Goal: Transaction & Acquisition: Purchase product/service

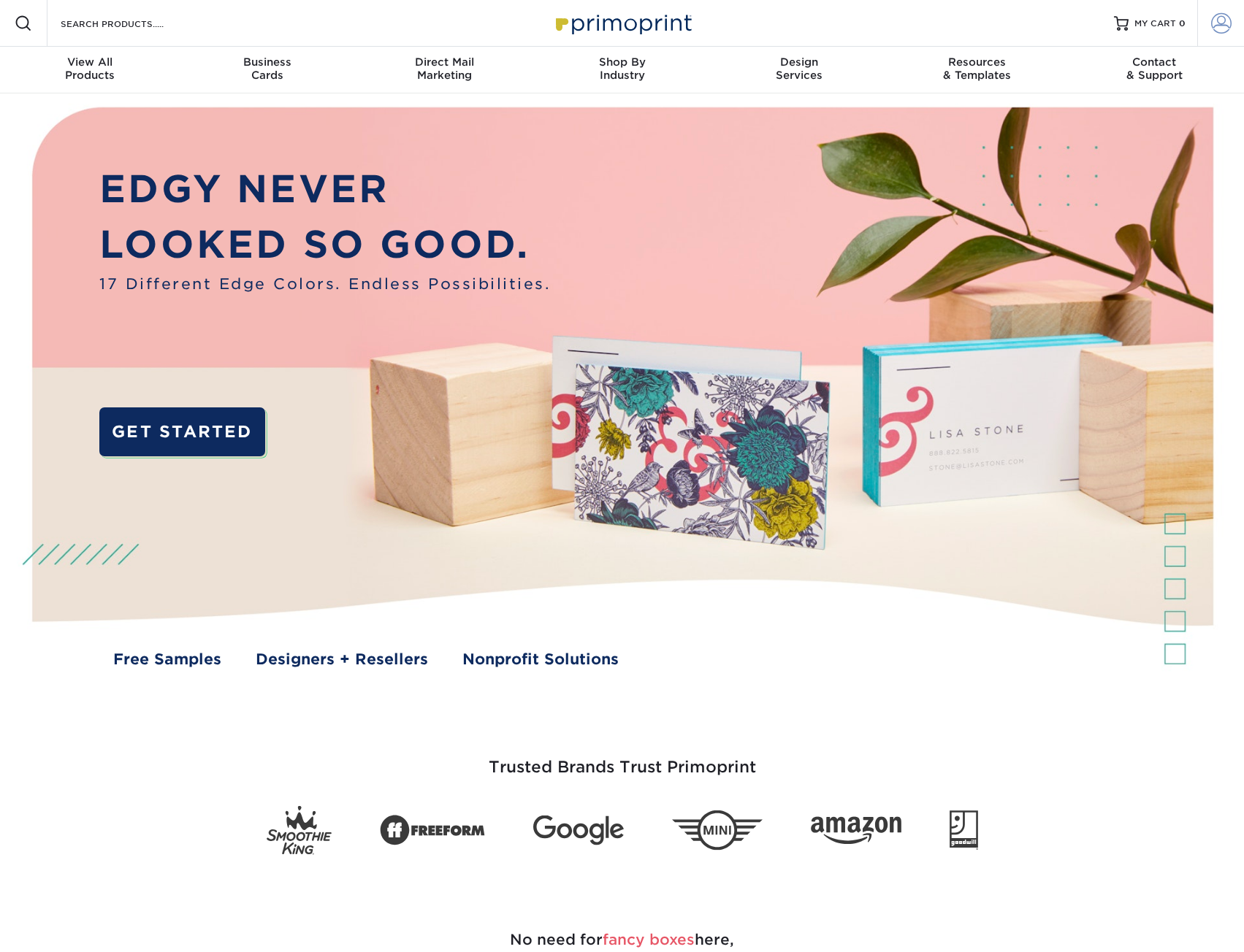
click at [1217, 25] on span at bounding box center [1222, 23] width 21 height 21
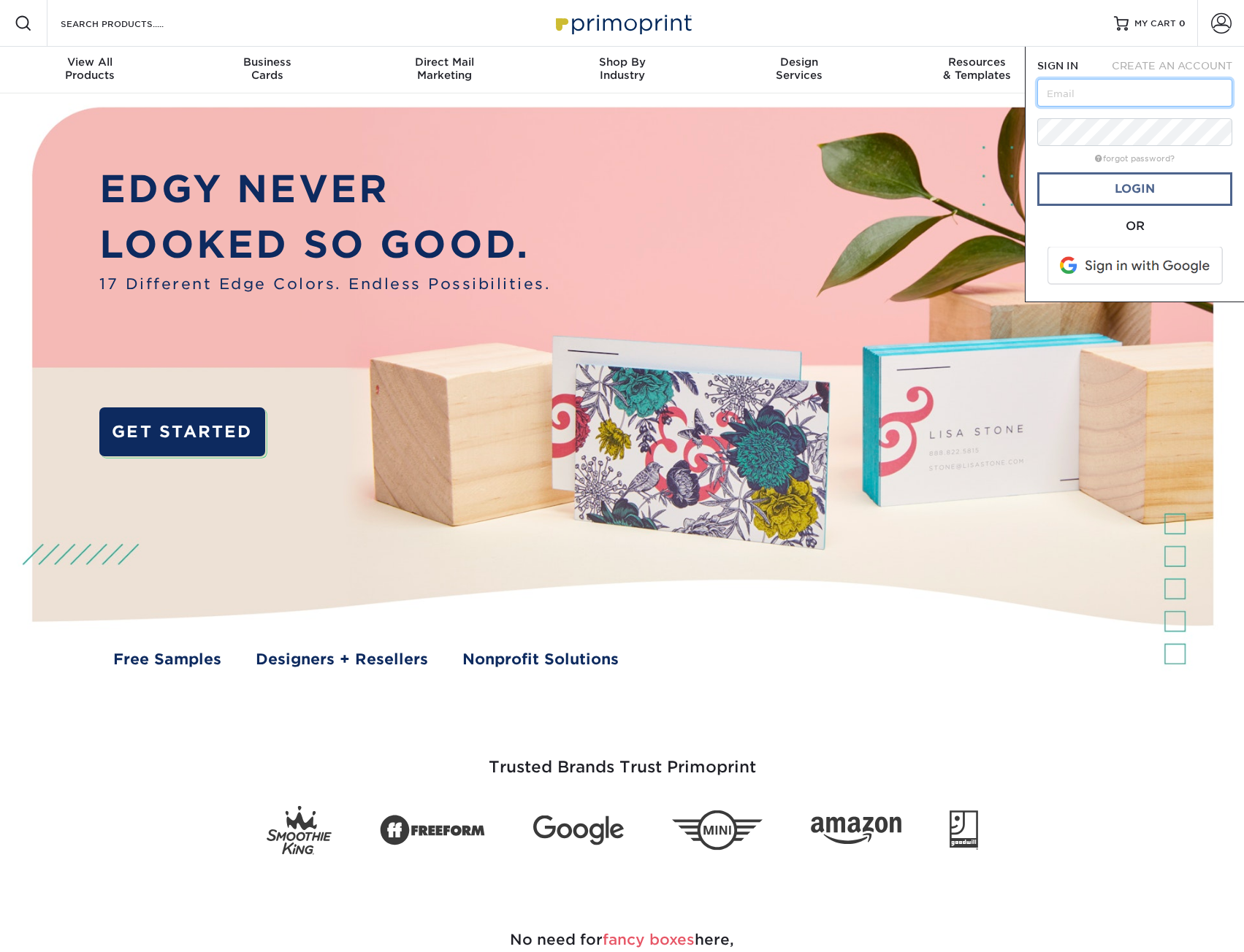
type input "[EMAIL_ADDRESS][DOMAIN_NAME]"
click at [1119, 187] on link "Login" at bounding box center [1134, 189] width 195 height 34
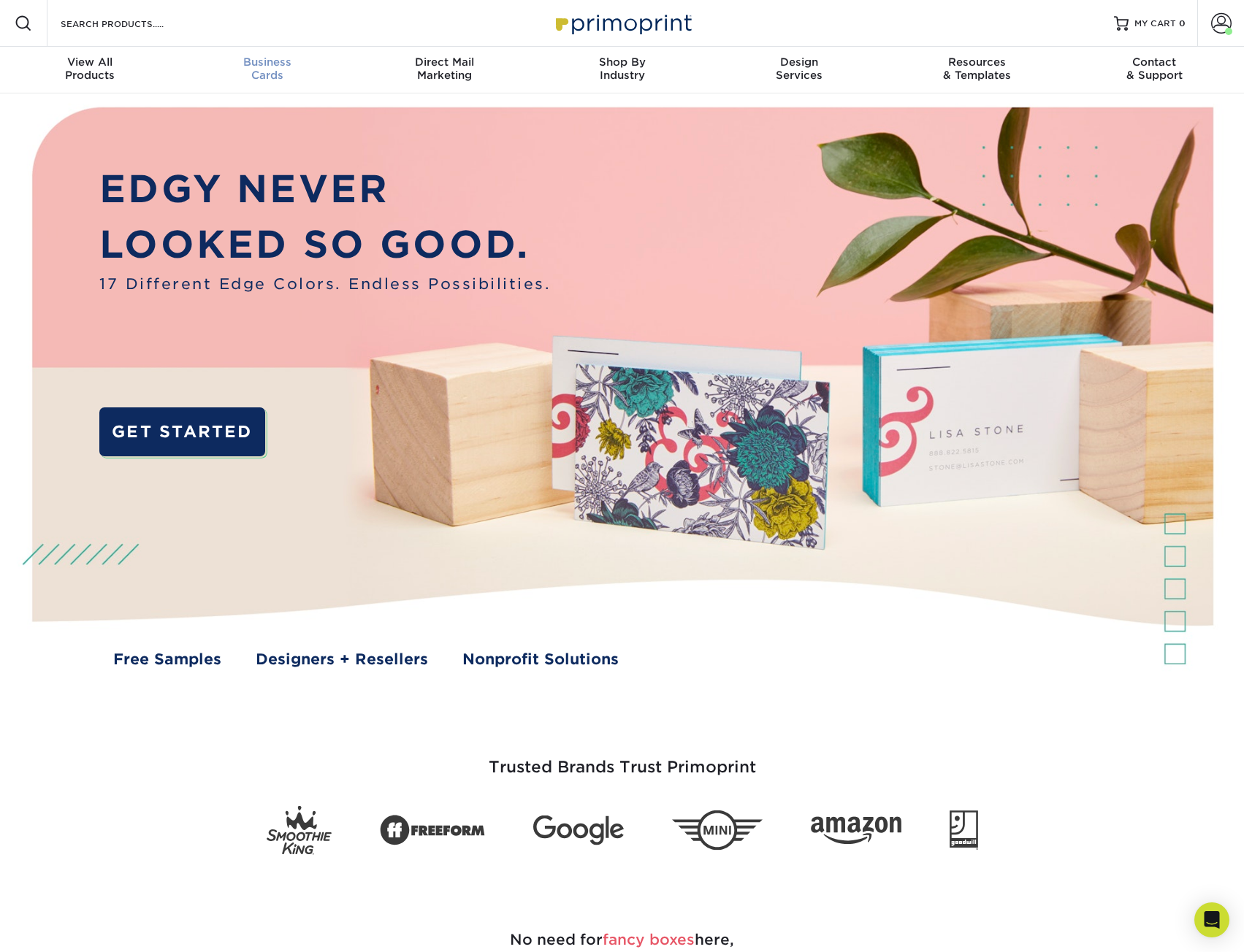
click at [266, 80] on div "Business Cards" at bounding box center [267, 68] width 177 height 26
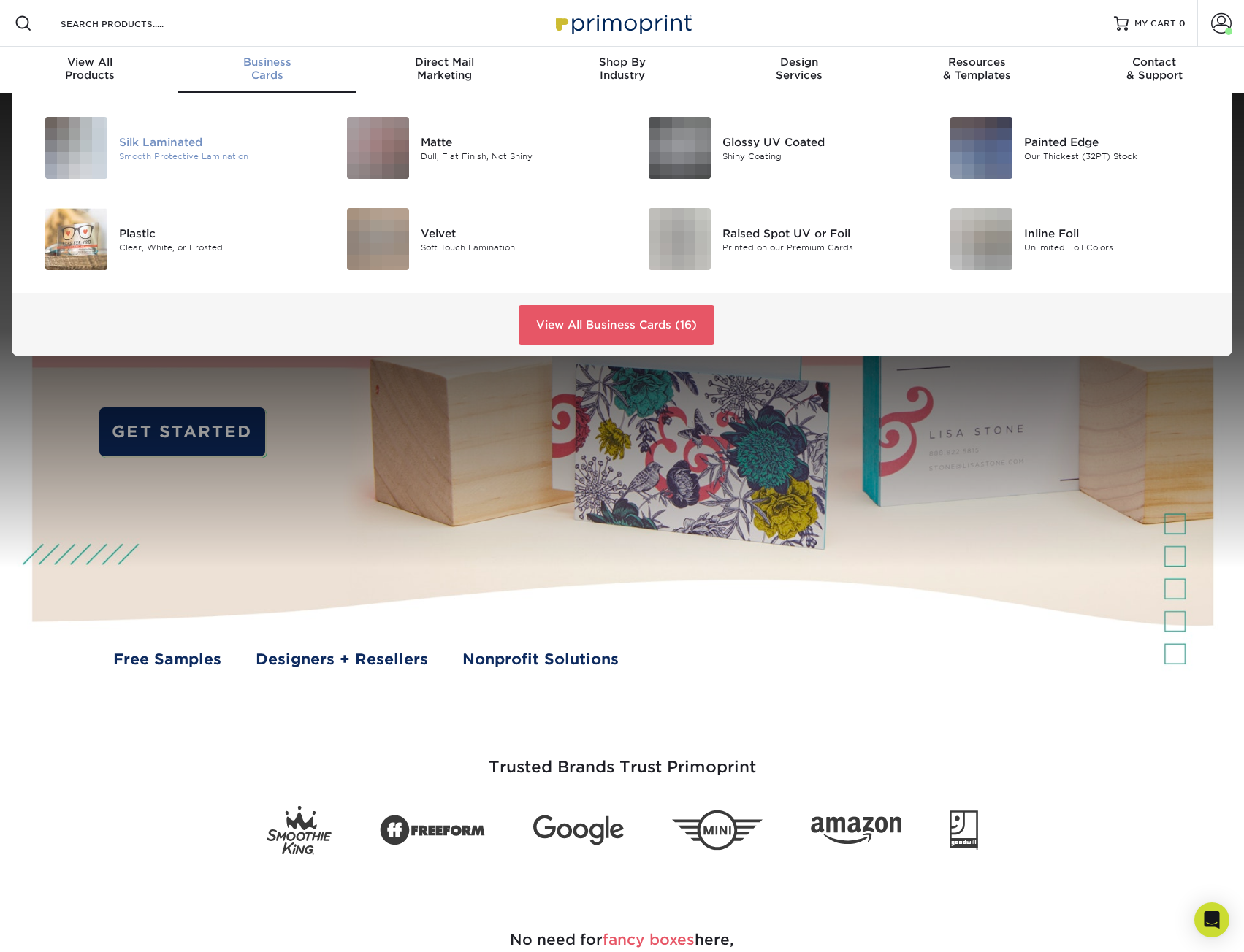
click at [172, 141] on div "Silk Laminated" at bounding box center [214, 141] width 190 height 16
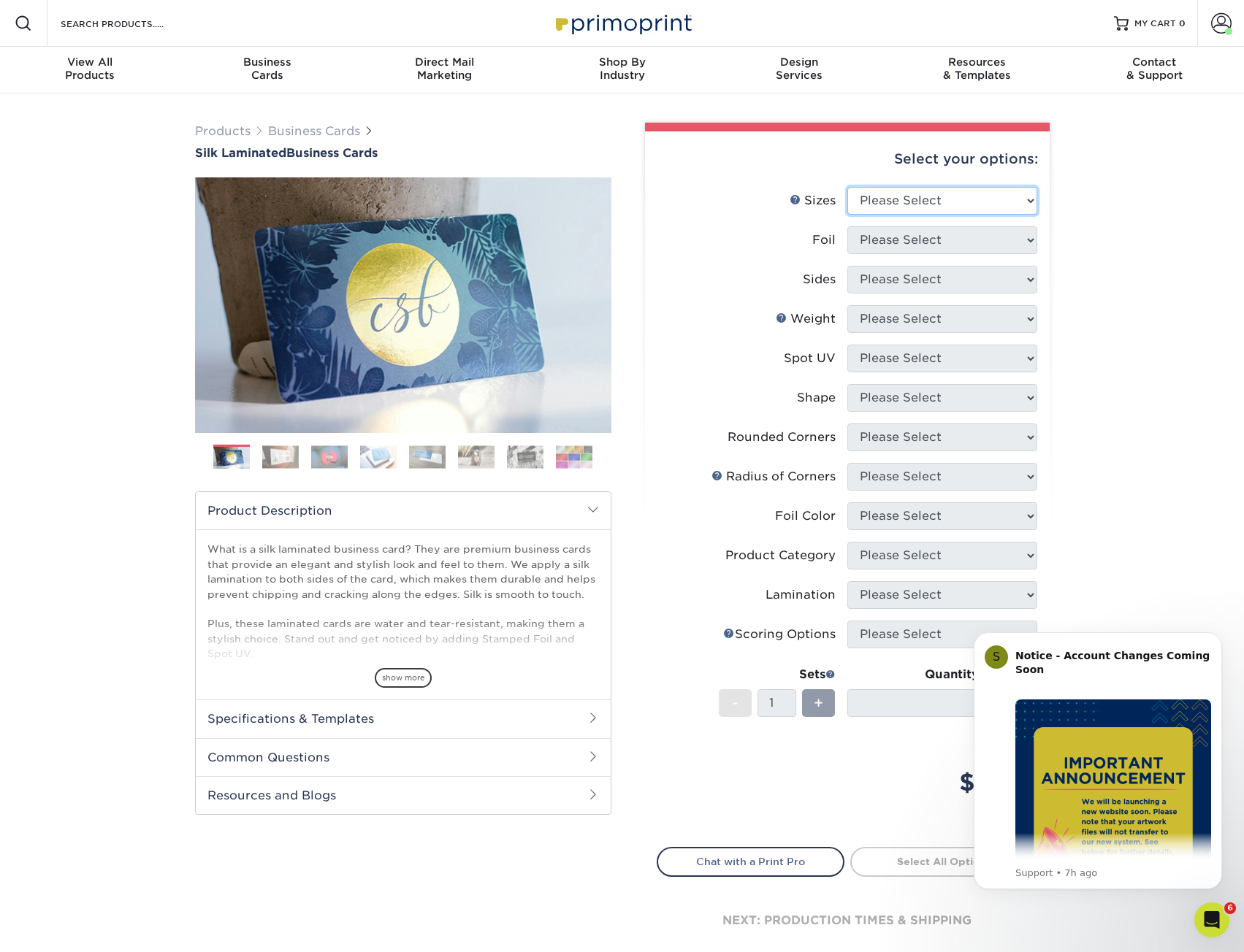
click at [927, 211] on select "Please Select 1.5" x 3.5" - Mini 1.75" x 3.5" - Mini 2" x 2" - Square 2" x 3" -…" at bounding box center [943, 201] width 190 height 28
select select "2.00x3.50"
click at [847, 187] on select "Please Select 1.5" x 3.5" - Mini 1.75" x 3.5" - Mini 2" x 2" - Square 2" x 3" -…" at bounding box center [943, 201] width 190 height 28
click at [939, 245] on select "Please Select Yes No" at bounding box center [943, 240] width 190 height 28
select select "0"
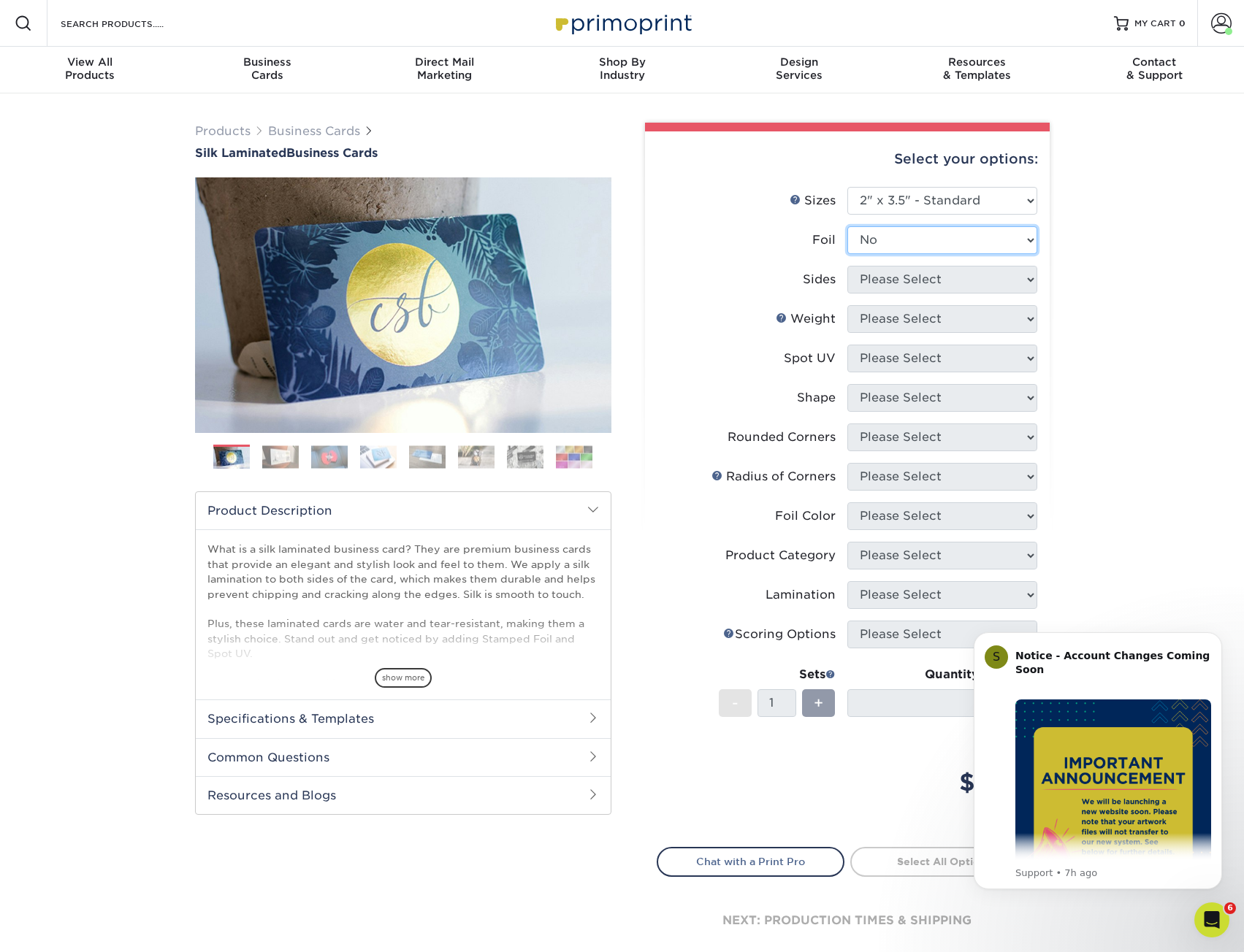
click at [847, 226] on select "Please Select Yes No" at bounding box center [943, 240] width 190 height 28
click at [931, 289] on select "Please Select Print Both Sides Print Front Only" at bounding box center [943, 280] width 190 height 28
select select "13abbda7-1d64-4f25-8bb2-c179b224825d"
click at [847, 266] on select "Please Select Print Both Sides Print Front Only" at bounding box center [943, 280] width 190 height 28
click at [928, 314] on select "Please Select 16PT" at bounding box center [943, 319] width 190 height 28
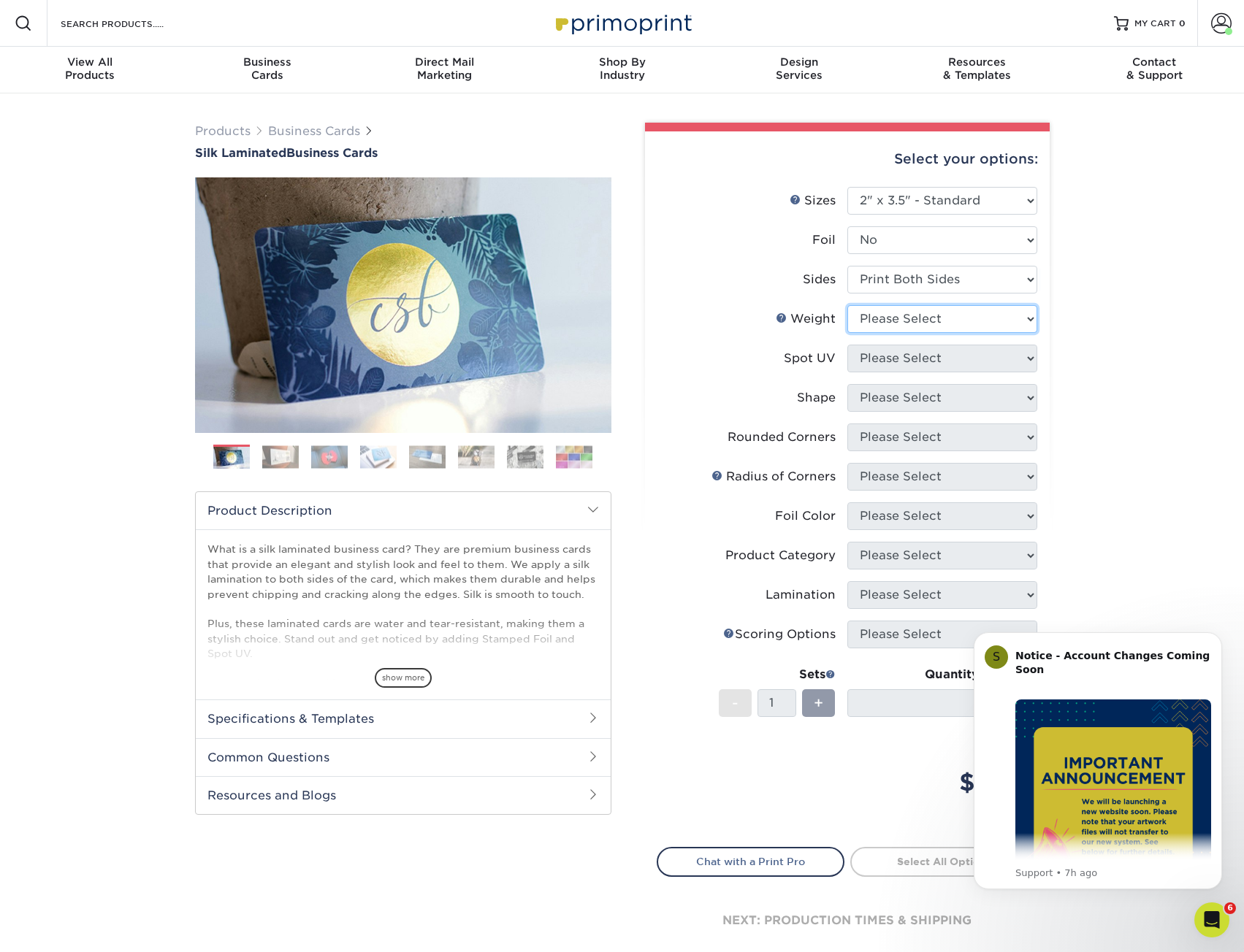
select select "16PT"
click at [847, 305] on select "Please Select 16PT" at bounding box center [943, 319] width 190 height 28
click at [933, 359] on select "Please Select No Spot UV Front and Back (Both Sides) Front Only Back Only" at bounding box center [943, 358] width 190 height 28
select select "3"
click at [847, 345] on select "Please Select No Spot UV Front and Back (Both Sides) Front Only Back Only" at bounding box center [943, 358] width 190 height 28
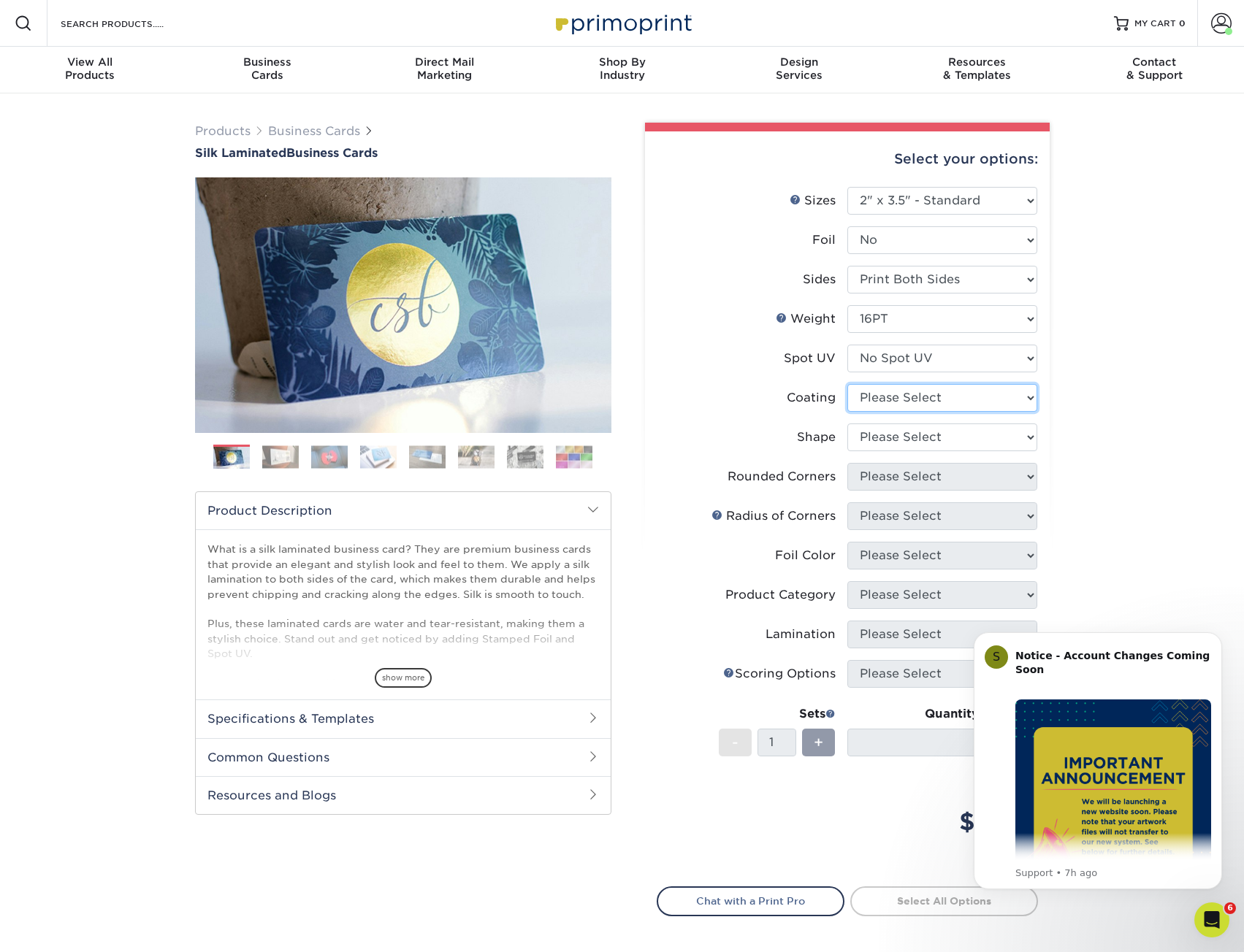
click at [927, 405] on select at bounding box center [943, 397] width 190 height 28
click at [925, 390] on select at bounding box center [943, 397] width 190 height 28
select select "3e7618de-abca-4bda-9f97-8b9129e913d8"
click at [847, 384] on select at bounding box center [943, 397] width 190 height 28
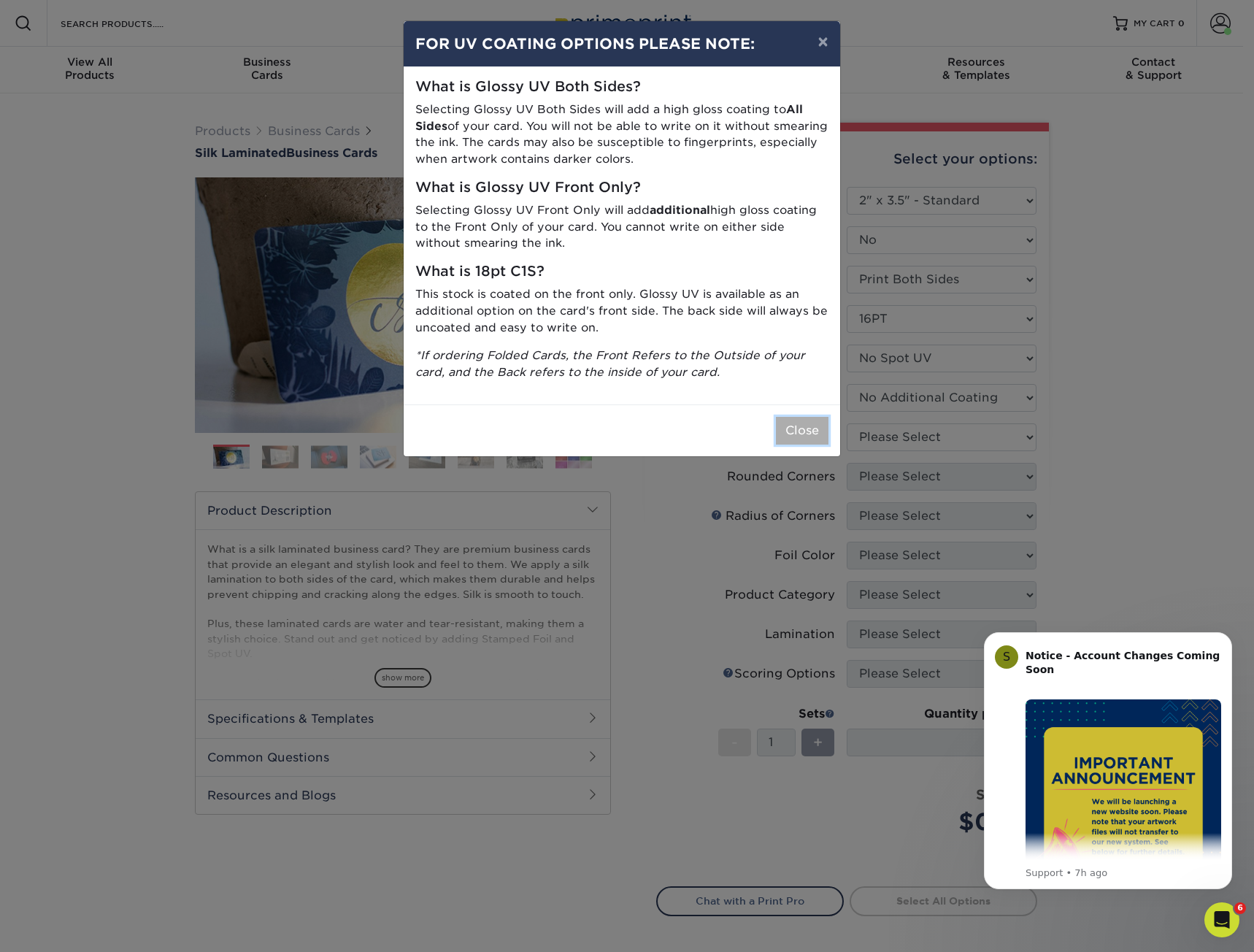
click at [792, 431] on button "Close" at bounding box center [802, 431] width 53 height 28
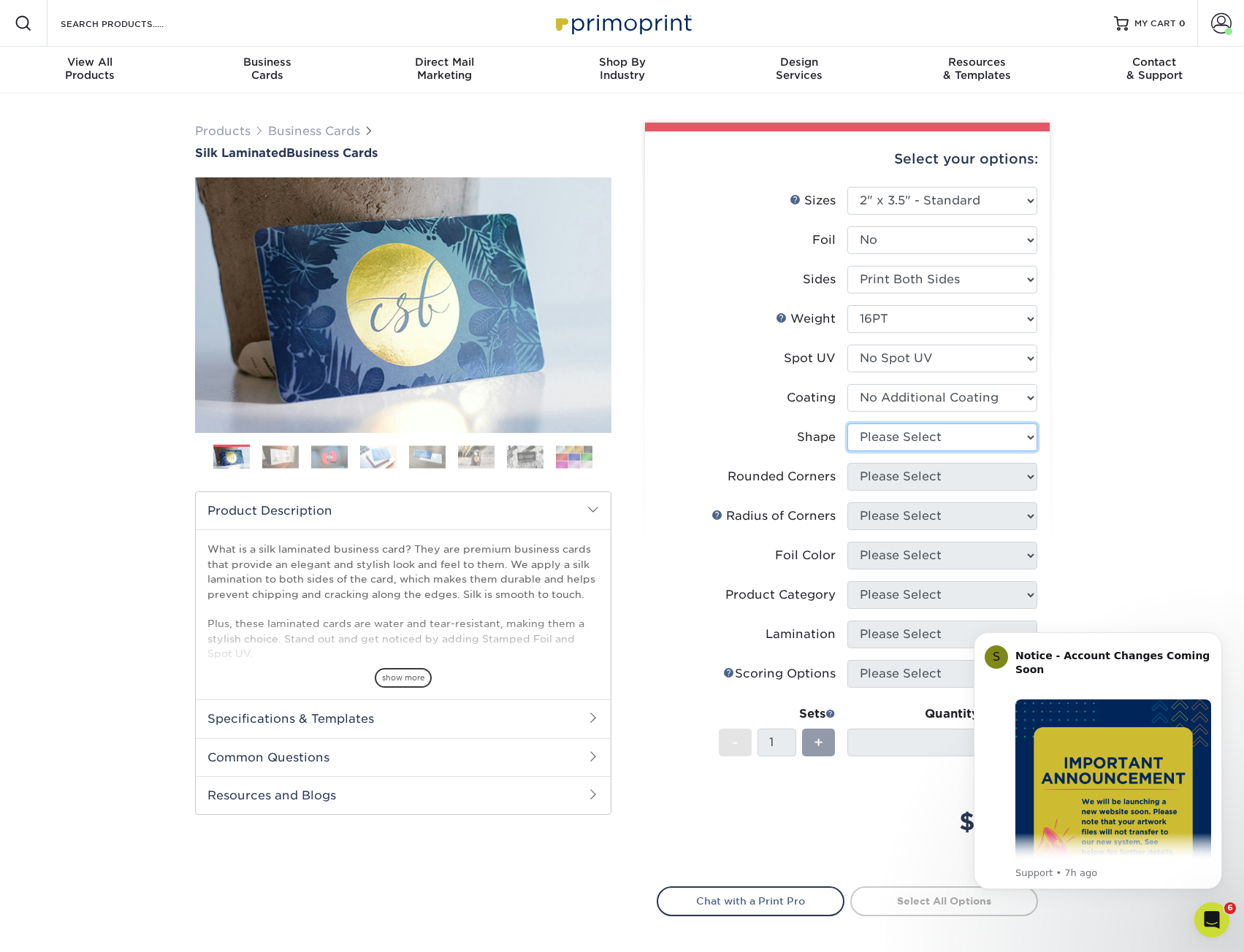
click at [899, 431] on select "Please Select Standard Oval" at bounding box center [943, 437] width 190 height 28
select select "standard"
click at [847, 424] on select "Please Select Standard Oval" at bounding box center [943, 437] width 190 height 28
click at [907, 476] on select "Please Select Yes - Round 2 Corners Yes - Round 4 Corners No" at bounding box center [943, 476] width 190 height 28
select select "0"
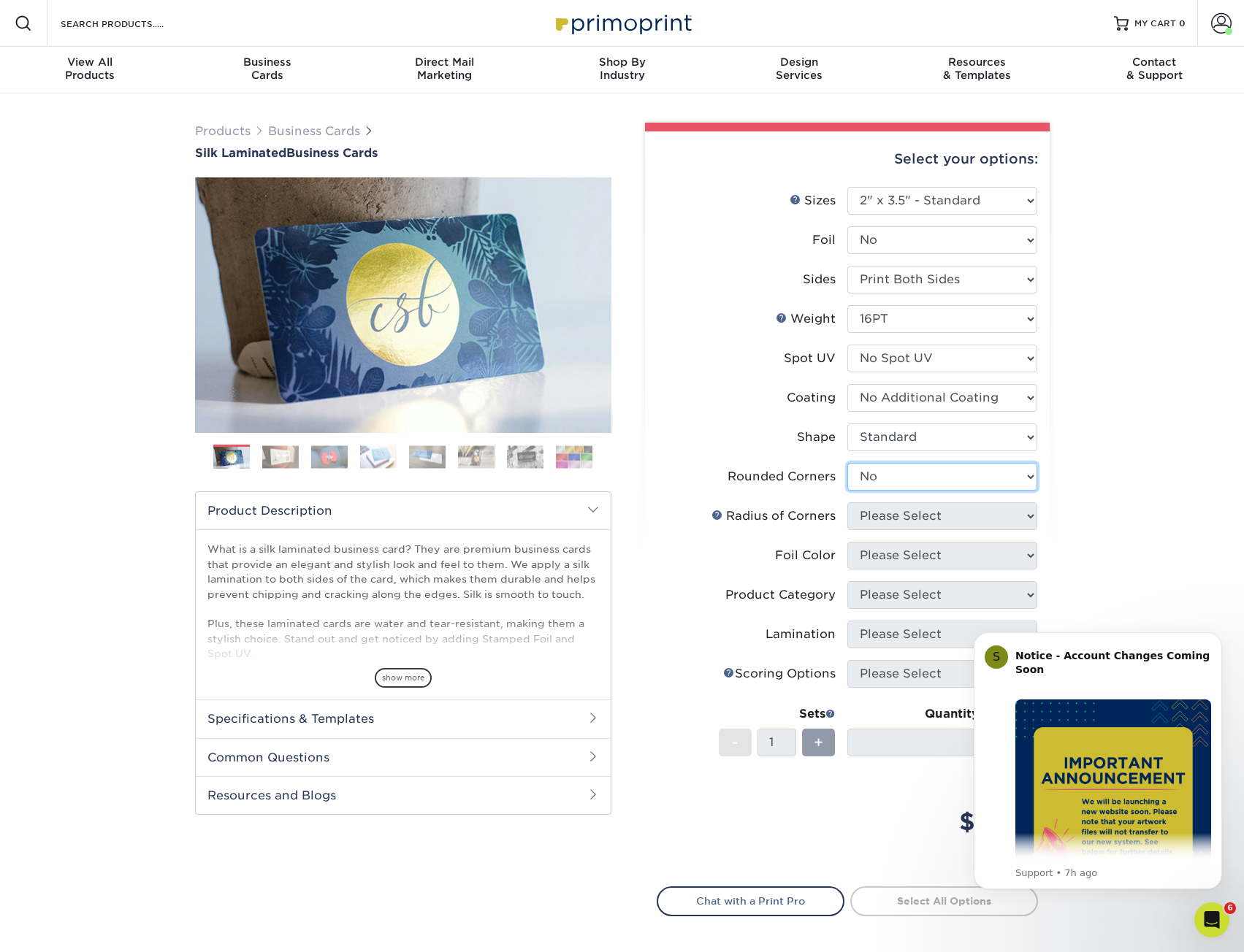
click at [847, 463] on select "Please Select Yes - Round 2 Corners Yes - Round 4 Corners No" at bounding box center [943, 476] width 190 height 28
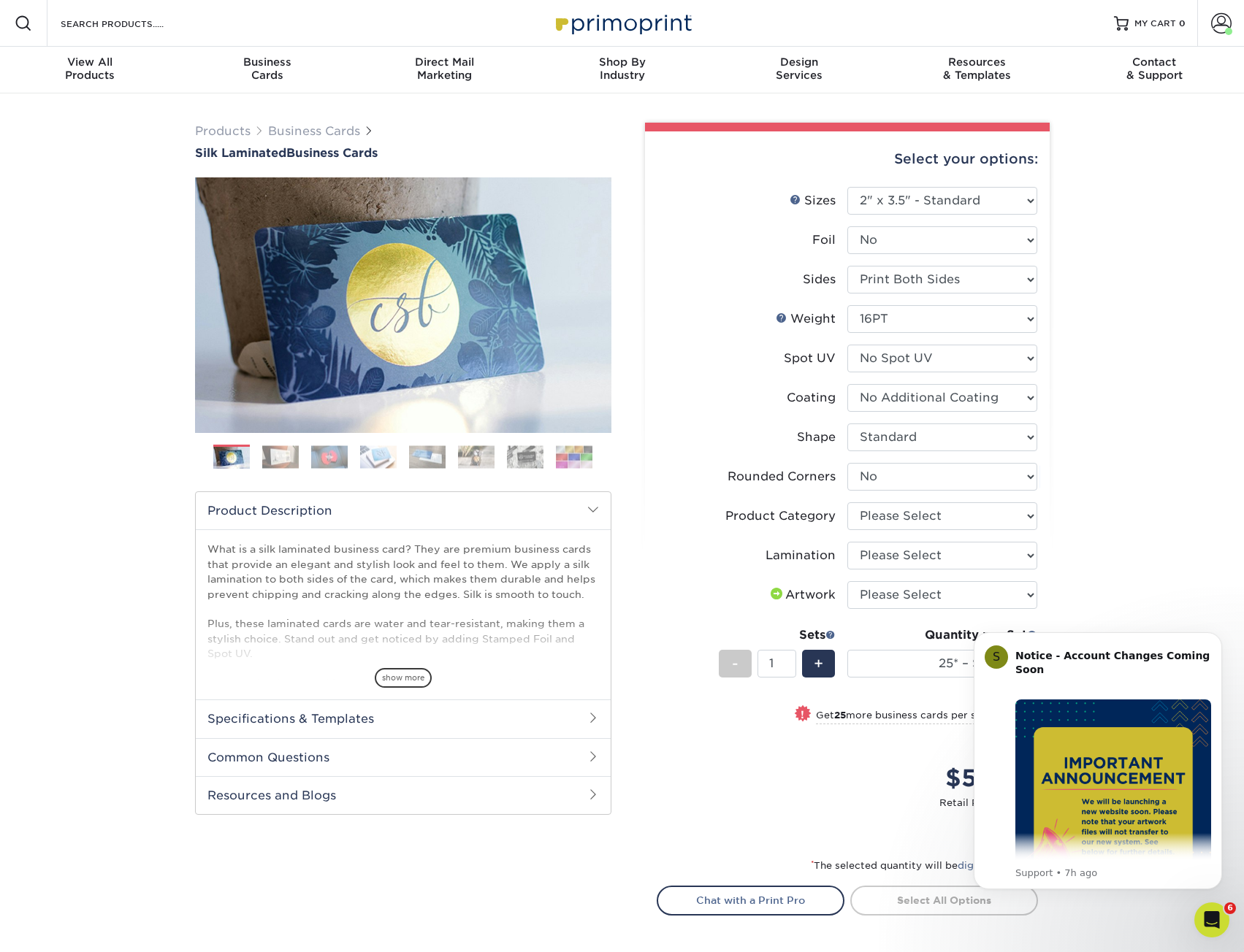
click at [1134, 204] on div "Products Business Cards Silk Laminated Business Cards Previous Next" at bounding box center [622, 575] width 1244 height 962
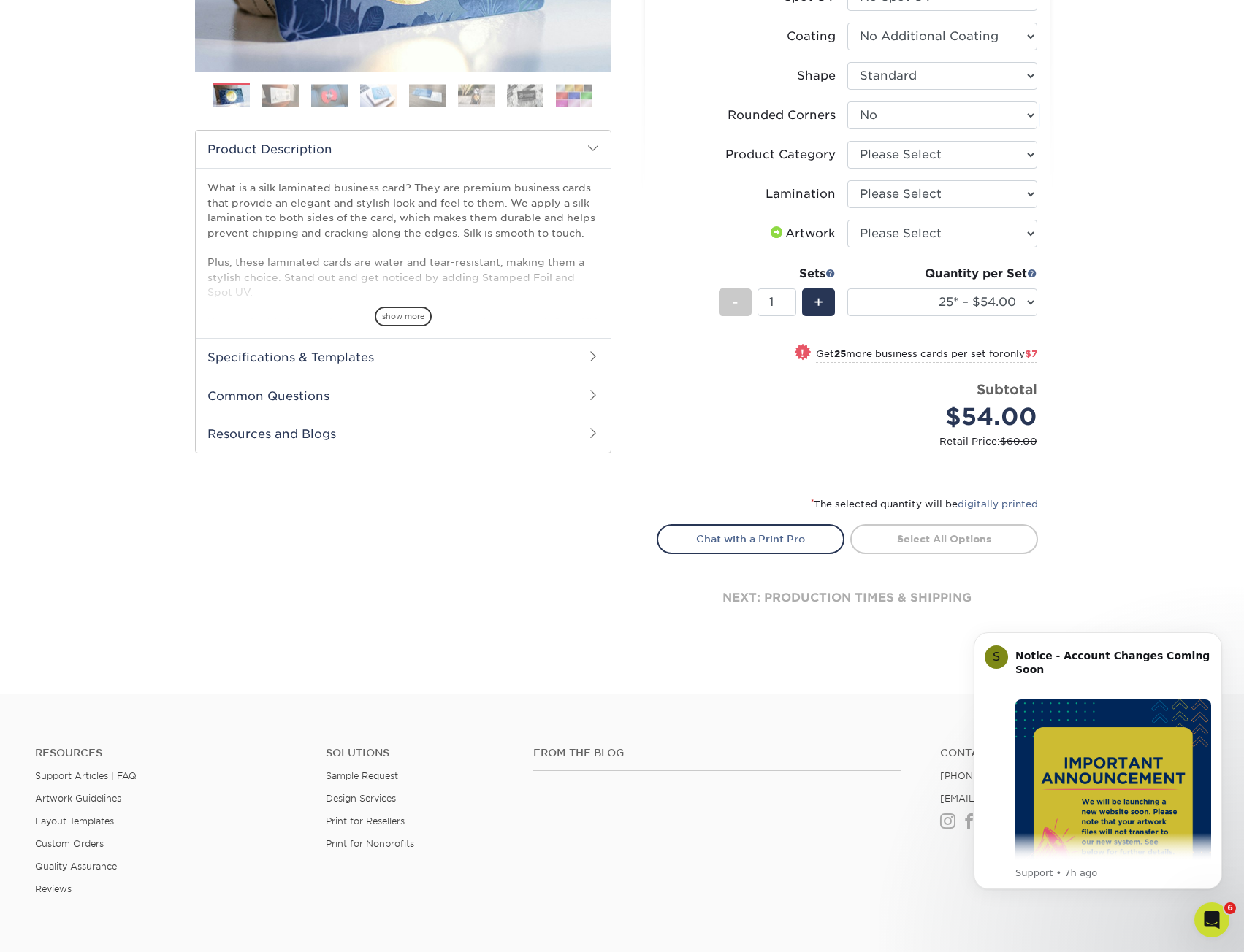
scroll to position [365, 0]
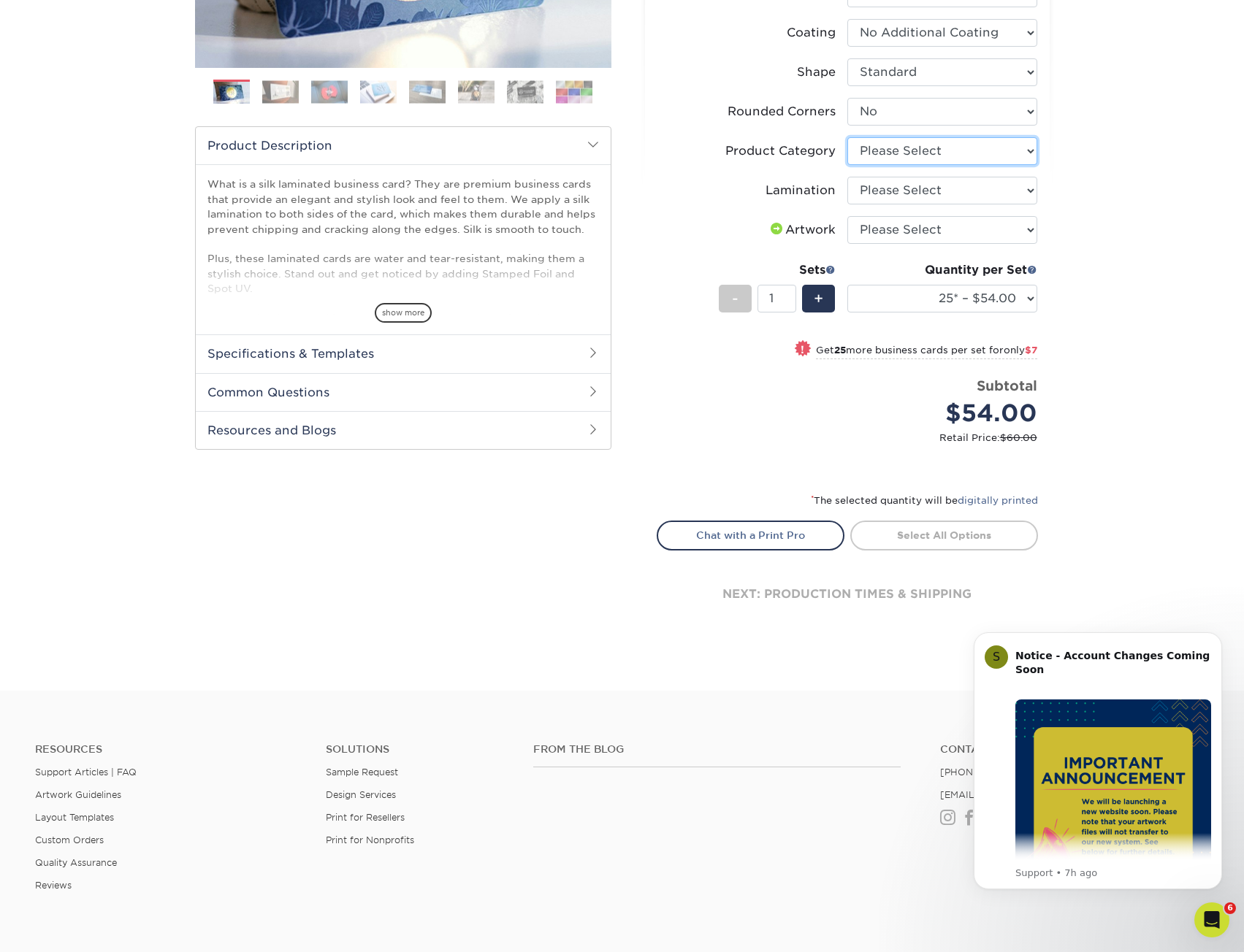
click at [943, 151] on select "Please Select Business Cards" at bounding box center [943, 151] width 190 height 28
select select "3b5148f1-0588-4f88-a218-97bcfdce65c1"
click at [847, 137] on select "Please Select Business Cards" at bounding box center [943, 151] width 190 height 28
click at [966, 179] on select "Please Select Silk" at bounding box center [943, 190] width 190 height 28
select select "ccacb42f-45f7-42d3-bbd3-7c8421cf37f0"
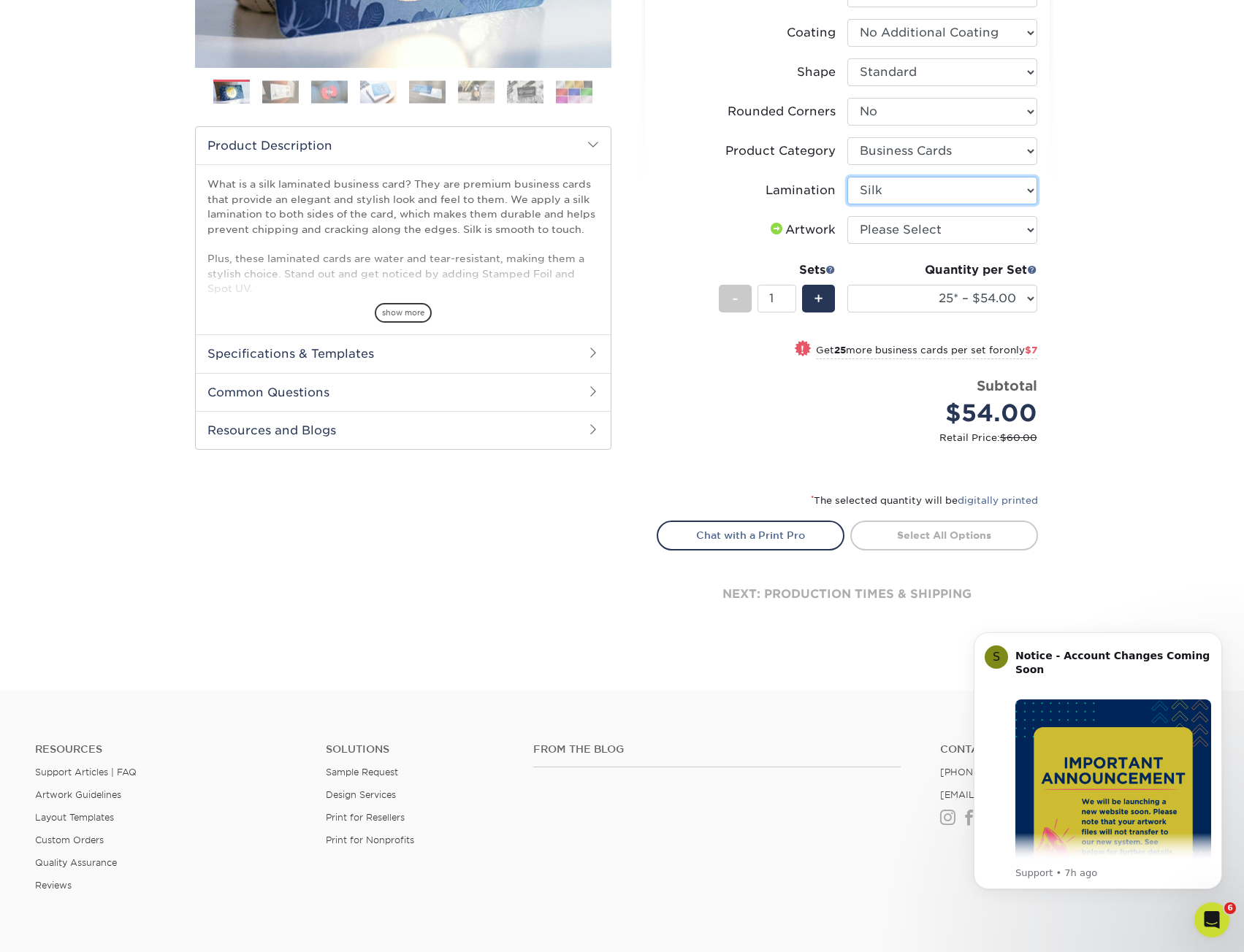
click at [847, 177] on select "Please Select Silk" at bounding box center [943, 190] width 190 height 28
click at [1010, 231] on select "Please Select I will upload files I need a design - $100" at bounding box center [943, 229] width 190 height 28
select select "upload"
click at [847, 216] on select "Please Select I will upload files I need a design - $100" at bounding box center [943, 229] width 190 height 28
click at [1119, 205] on div "Products Business Cards Silk Laminated Business Cards Previous Next" at bounding box center [622, 209] width 1244 height 962
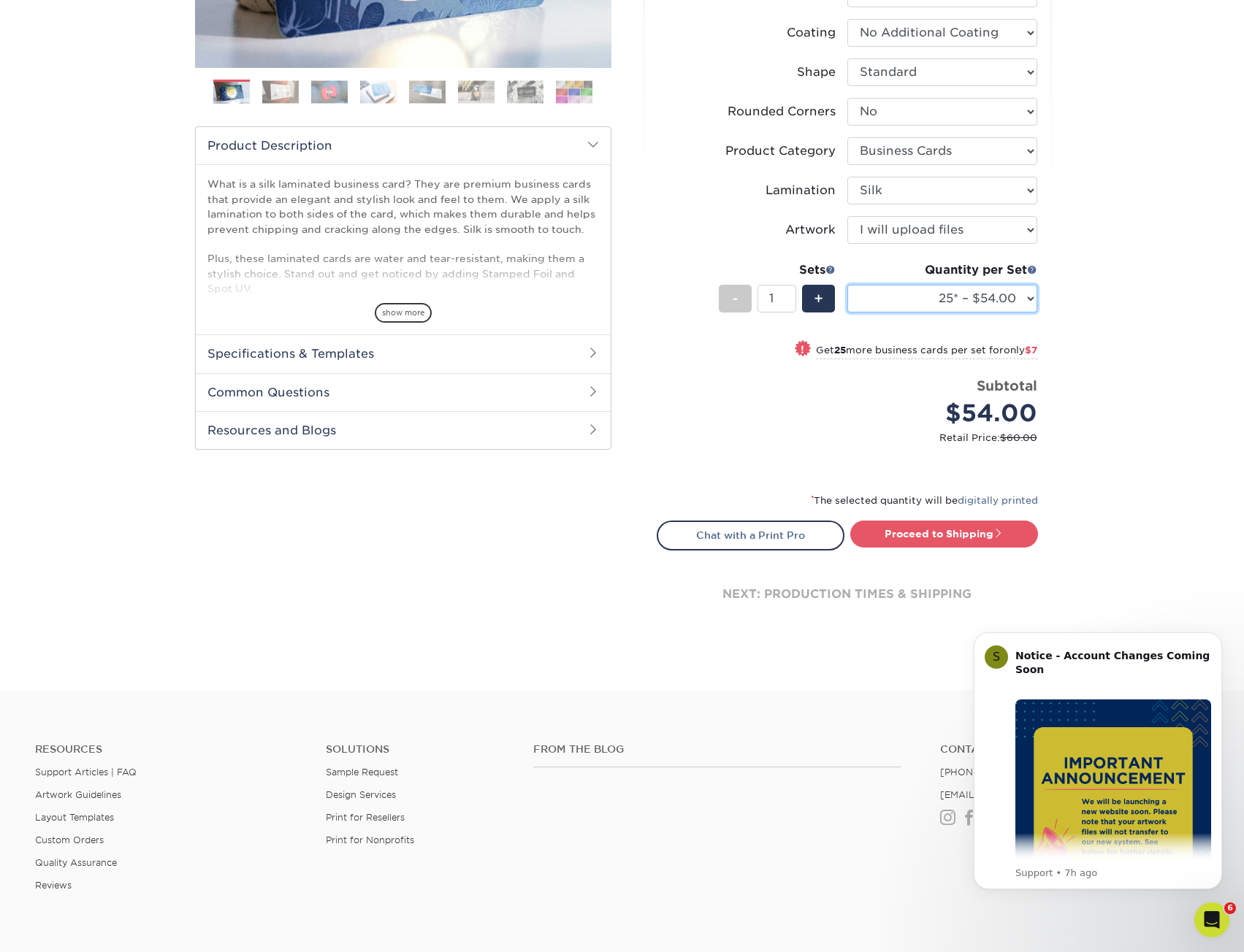
click at [986, 293] on select "25* – $54.00 50* – $61.00 75* – $68.00 100* – $75.00 250* – $82.00 500 – $86.00…" at bounding box center [943, 298] width 190 height 28
select select "500 – $86.00"
click at [847, 285] on select "25* – $54.00 50* – $61.00 75* – $68.00 100* – $75.00 250* – $82.00 500 – $86.00…" at bounding box center [943, 298] width 190 height 28
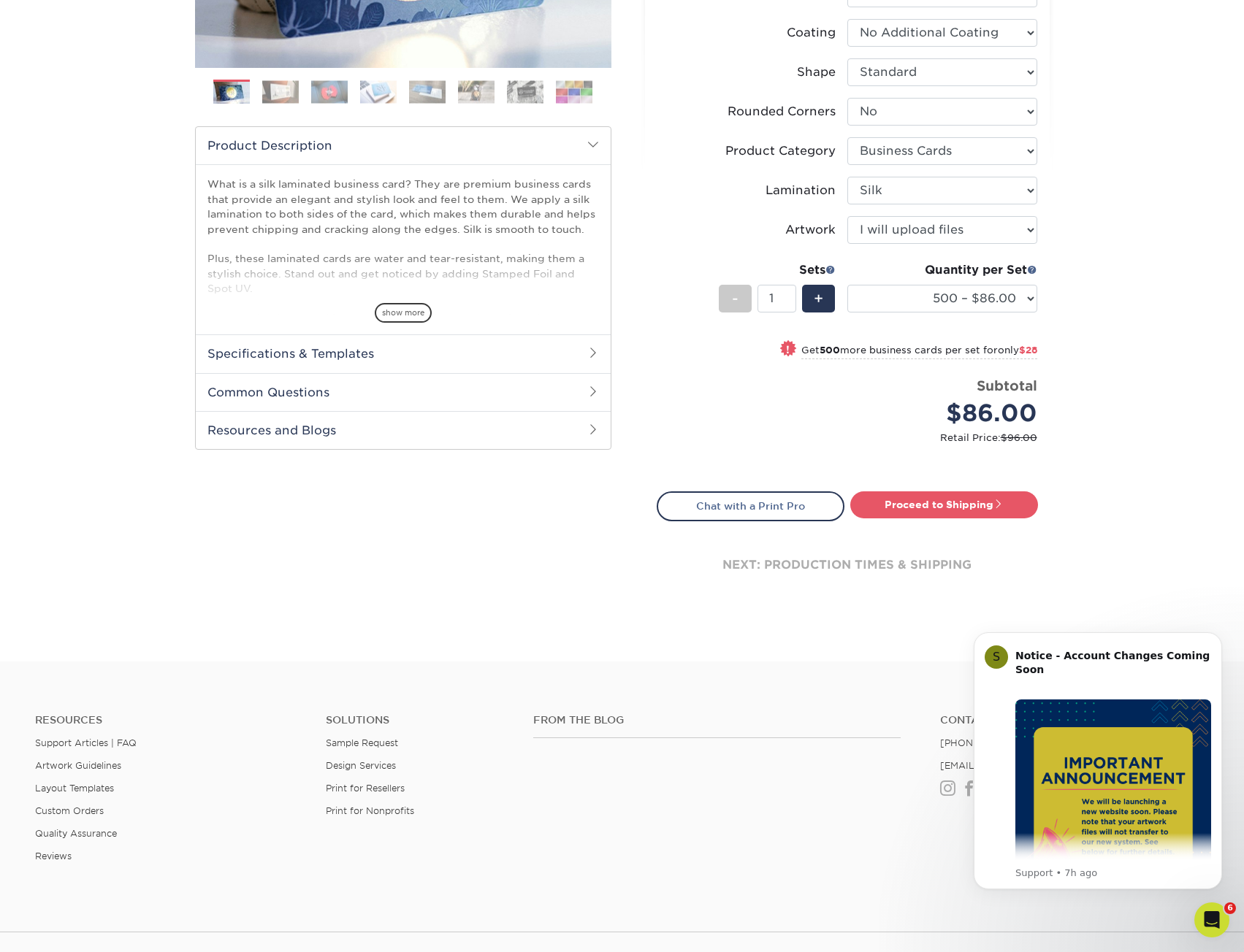
click at [1096, 313] on div "Products Business Cards Silk Laminated Business Cards Previous Next" at bounding box center [622, 194] width 1244 height 933
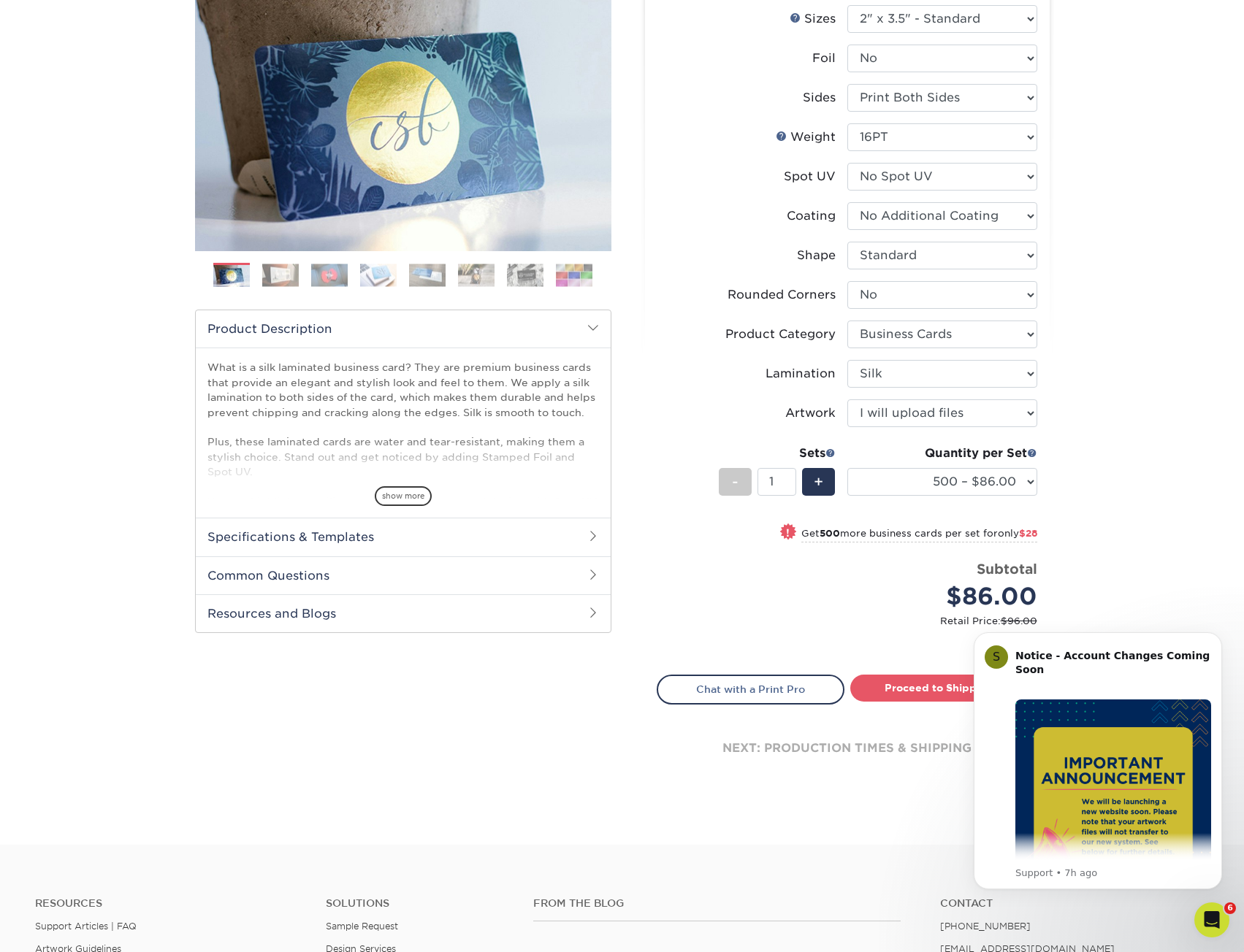
scroll to position [0, 0]
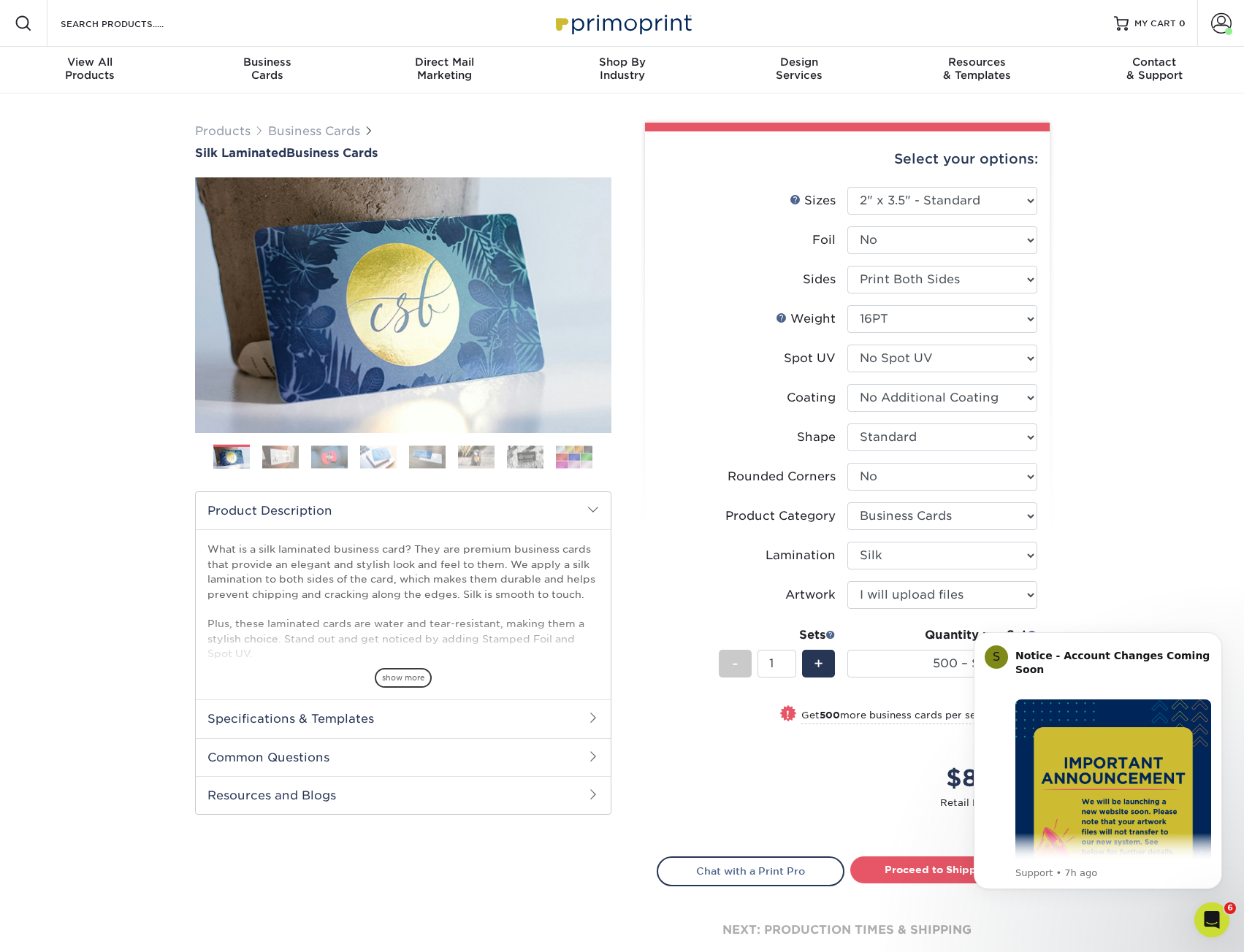
click at [1076, 414] on div "Products Business Cards Silk Laminated Business Cards Previous Next" at bounding box center [622, 560] width 1244 height 933
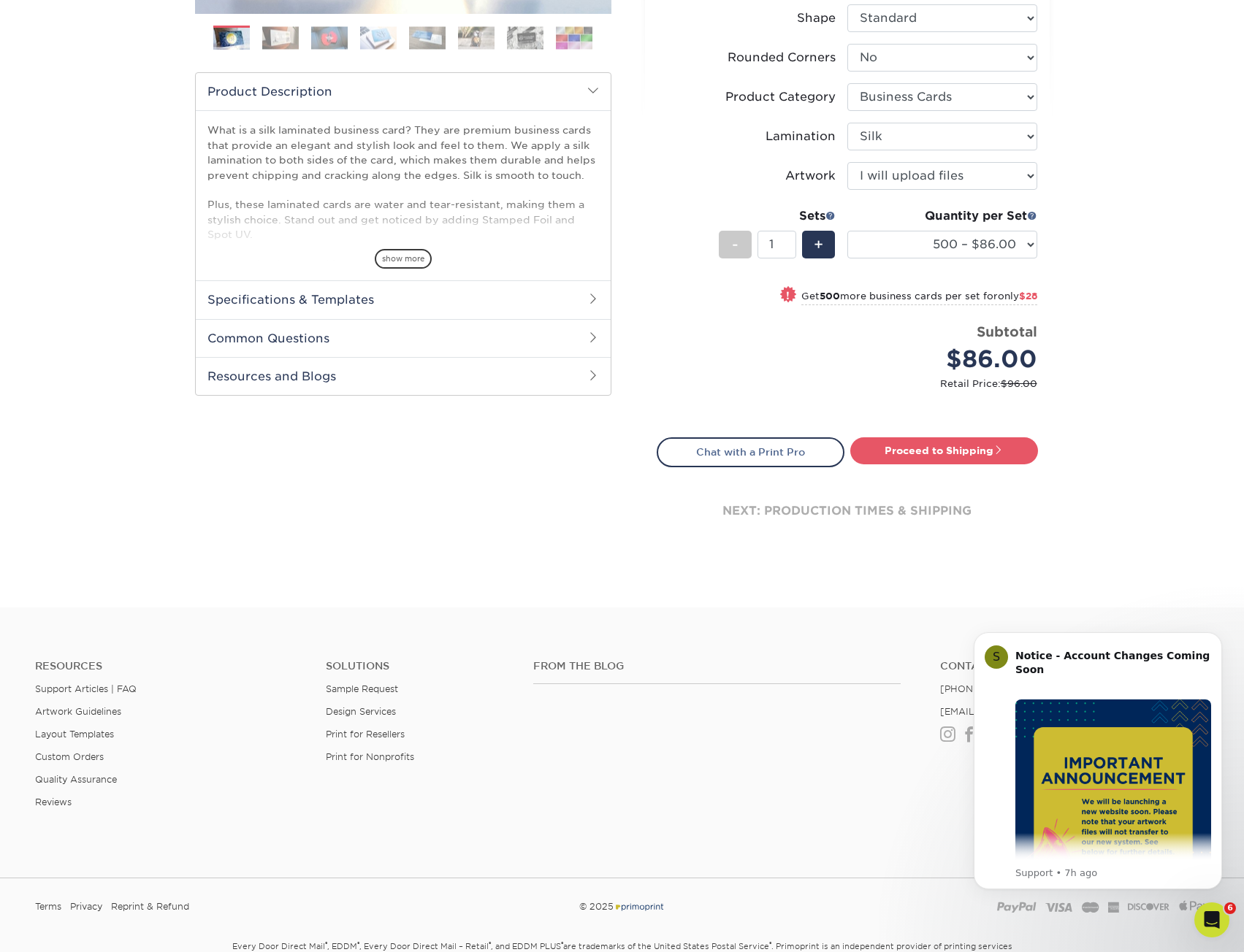
scroll to position [438, 0]
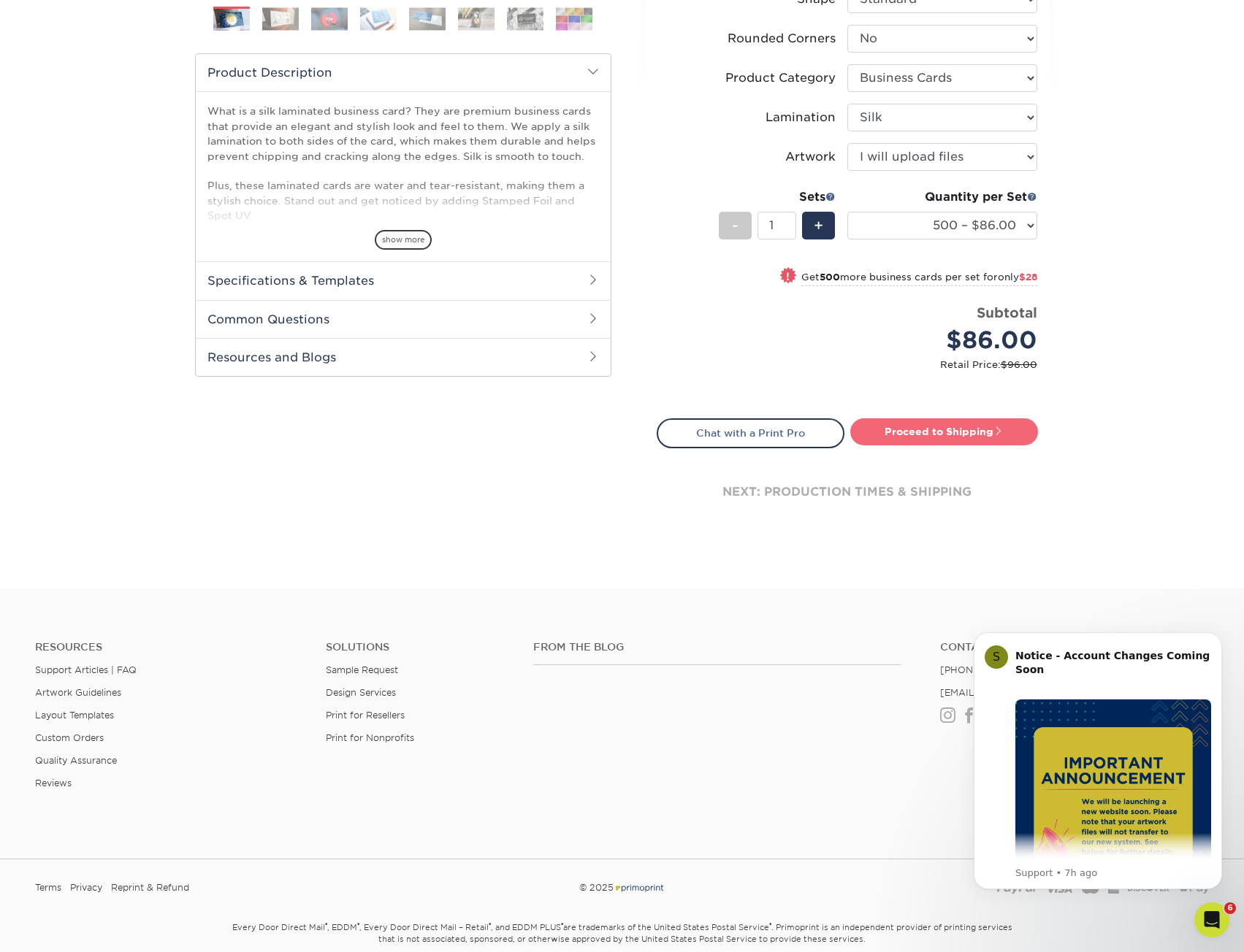
click at [923, 436] on link "Proceed to Shipping" at bounding box center [943, 431] width 188 height 26
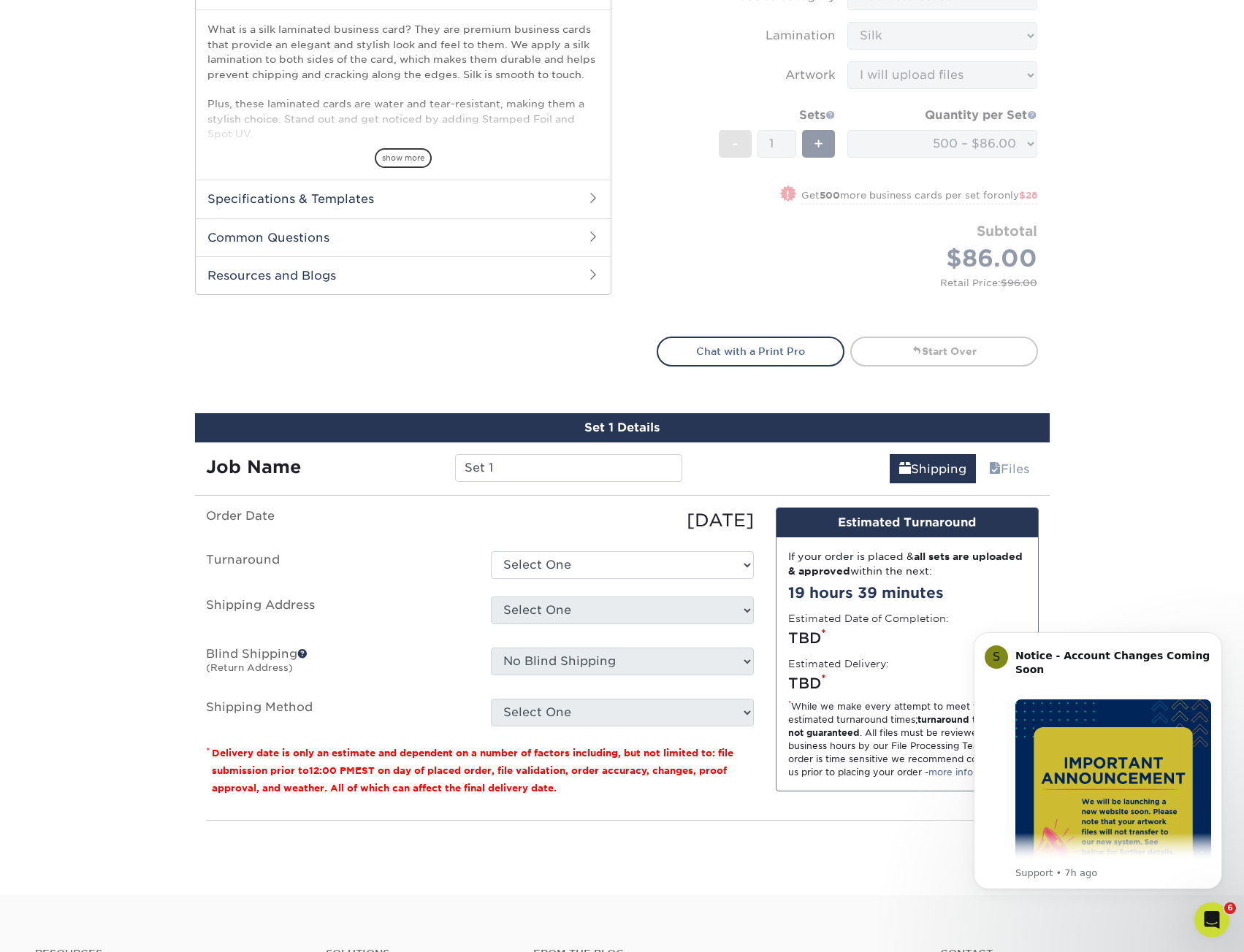
scroll to position [890, 0]
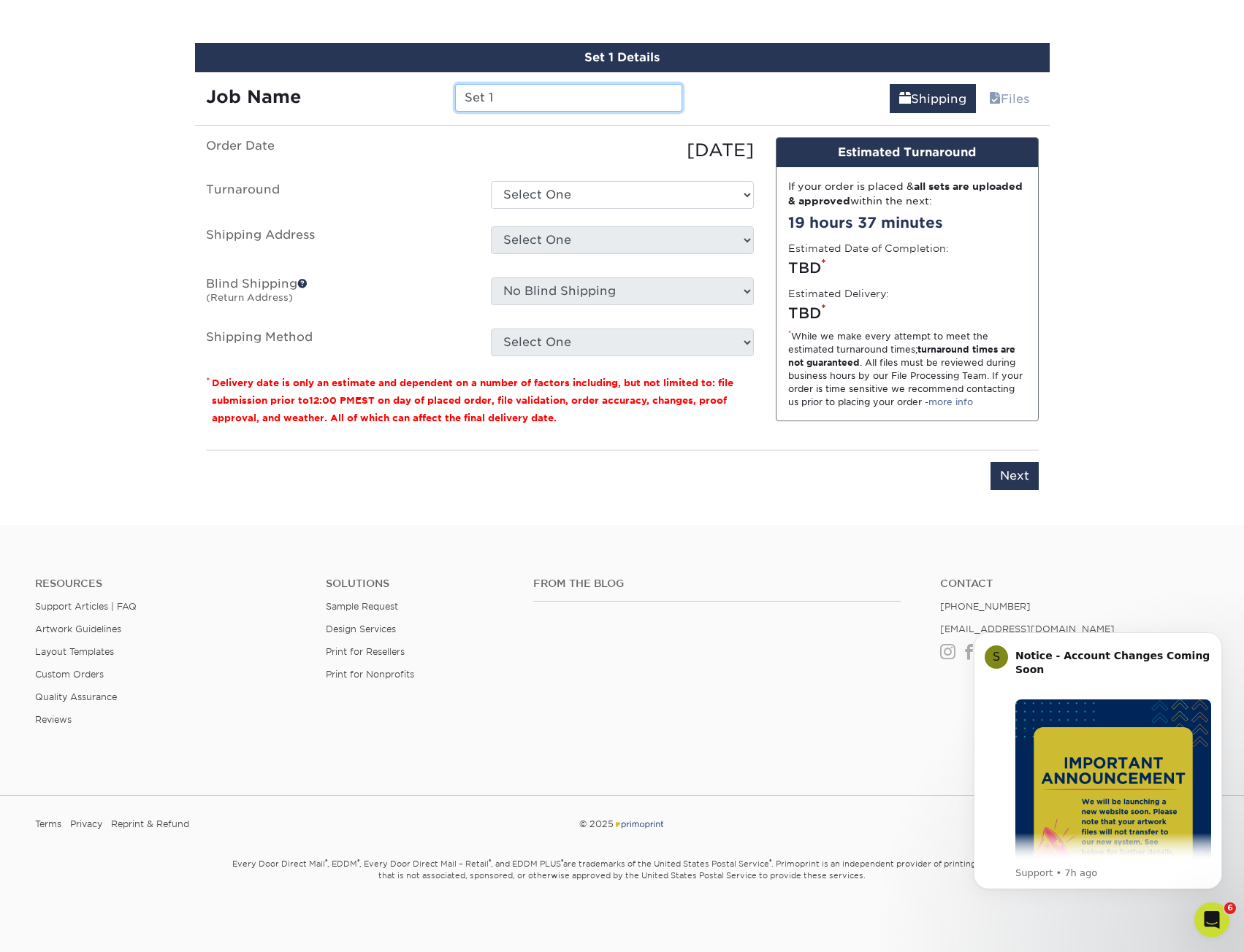
drag, startPoint x: 508, startPoint y: 94, endPoint x: 409, endPoint y: 104, distance: 99.5
click at [409, 104] on div "Job Name Set 1" at bounding box center [445, 98] width 499 height 28
paste input "132935"
click at [553, 95] on input "132935_" at bounding box center [568, 98] width 227 height 28
drag, startPoint x: 619, startPoint y: 98, endPoint x: 683, endPoint y: 111, distance: 65.3
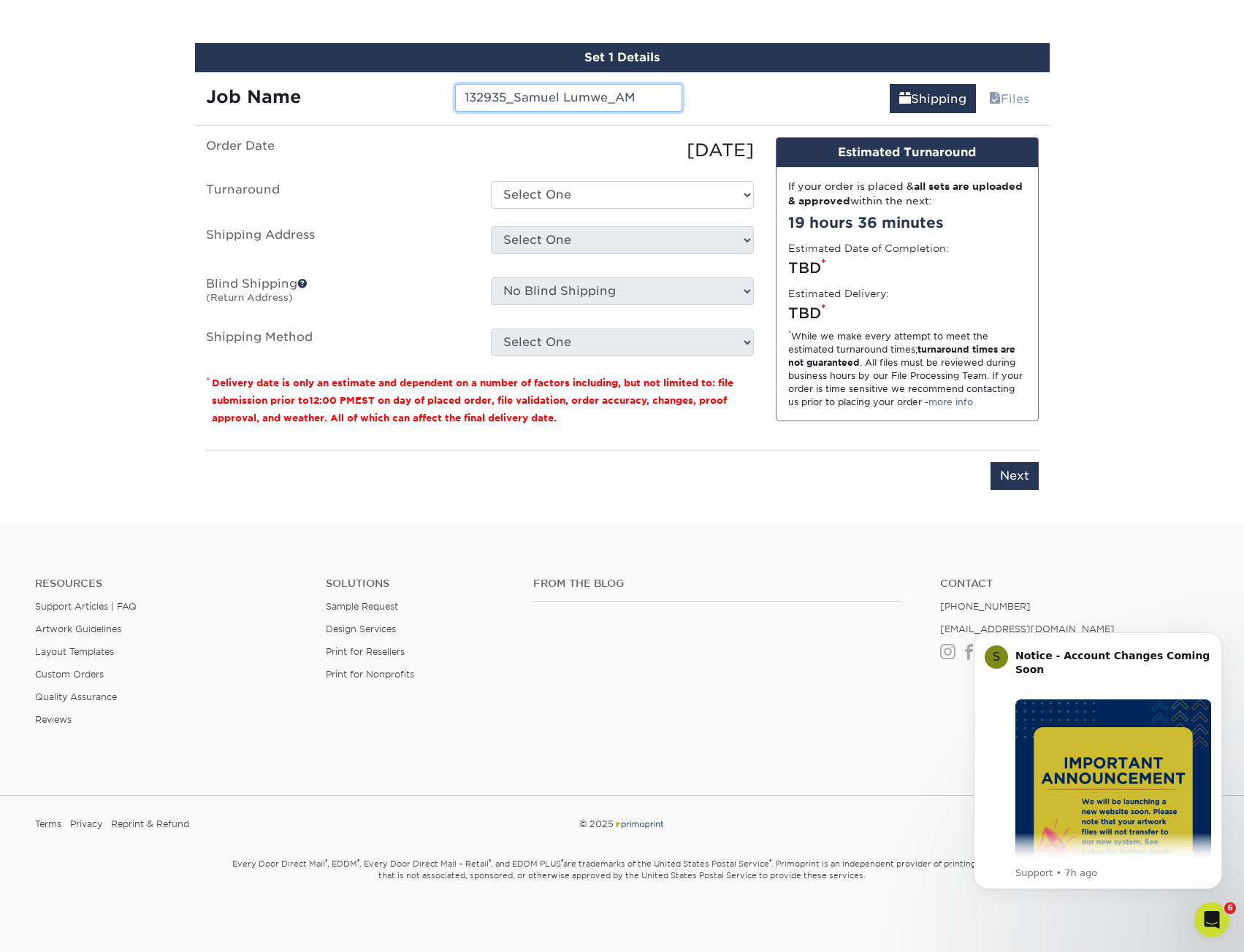
click at [654, 105] on input "132935_Samuel Lumwe_AM" at bounding box center [568, 98] width 227 height 28
type input "132935_Samuel Lumwe_Global Mission Islamic Centr"
drag, startPoint x: 620, startPoint y: 197, endPoint x: 620, endPoint y: 205, distance: 8.0
click at [620, 197] on select "Select One 2-4 Business Days 2 Day Next Business Day" at bounding box center [622, 195] width 263 height 28
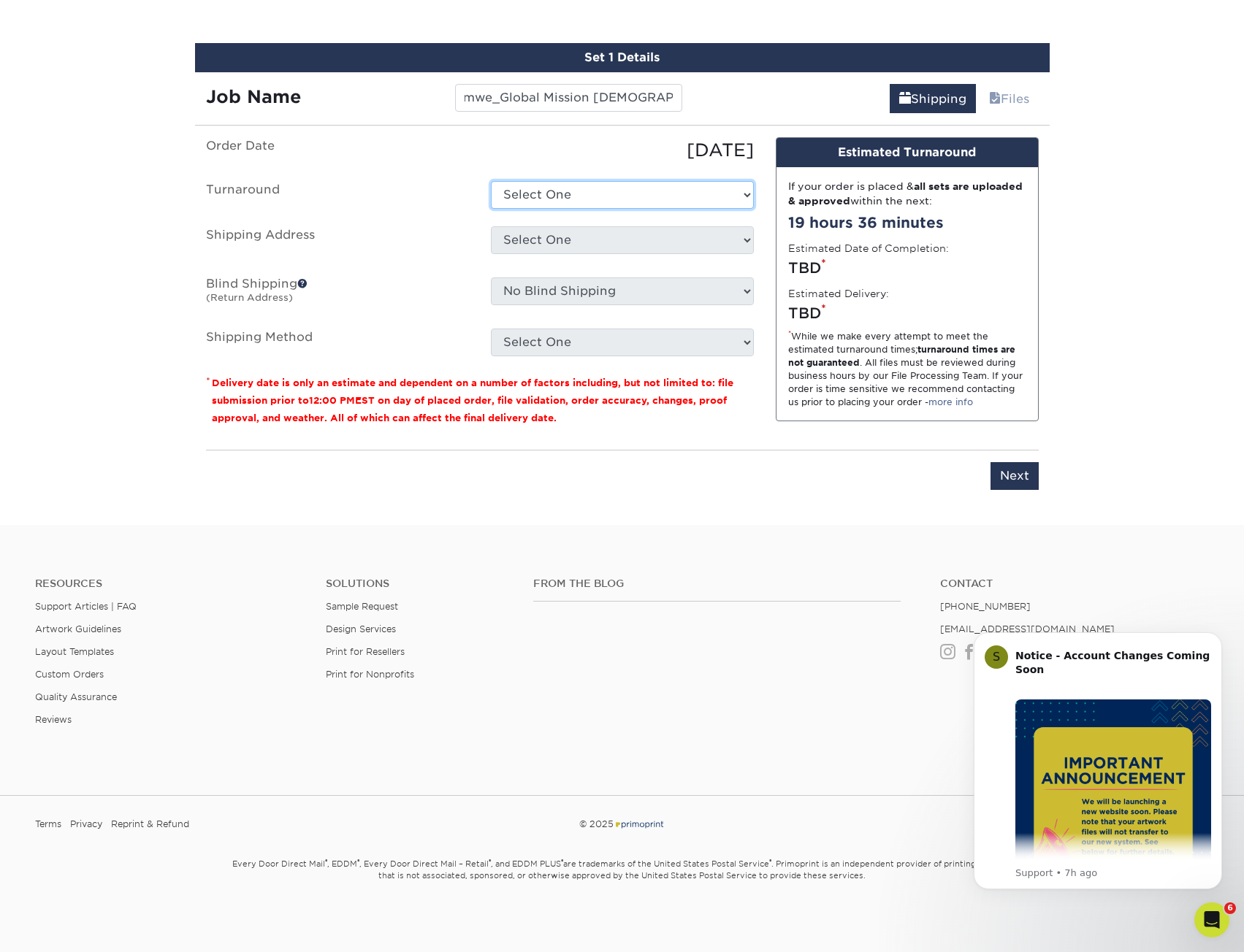
scroll to position [0, 0]
select select "daeee239-1cf4-403f-860f-e366b9ee29d2"
click at [491, 181] on select "Select One 2-4 Business Days 2 Day Next Business Day" at bounding box center [622, 195] width 263 height 28
click at [628, 246] on select "Select One KAREN GLASSFORD Shipping Est- Phillipines Tanya Holland + Add New Ad…" at bounding box center [622, 240] width 263 height 28
select select "123746"
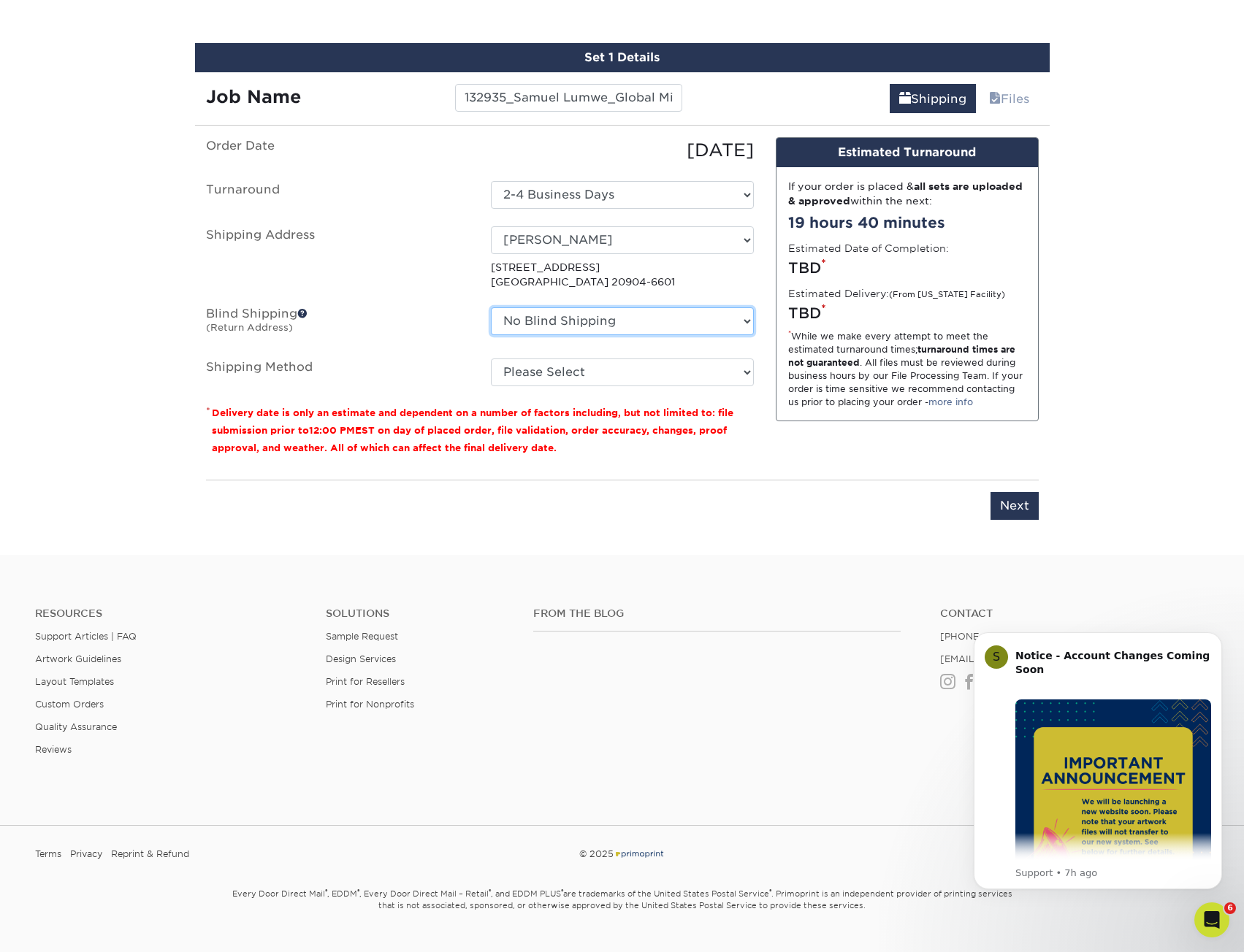
click at [713, 325] on select "No Blind Shipping KAREN GLASSFORD Shipping Est- Phillipines Tanya Holland + Add…" at bounding box center [622, 321] width 263 height 28
click at [491, 308] on select "No Blind Shipping KAREN GLASSFORD Shipping Est- Phillipines Tanya Holland + Add…" at bounding box center [622, 321] width 263 height 28
click at [428, 345] on ul "Order Date 08/14/2025 Turnaround Select One 2-4 Business Days 2 Day Next Busine…" at bounding box center [480, 261] width 548 height 249
click at [589, 376] on select "Please Select Ground Shipping (+$8.96) 3 Day Shipping Service (+$20.07) 2 Day A…" at bounding box center [622, 372] width 263 height 28
select select "03"
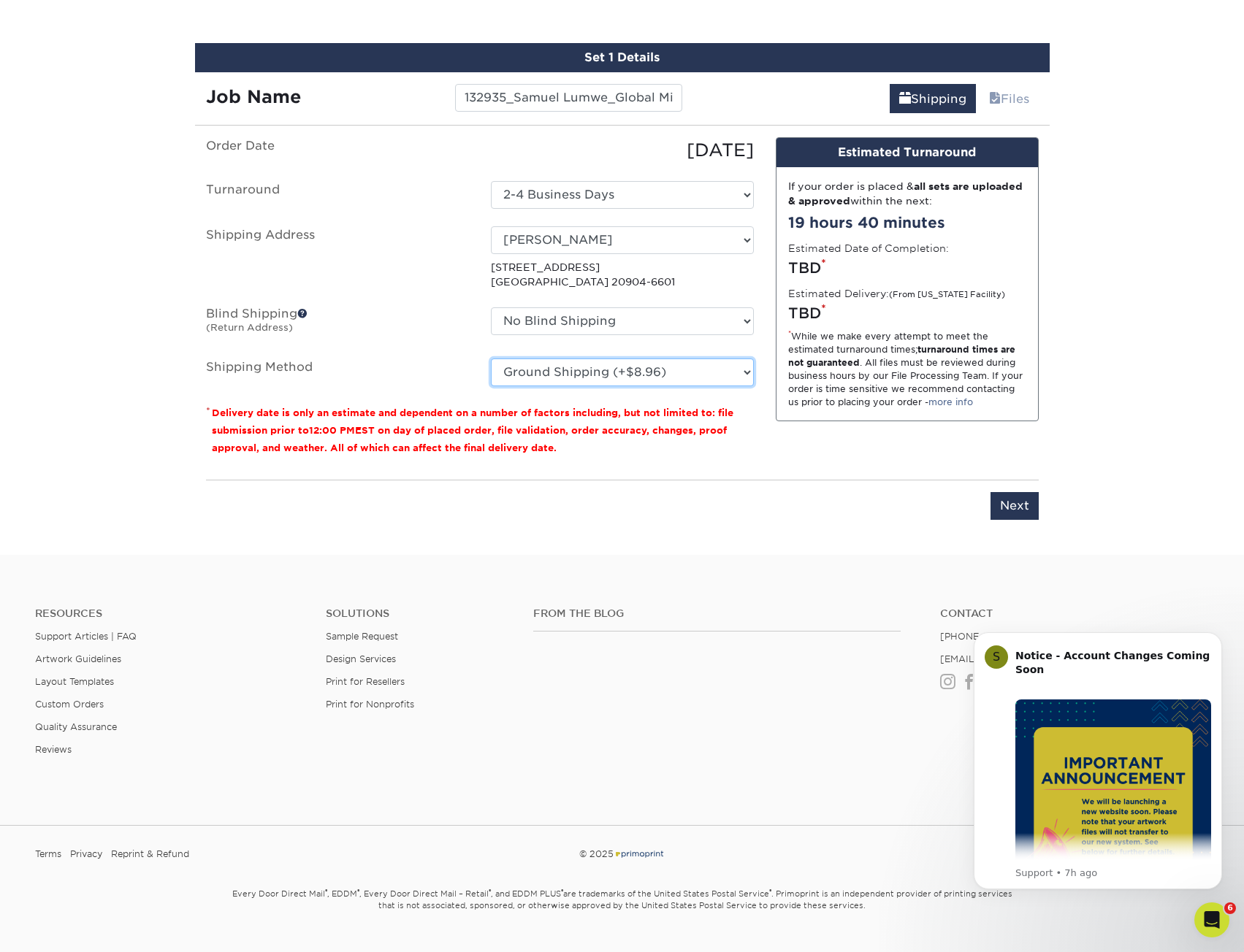
click at [491, 359] on select "Please Select Ground Shipping (+$8.96) 3 Day Shipping Service (+$20.07) 2 Day A…" at bounding box center [622, 372] width 263 height 28
click at [1022, 508] on input "Next" at bounding box center [1015, 506] width 48 height 28
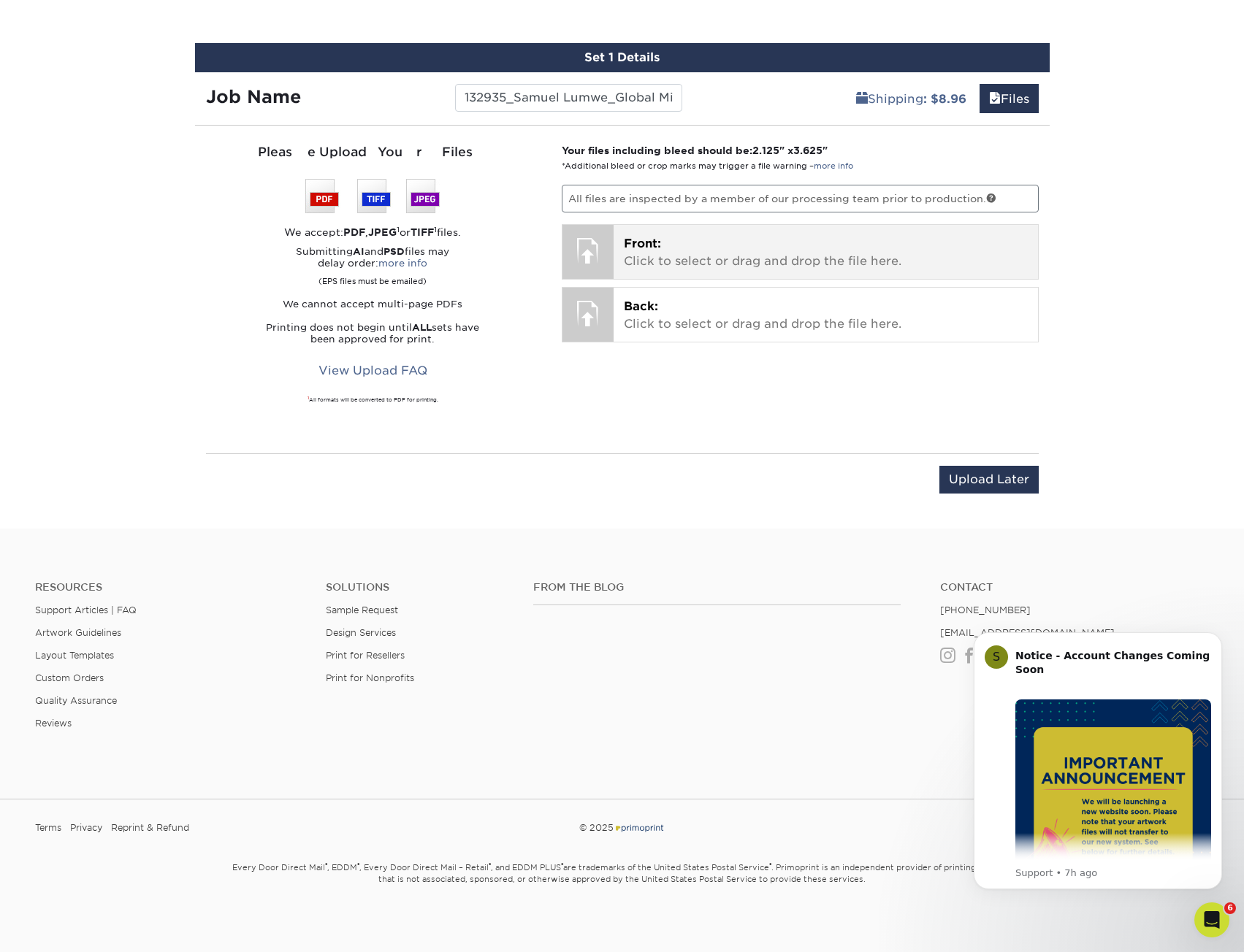
click at [702, 249] on p "Front: Click to select or drag and drop the file here." at bounding box center [825, 253] width 404 height 35
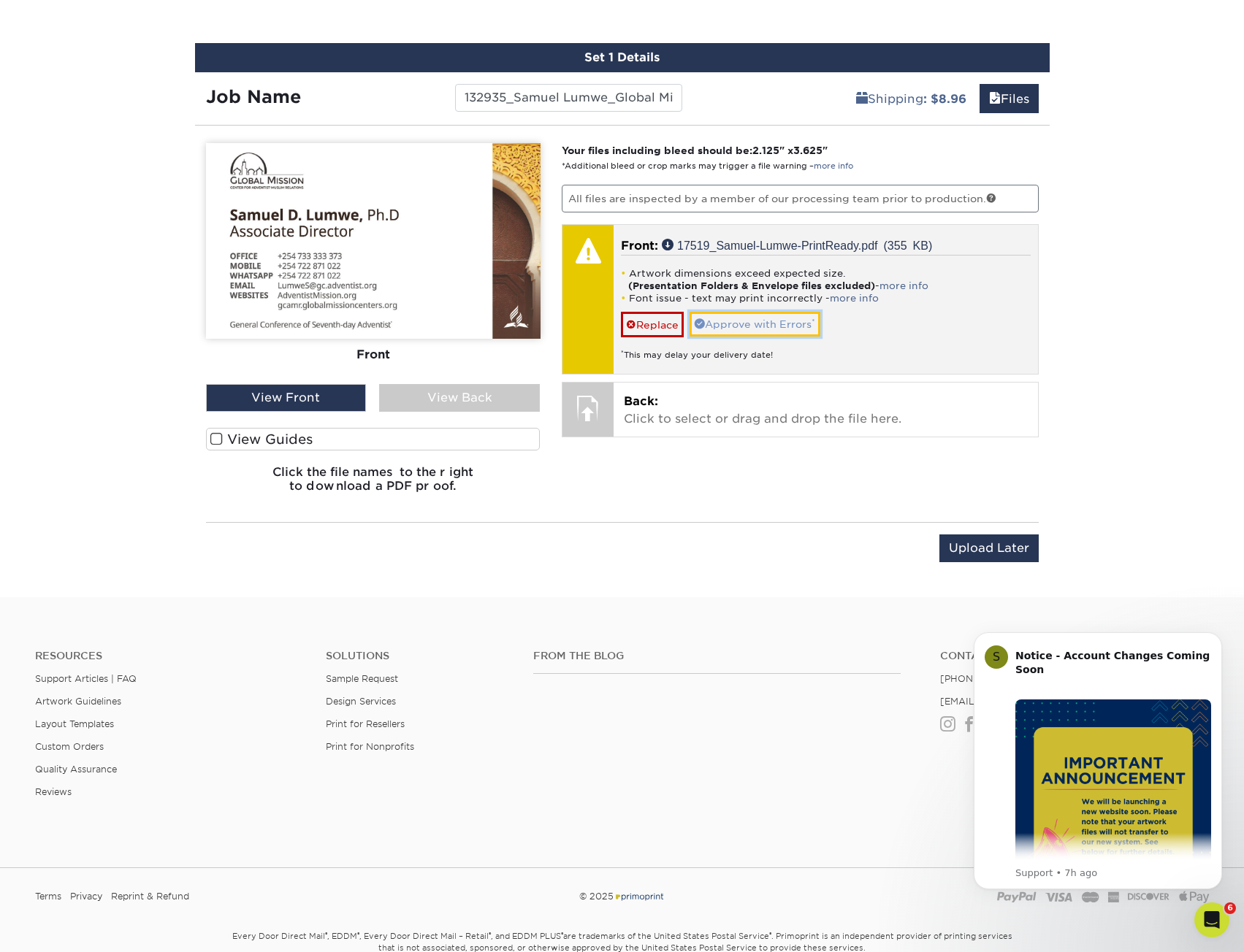
click at [803, 325] on link "Approve with Errors *" at bounding box center [755, 324] width 131 height 25
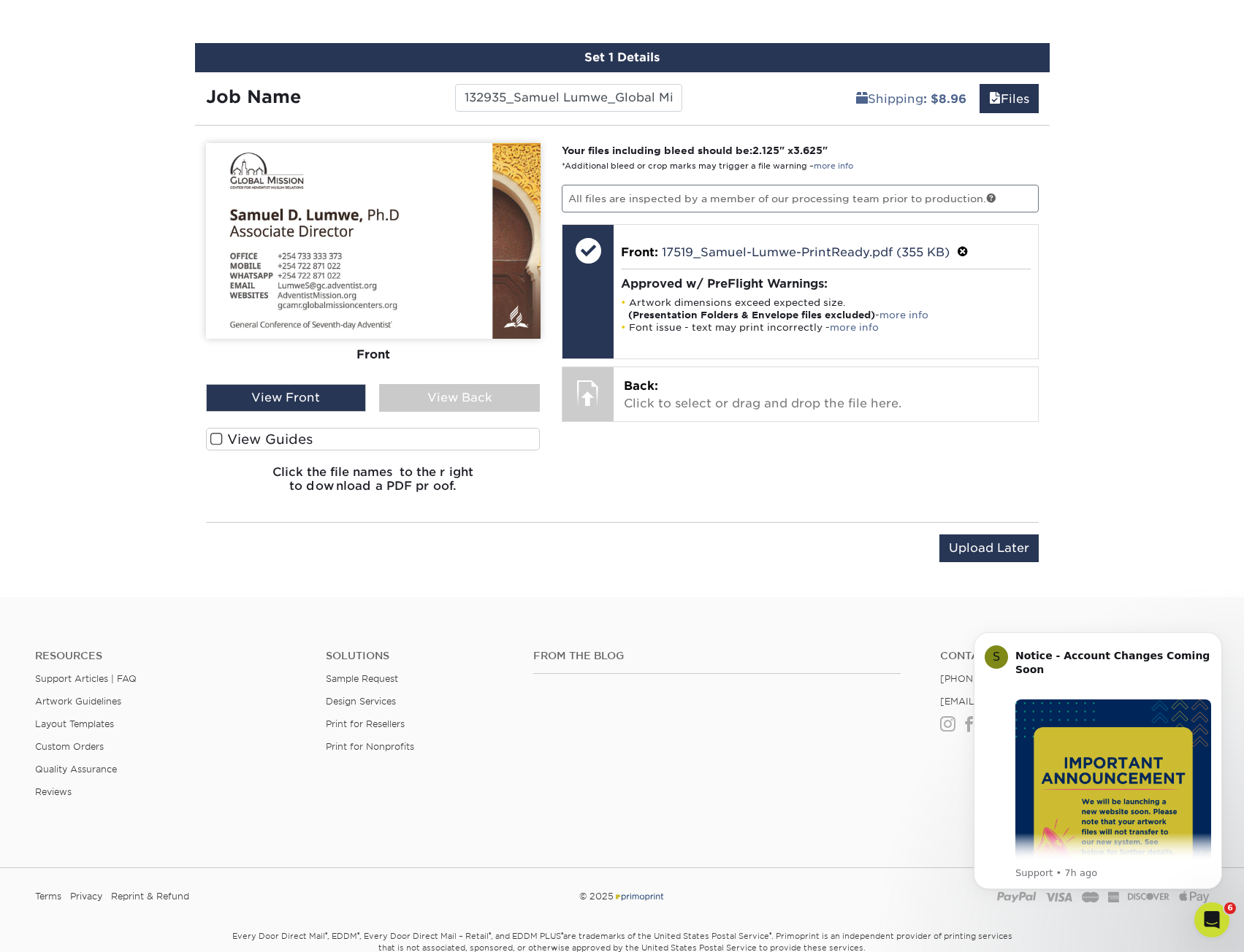
click at [484, 273] on img at bounding box center [373, 241] width 334 height 196
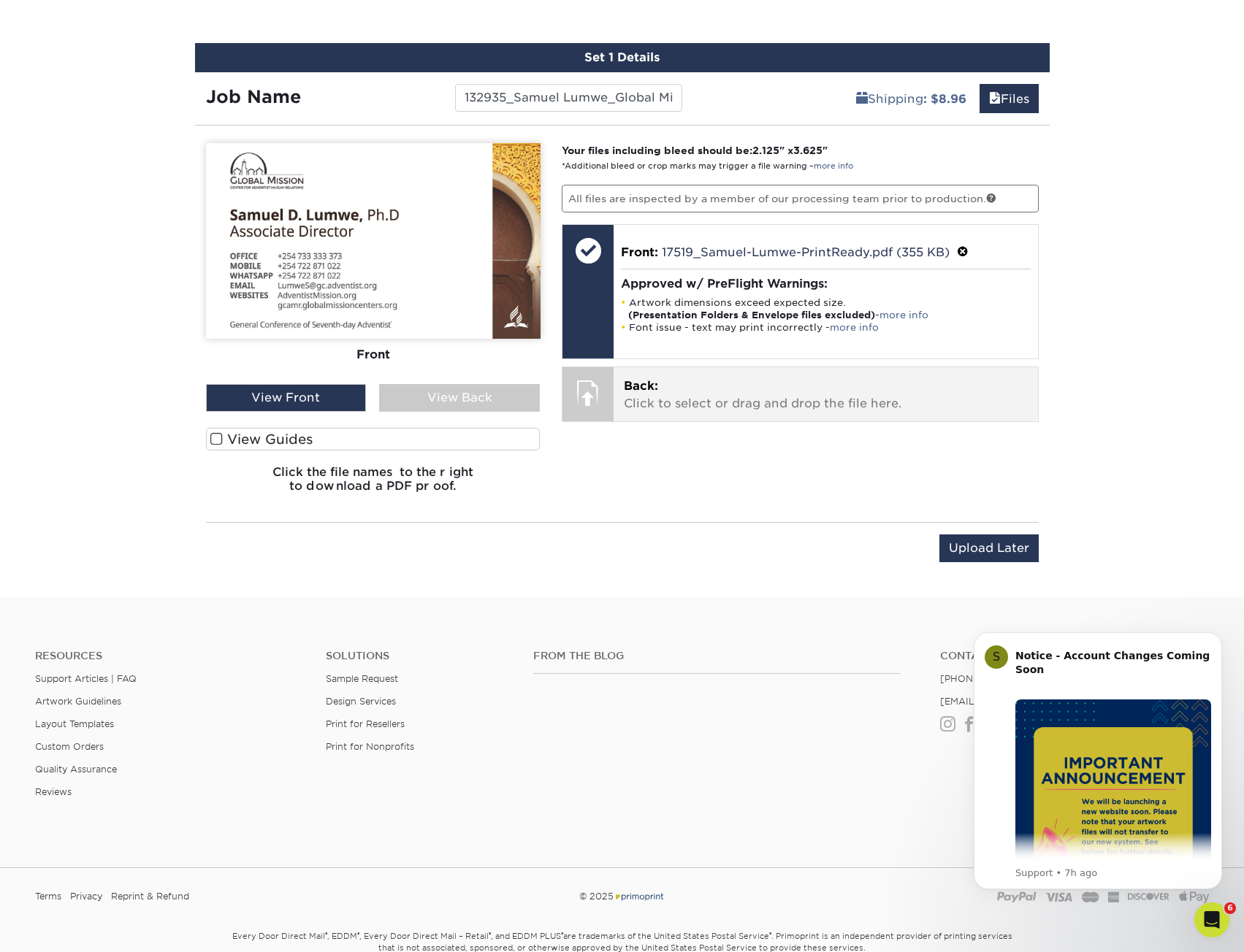
click at [688, 396] on p "Back: Click to select or drag and drop the file here." at bounding box center [825, 395] width 404 height 35
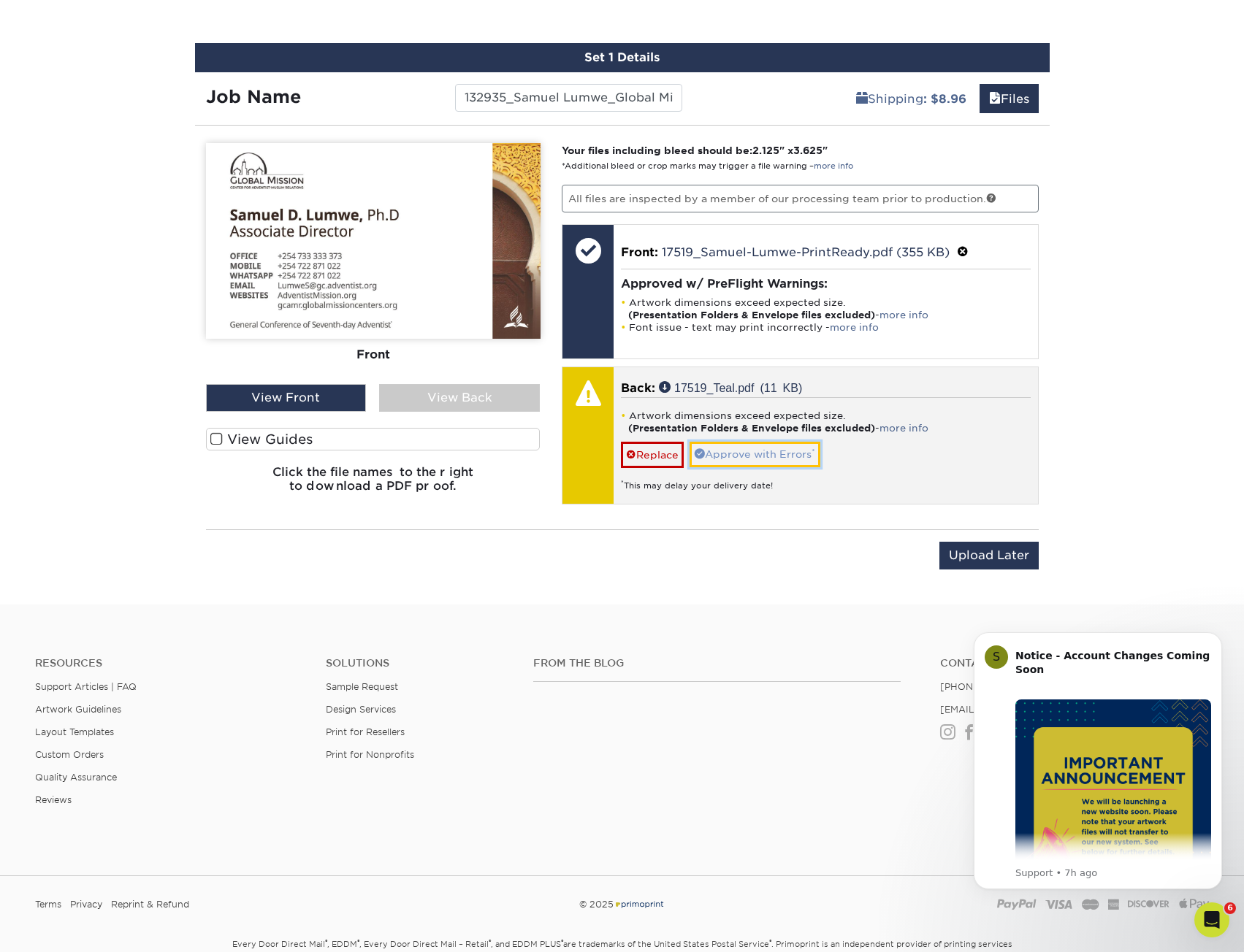
click at [717, 452] on link "Approve with Errors *" at bounding box center [755, 454] width 131 height 25
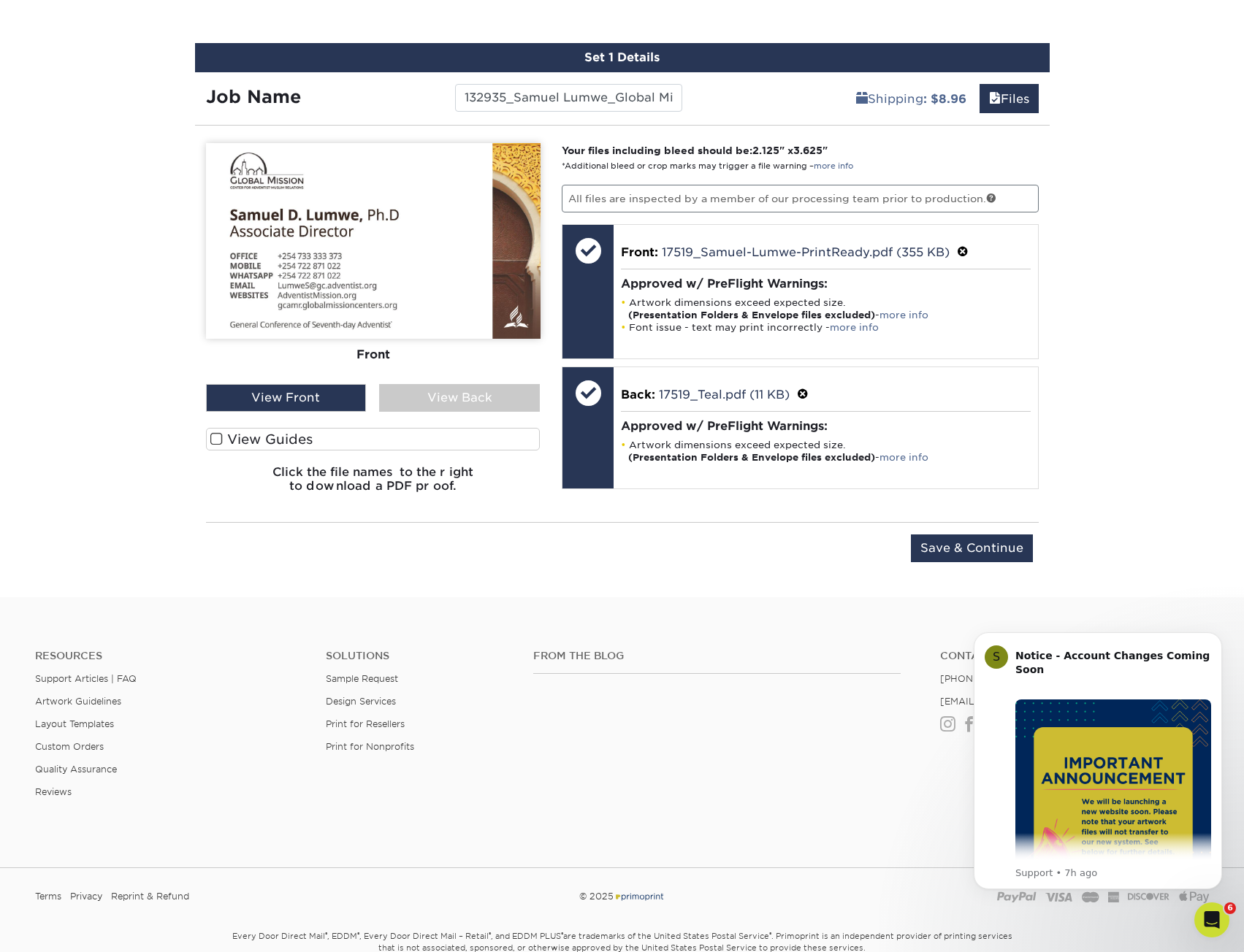
click at [733, 504] on div "Please Upload Your Files We accept: PDF , JPEG 1 or TIFF 1 files. Submitting AI…" at bounding box center [622, 324] width 855 height 373
click at [508, 392] on div "View Back" at bounding box center [459, 397] width 161 height 28
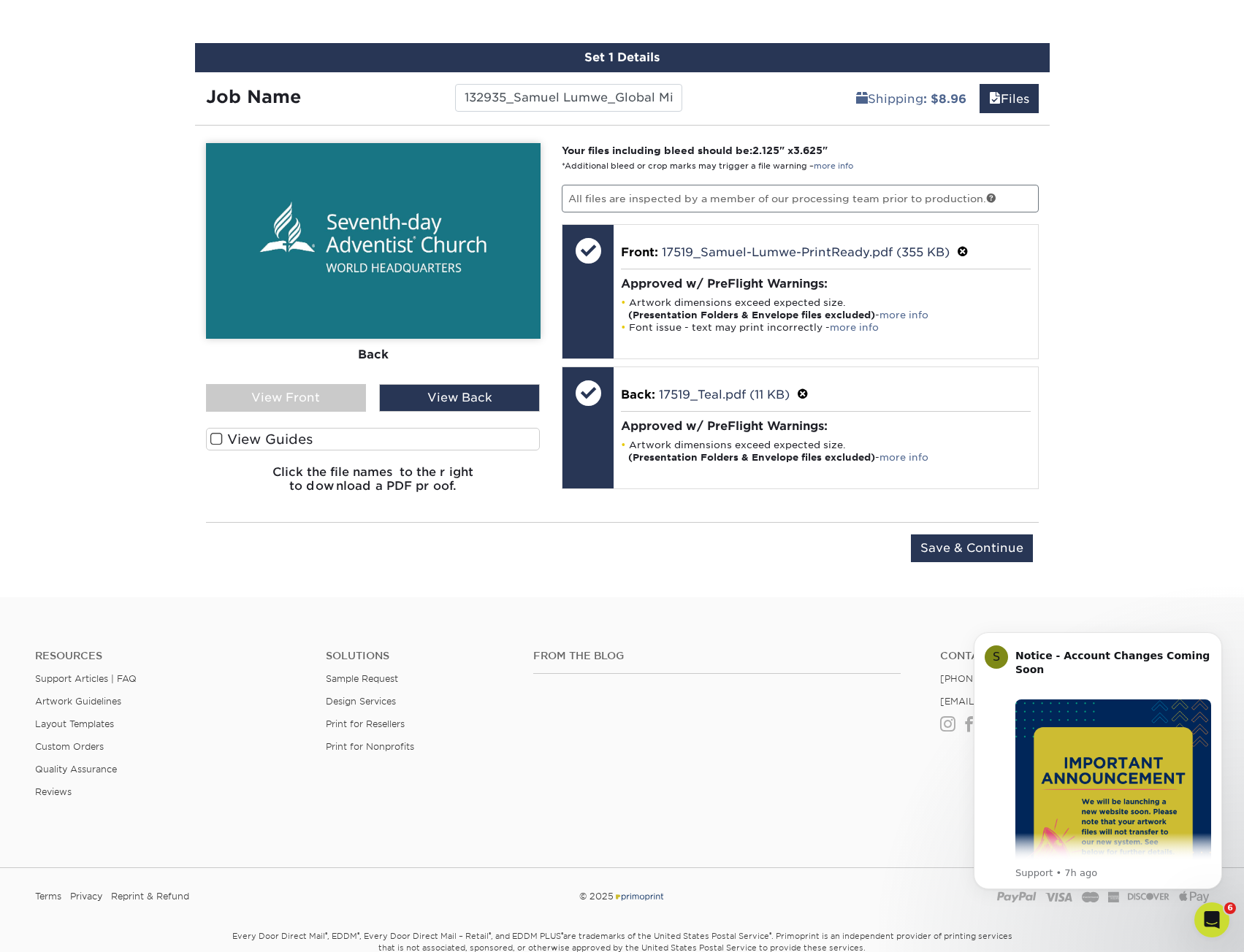
click at [274, 392] on div "View Front" at bounding box center [286, 397] width 161 height 28
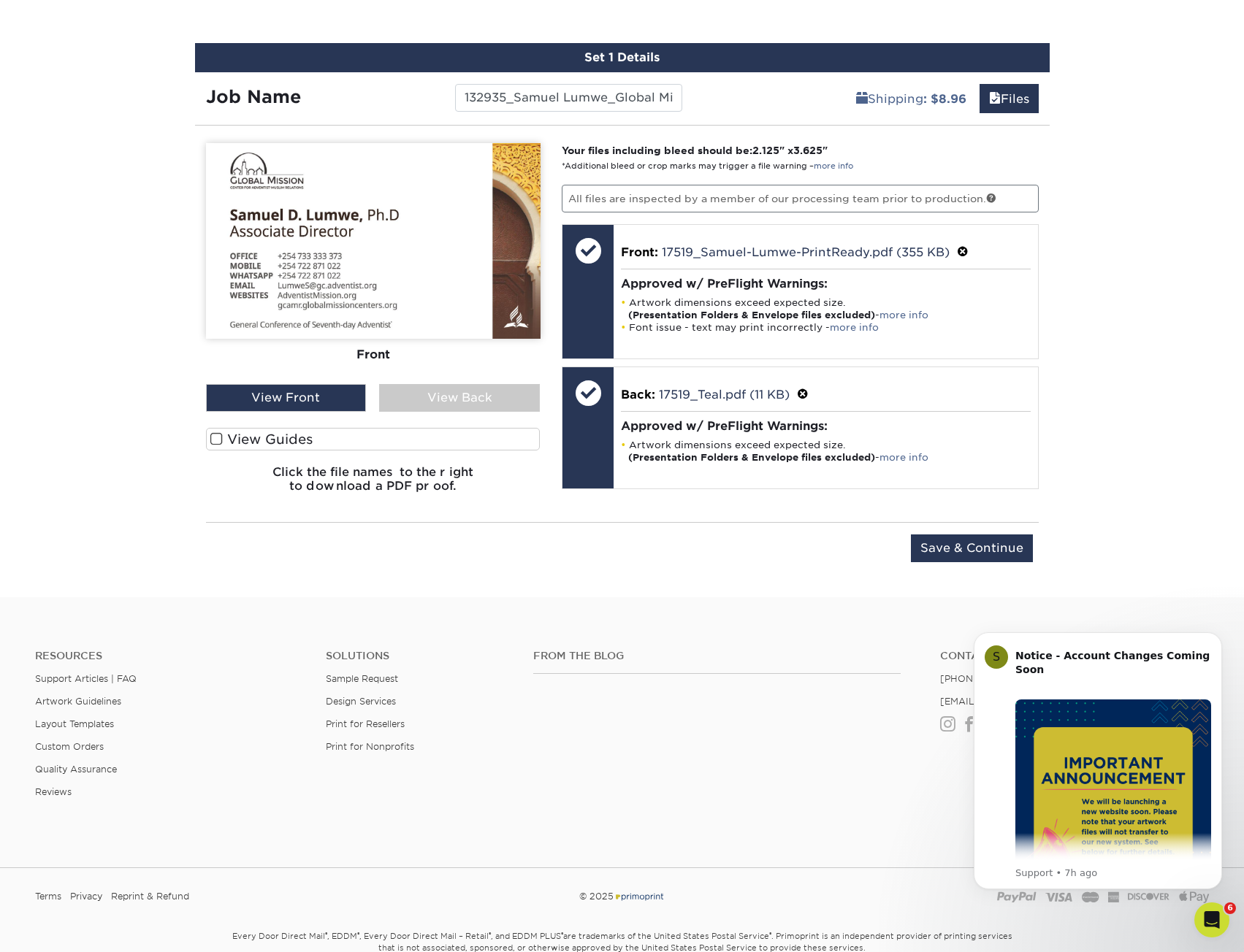
click at [404, 396] on div "View Back" at bounding box center [459, 397] width 161 height 28
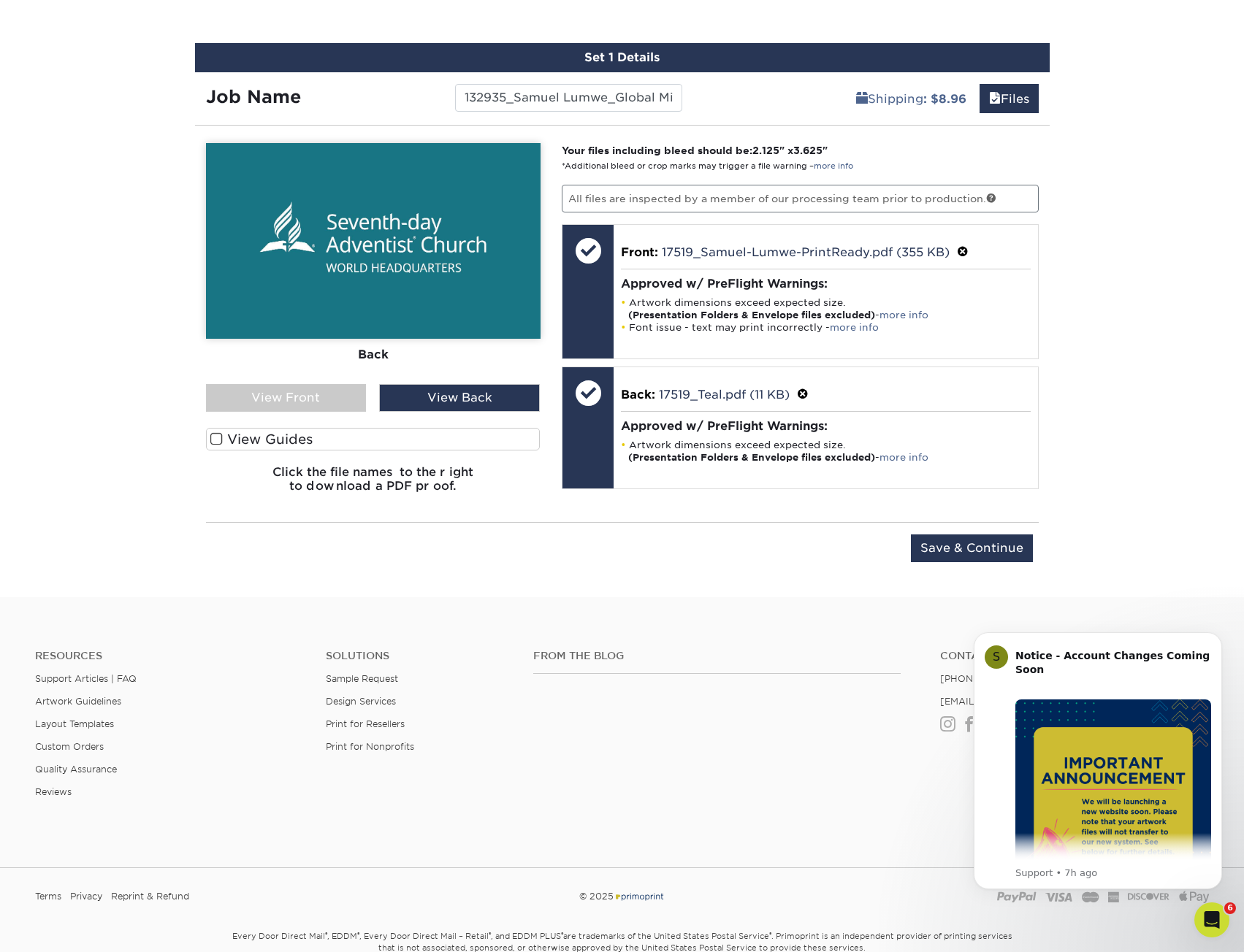
click at [325, 387] on div "View Front" at bounding box center [286, 397] width 161 height 28
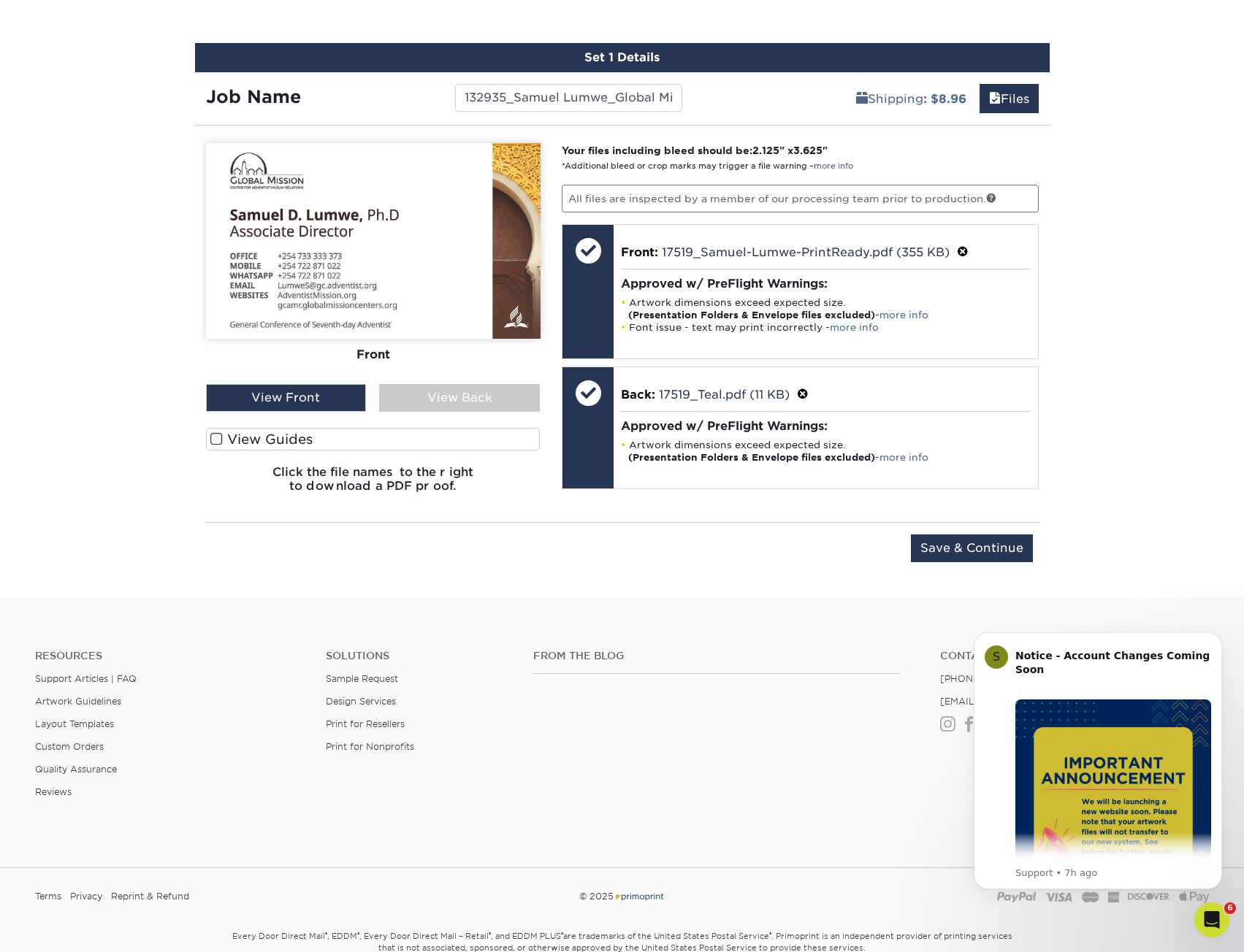
click at [448, 403] on div "View Back" at bounding box center [459, 397] width 161 height 28
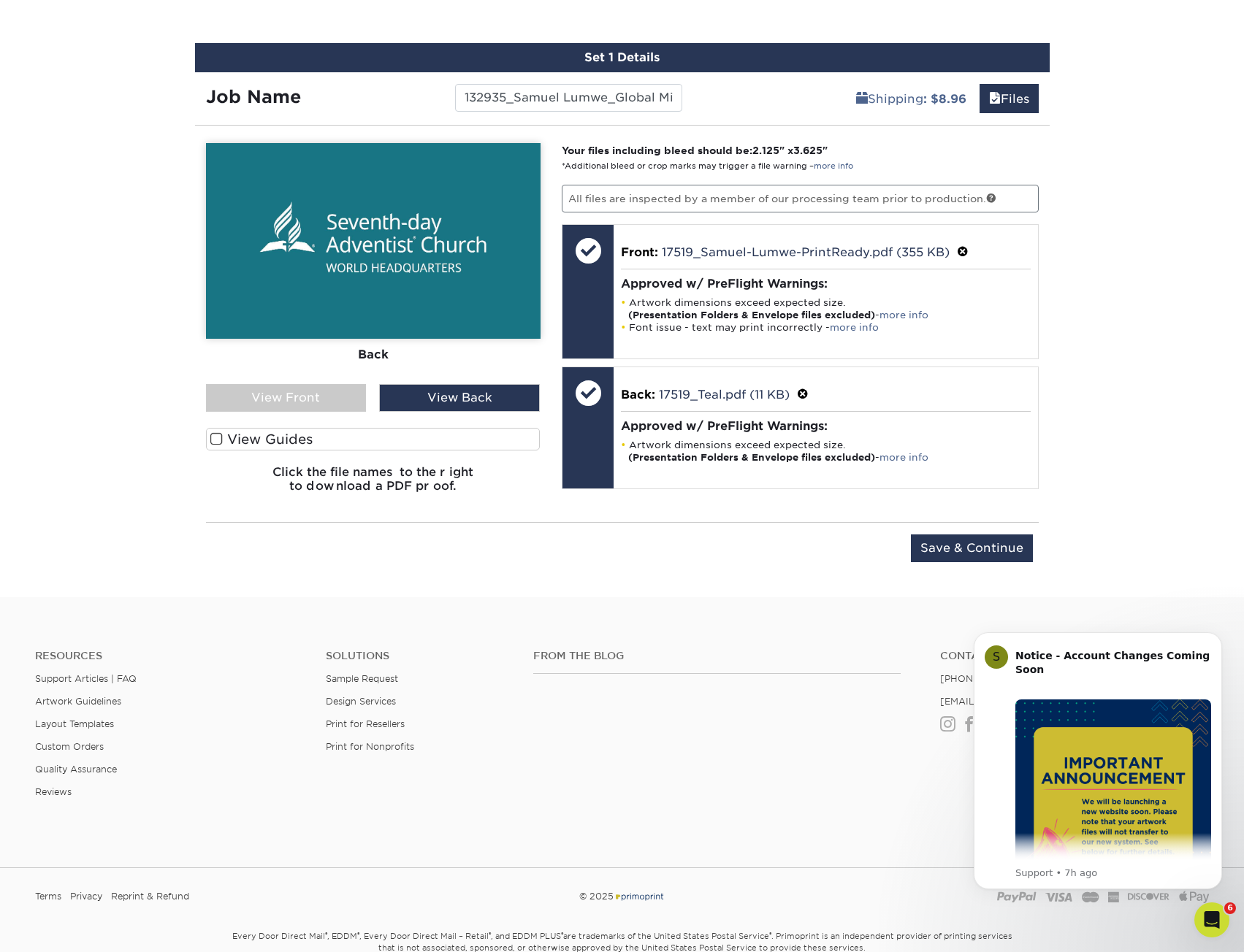
click at [302, 389] on div "View Front" at bounding box center [286, 397] width 161 height 28
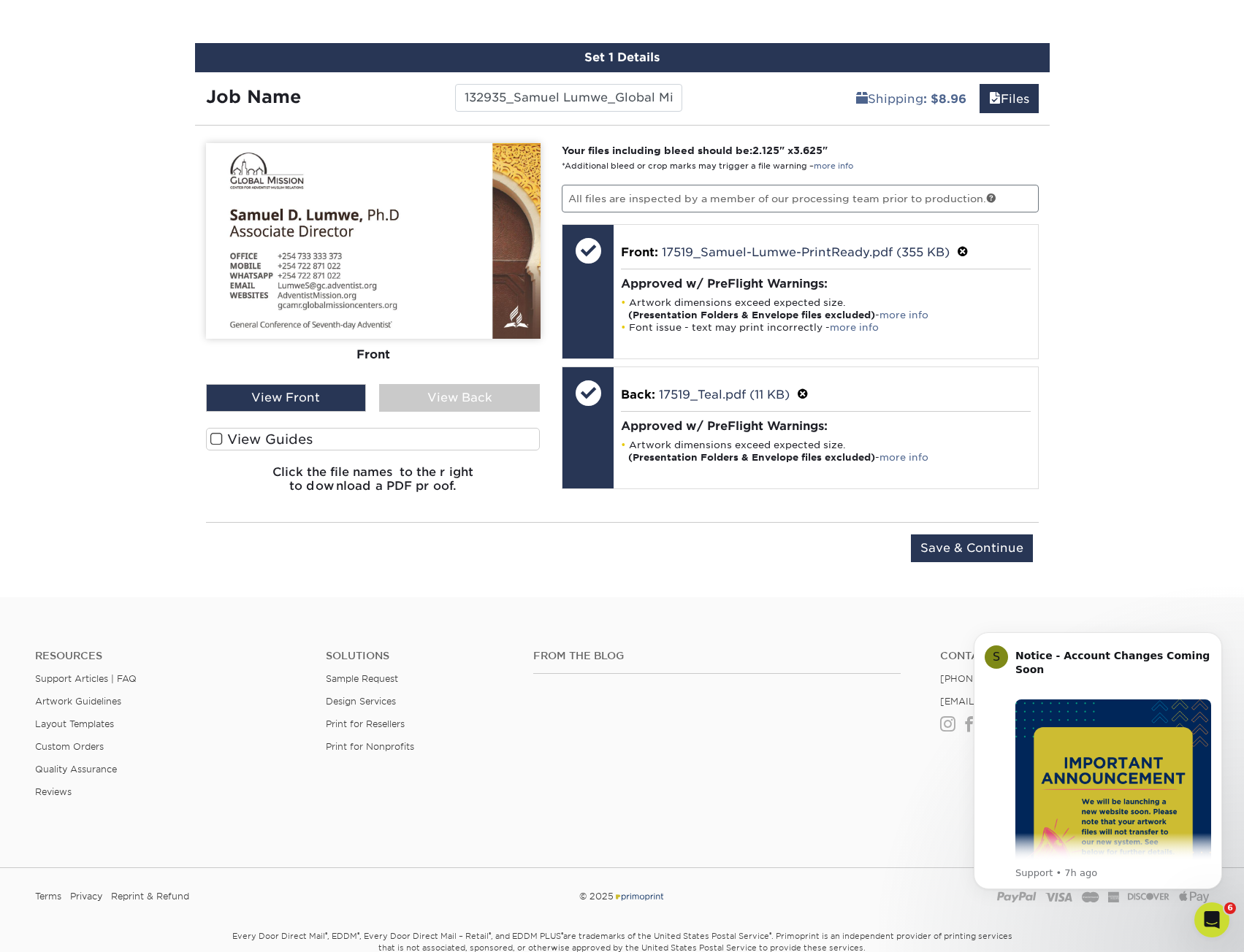
click at [413, 401] on div "View Back" at bounding box center [459, 397] width 161 height 28
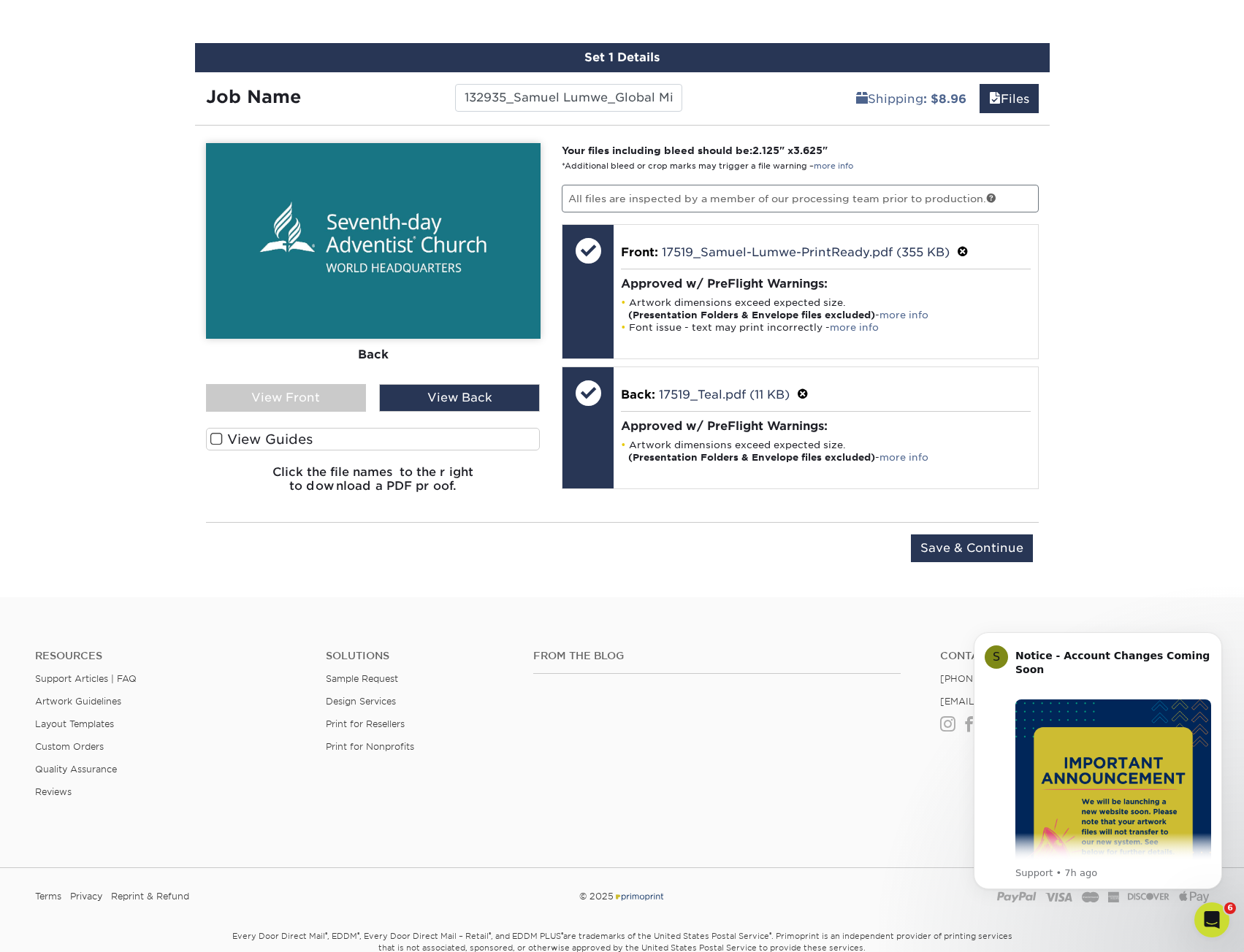
click at [317, 392] on div "View Front" at bounding box center [286, 397] width 161 height 28
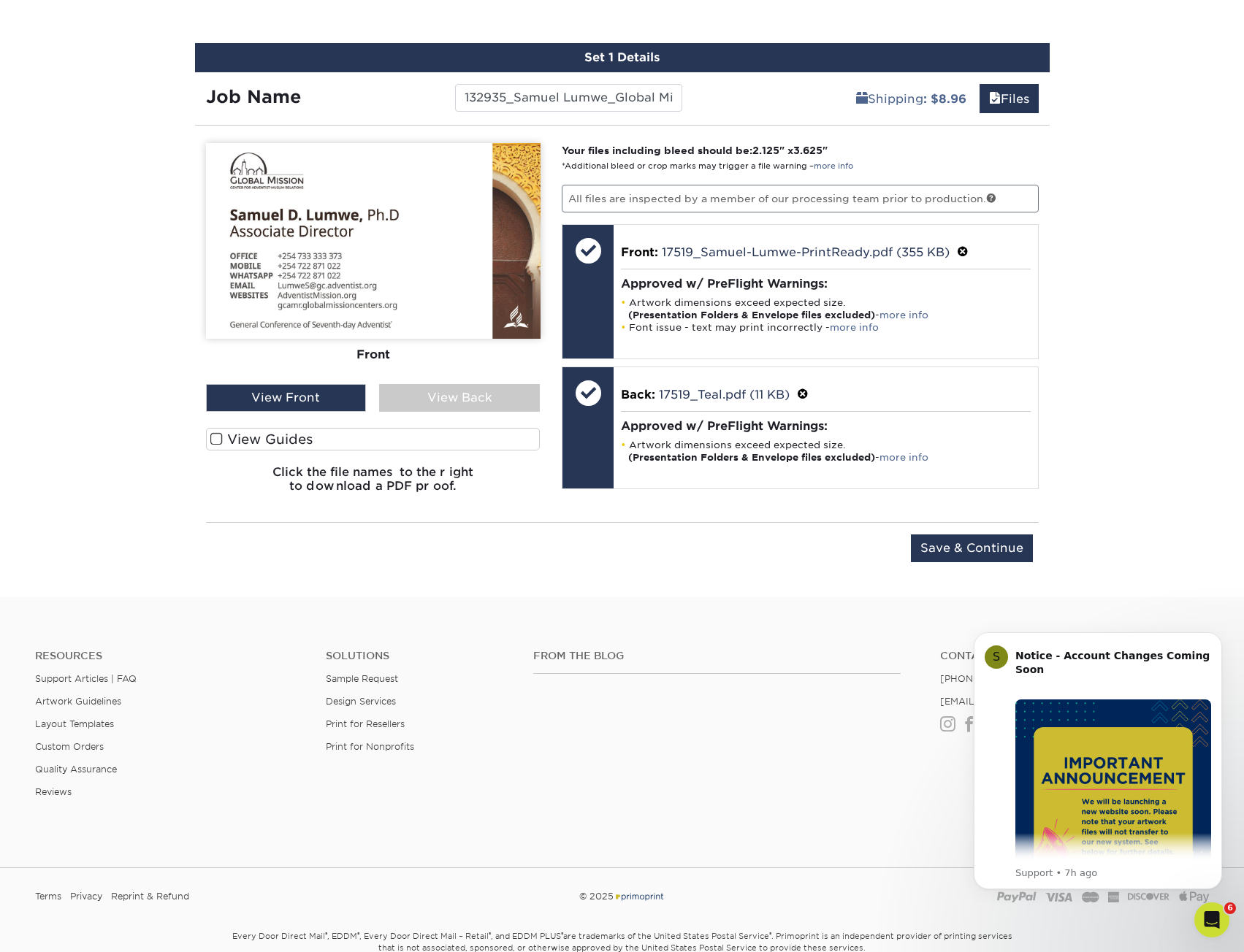
click at [616, 563] on div "Upload Later Save & Continue Continue" at bounding box center [622, 557] width 832 height 46
click at [950, 550] on input "Save & Continue" at bounding box center [971, 548] width 122 height 28
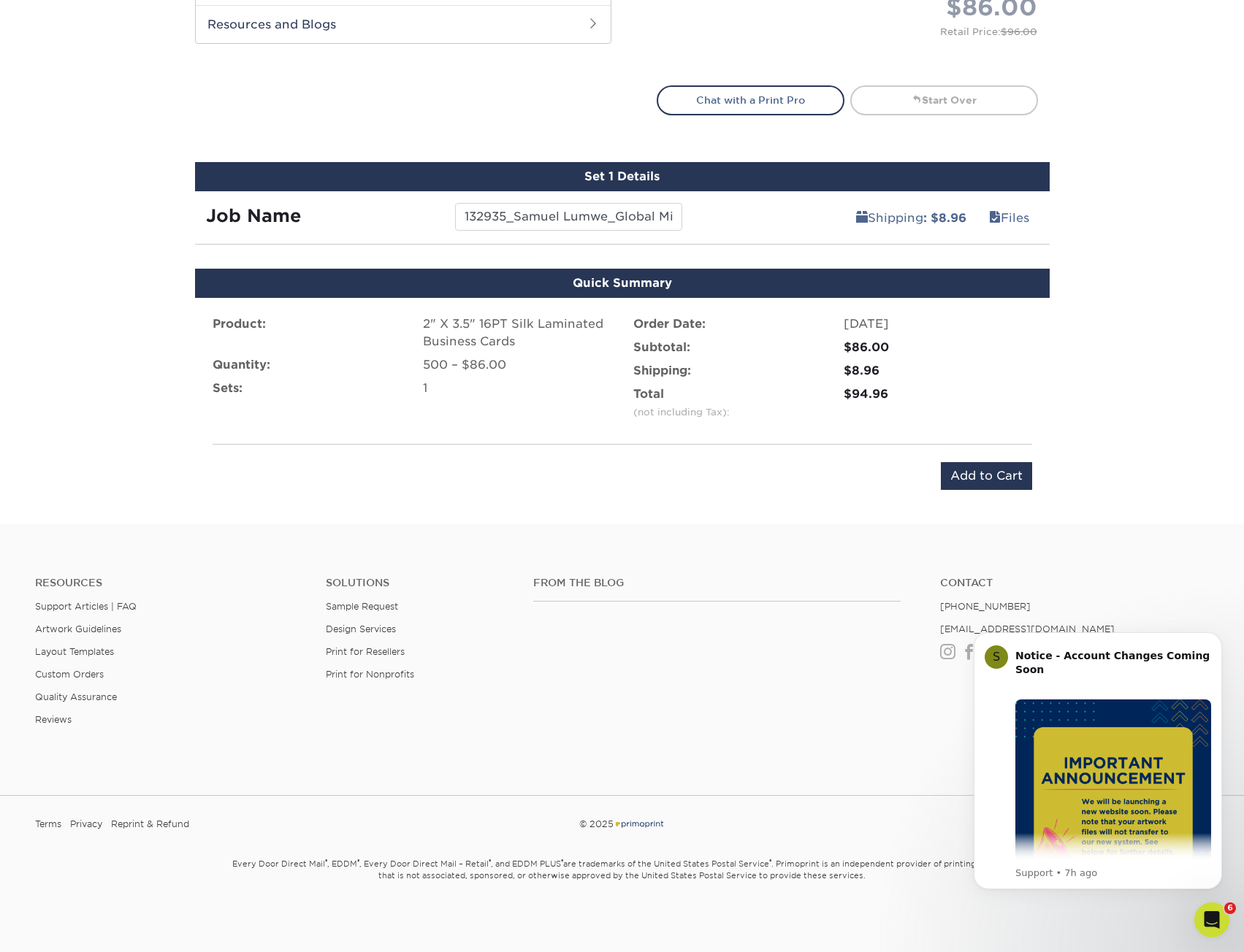
scroll to position [759, 0]
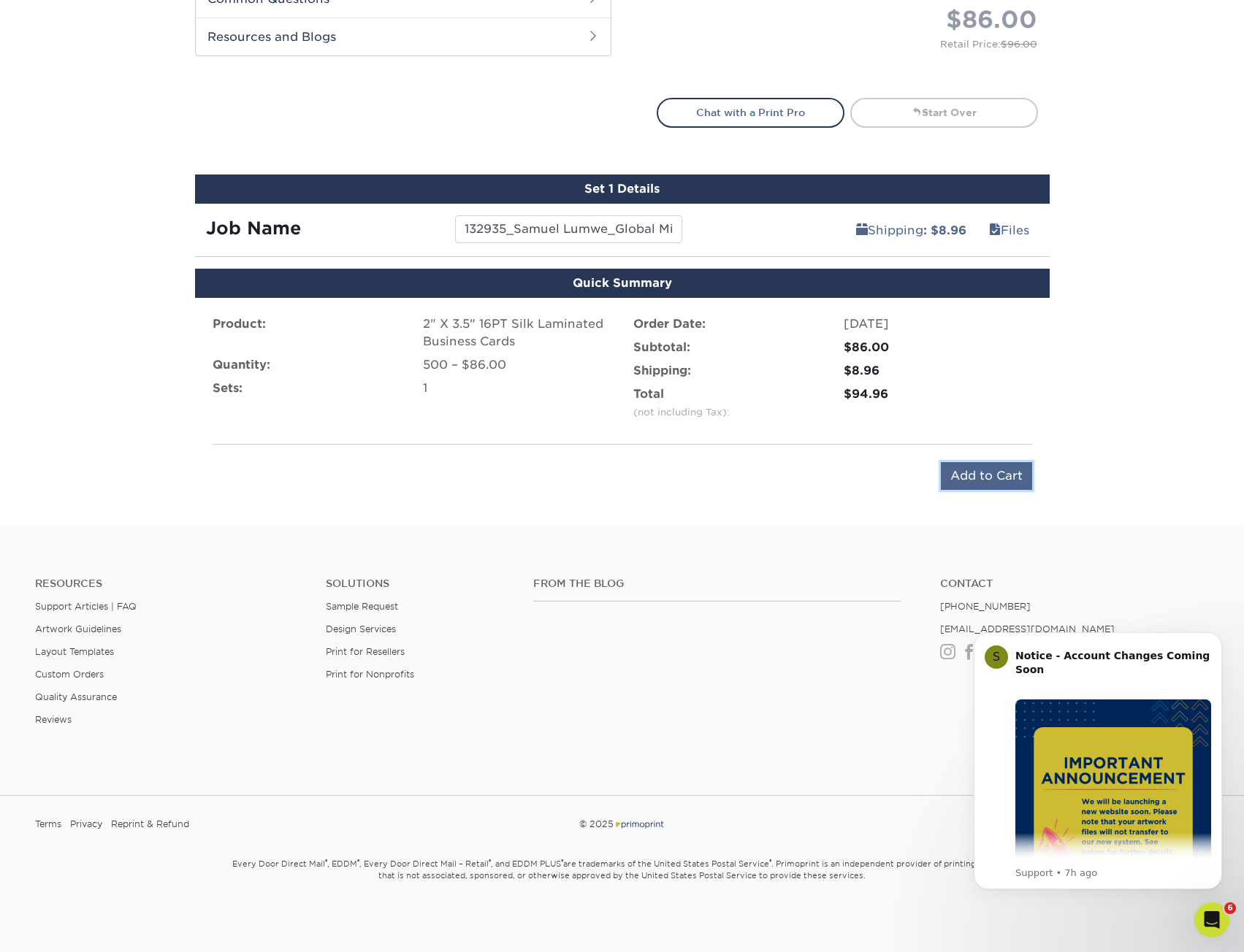
click at [974, 476] on input "Add to Cart" at bounding box center [987, 476] width 91 height 28
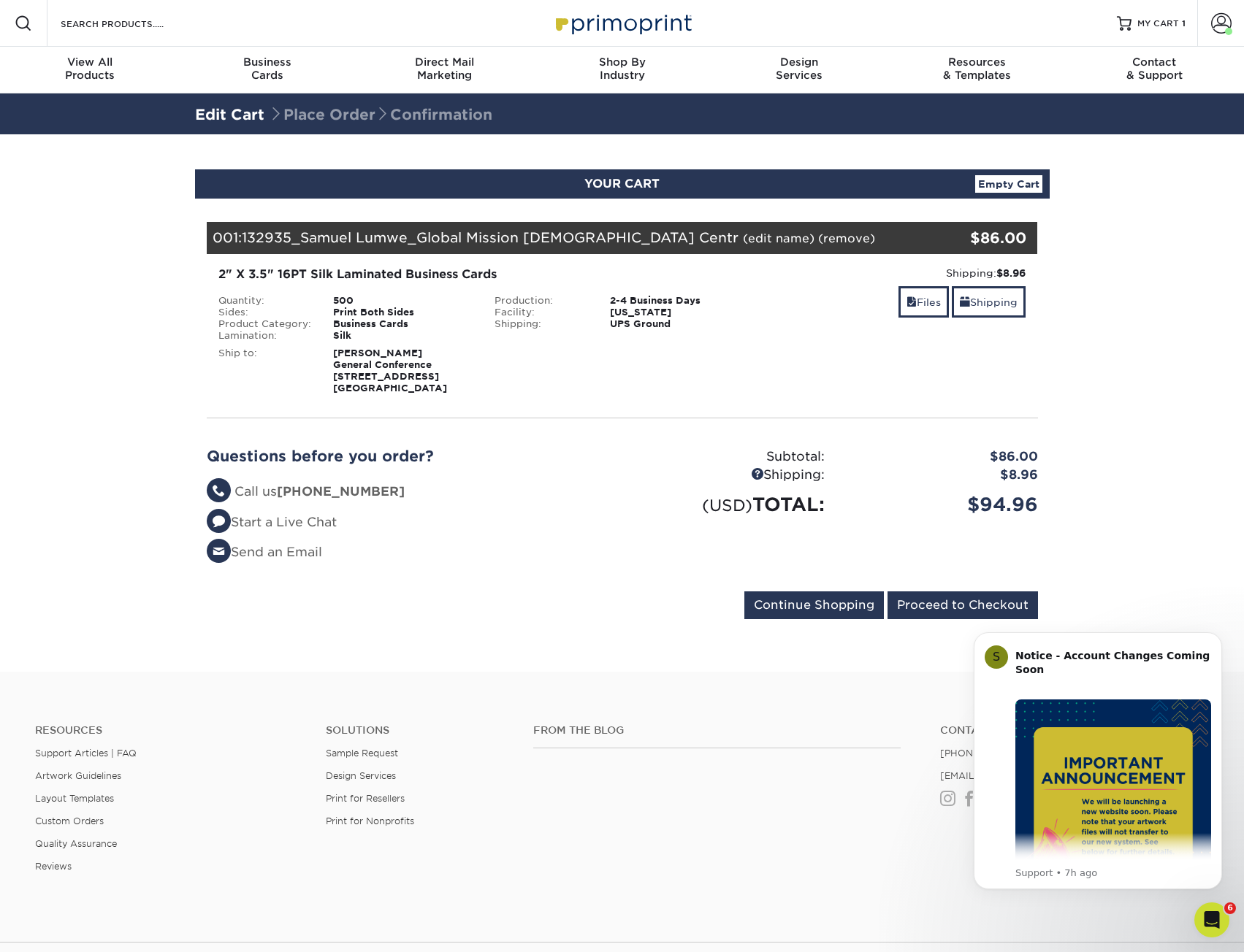
click at [1202, 427] on section "YOUR CART Empty Cart Your Cart is Empty View Account Active Orders Order Histor…" at bounding box center [622, 403] width 1244 height 537
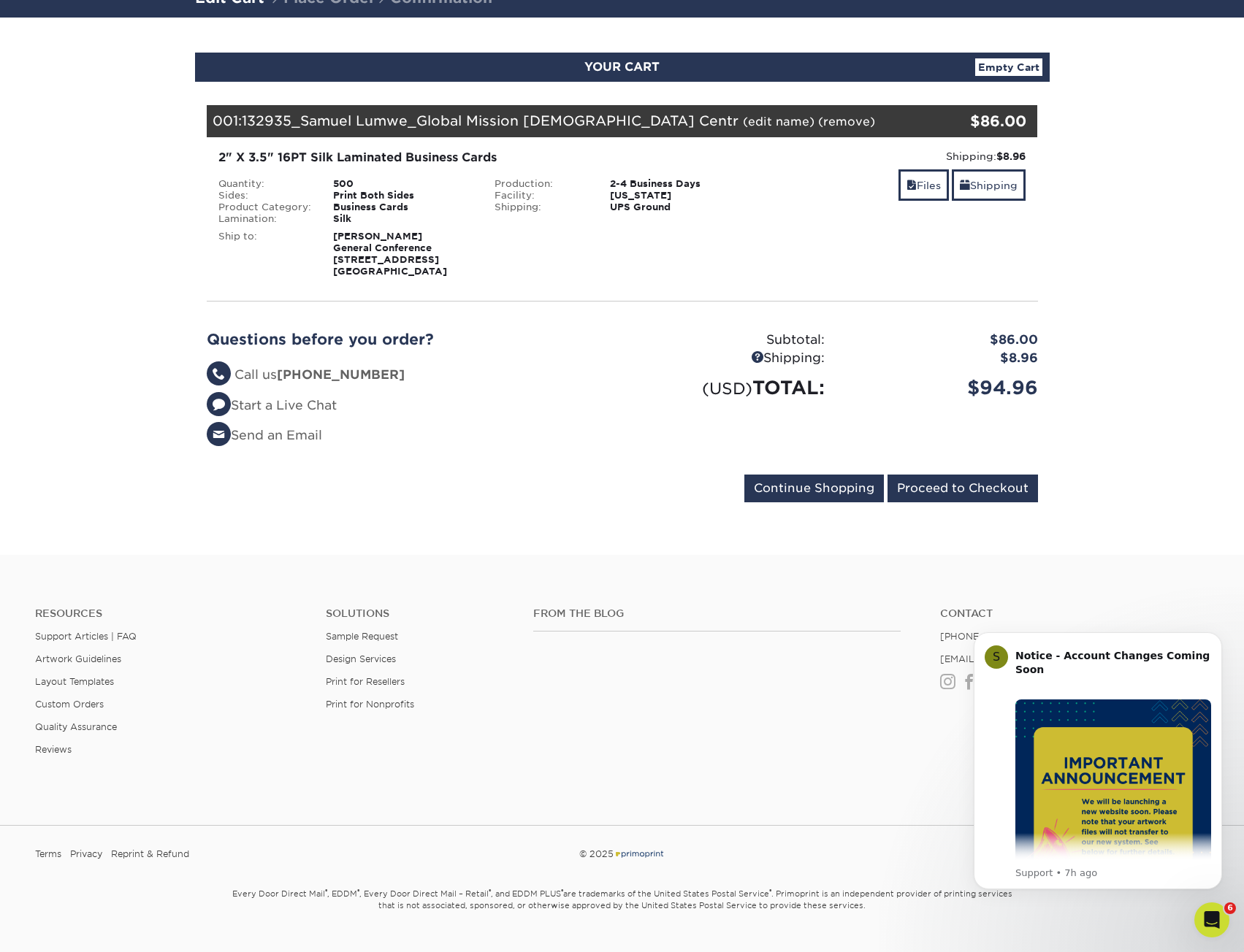
scroll to position [147, 0]
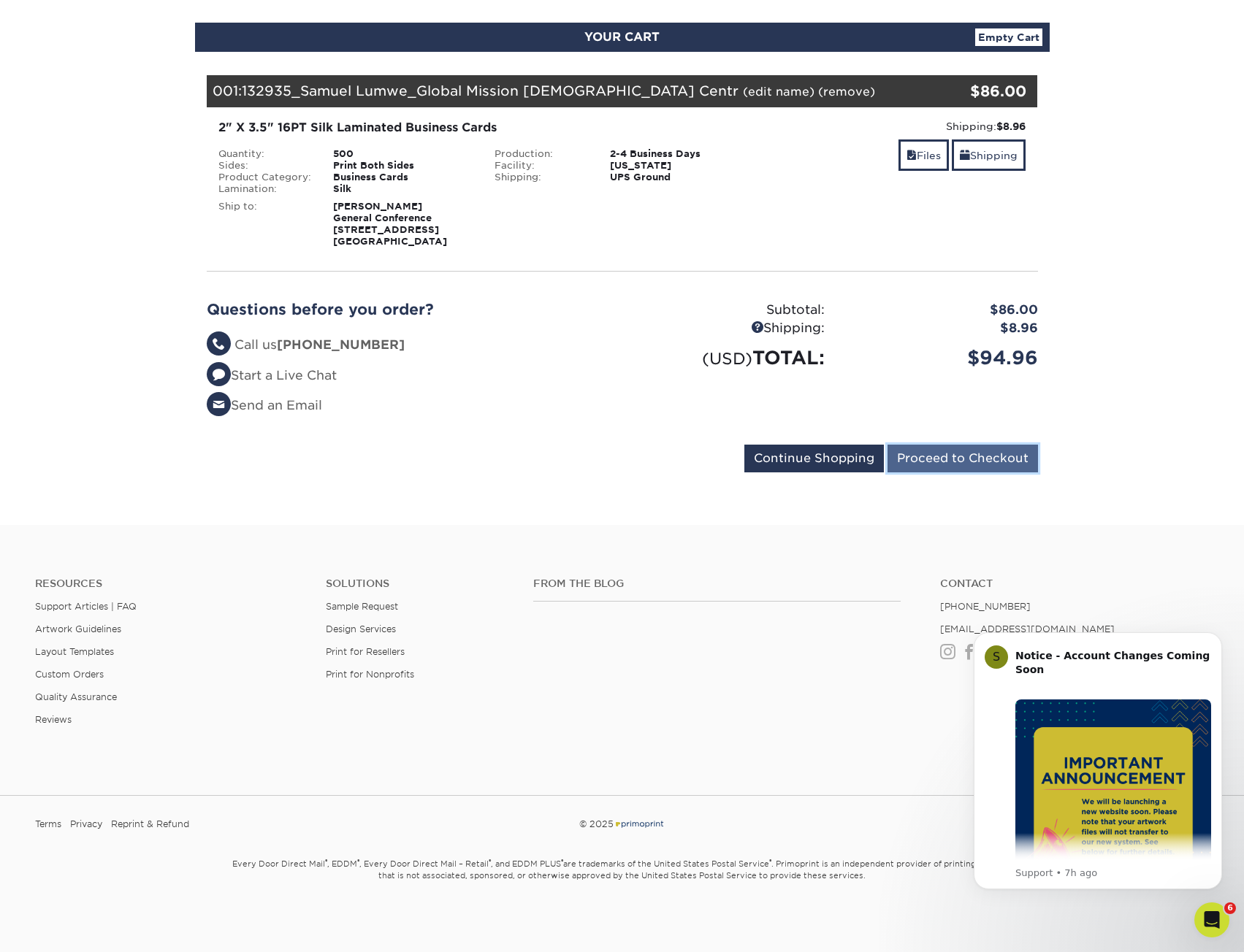
click at [901, 452] on input "Proceed to Checkout" at bounding box center [963, 458] width 150 height 28
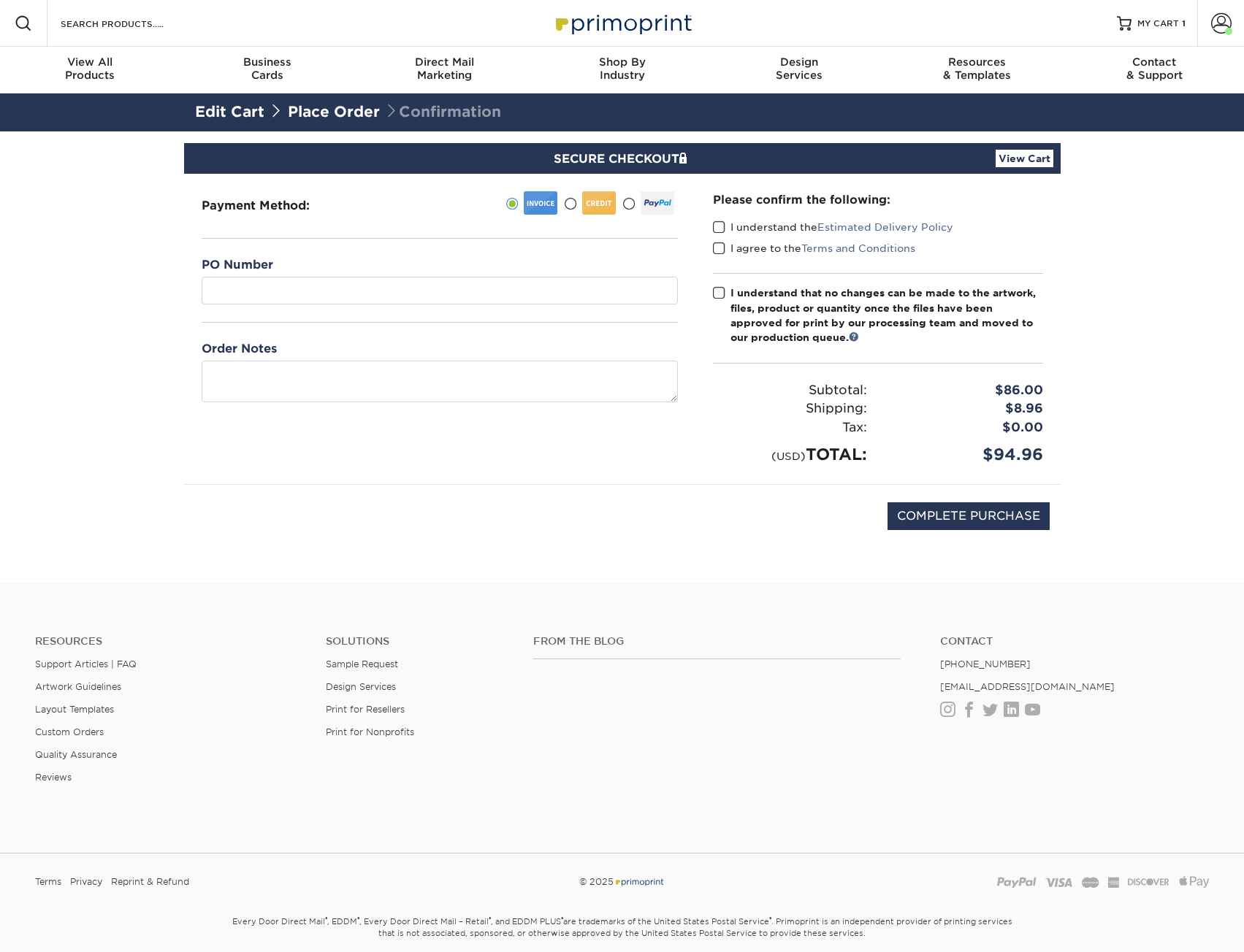
click at [375, 266] on div "PO Number" at bounding box center [440, 281] width 476 height 48
click at [375, 306] on div "PO Number" at bounding box center [440, 289] width 476 height 66
click at [371, 299] on input "text" at bounding box center [440, 290] width 476 height 28
paste input "132935"
type input "132935"
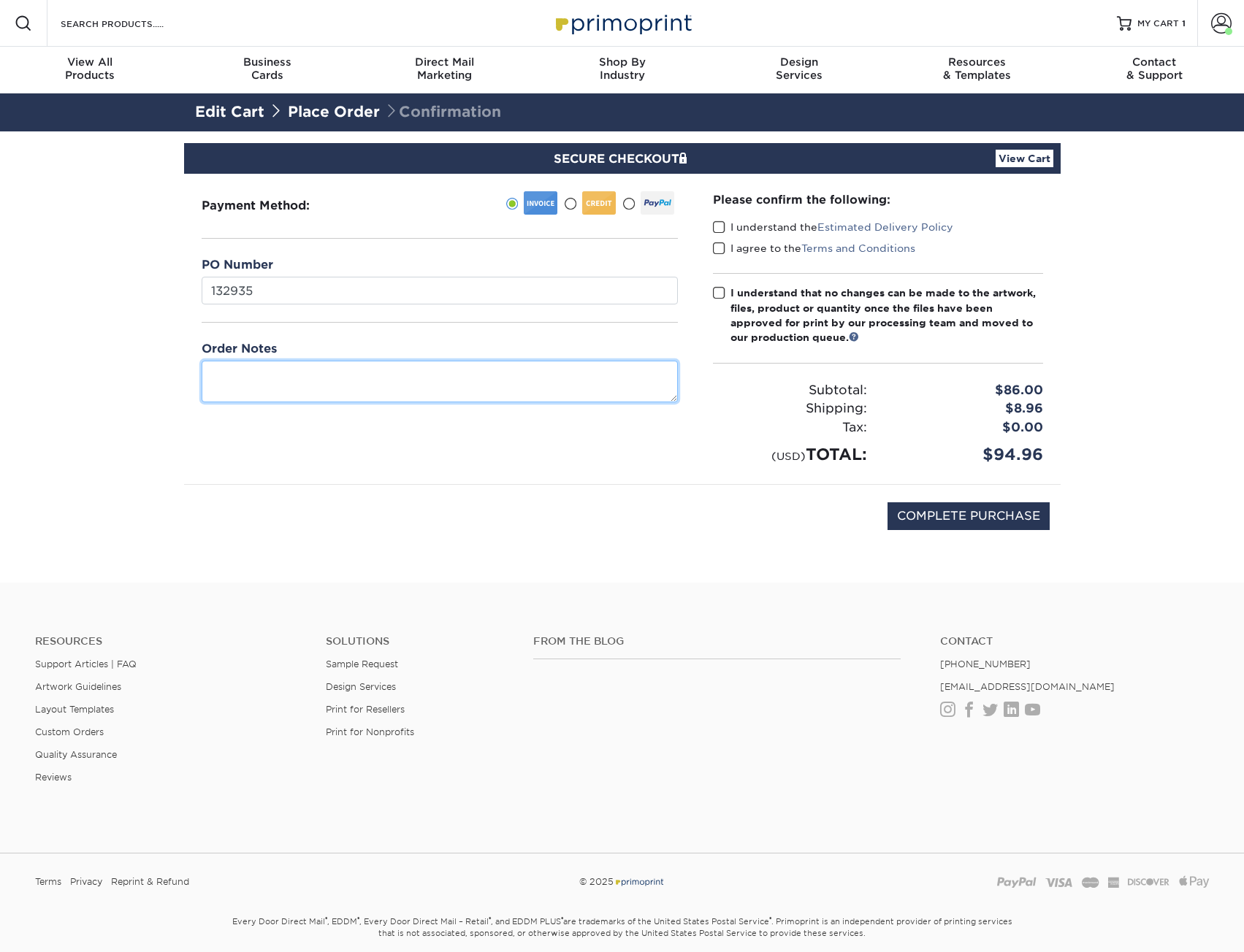
click at [289, 382] on textarea at bounding box center [440, 381] width 476 height 42
paste textarea "132935"
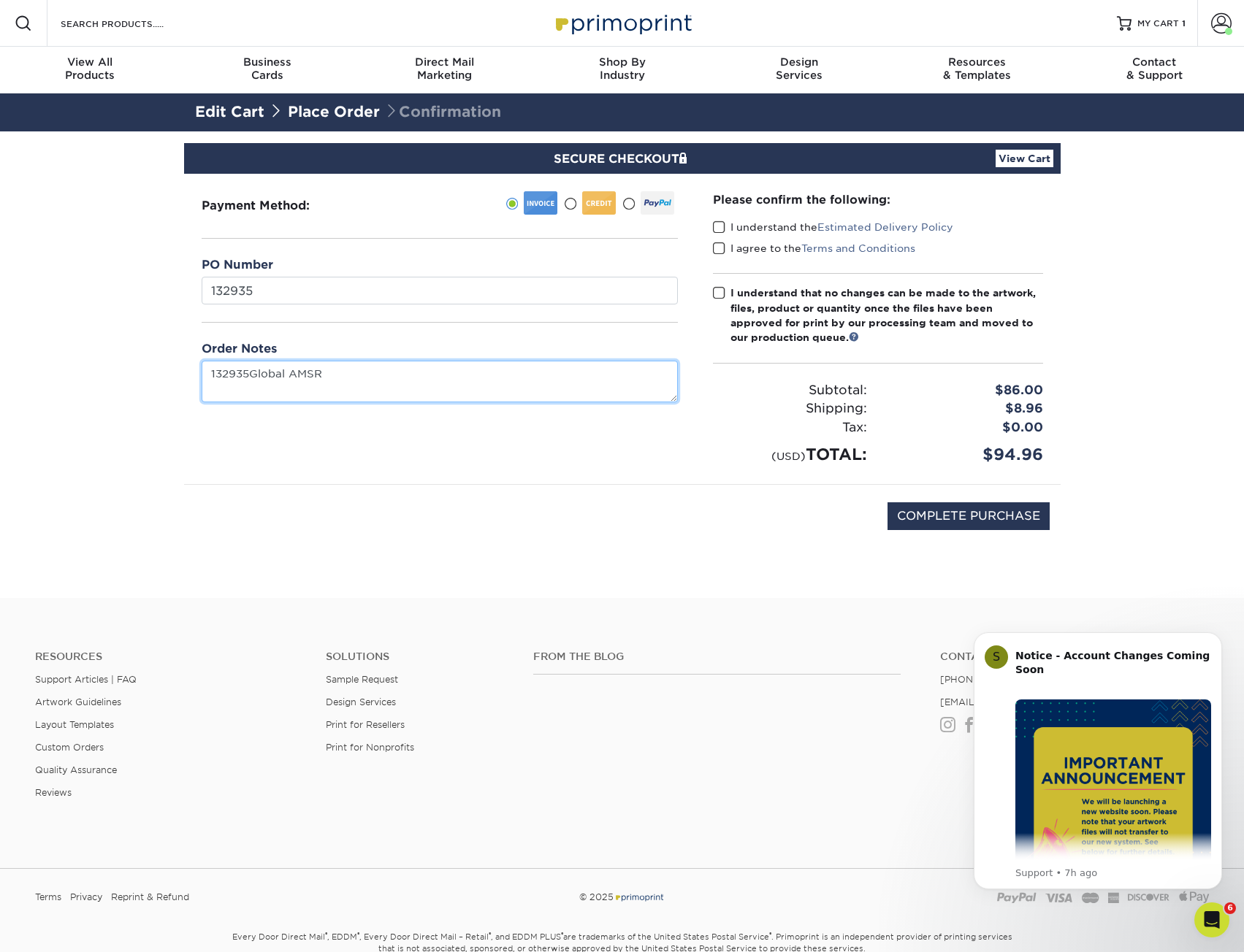
click at [365, 390] on textarea "132935Global AMSR" at bounding box center [440, 381] width 476 height 42
click at [365, 380] on textarea "132935Global AMSR" at bounding box center [440, 381] width 476 height 42
click at [365, 380] on textarea "132935Global AMSR" at bounding box center [440, 381] width 476 height 42
click at [250, 376] on textarea "132935Global AMR" at bounding box center [440, 381] width 476 height 42
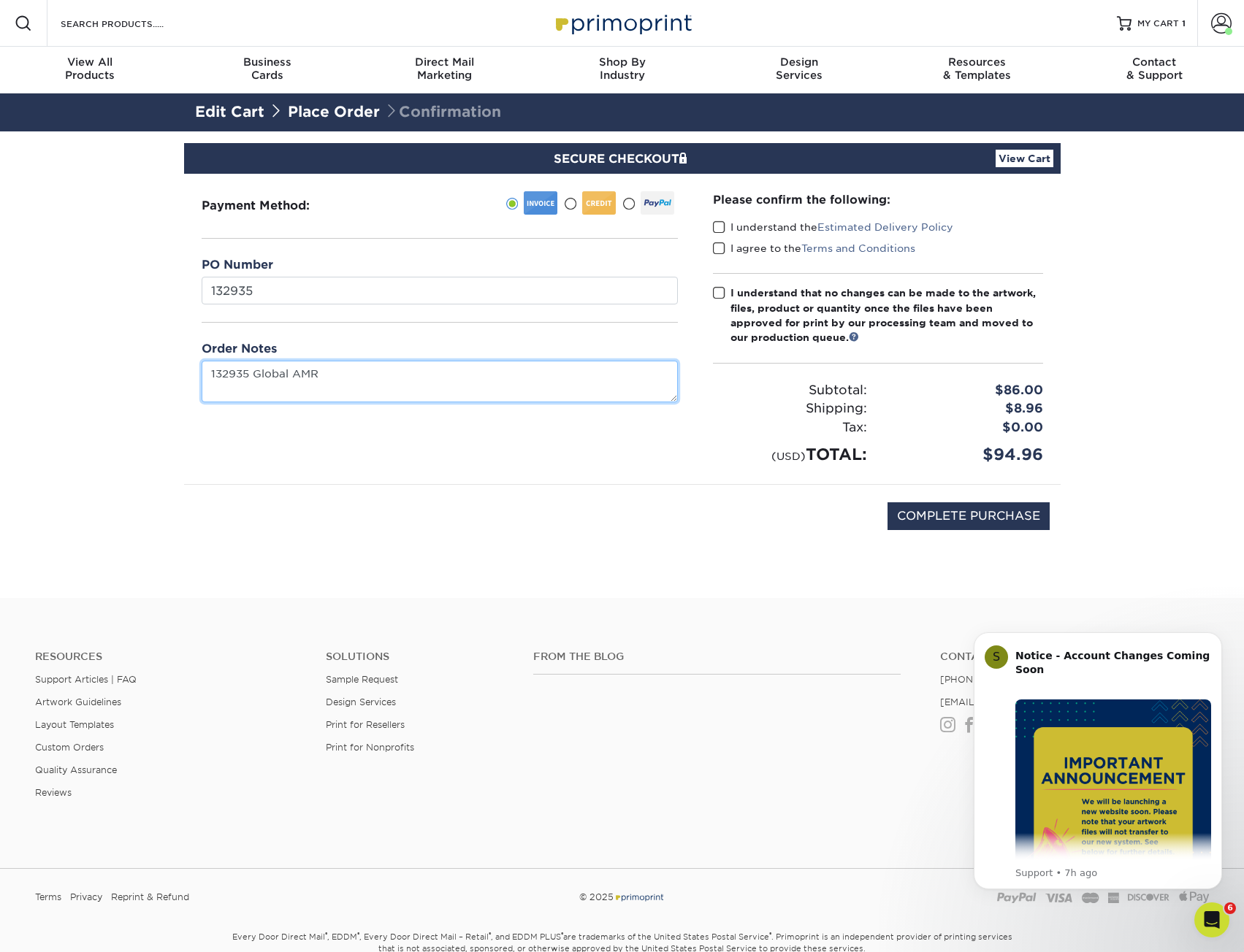
click at [340, 384] on textarea "132935 Global AMR" at bounding box center [440, 381] width 476 height 42
click at [274, 368] on textarea "132935 Global AMR" at bounding box center [440, 381] width 476 height 42
click at [274, 368] on textarea "132935 Global AMR" at bounding box center [440, 381] width 476 height 42
type textarea "132935 GCAMR"
click at [707, 229] on div "Please confirm the following: I understand the Estimated Delivery Policy I agre…" at bounding box center [878, 329] width 365 height 310
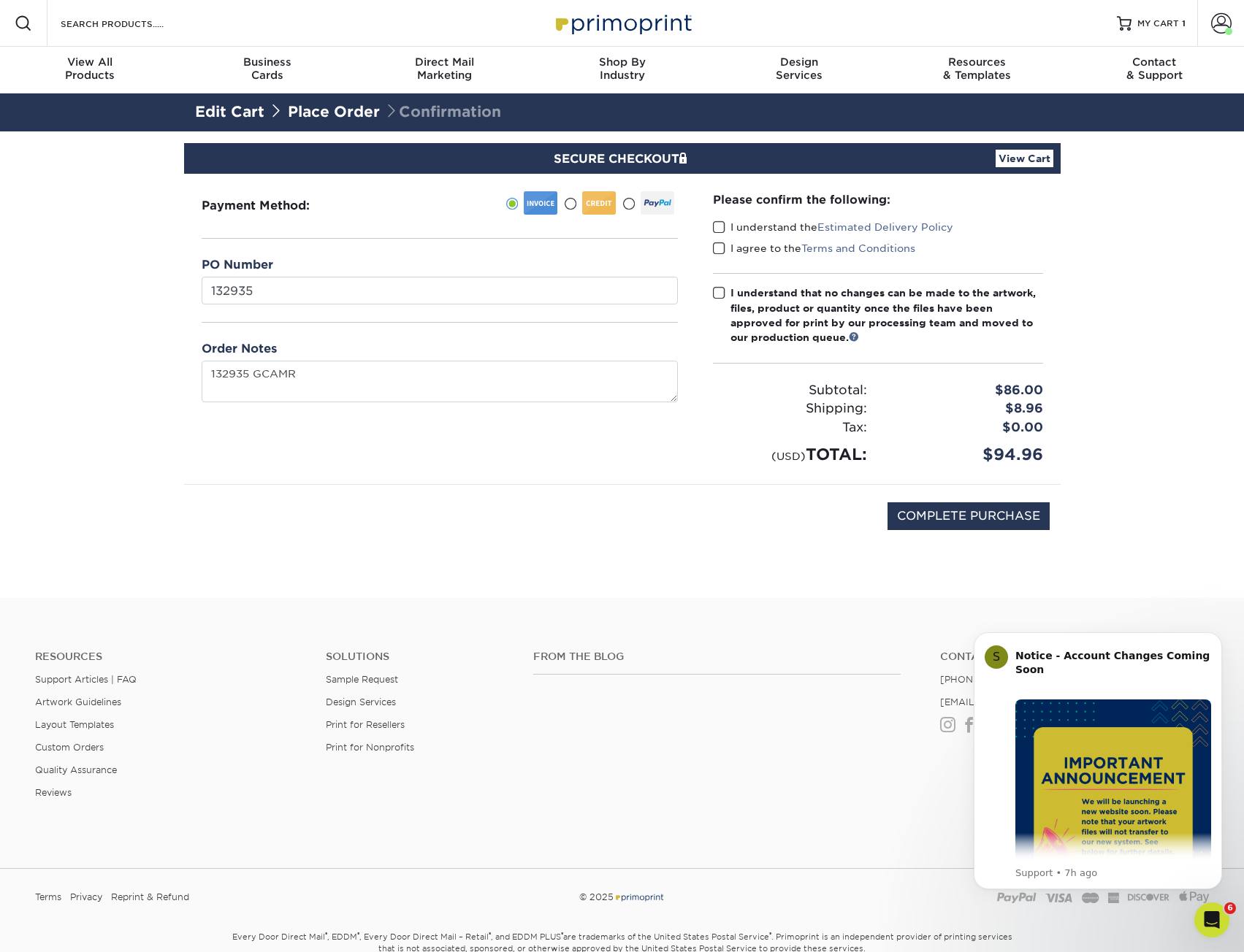
click at [716, 225] on span at bounding box center [720, 227] width 13 height 14
click at [0, 0] on input "I understand the Estimated Delivery Policy" at bounding box center [0, 0] width 0 height 0
click at [716, 257] on div "I agree to the Terms and Conditions" at bounding box center [878, 251] width 330 height 21
click at [716, 249] on span at bounding box center [720, 248] width 13 height 14
click at [0, 0] on input "I agree to the Terms and Conditions" at bounding box center [0, 0] width 0 height 0
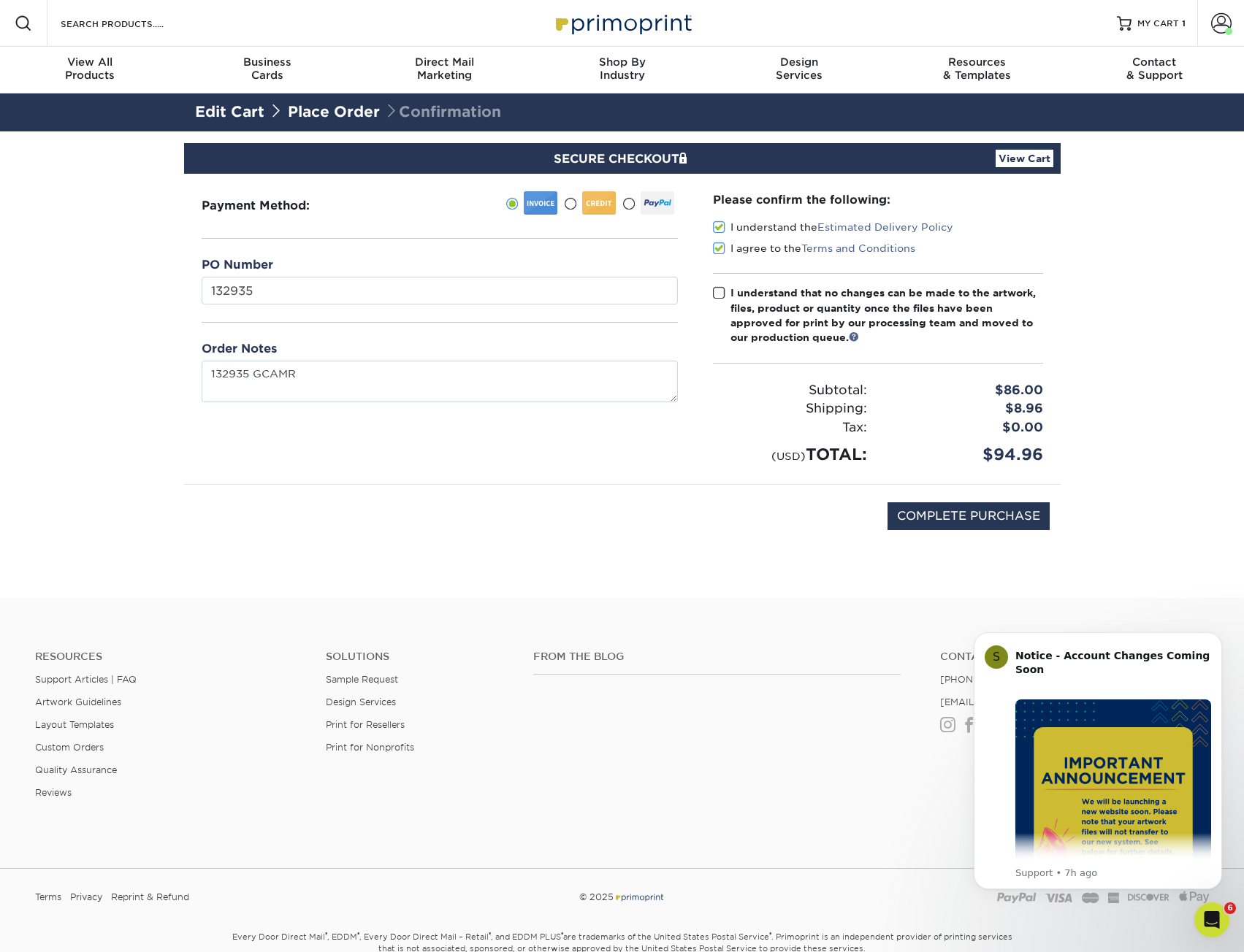
click at [712, 275] on div "Please confirm the following: I understand the Estimated Delivery Policy I agre…" at bounding box center [878, 329] width 365 height 310
click at [716, 297] on span at bounding box center [720, 293] width 13 height 14
click at [0, 0] on input "I understand that no changes can be made to the artwork, files, product or quan…" at bounding box center [0, 0] width 0 height 0
click at [690, 559] on div "COMPLETE PURCHASE" at bounding box center [622, 524] width 855 height 78
click at [927, 522] on input "COMPLETE PURCHASE" at bounding box center [968, 516] width 162 height 28
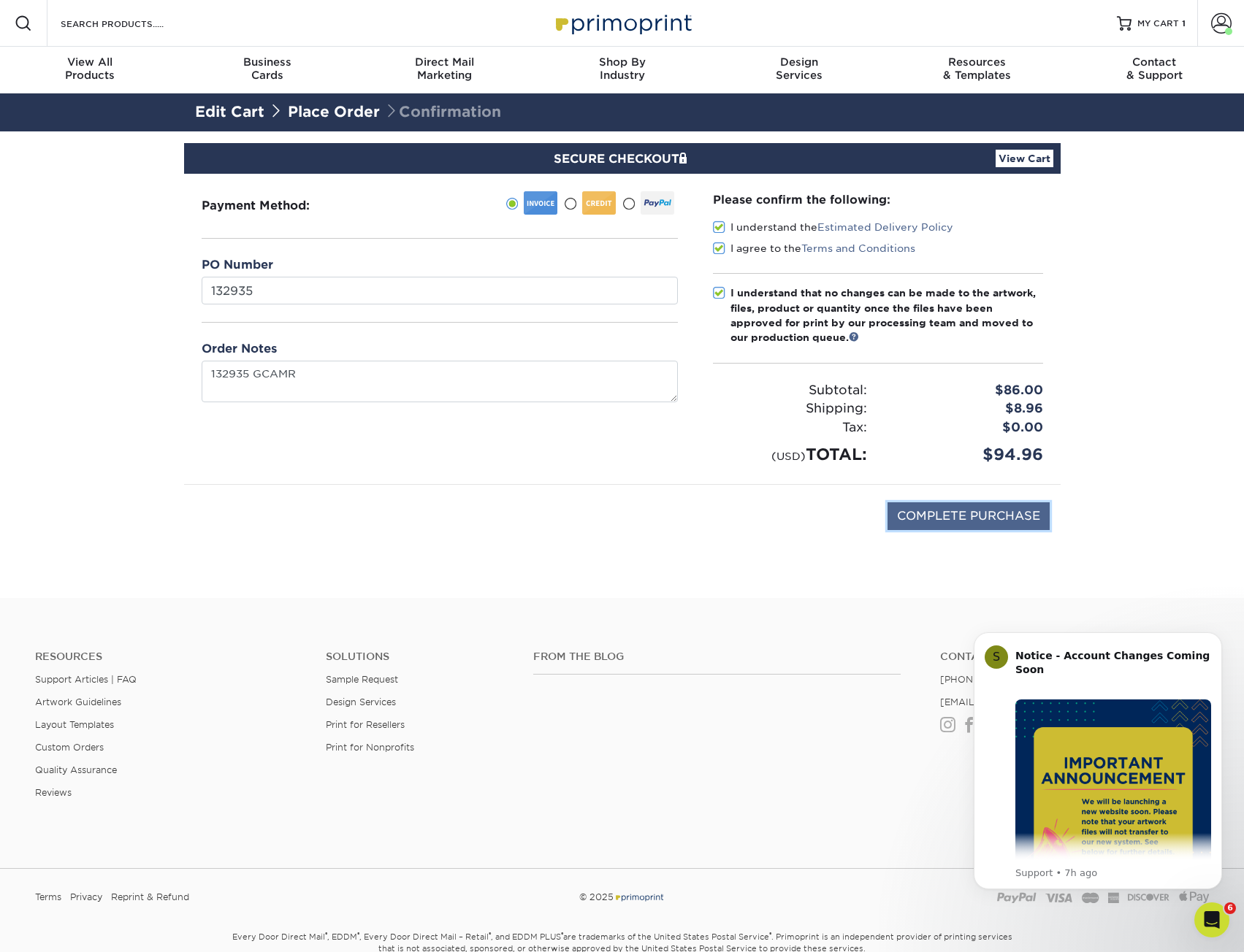
type input "PROCESSING, PLEASE WAIT..."
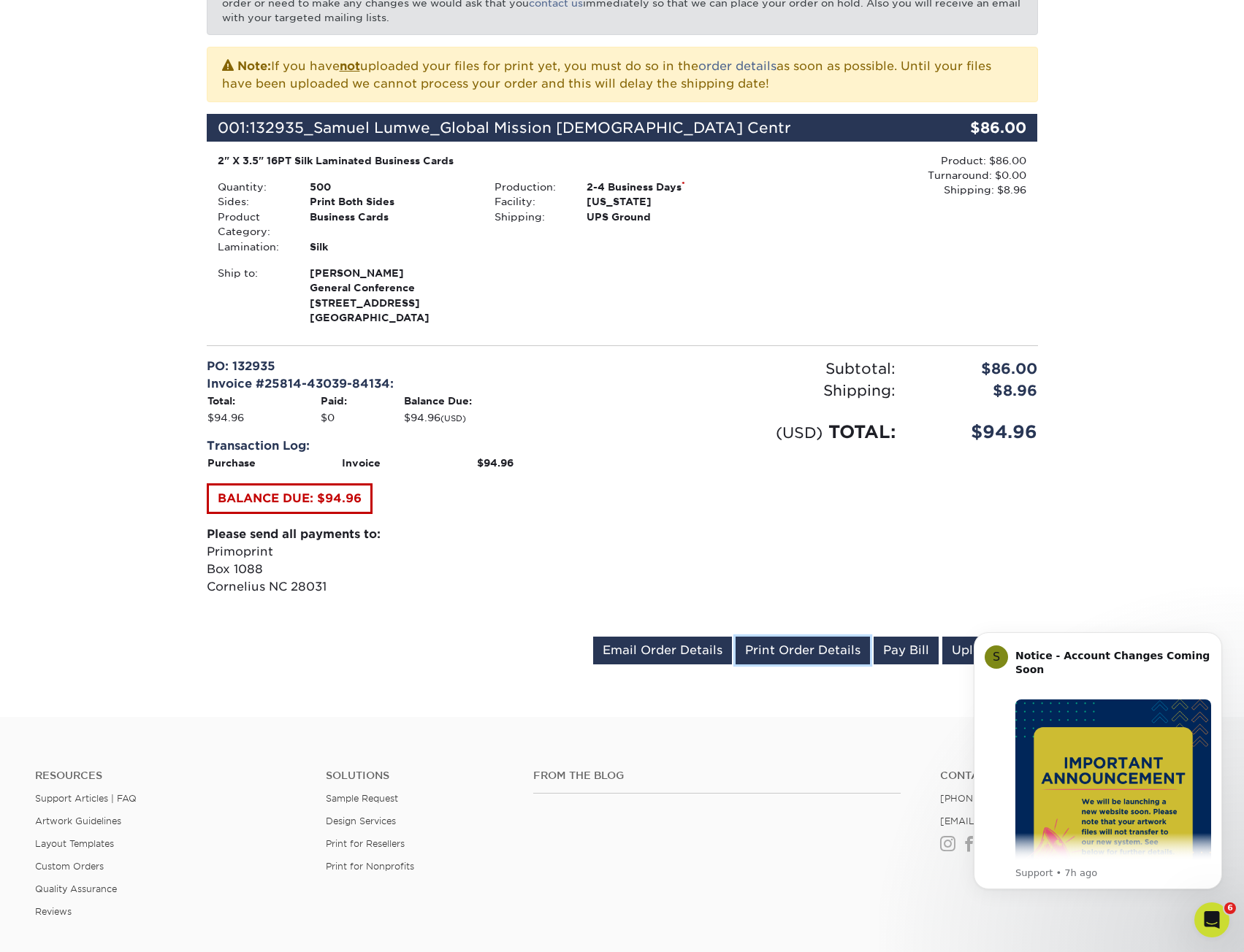
click at [794, 644] on link "Print Order Details" at bounding box center [803, 651] width 134 height 28
click at [739, 719] on footer "Resources Support Articles | FAQ Artwork Guidelines Layout Templates Custom Ord…" at bounding box center [622, 930] width 1244 height 427
click at [800, 651] on link "Print Order Details" at bounding box center [803, 651] width 134 height 28
click at [791, 656] on link "Print Order Details" at bounding box center [803, 651] width 134 height 28
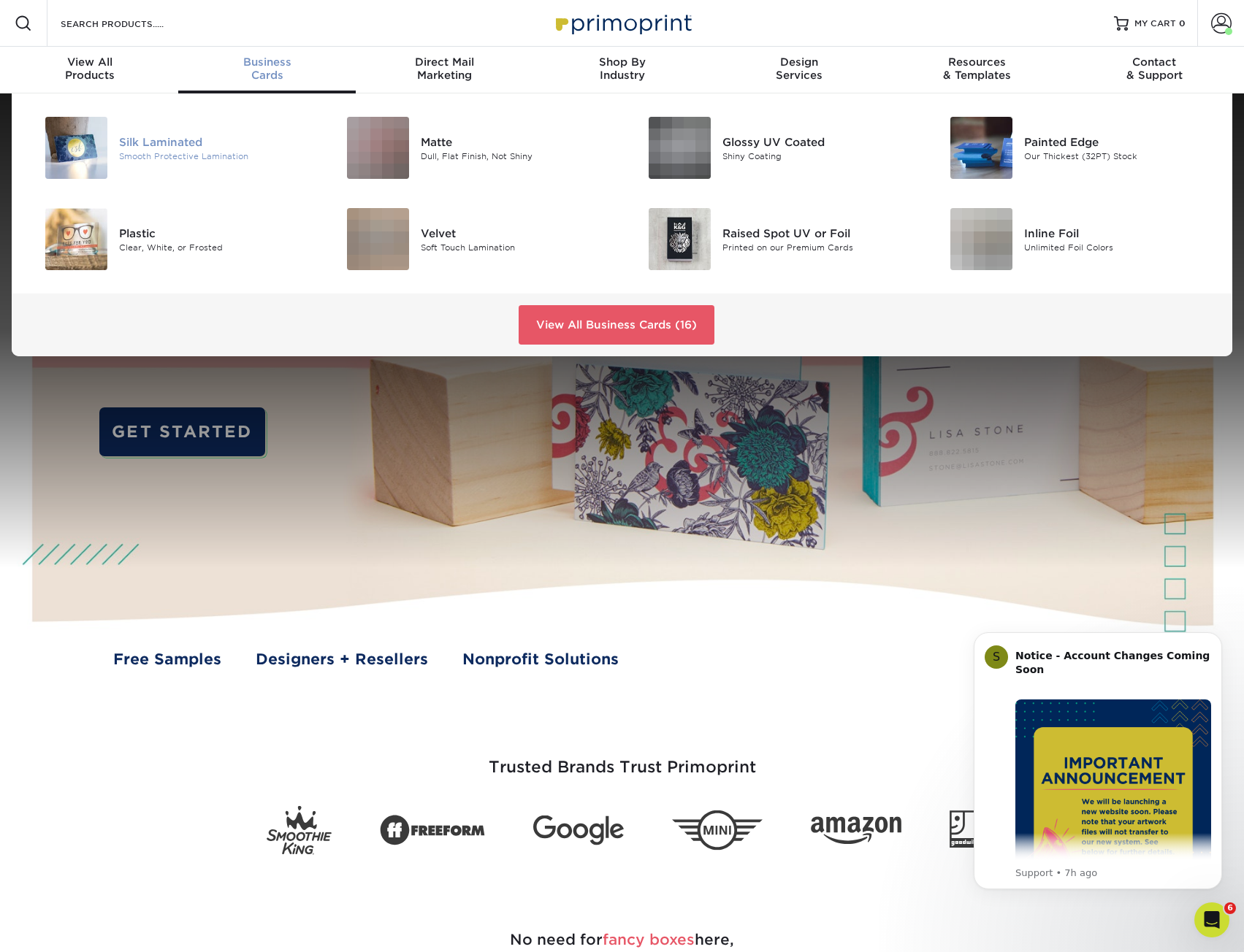
click at [159, 150] on div "Smooth Protective Lamination" at bounding box center [214, 156] width 190 height 13
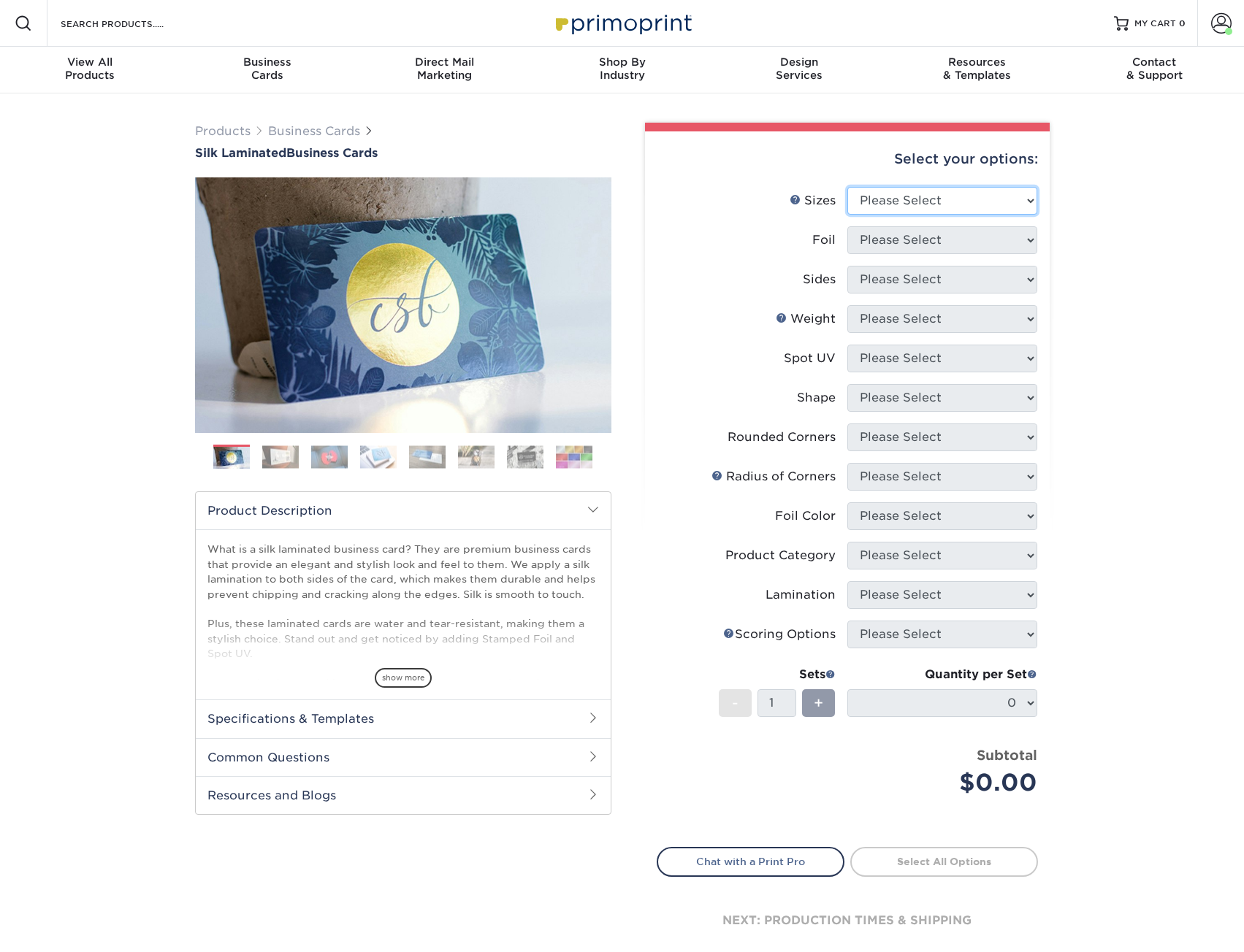
click at [1003, 193] on select "Please Select 1.5" x 3.5" - Mini 1.75" x 3.5" - Mini 2" x 2" - Square 2" x 3" -…" at bounding box center [943, 201] width 190 height 28
select select "2.00x3.50"
click at [847, 187] on select "Please Select 1.5" x 3.5" - Mini 1.75" x 3.5" - Mini 2" x 2" - Square 2" x 3" -…" at bounding box center [943, 201] width 190 height 28
click at [938, 228] on select "Please Select Yes No" at bounding box center [943, 240] width 190 height 28
select select "0"
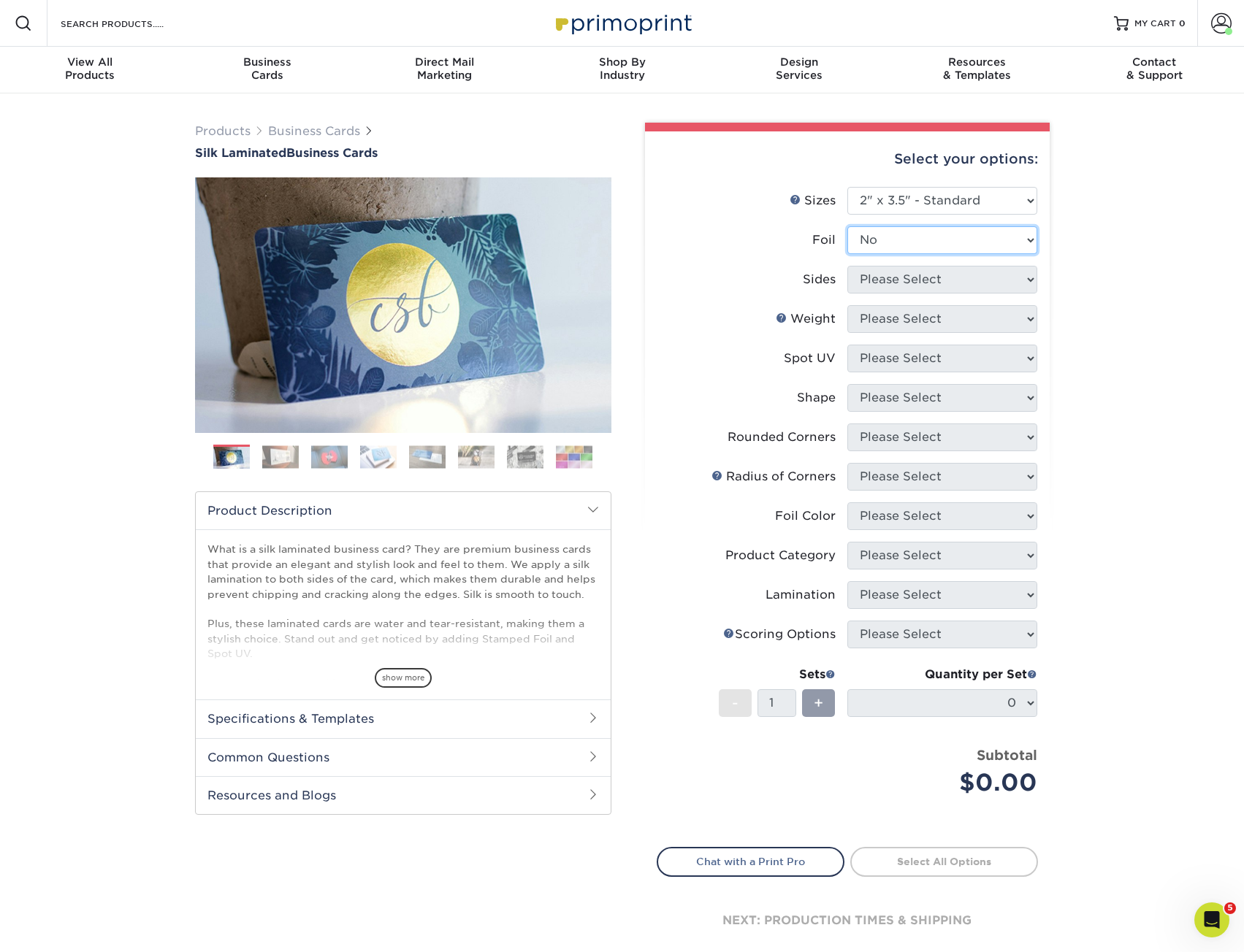
click at [847, 226] on select "Please Select Yes No" at bounding box center [943, 240] width 190 height 28
click at [950, 284] on select "Please Select Print Both Sides Print Front Only" at bounding box center [943, 280] width 190 height 28
select select "13abbda7-1d64-4f25-8bb2-c179b224825d"
click at [847, 266] on select "Please Select Print Both Sides Print Front Only" at bounding box center [943, 280] width 190 height 28
click at [948, 321] on select "Please Select 16PT" at bounding box center [943, 319] width 190 height 28
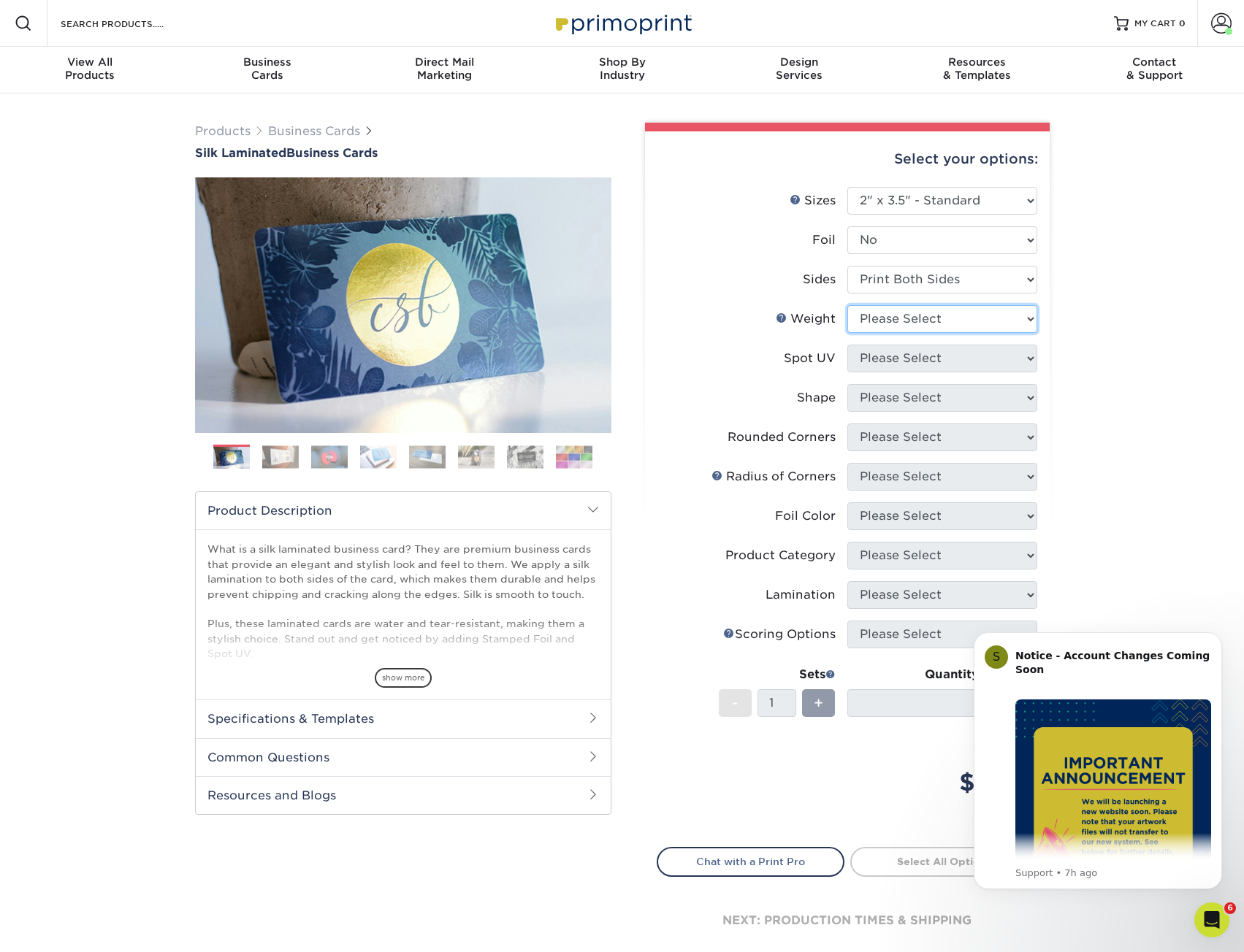
select select "16PT"
click at [847, 305] on select "Please Select 16PT" at bounding box center [943, 319] width 190 height 28
click at [947, 359] on select "Please Select No Spot UV Front and Back (Both Sides) Front Only Back Only" at bounding box center [943, 358] width 190 height 28
select select "3"
click at [847, 345] on select "Please Select No Spot UV Front and Back (Both Sides) Front Only Back Only" at bounding box center [943, 358] width 190 height 28
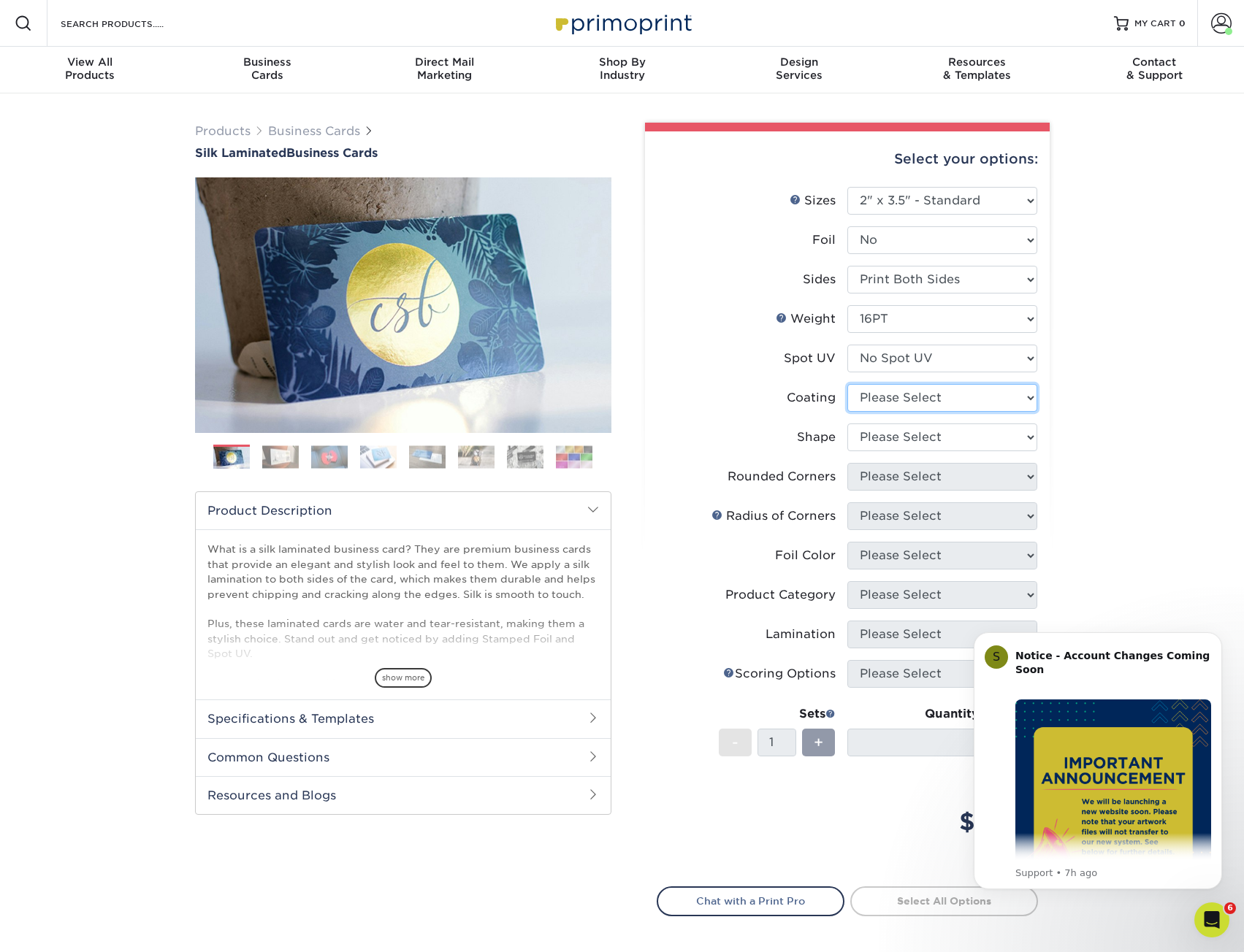
click at [949, 401] on select at bounding box center [943, 397] width 190 height 28
select select "3e7618de-abca-4bda-9f97-8b9129e913d8"
click at [847, 384] on select at bounding box center [943, 397] width 190 height 28
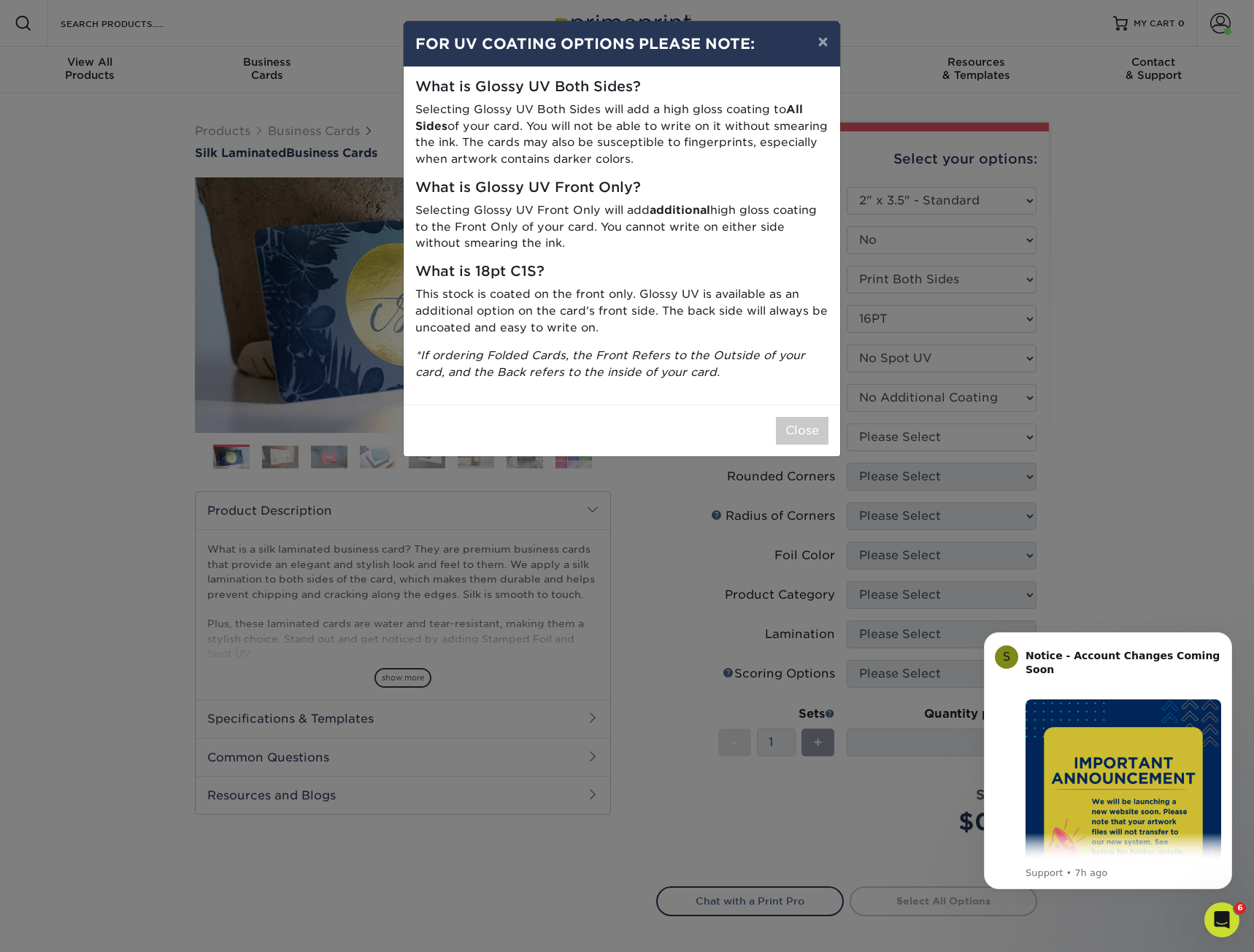
click at [841, 431] on div "× FOR UV COATING OPTIONS PLEASE NOTE: What is Glossy UV Both Sides? Selecting G…" at bounding box center [627, 476] width 1254 height 952
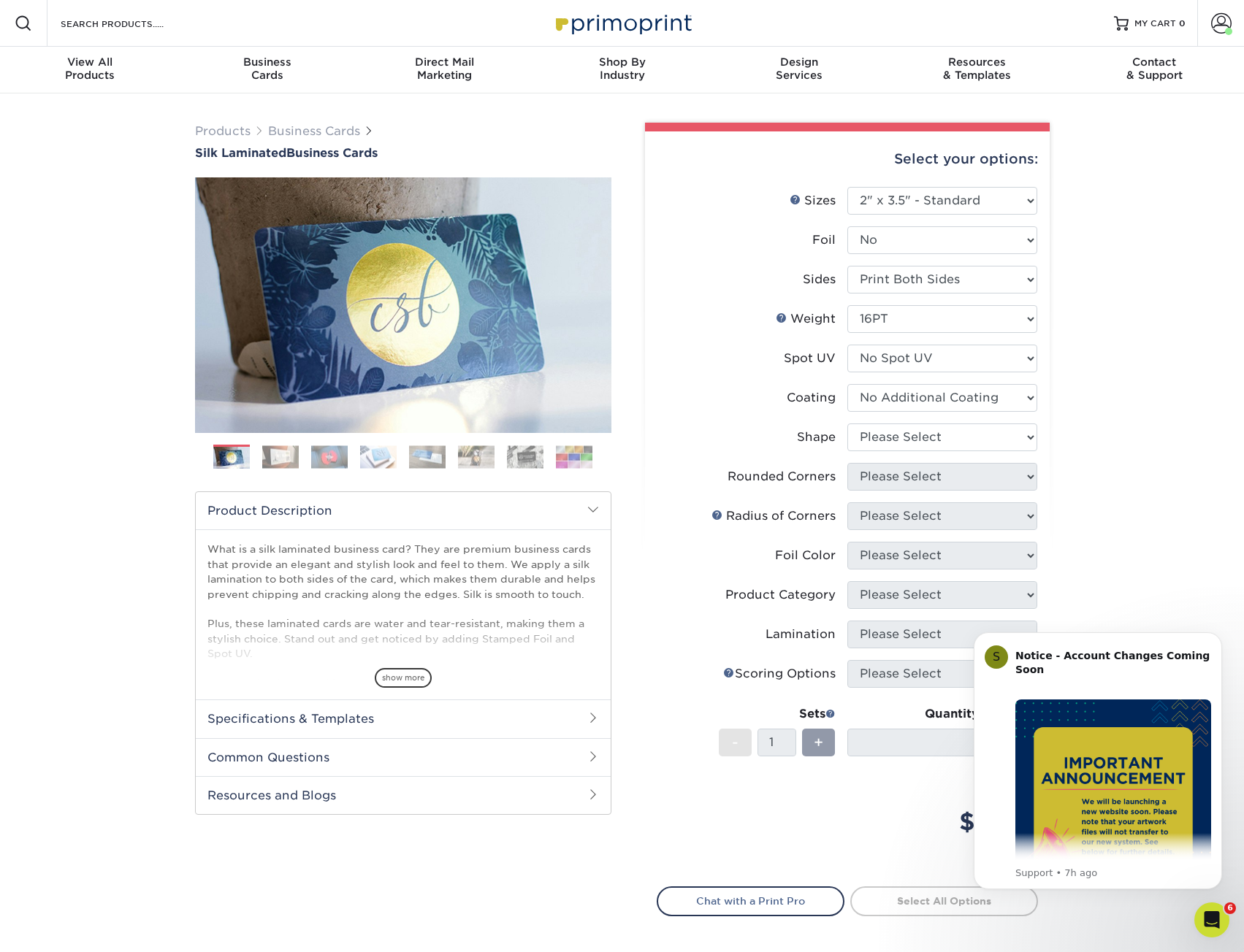
click at [841, 428] on label "Shape" at bounding box center [752, 437] width 190 height 28
click at [872, 433] on select "Please Select Standard Oval" at bounding box center [943, 437] width 190 height 28
select select "standard"
click at [847, 424] on select "Please Select Standard Oval" at bounding box center [943, 437] width 190 height 28
click at [927, 474] on select "Please Select Yes - Round 2 Corners Yes - Round 4 Corners No" at bounding box center [943, 476] width 190 height 28
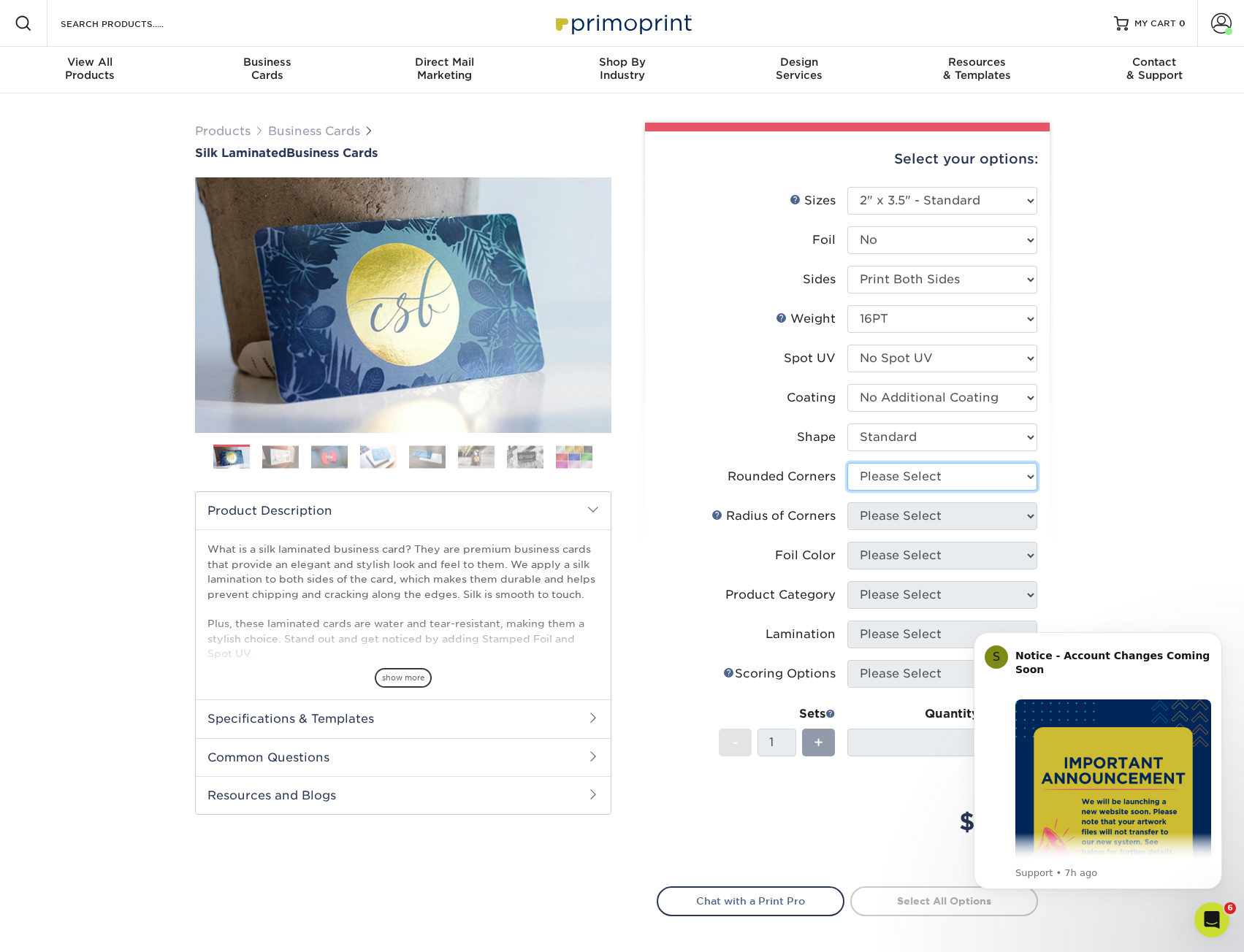
select select "0"
click at [847, 463] on select "Please Select Yes - Round 2 Corners Yes - Round 4 Corners No" at bounding box center [943, 476] width 190 height 28
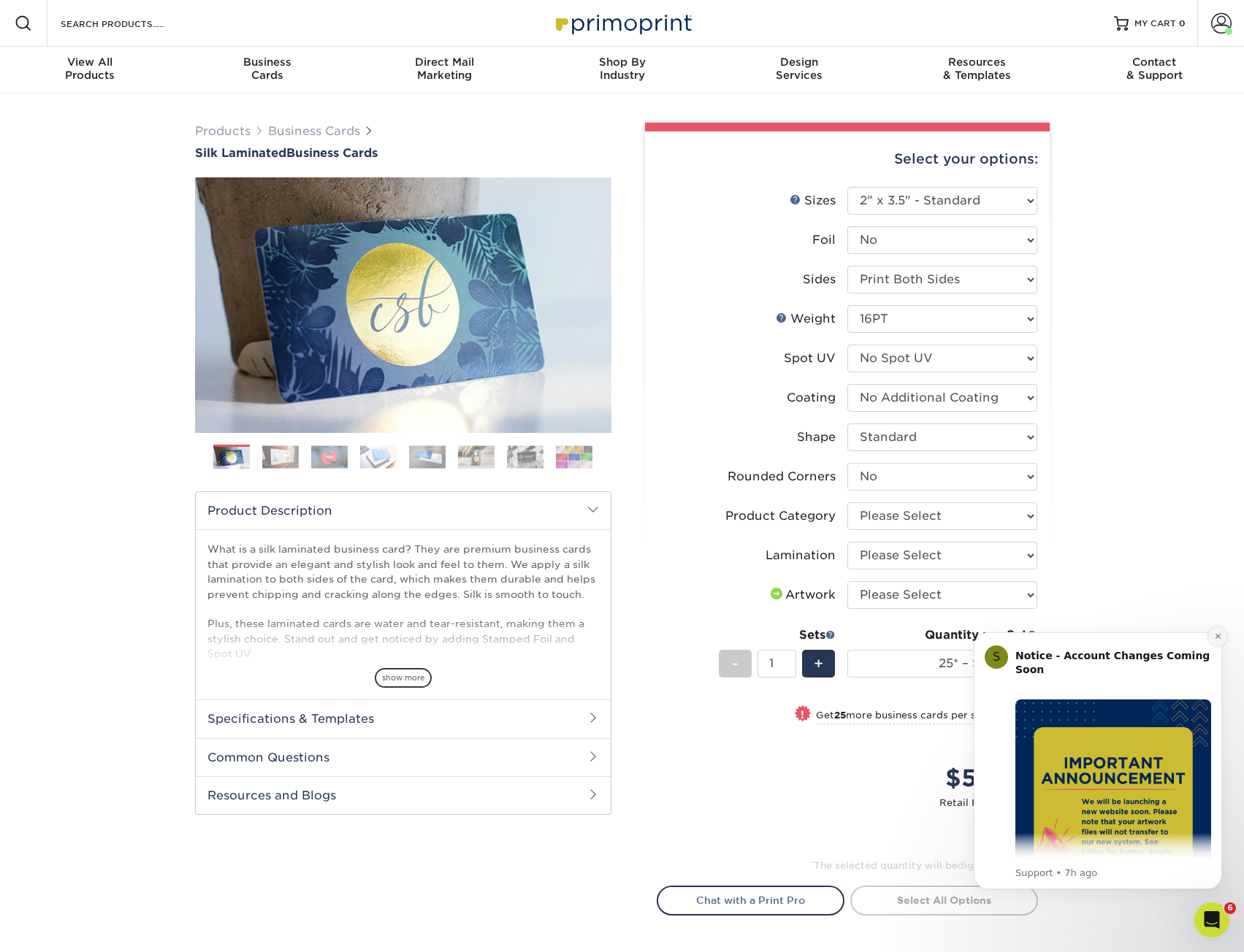
click at [1221, 635] on icon "Dismiss notification" at bounding box center [1218, 636] width 8 height 8
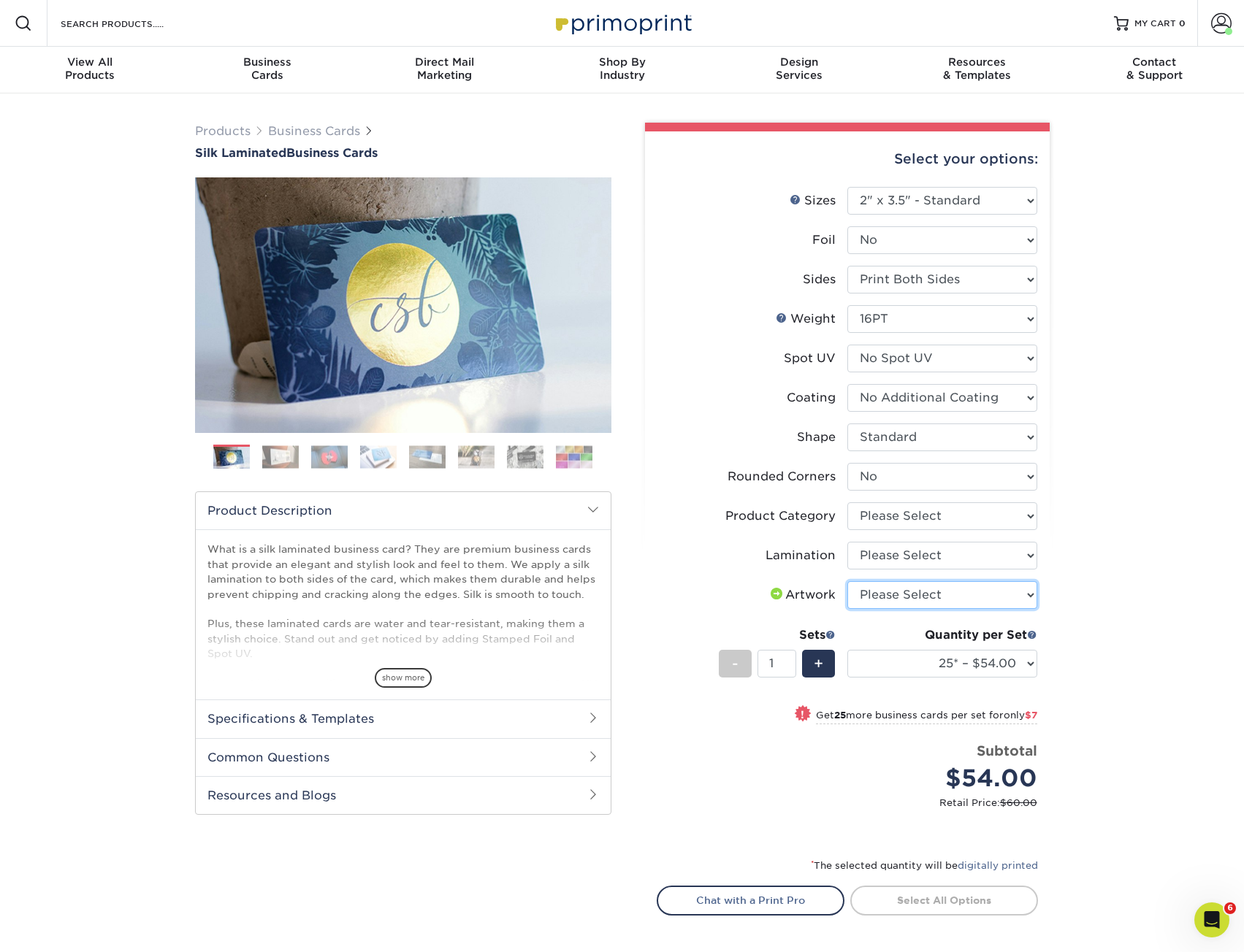
click at [956, 585] on select "Please Select I will upload files I need a design - $100" at bounding box center [943, 595] width 190 height 28
select select "upload"
click at [847, 581] on select "Please Select I will upload files I need a design - $100" at bounding box center [943, 595] width 190 height 28
click at [1115, 578] on div "Products Business Cards Silk Laminated Business Cards Previous Next" at bounding box center [622, 575] width 1244 height 962
click at [951, 552] on select "Please Select Silk" at bounding box center [943, 556] width 190 height 28
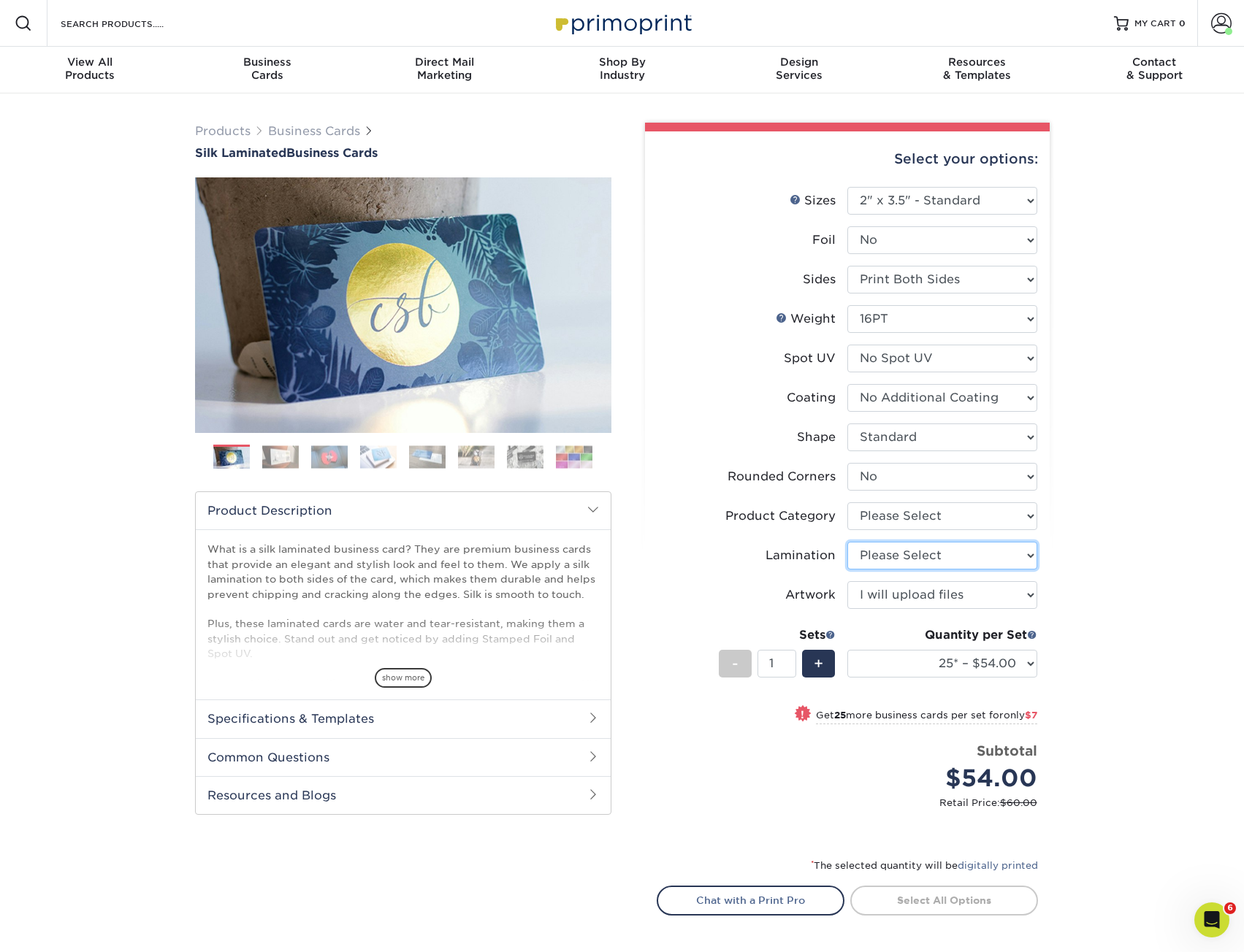
select select "ccacb42f-45f7-42d3-bbd3-7c8421cf37f0"
click at [847, 542] on select "Please Select Silk" at bounding box center [943, 556] width 190 height 28
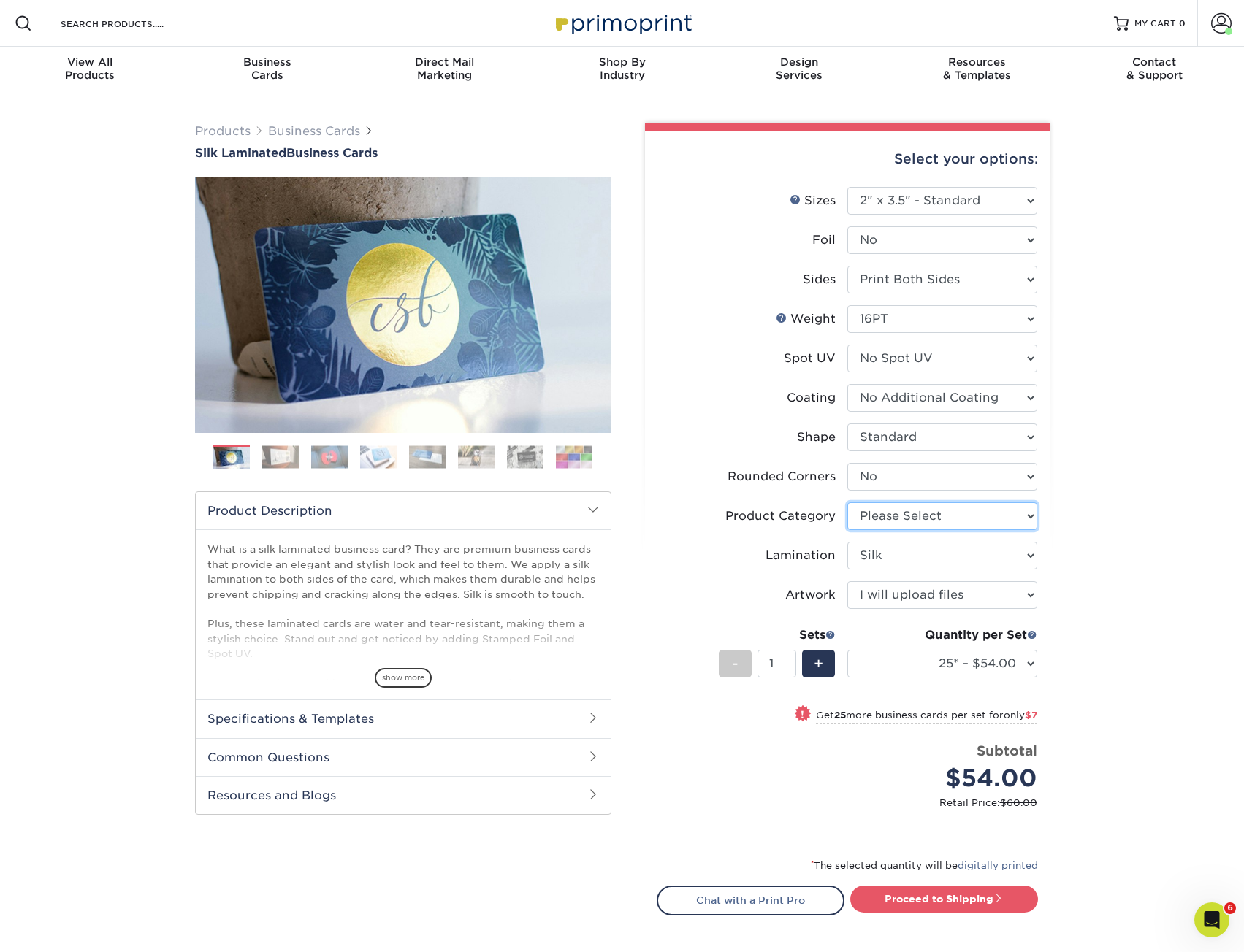
click at [976, 527] on select "Please Select Business Cards" at bounding box center [943, 516] width 190 height 28
select select "3b5148f1-0588-4f88-a218-97bcfdce65c1"
click at [847, 502] on select "Please Select Business Cards" at bounding box center [943, 516] width 190 height 28
click at [1137, 475] on div "Products Business Cards Silk Laminated Business Cards Previous Next" at bounding box center [622, 575] width 1244 height 962
click at [964, 675] on select "25* – $54.00 50* – $61.00 75* – $68.00 100* – $75.00 250* – $82.00 500 – $86.00…" at bounding box center [943, 663] width 190 height 28
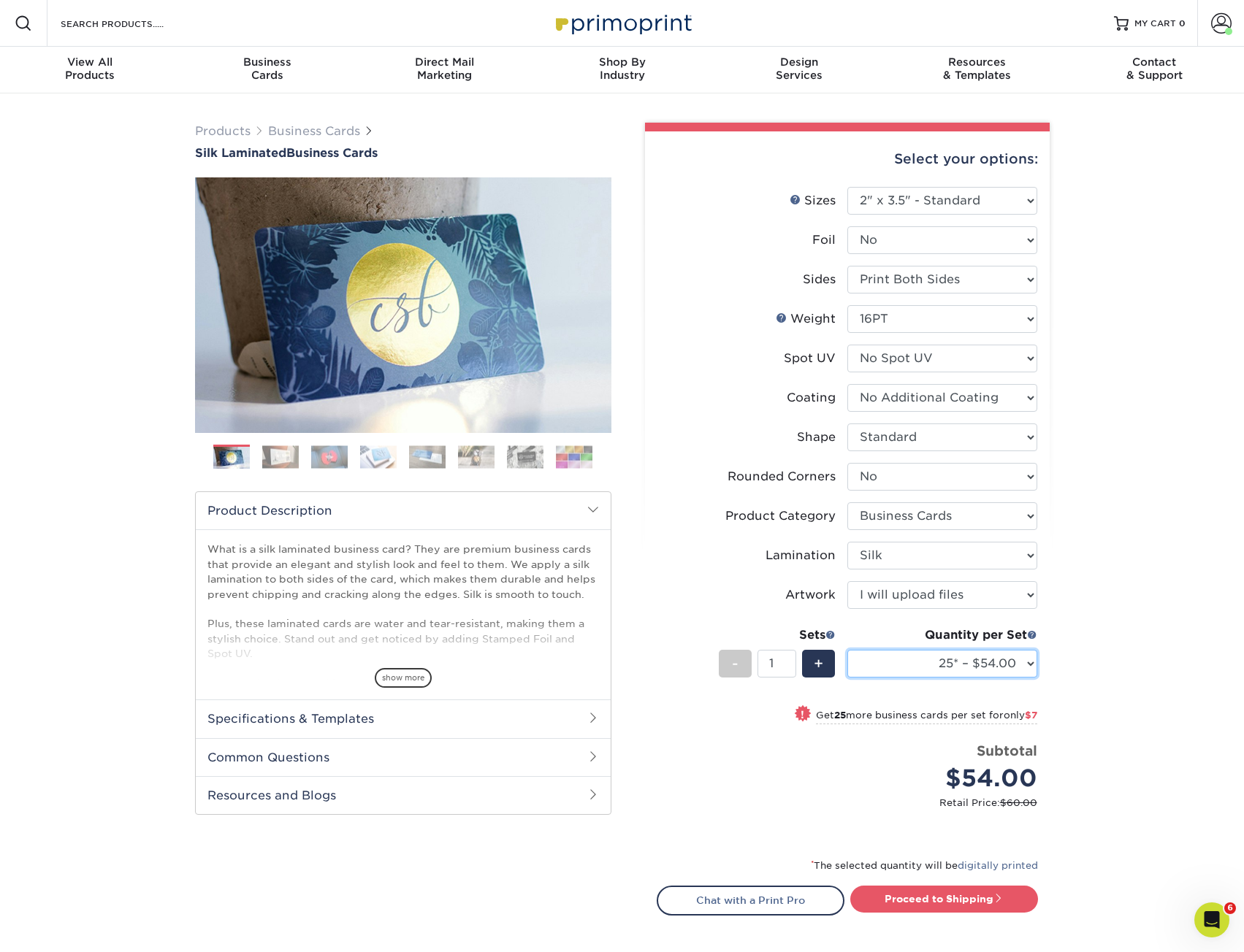
select select "500 – $86.00"
click at [847, 650] on select "25* – $54.00 50* – $61.00 75* – $68.00 100* – $75.00 250* – $82.00 500 – $86.00…" at bounding box center [943, 663] width 190 height 28
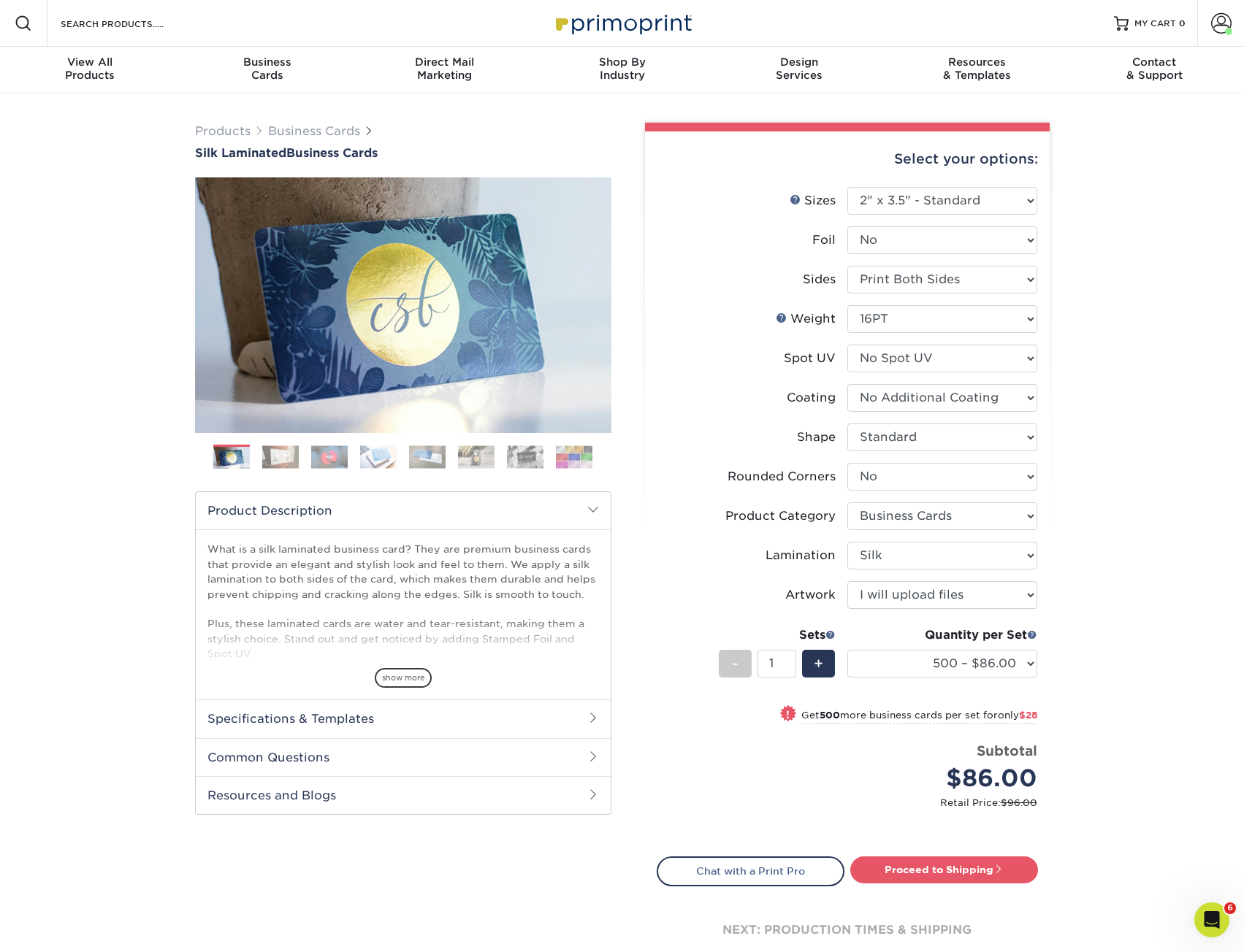
click at [1085, 646] on div "Products Business Cards Silk Laminated Business Cards Previous Next" at bounding box center [622, 560] width 1244 height 933
click at [941, 868] on link "Proceed to Shipping" at bounding box center [943, 870] width 188 height 26
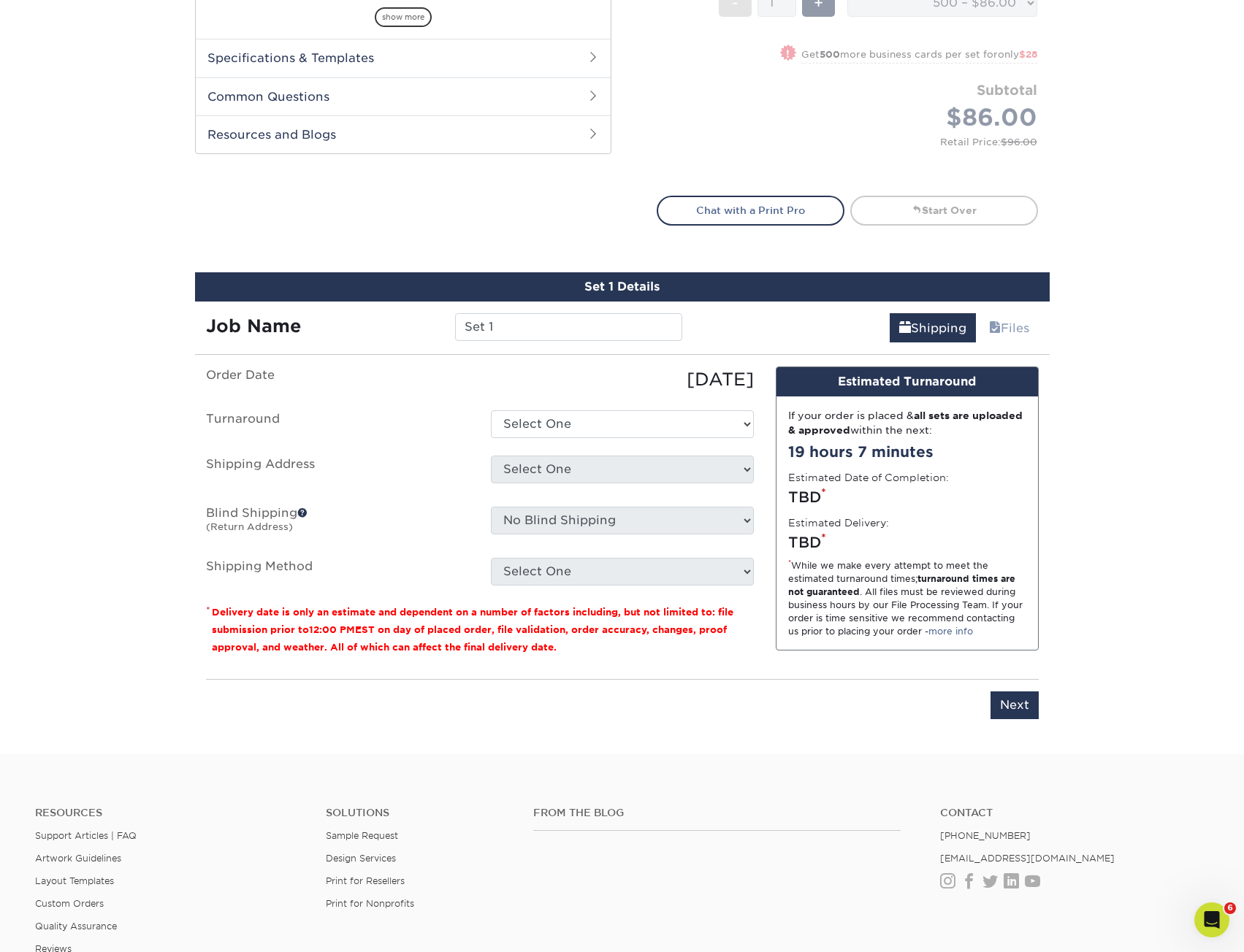
scroll to position [890, 0]
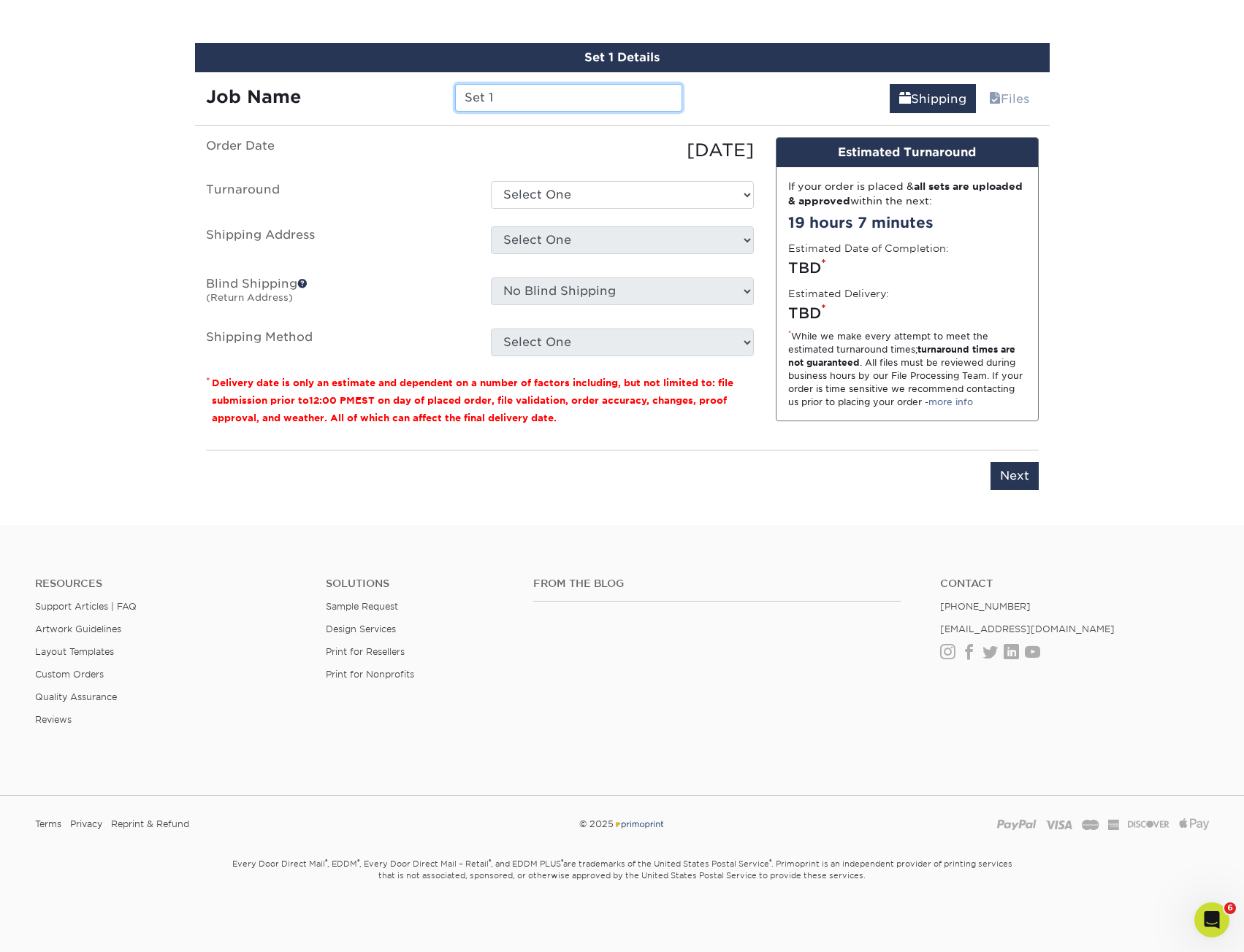
drag, startPoint x: 498, startPoint y: 105, endPoint x: 342, endPoint y: 89, distance: 156.8
click at [342, 89] on div "Job Name Set 1" at bounding box center [445, 98] width 499 height 28
paste input "132936"
click at [561, 90] on input "132936_" at bounding box center [568, 98] width 227 height 28
paste input "Chanmin Chung/AMO"
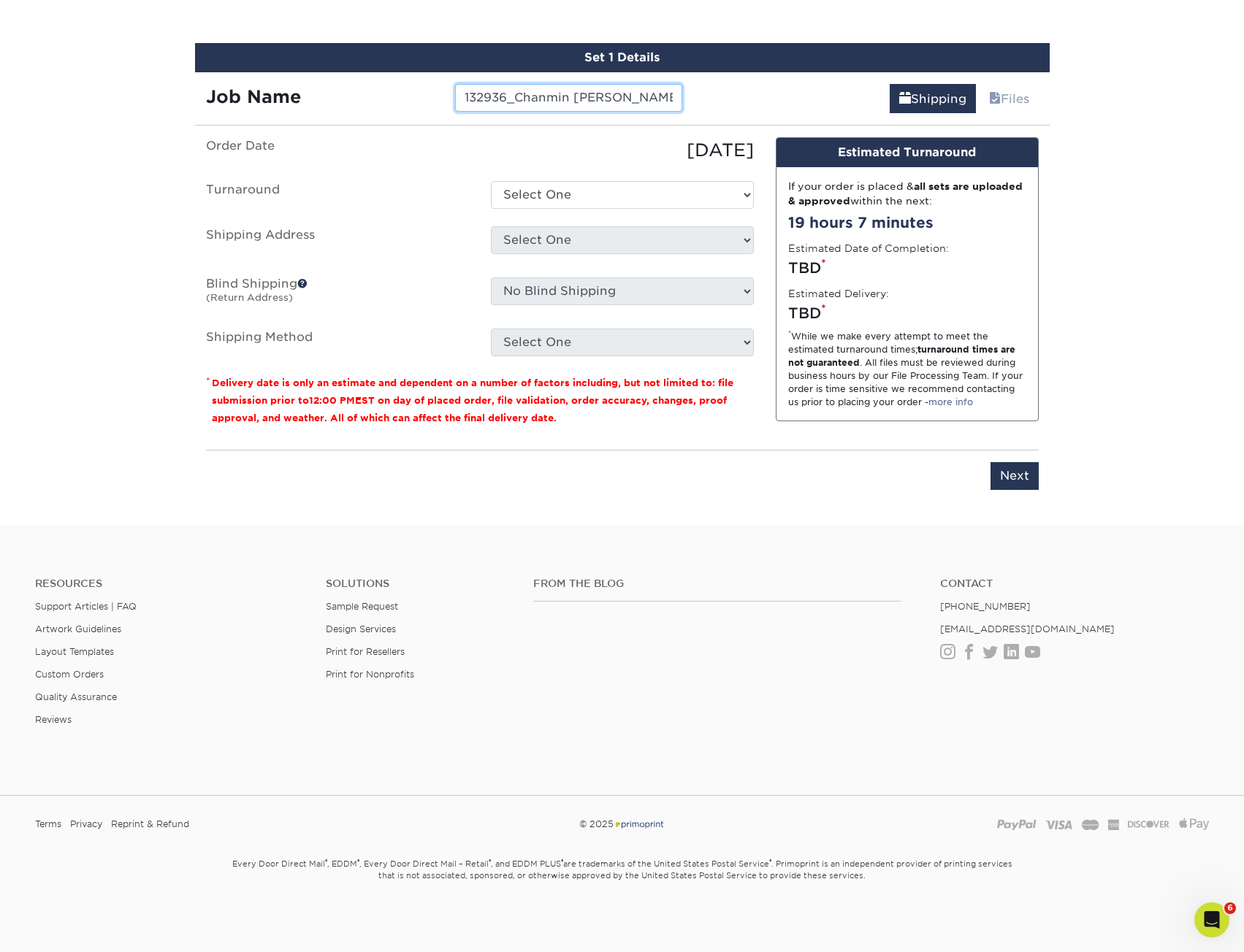
drag, startPoint x: 624, startPoint y: 97, endPoint x: 763, endPoint y: 113, distance: 139.9
click at [759, 113] on div "Job Name 132936_Chanmin Chung/AMO Shipping Files" at bounding box center [622, 92] width 855 height 41
click at [644, 97] on input "132936_Chanmin Chung_" at bounding box center [568, 98] width 227 height 28
type input "132936_Chanmin Chung_AM"
click at [538, 192] on select "Select One 2-4 Business Days 2 Day Next Business Day" at bounding box center [622, 195] width 263 height 28
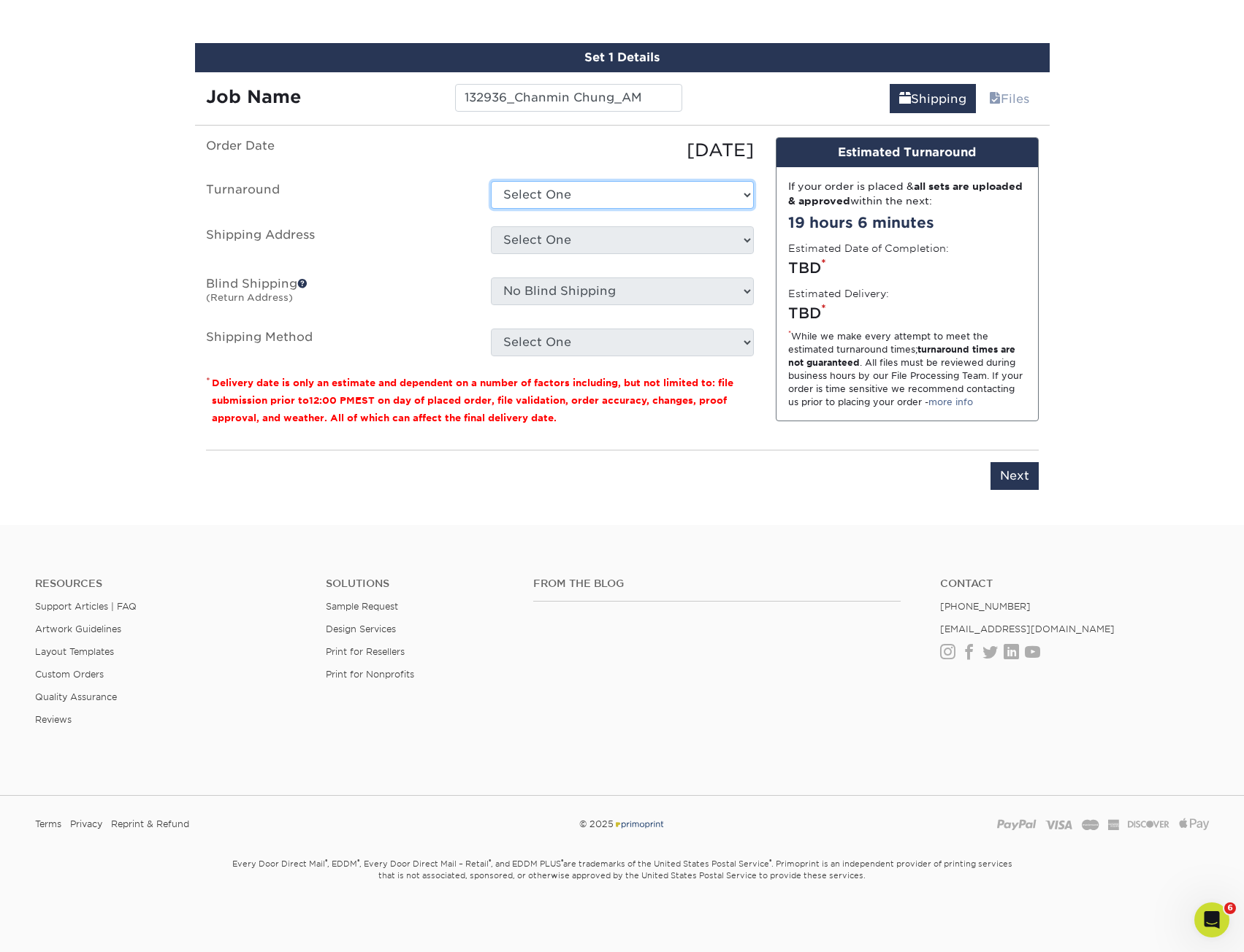
select select "daeee239-1cf4-403f-860f-e366b9ee29d2"
click at [491, 181] on select "Select One 2-4 Business Days 2 Day Next Business Day" at bounding box center [622, 195] width 263 height 28
click at [564, 258] on div "Select One KAREN GLASSFORD Shipping Est- Phillipines Tanya Holland + Add New Ad…" at bounding box center [622, 243] width 285 height 34
click at [564, 244] on select "Select One KAREN GLASSFORD Shipping Est- Phillipines Tanya Holland + Add New Ad…" at bounding box center [622, 240] width 263 height 28
select select "123746"
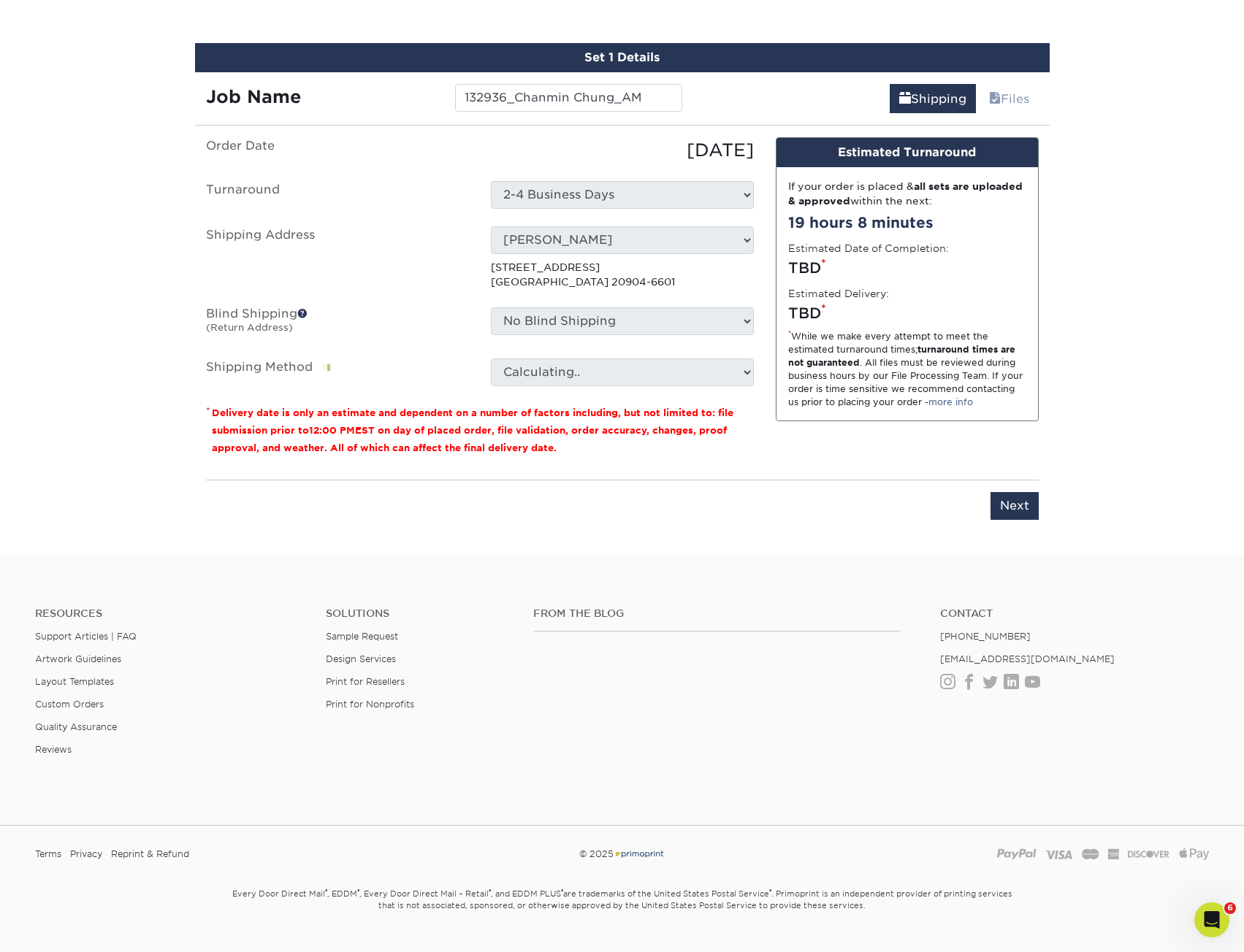
click at [588, 297] on ul "Order Date 08/14/2025 Turnaround Select One 2-4 Business Days 2 Day Next Busine…" at bounding box center [480, 261] width 548 height 249
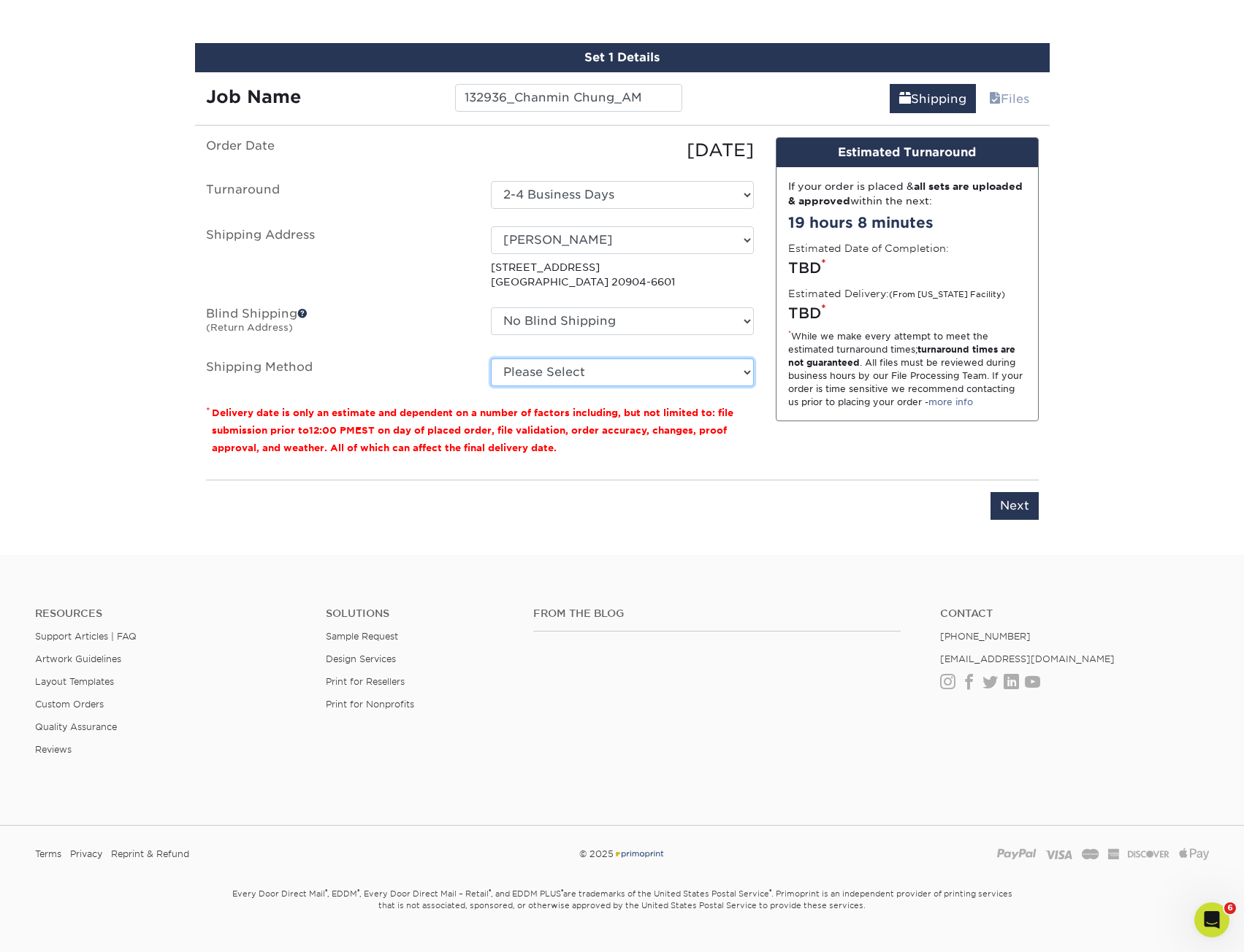
click at [615, 378] on select "Please Select Ground Shipping (+$8.96) 3 Day Shipping Service (+$20.07) 2 Day A…" at bounding box center [622, 372] width 263 height 28
select select "03"
click at [491, 359] on select "Please Select Ground Shipping (+$8.96) 3 Day Shipping Service (+$20.07) 2 Day A…" at bounding box center [622, 372] width 263 height 28
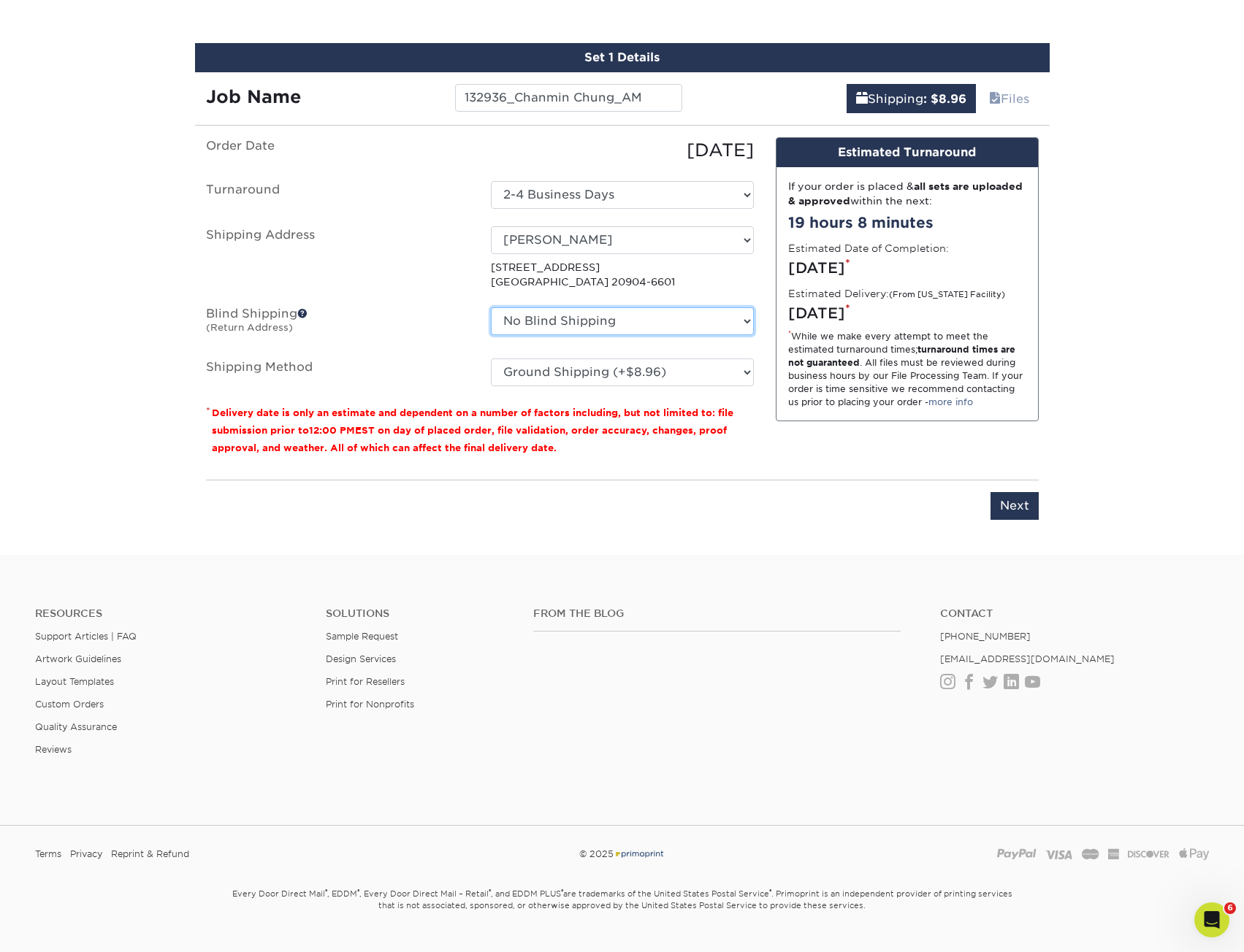
click at [604, 325] on select "No Blind Shipping KAREN GLASSFORD Shipping Est- Phillipines Tanya Holland + Add…" at bounding box center [622, 321] width 263 height 28
click at [604, 322] on select "No Blind Shipping KAREN GLASSFORD Shipping Est- Phillipines Tanya Holland + Add…" at bounding box center [622, 321] width 263 height 28
drag, startPoint x: 442, startPoint y: 342, endPoint x: 450, endPoint y: 342, distance: 8.0
click at [443, 342] on ul "Order Date 08/14/2025 Turnaround Select One 2-4 Business Days 2 Day Next Busine…" at bounding box center [480, 261] width 548 height 249
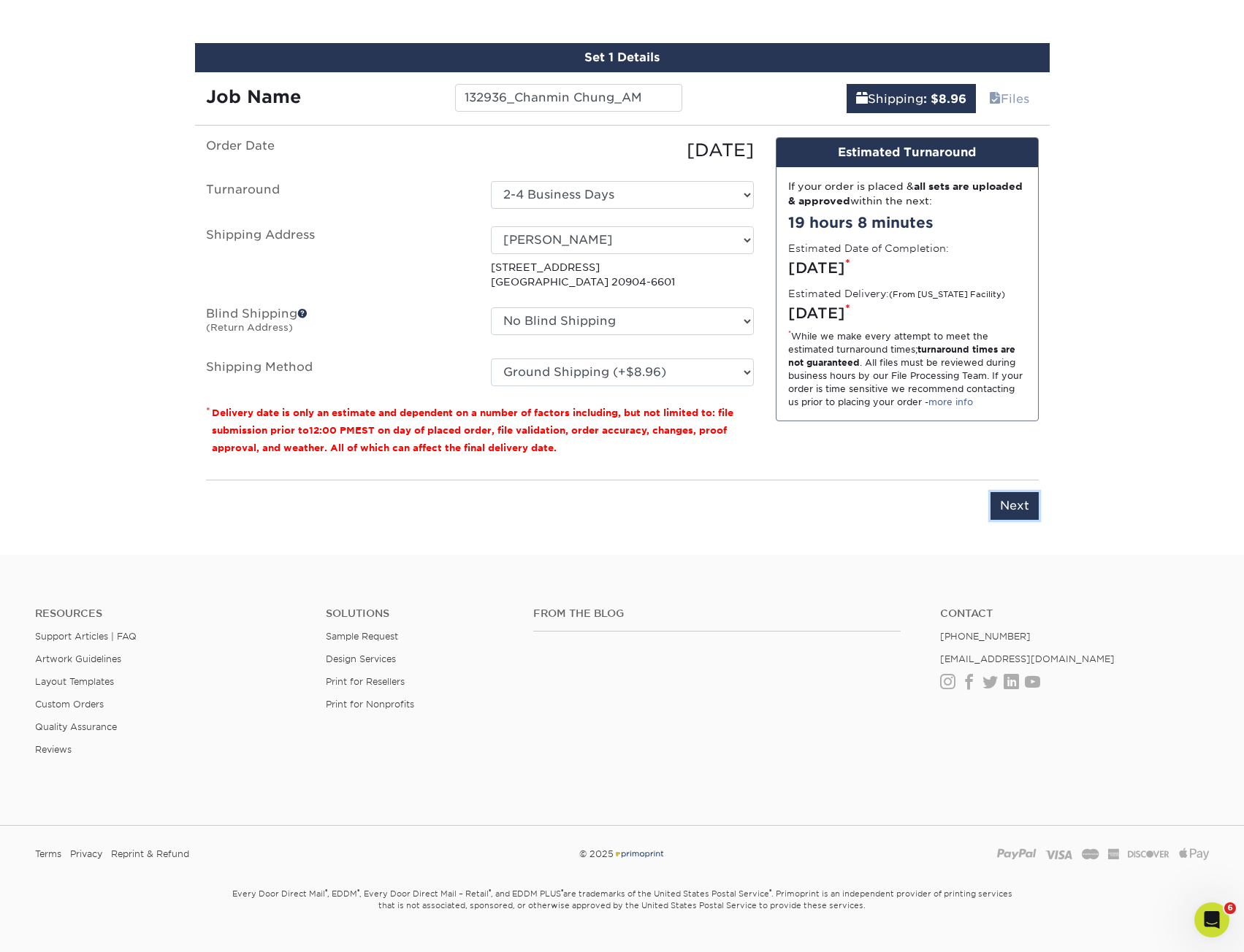
click at [998, 508] on input "Next" at bounding box center [1015, 506] width 48 height 28
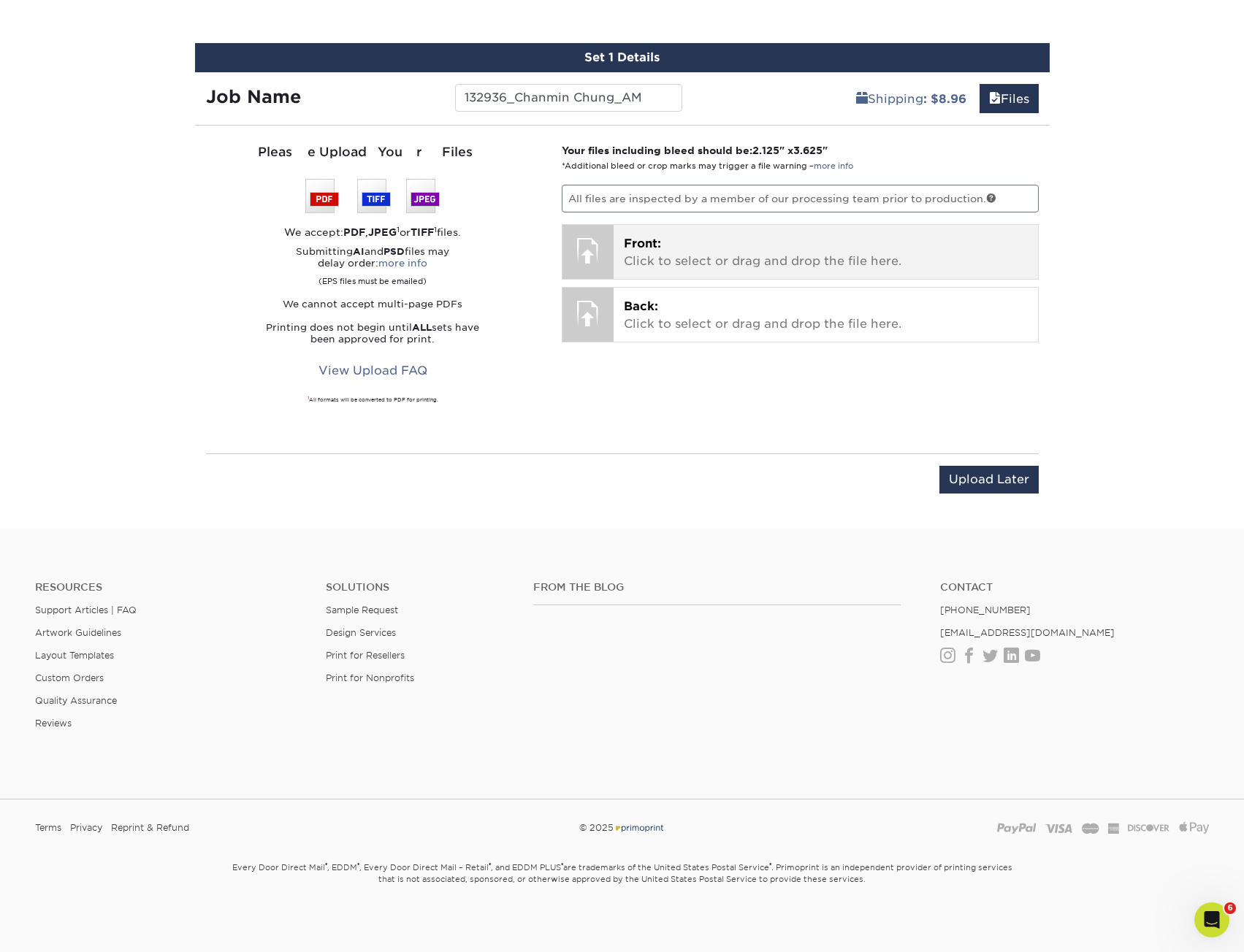
click at [738, 237] on p "Front: Click to select or drag and drop the file here." at bounding box center [825, 253] width 404 height 35
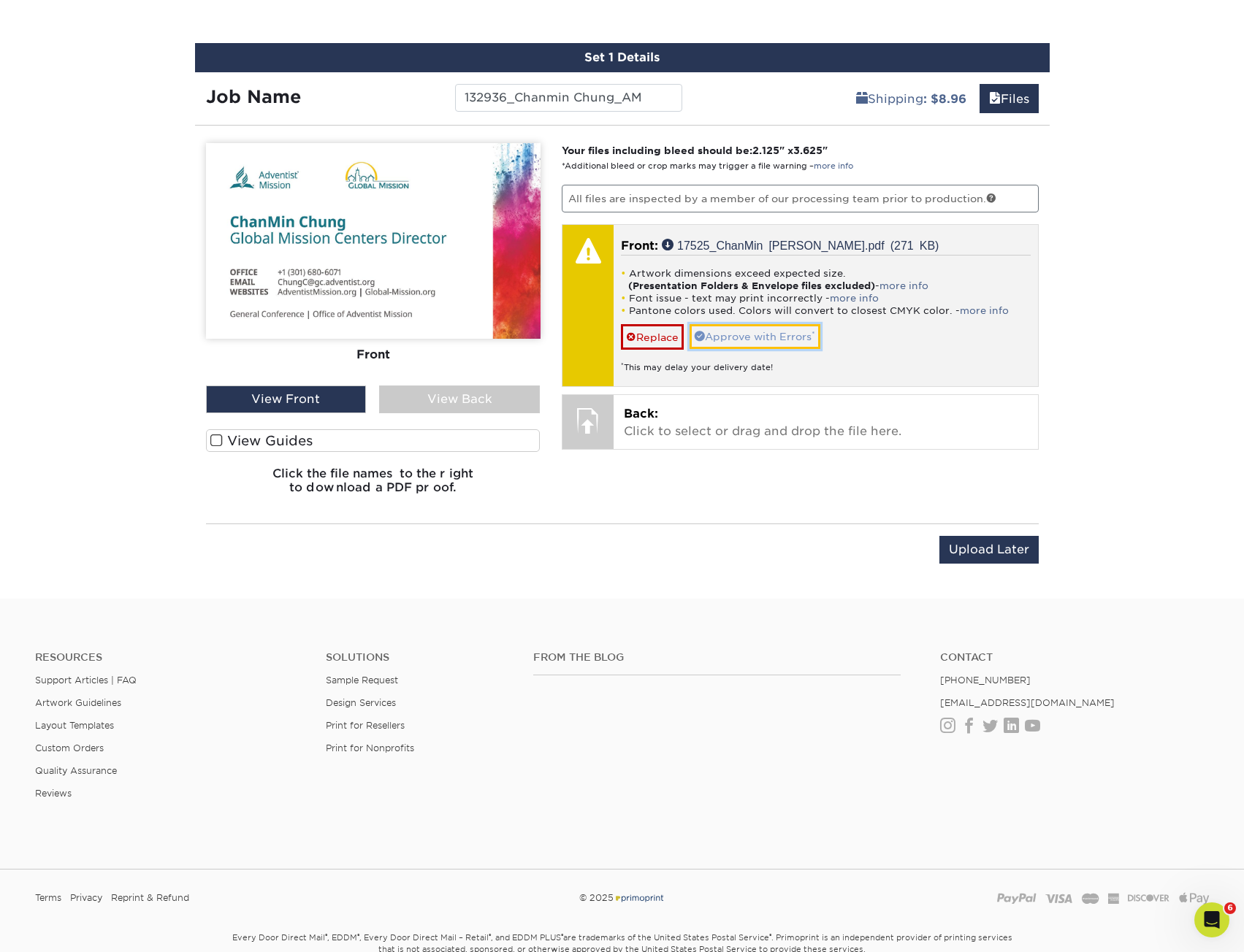
click at [756, 325] on link "Approve with Errors *" at bounding box center [755, 337] width 131 height 25
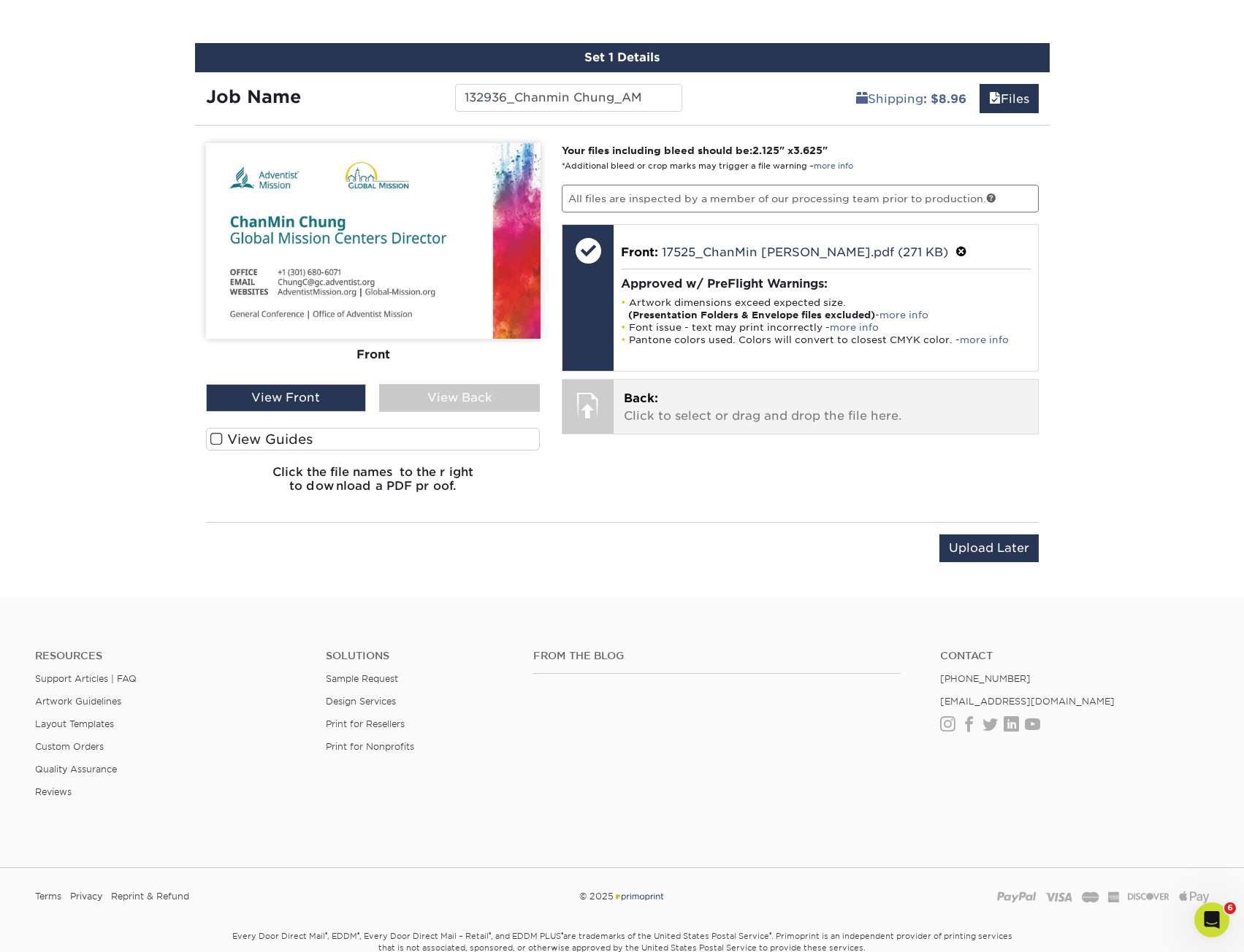
click at [754, 400] on p "Back: Click to select or drag and drop the file here." at bounding box center [825, 408] width 404 height 35
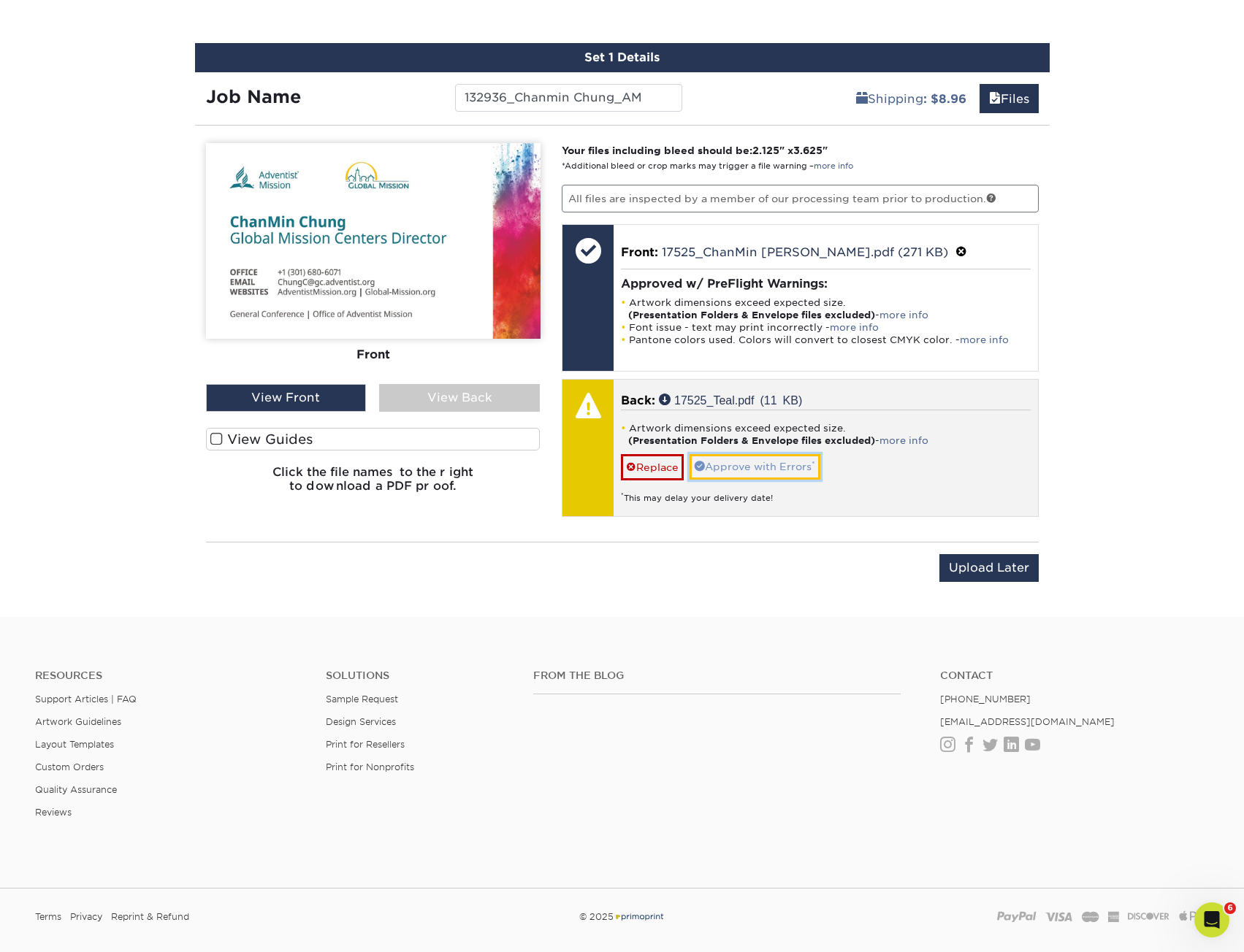
click at [783, 473] on link "Approve with Errors *" at bounding box center [755, 466] width 131 height 25
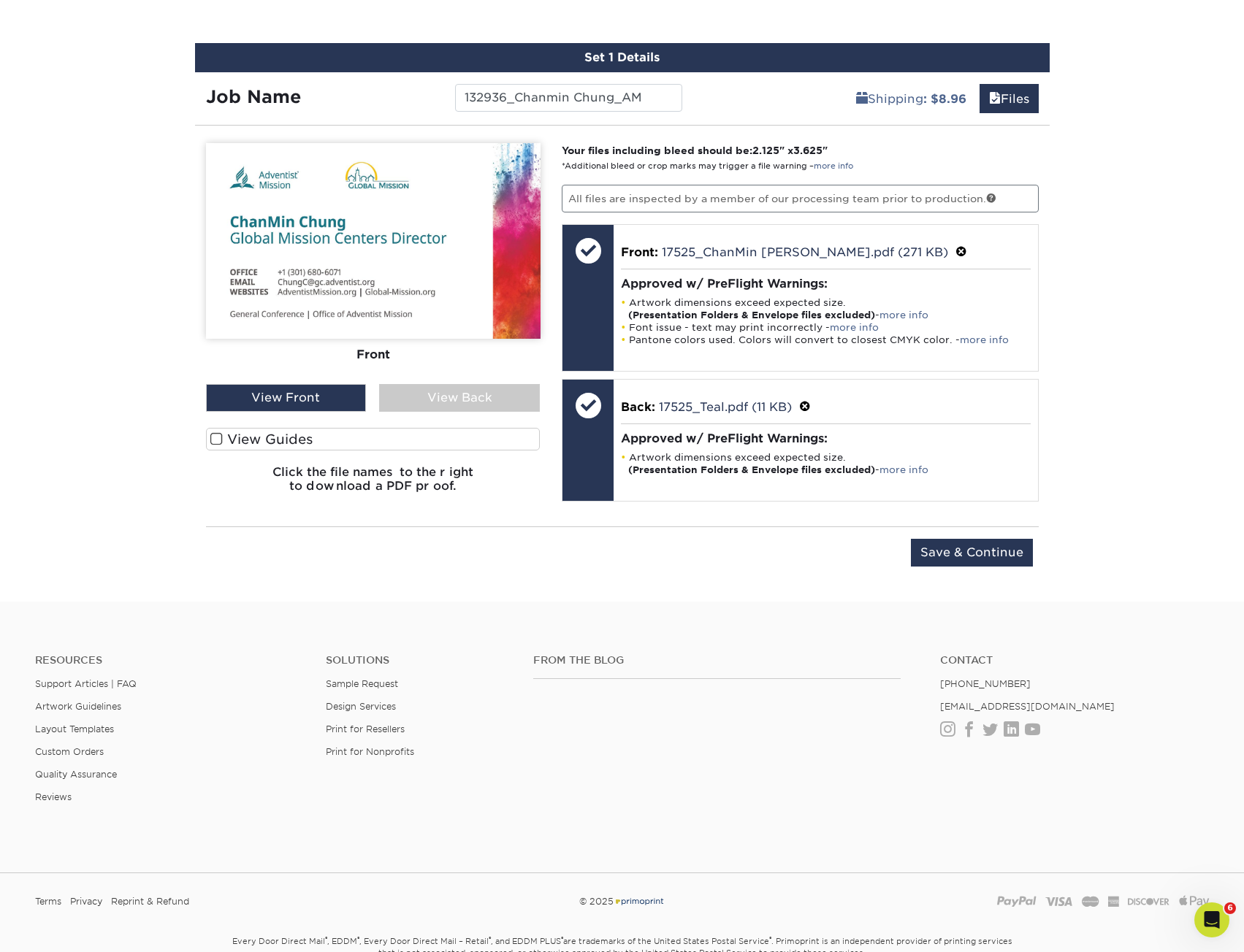
click at [440, 412] on div "Front Back View Front View Back Front" at bounding box center [373, 324] width 334 height 361
click at [434, 392] on div "View Back" at bounding box center [459, 397] width 161 height 28
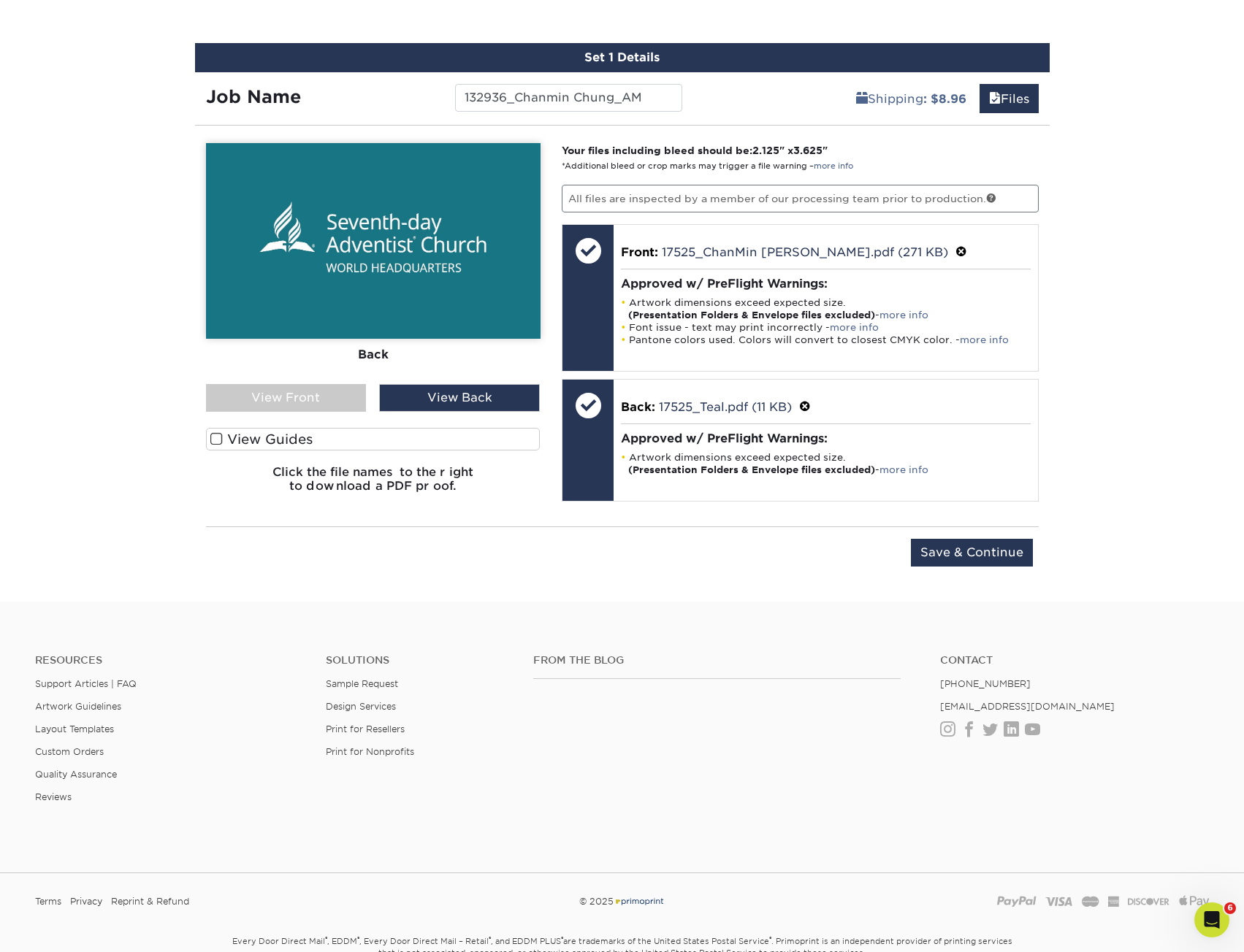
click at [329, 386] on div "View Front" at bounding box center [286, 397] width 161 height 28
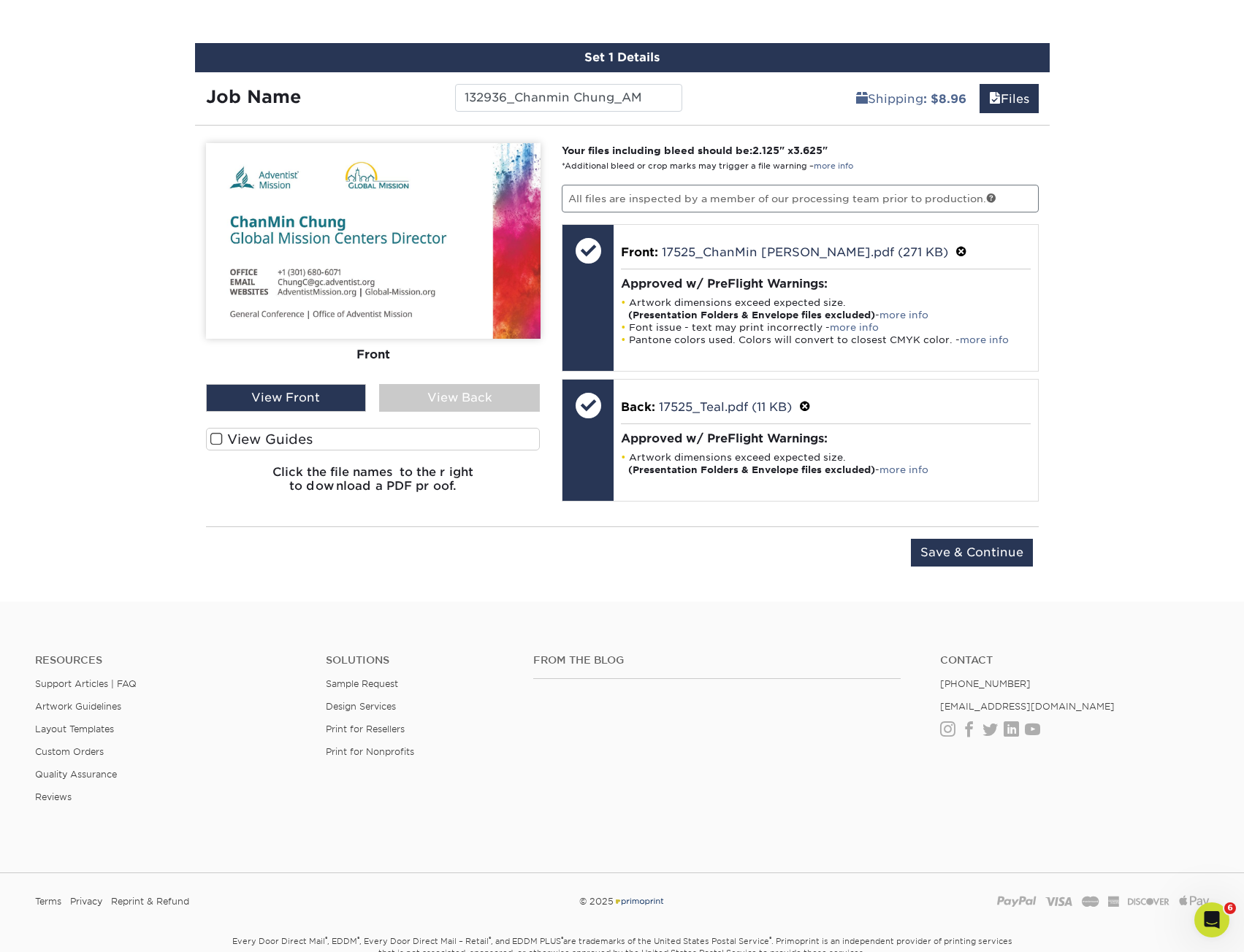
click at [410, 400] on div "View Back" at bounding box center [459, 397] width 161 height 28
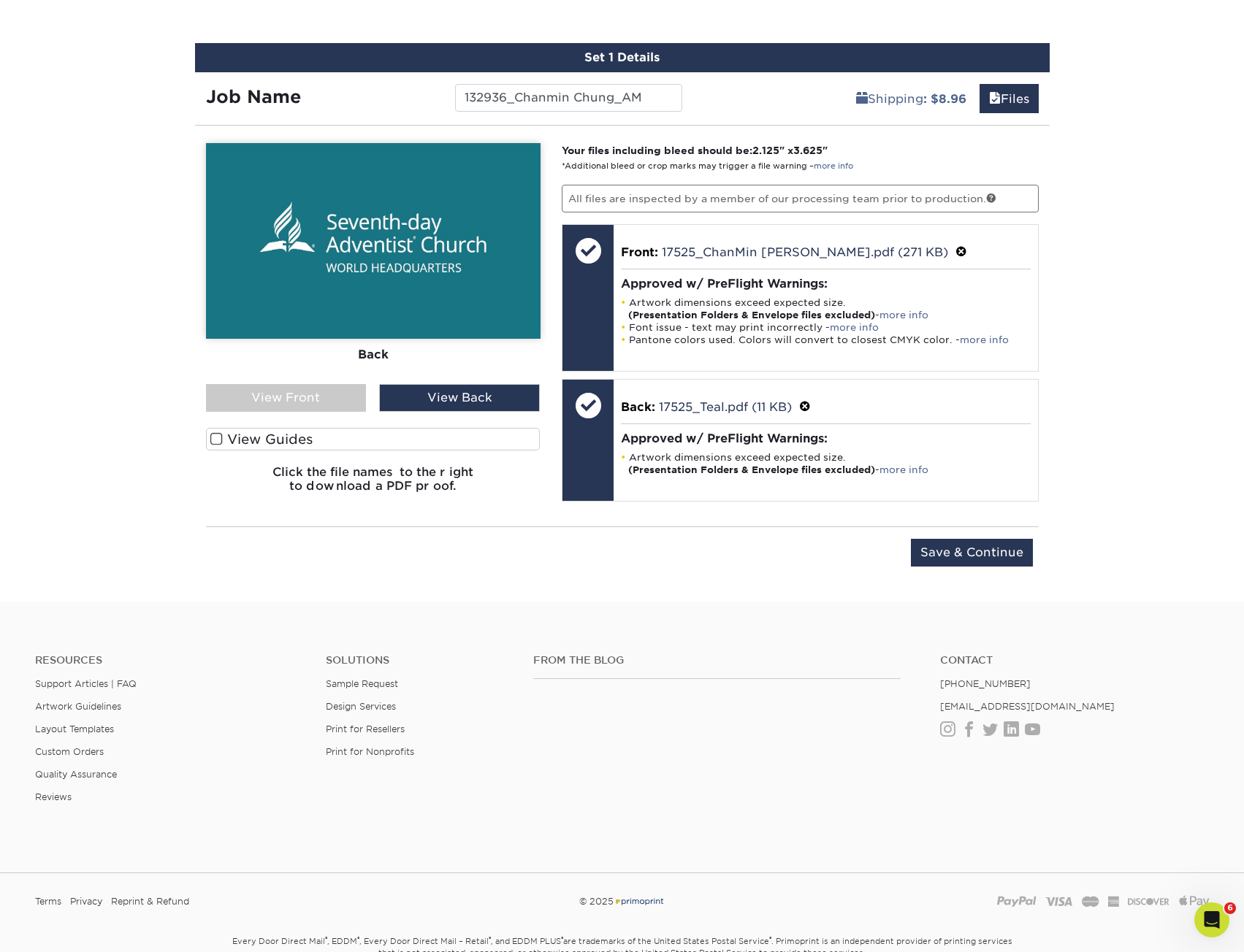
click at [410, 400] on div "View Back" at bounding box center [459, 397] width 161 height 28
click at [412, 400] on div "View Back" at bounding box center [459, 397] width 161 height 28
click at [317, 399] on div "View Front" at bounding box center [286, 397] width 161 height 28
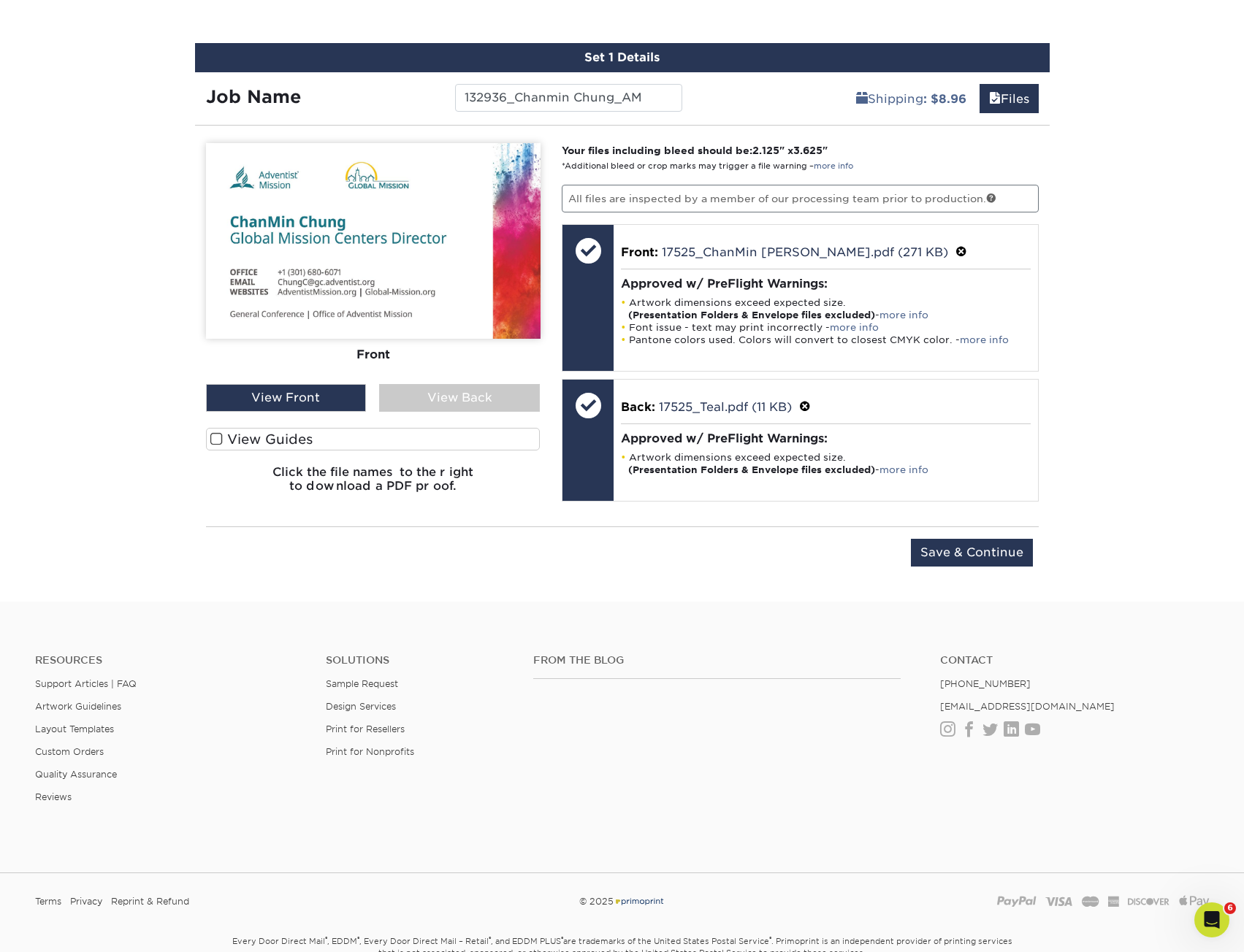
click at [448, 402] on div "View Back" at bounding box center [459, 397] width 161 height 28
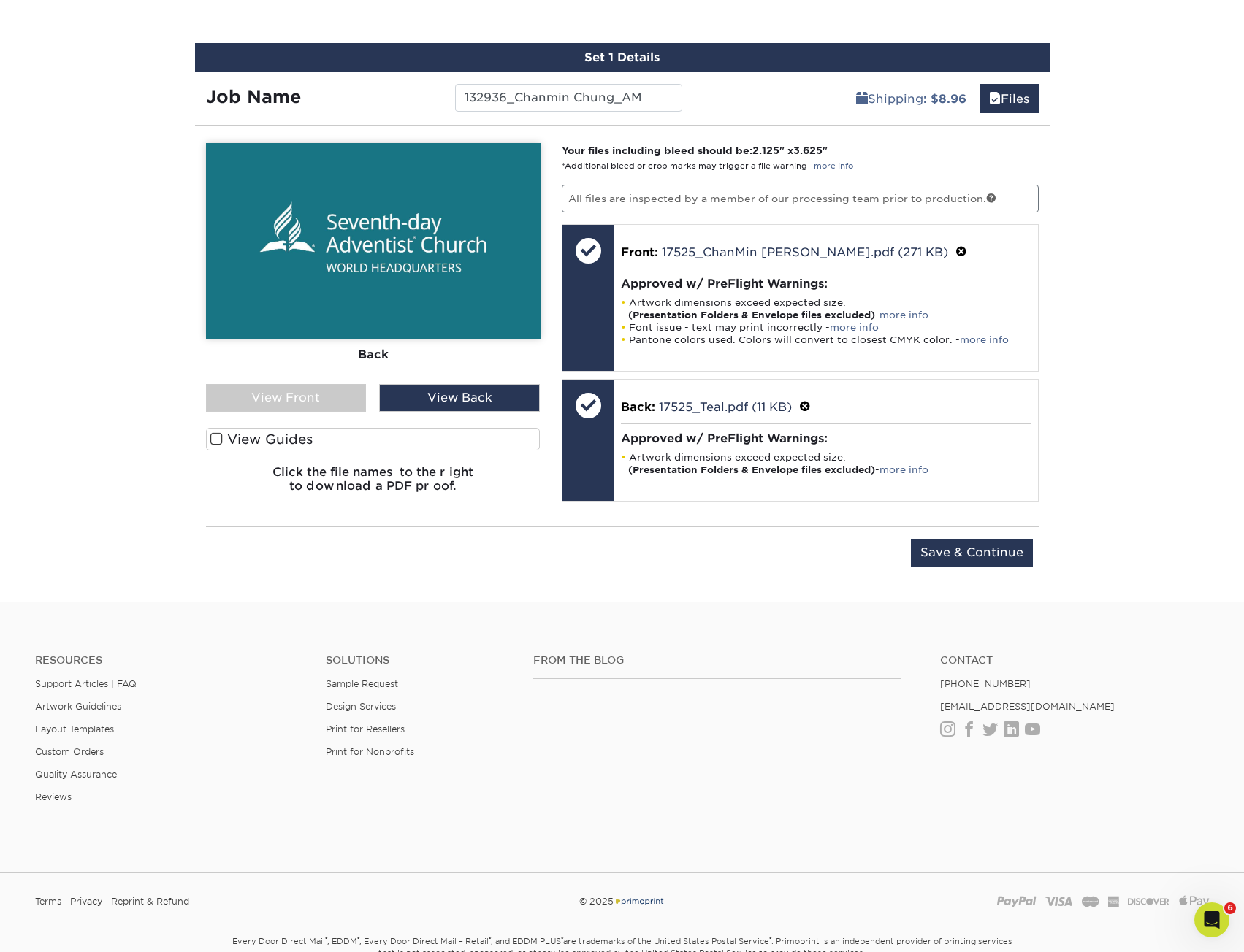
click at [317, 404] on div "View Front" at bounding box center [286, 397] width 161 height 28
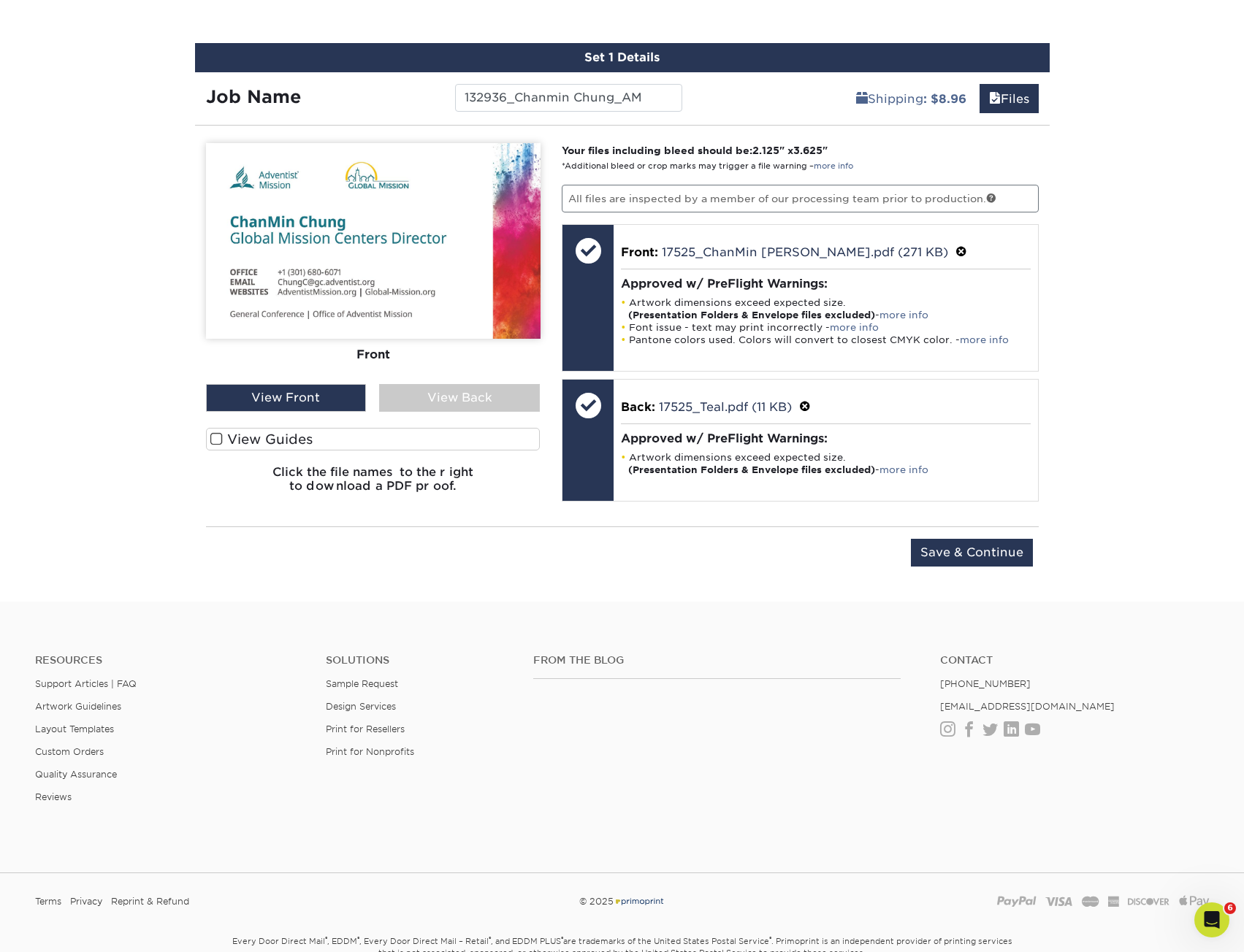
click at [1014, 543] on input "Save & Continue" at bounding box center [971, 552] width 122 height 28
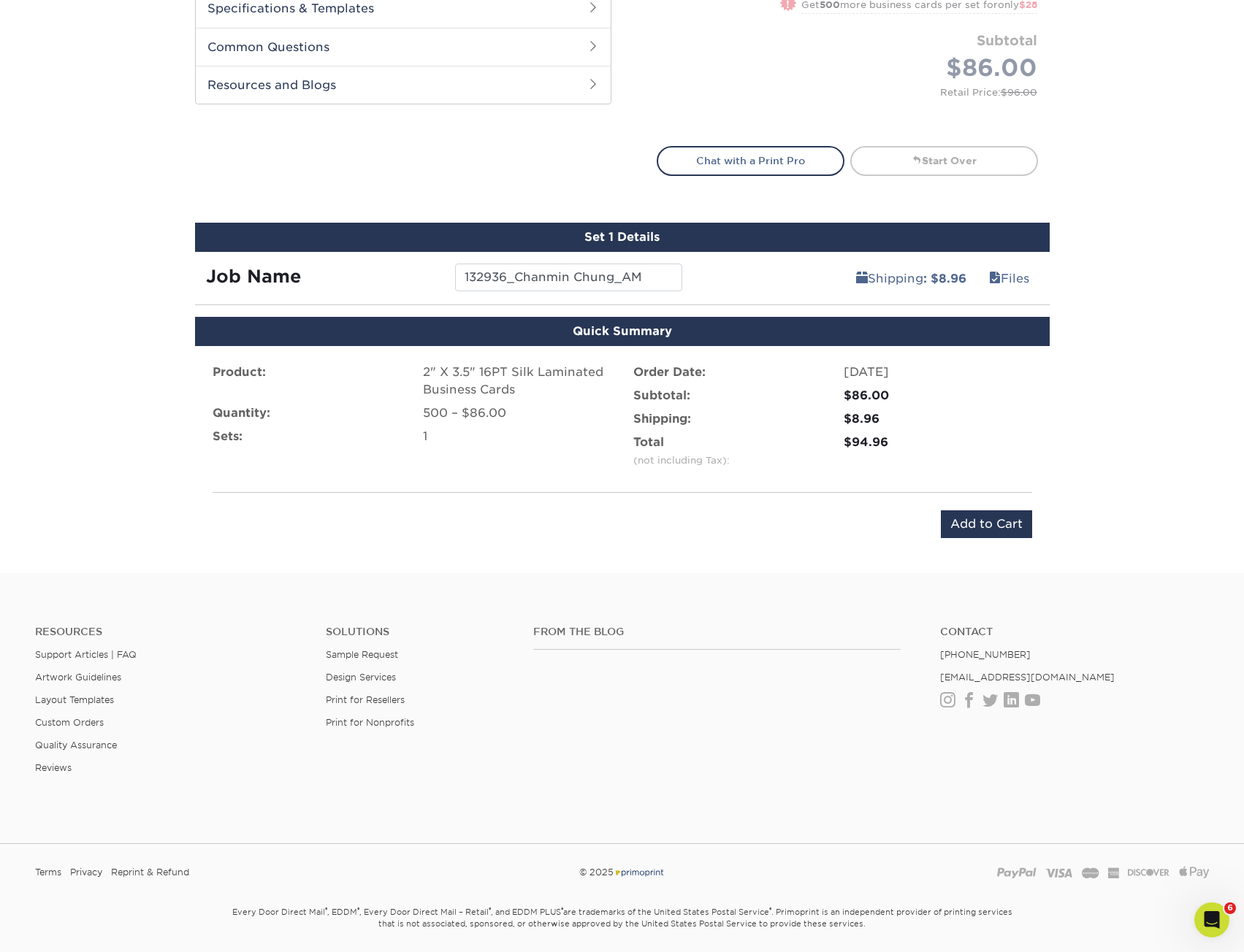
scroll to position [730, 0]
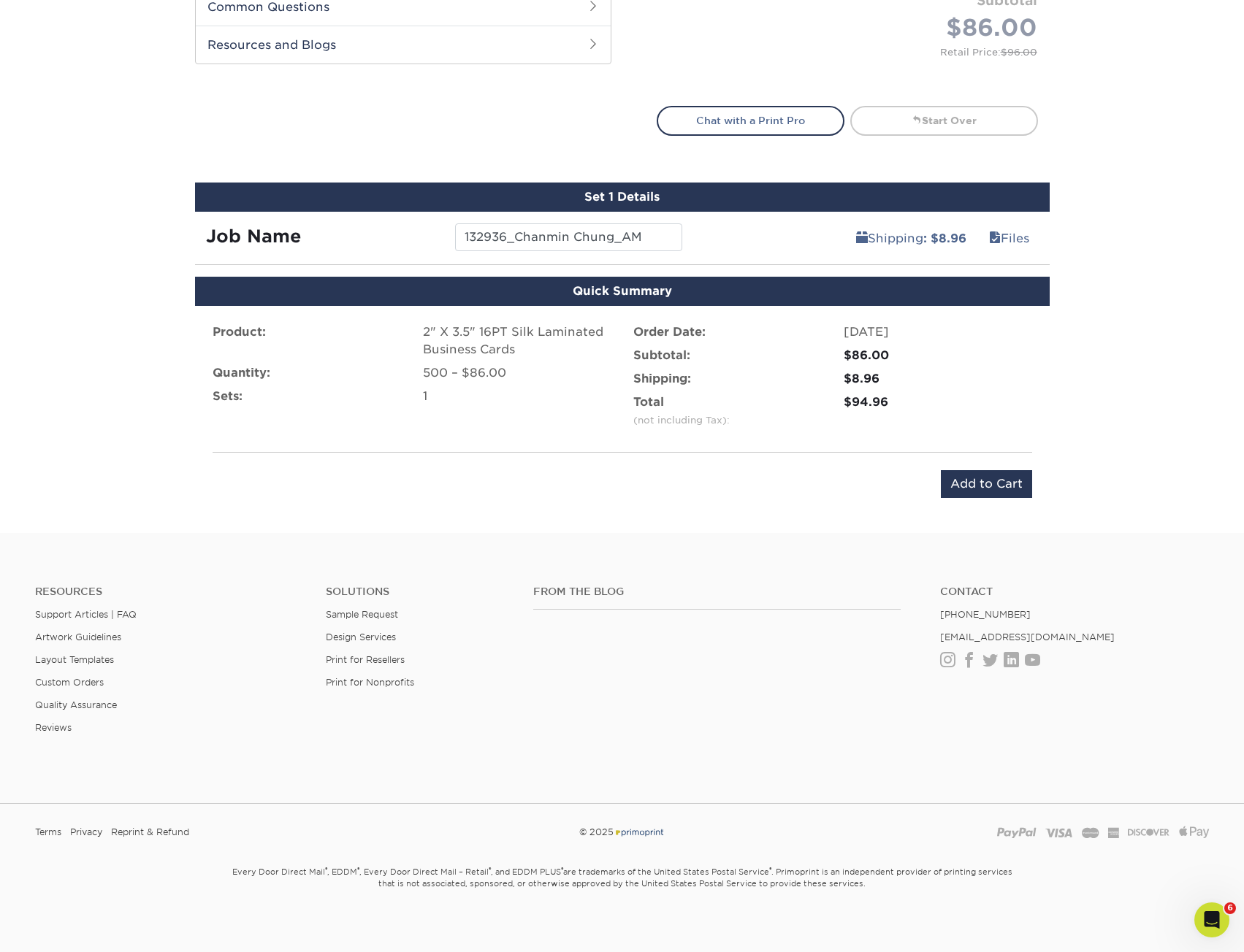
scroll to position [759, 0]
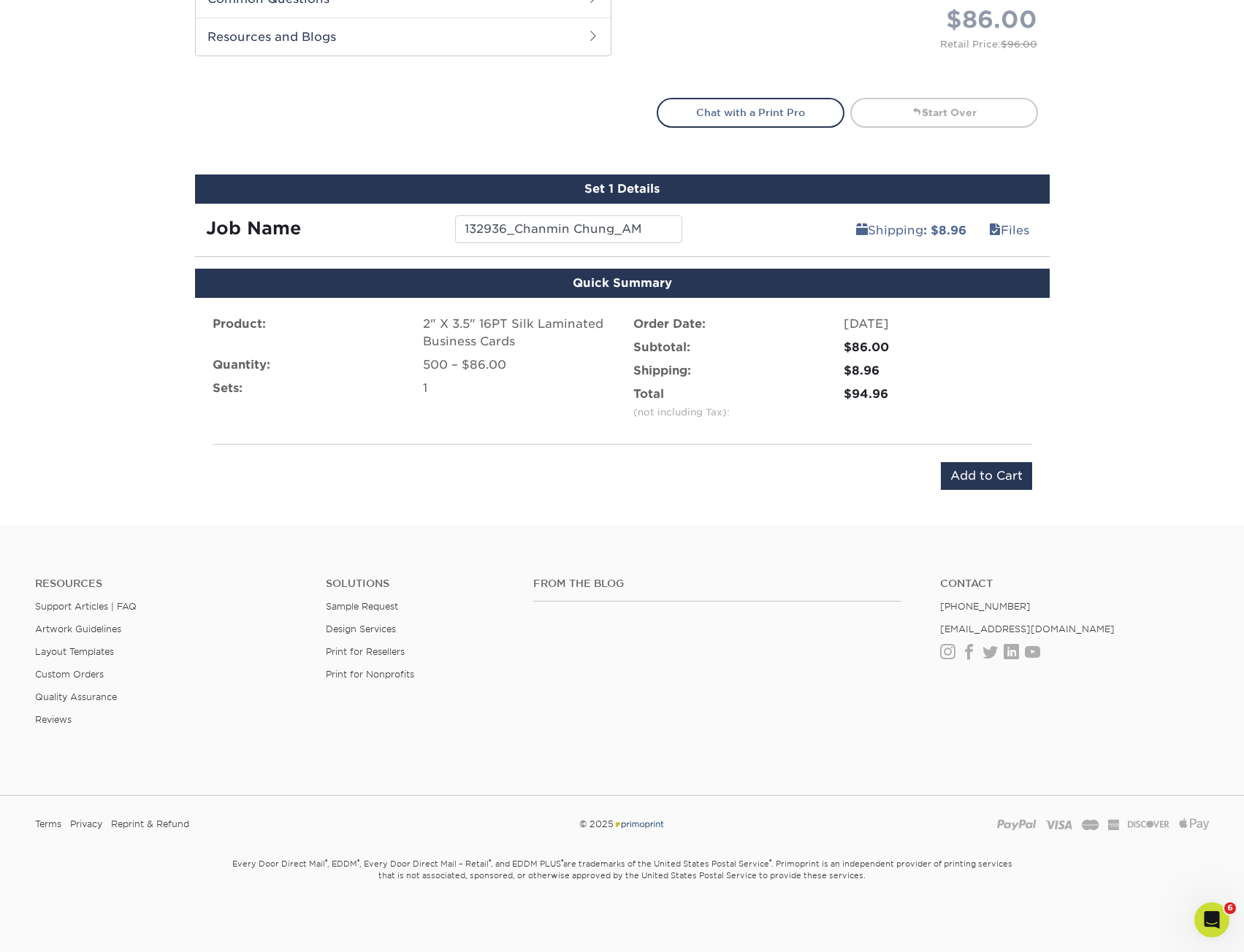
click at [1035, 477] on div "Product: 2" X 3.5" 16PT Silk Laminated Business Cards Quantity: 500 – $86.00 Se…" at bounding box center [622, 403] width 855 height 209
click at [1031, 475] on div "Product: 2" X 3.5" 16PT Silk Laminated Business Cards Quantity: 500 – $86.00 Se…" at bounding box center [622, 403] width 855 height 209
click at [990, 235] on span at bounding box center [995, 230] width 12 height 14
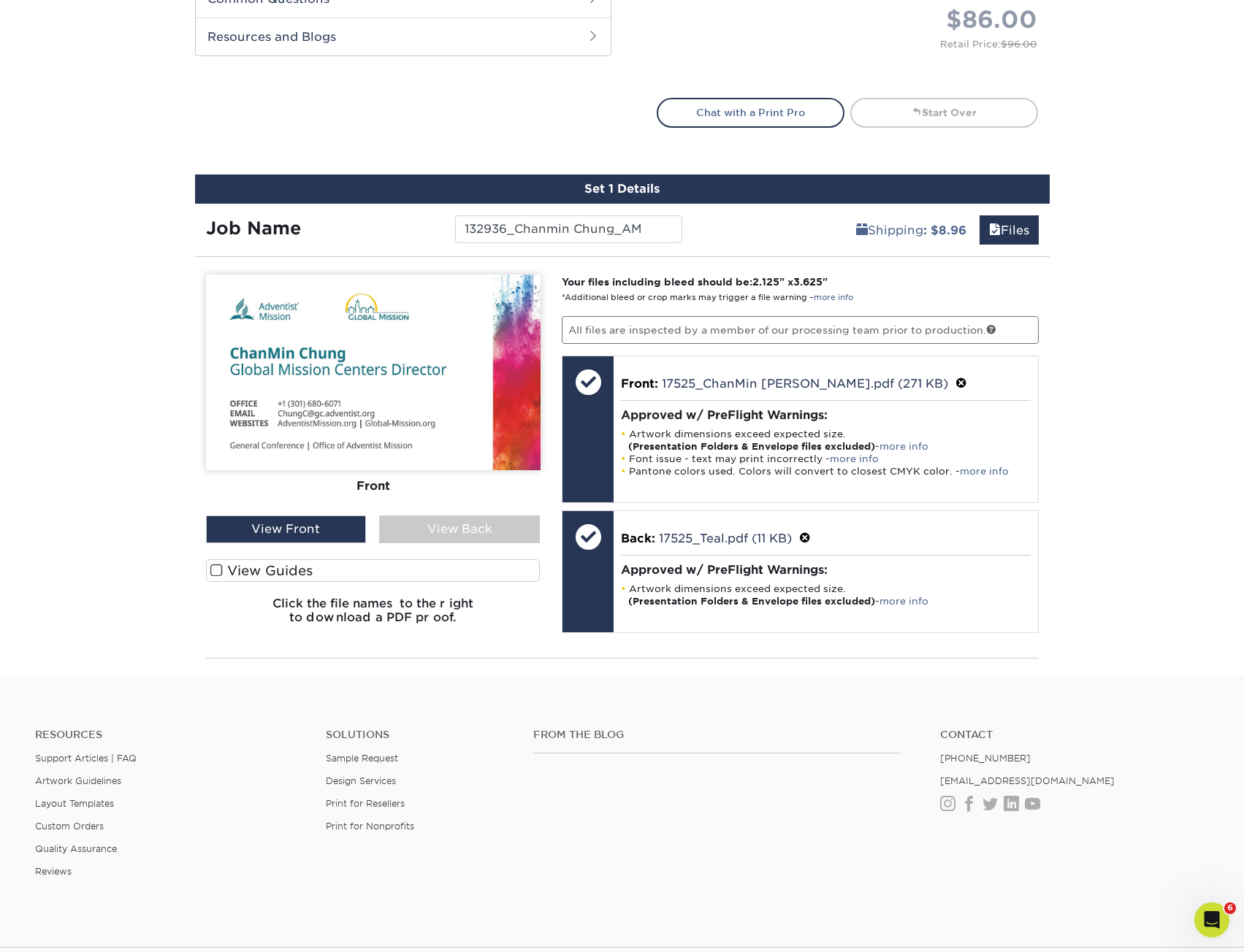
click at [496, 526] on div "View Back" at bounding box center [459, 529] width 161 height 28
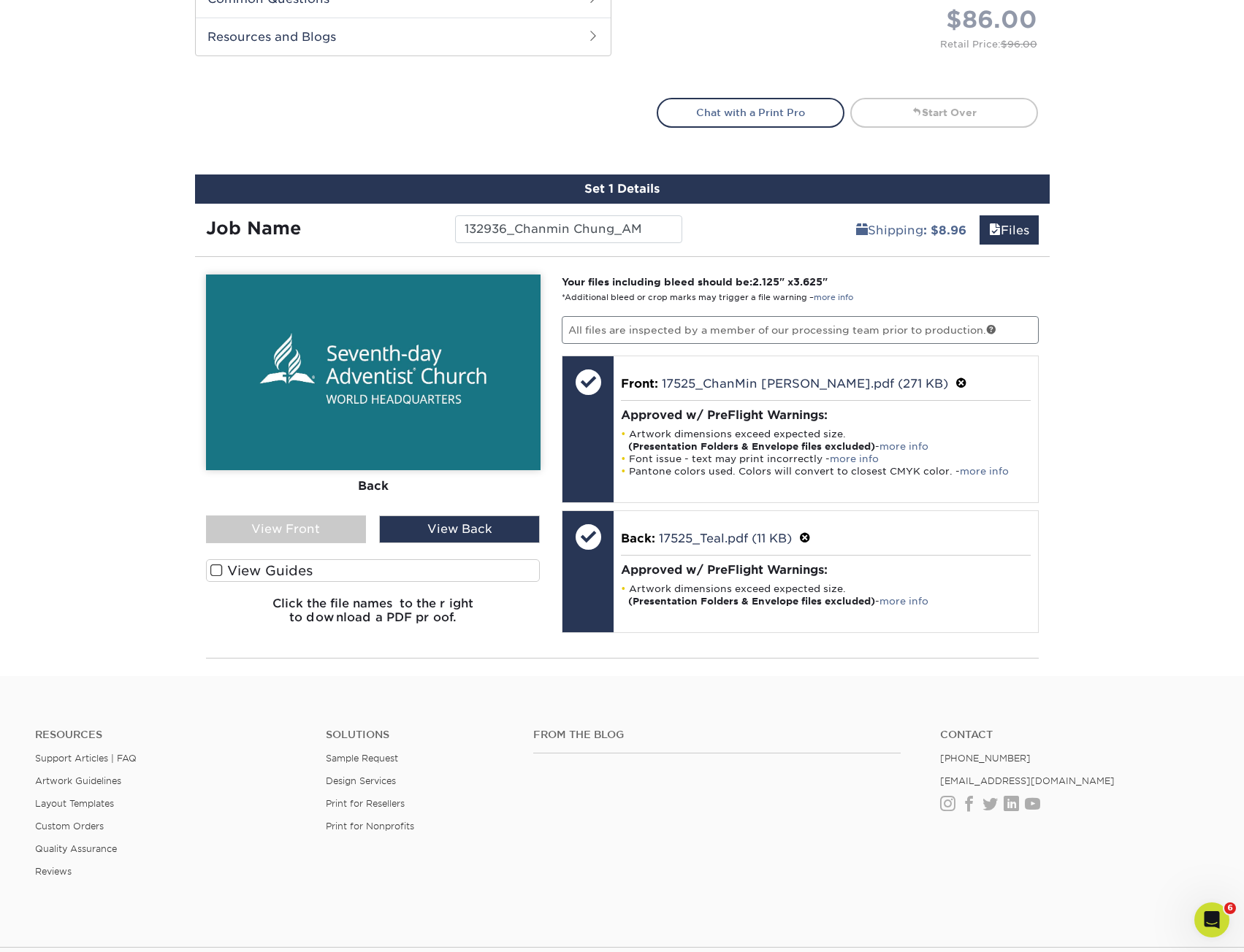
click at [271, 530] on div "View Front" at bounding box center [286, 529] width 161 height 28
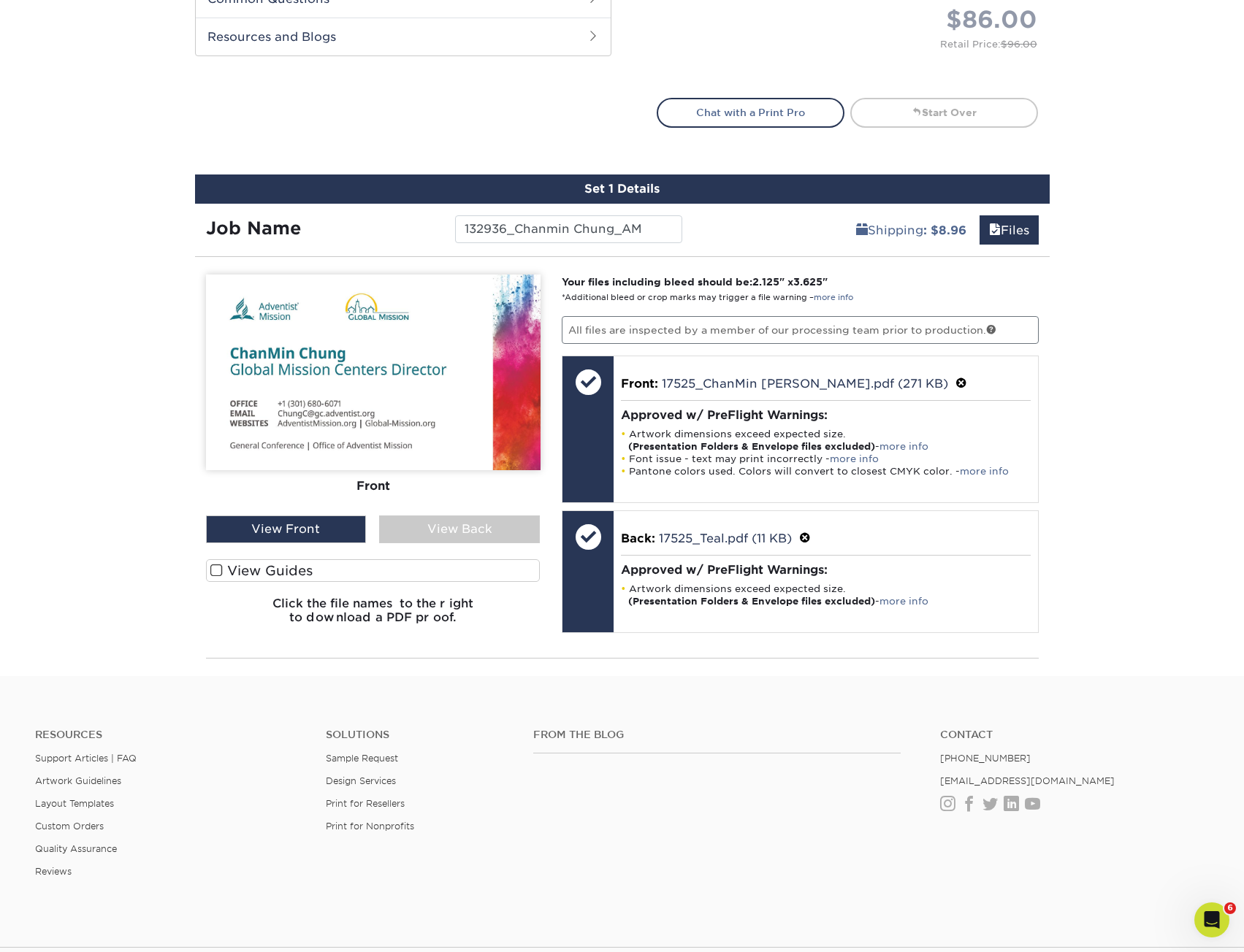
click at [497, 533] on div "View Back" at bounding box center [459, 529] width 161 height 28
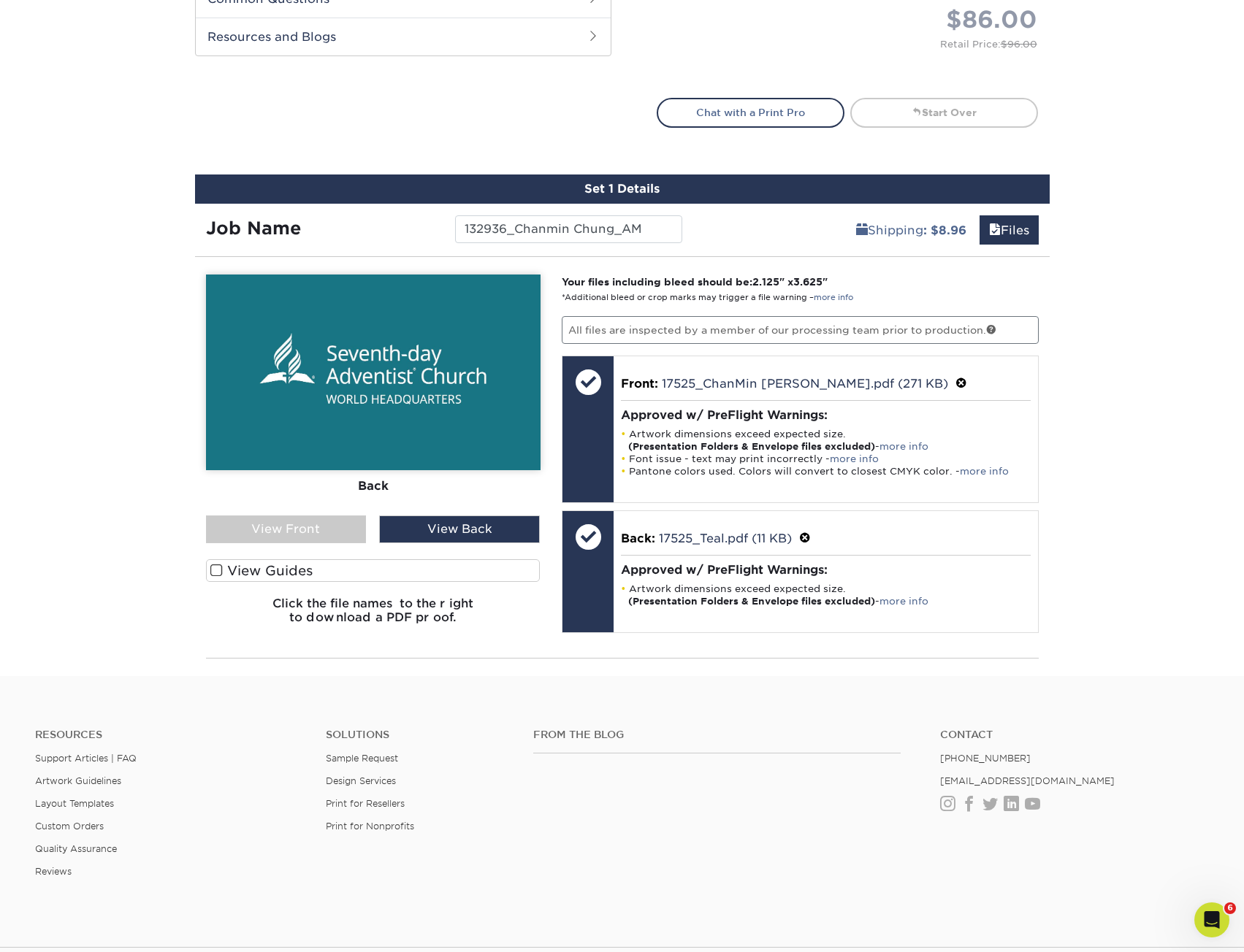
click at [207, 508] on div "Please Upload Your Files We accept: PDF , JPEG 1 or TIFF 1 files. Submitting AI…" at bounding box center [373, 457] width 357 height 367
click at [237, 533] on div "View Front" at bounding box center [286, 529] width 161 height 28
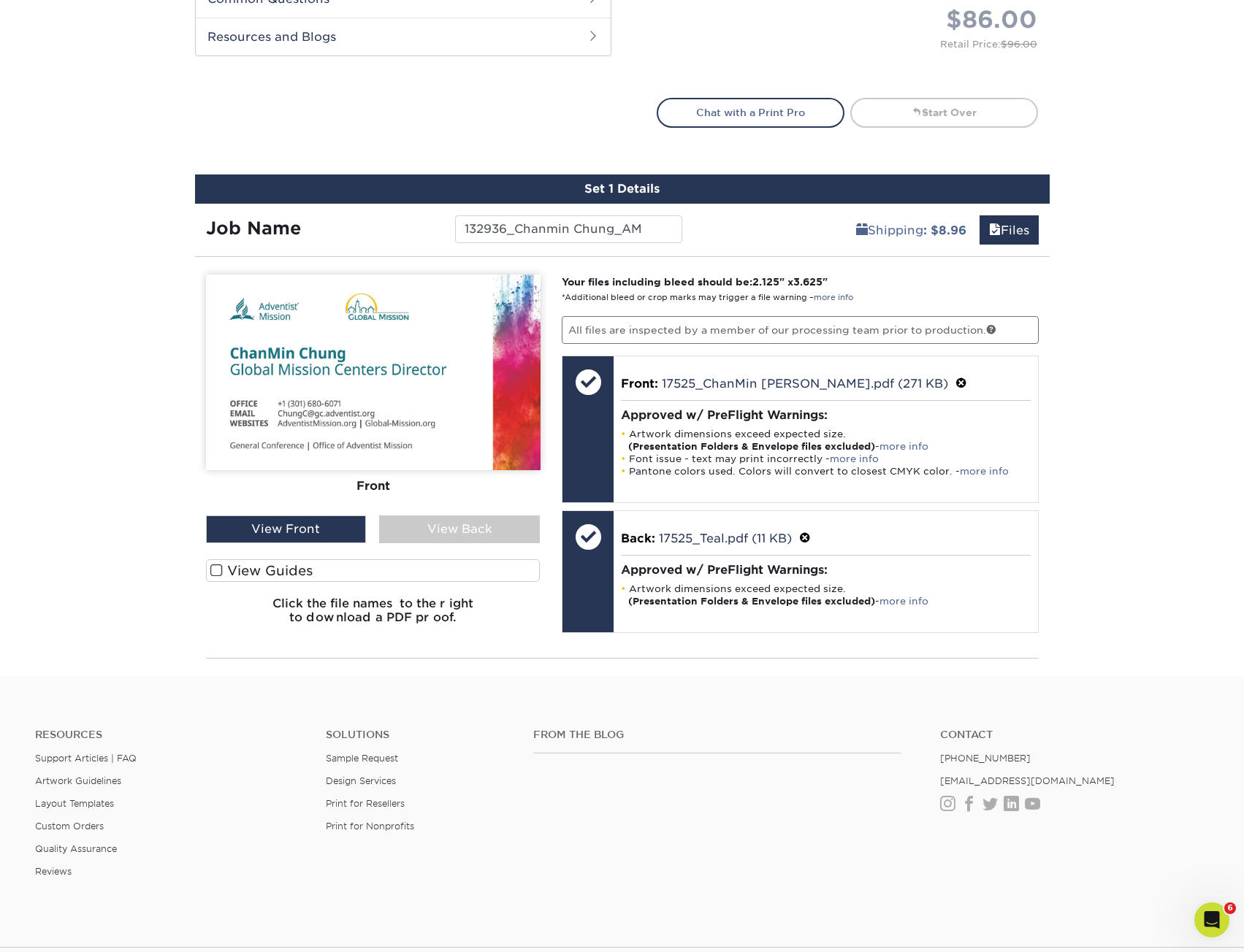
click at [1170, 550] on div "Products Business Cards Silk Laminated Business Cards Previous Next" at bounding box center [622, 6] width 1244 height 1341
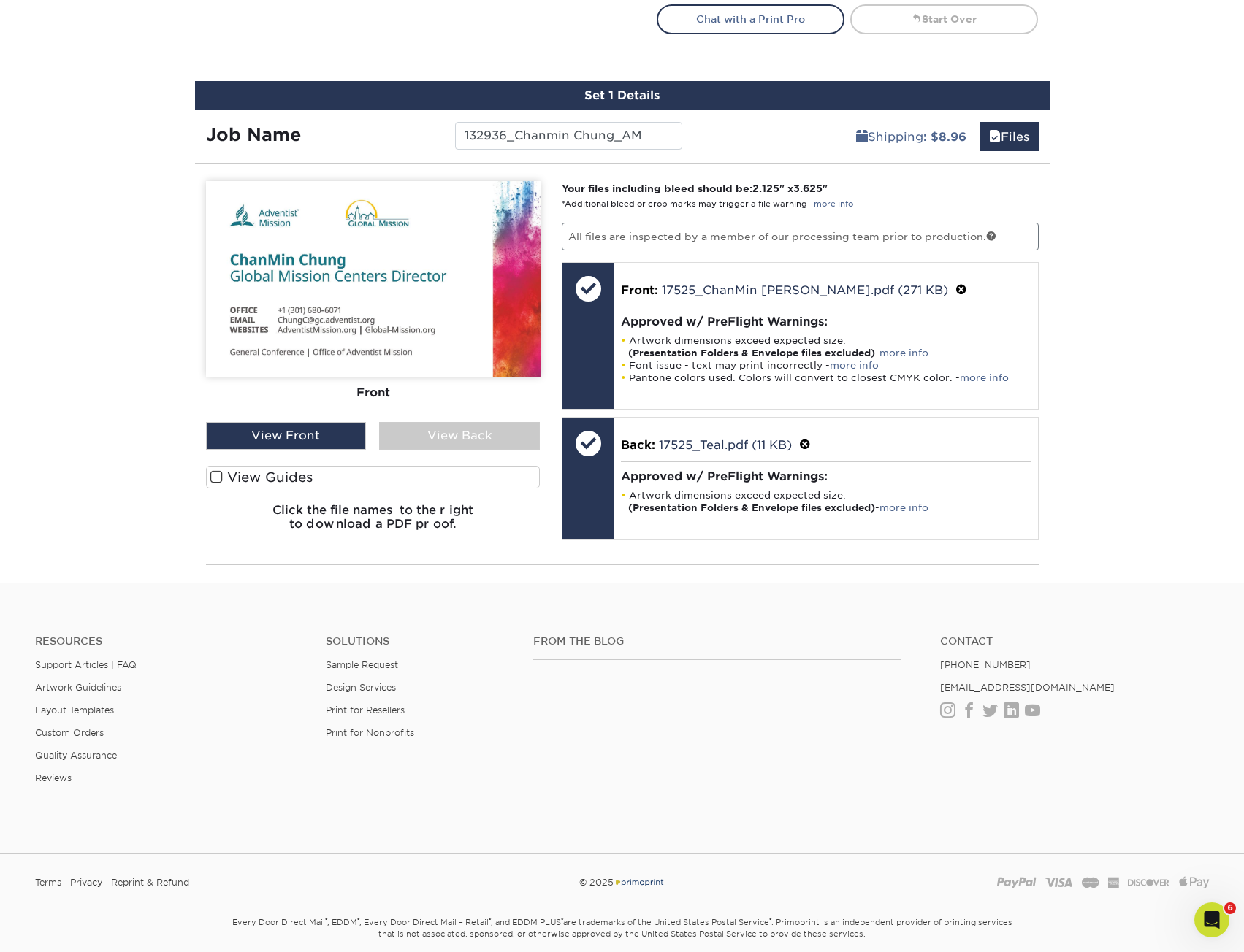
scroll to position [910, 0]
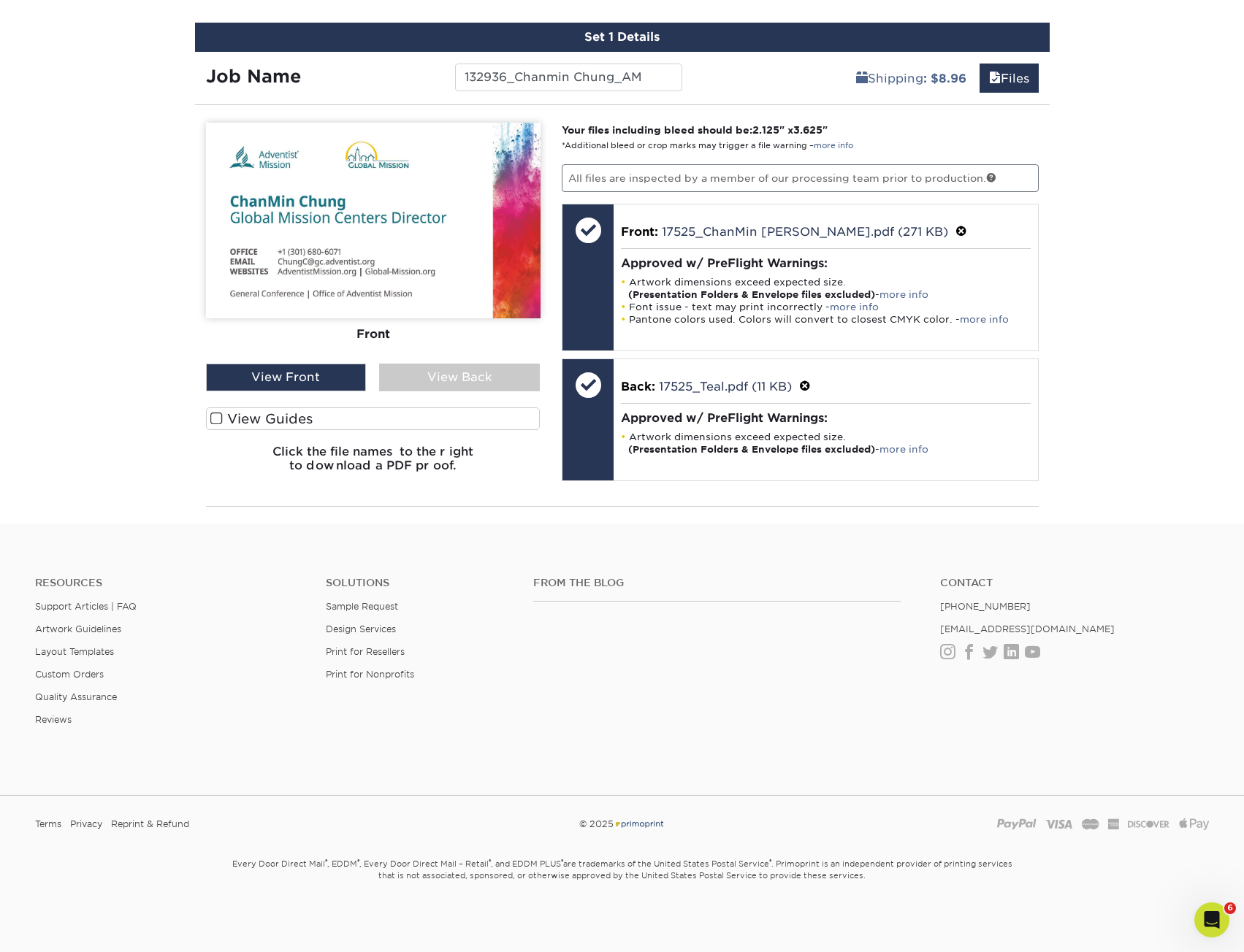
click at [1004, 97] on div "Set 1 Details Job Name 132936_Chanmin Chung_AM Shipping : $8.96 Files You've ch…" at bounding box center [622, 265] width 855 height 485
click at [1007, 83] on link "Files" at bounding box center [1009, 78] width 59 height 30
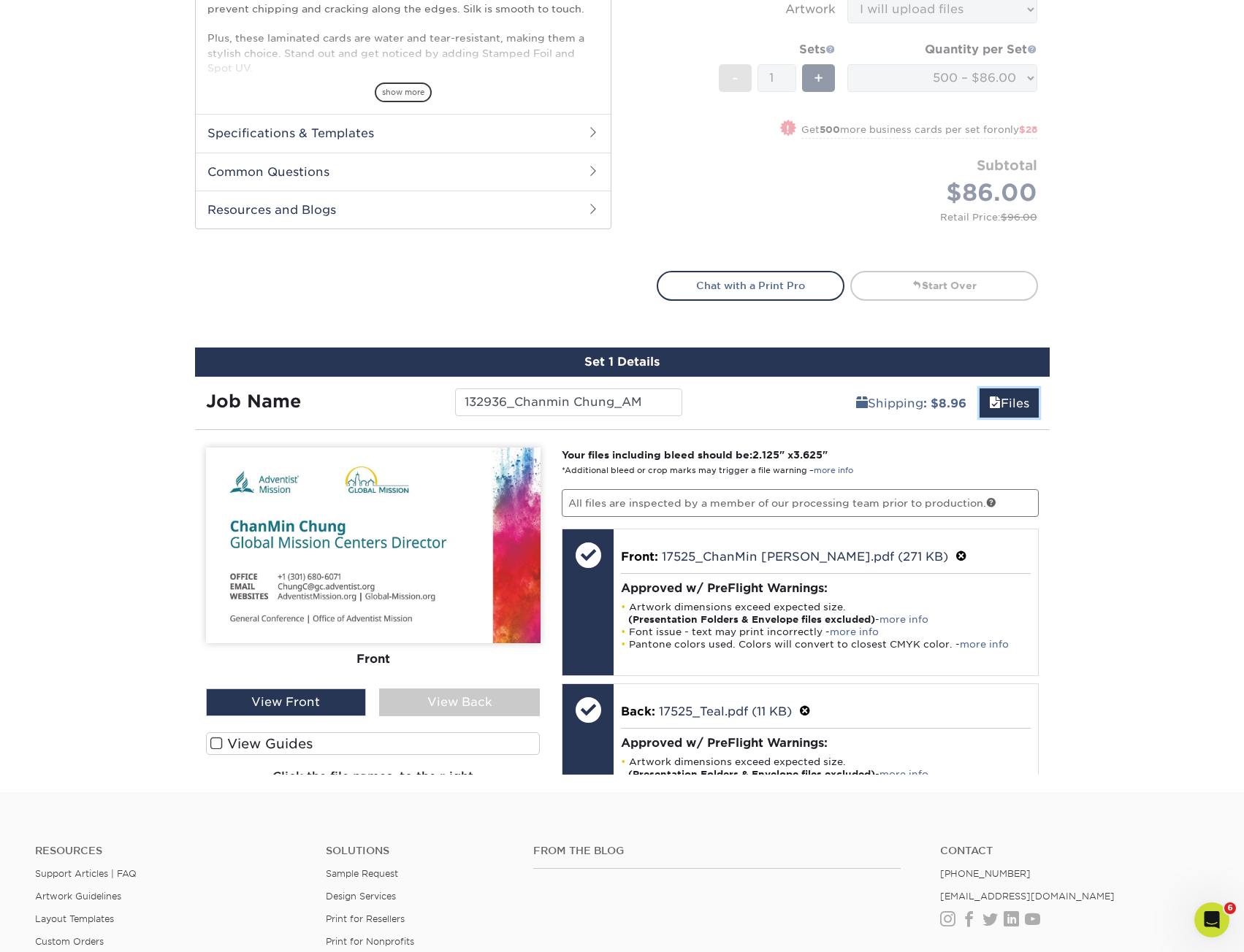
scroll to position [508, 0]
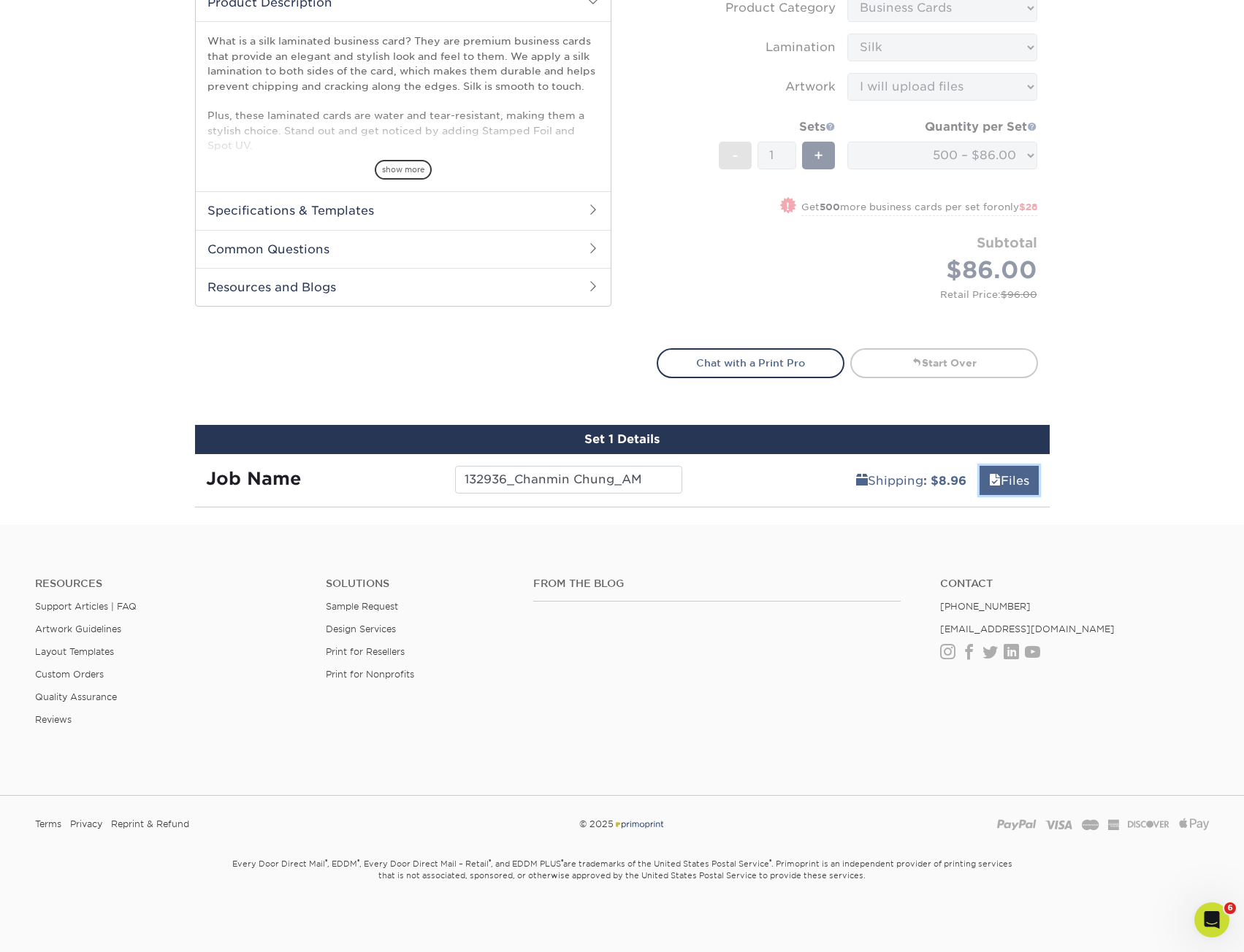
click at [992, 490] on link "Files" at bounding box center [1009, 480] width 59 height 30
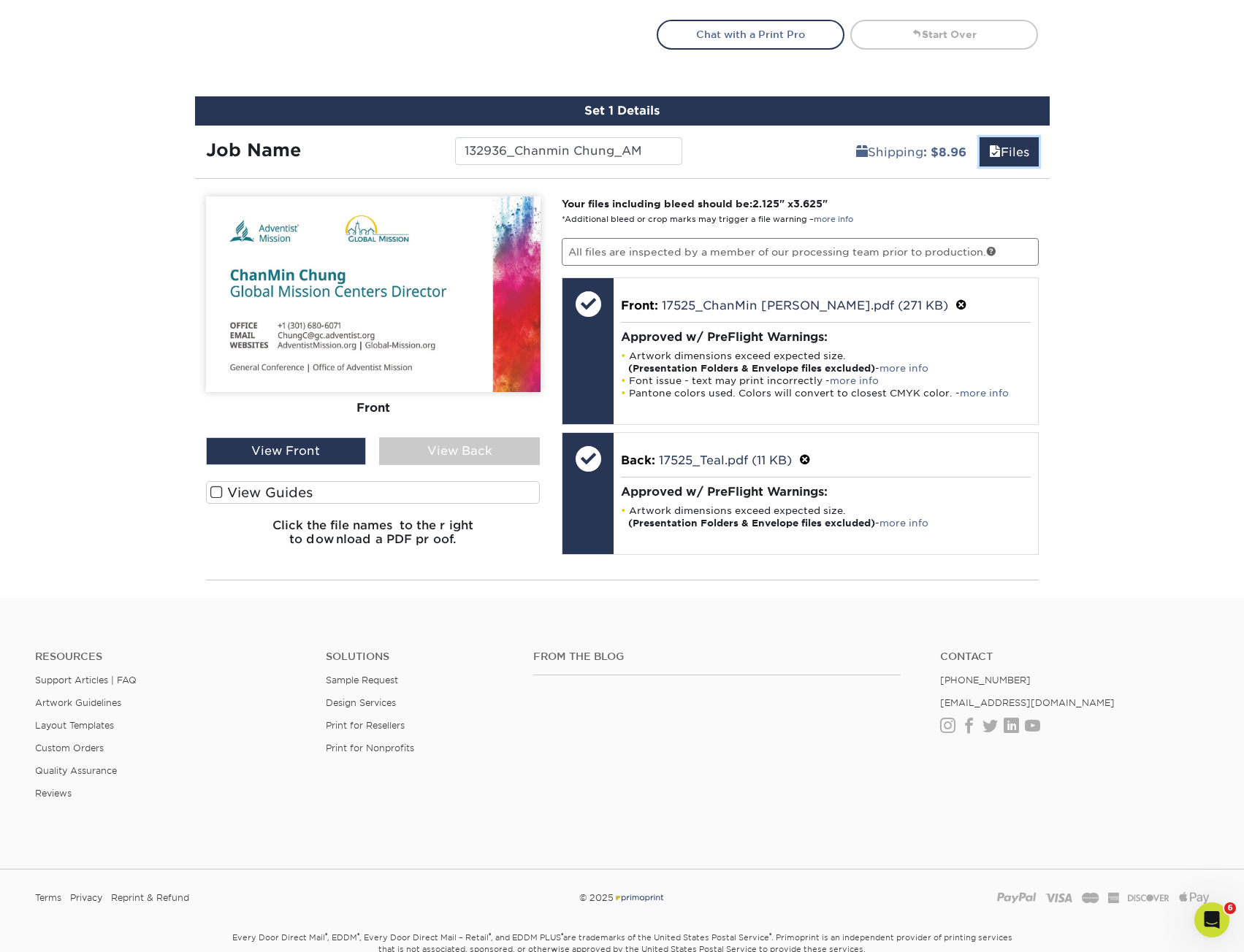
scroll to position [910, 0]
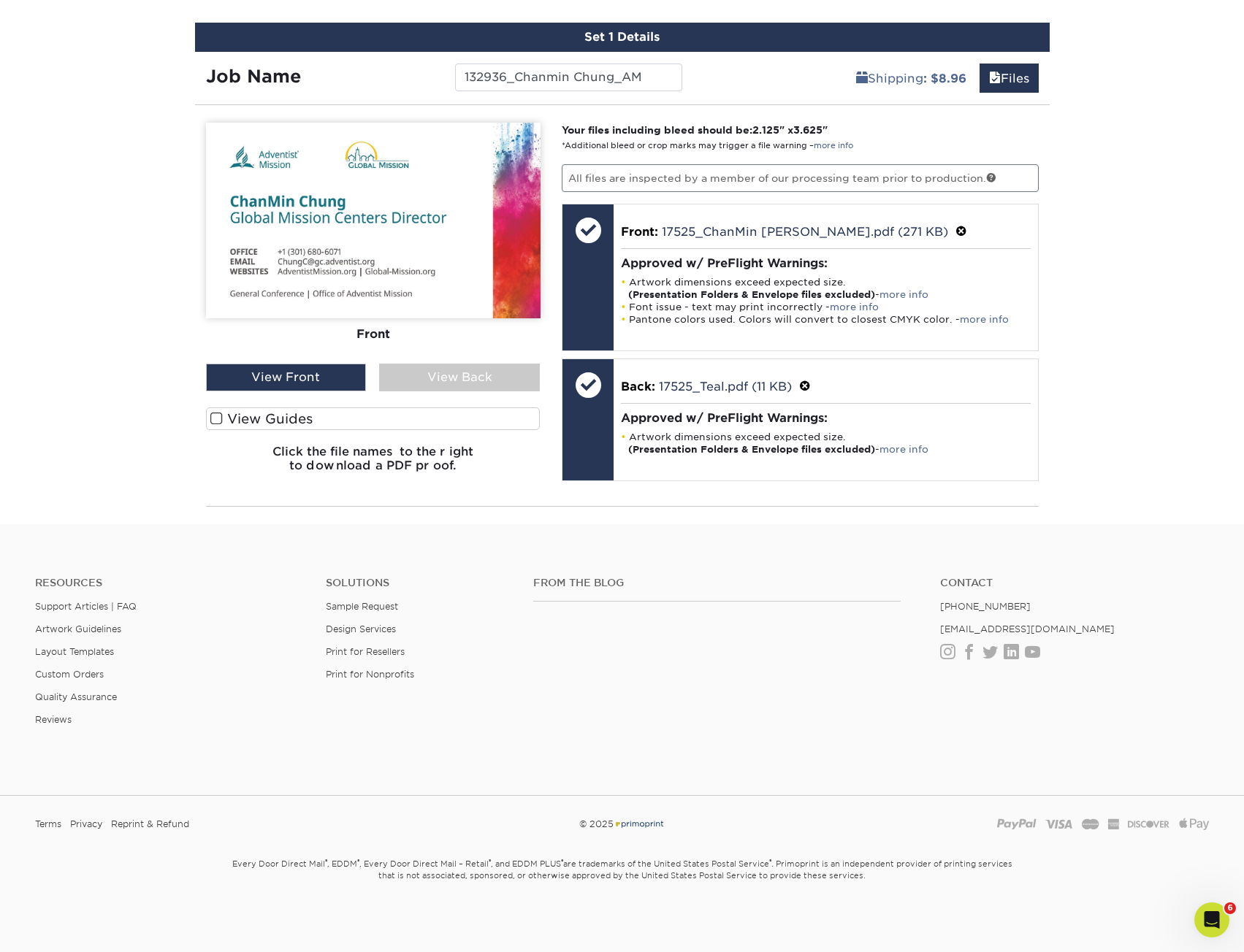
click at [504, 392] on div "Front Back View Front View Back Front" at bounding box center [373, 303] width 334 height 361
click at [500, 378] on div "View Back" at bounding box center [459, 377] width 161 height 28
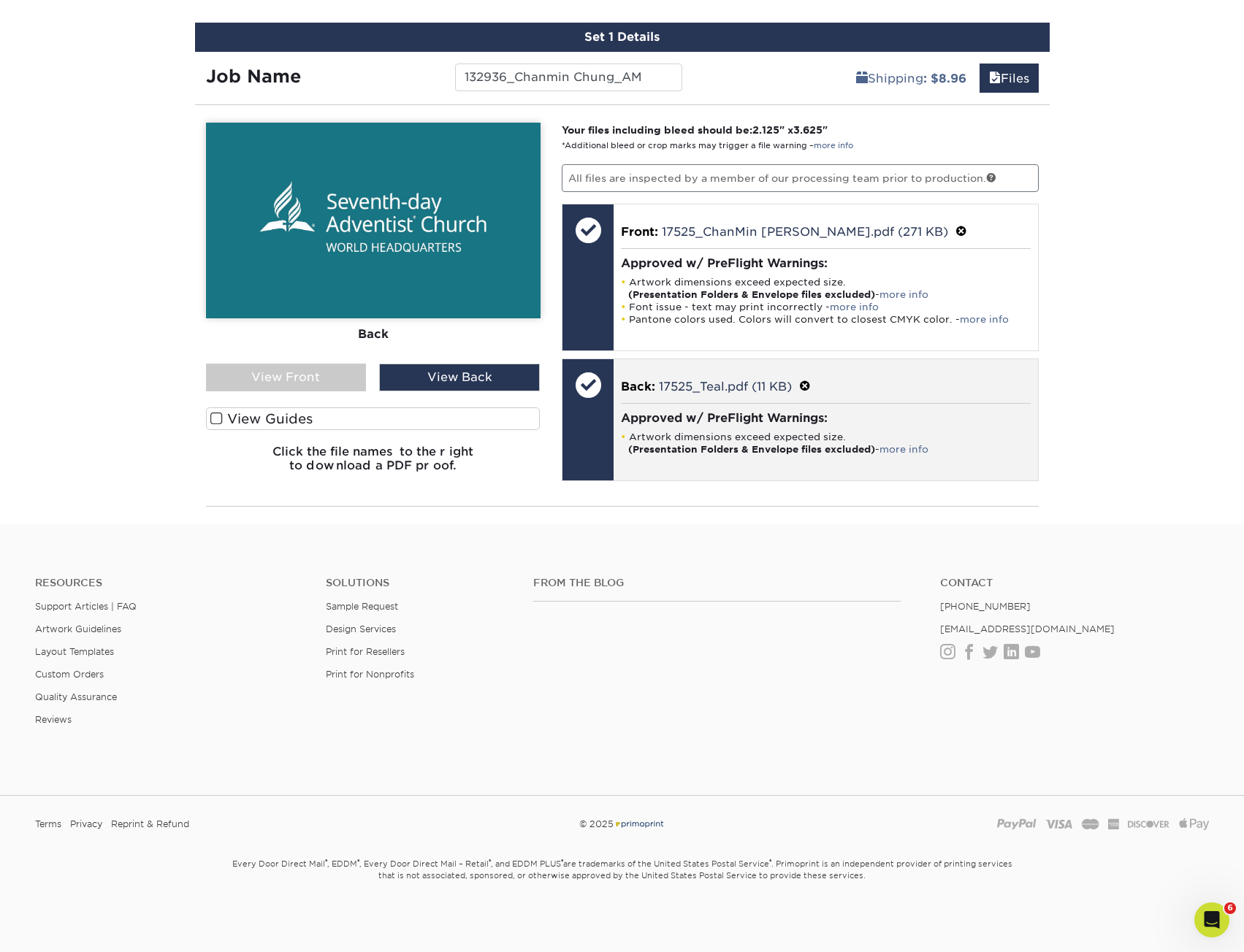
click at [765, 454] on strong "(Presentation Folders & Envelope files excluded)" at bounding box center [752, 449] width 247 height 11
click at [703, 363] on div "Back: 17525_Teal.pdf (11 KB) Approved w/ PreFlight Warnings: Artwork dimensions…" at bounding box center [825, 420] width 425 height 121
click at [804, 379] on p "Back: 17525_Teal.pdf (11 KB)" at bounding box center [825, 386] width 409 height 19
click at [803, 384] on span at bounding box center [804, 386] width 12 height 14
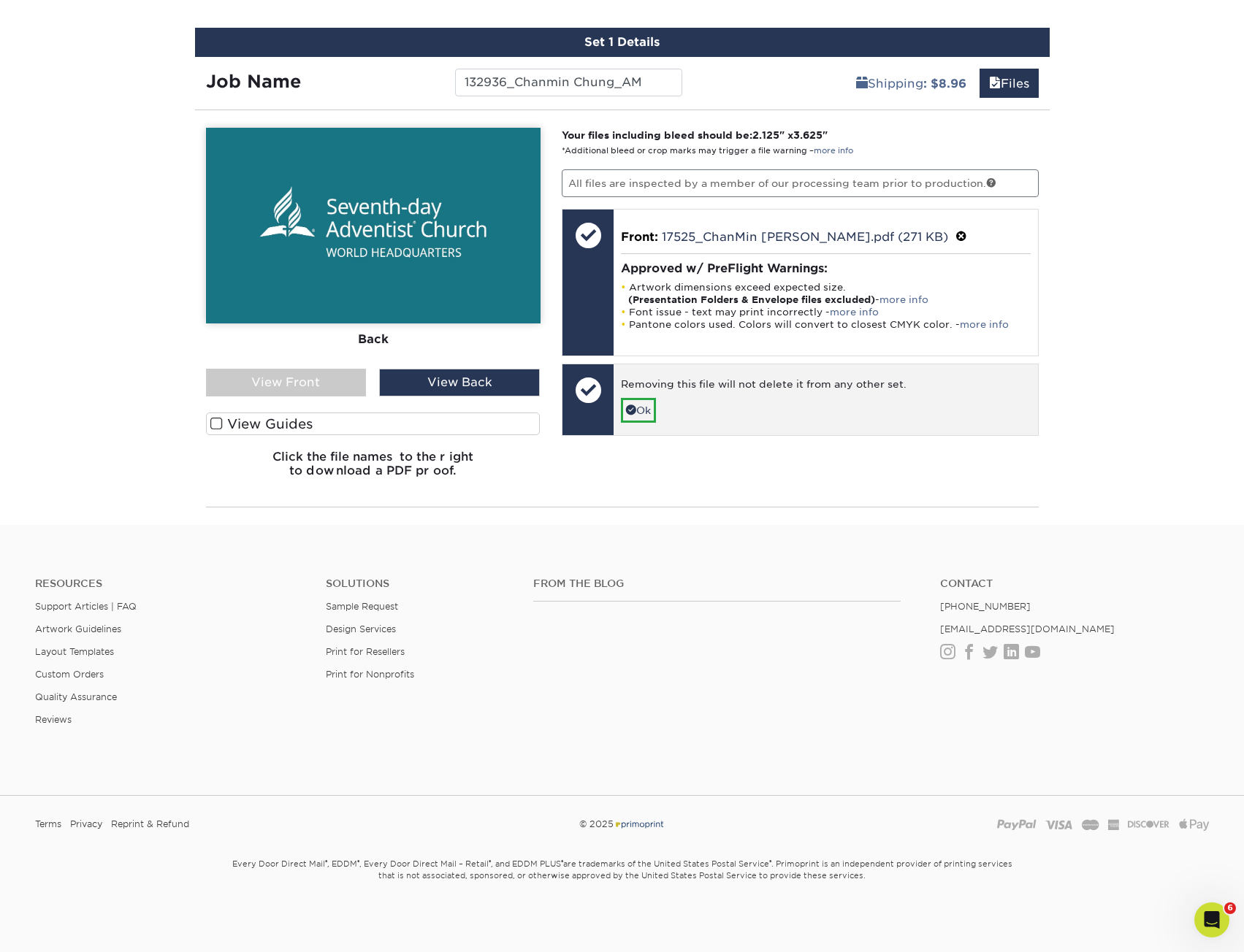
scroll to position [906, 0]
click at [642, 413] on link "Ok" at bounding box center [638, 410] width 35 height 25
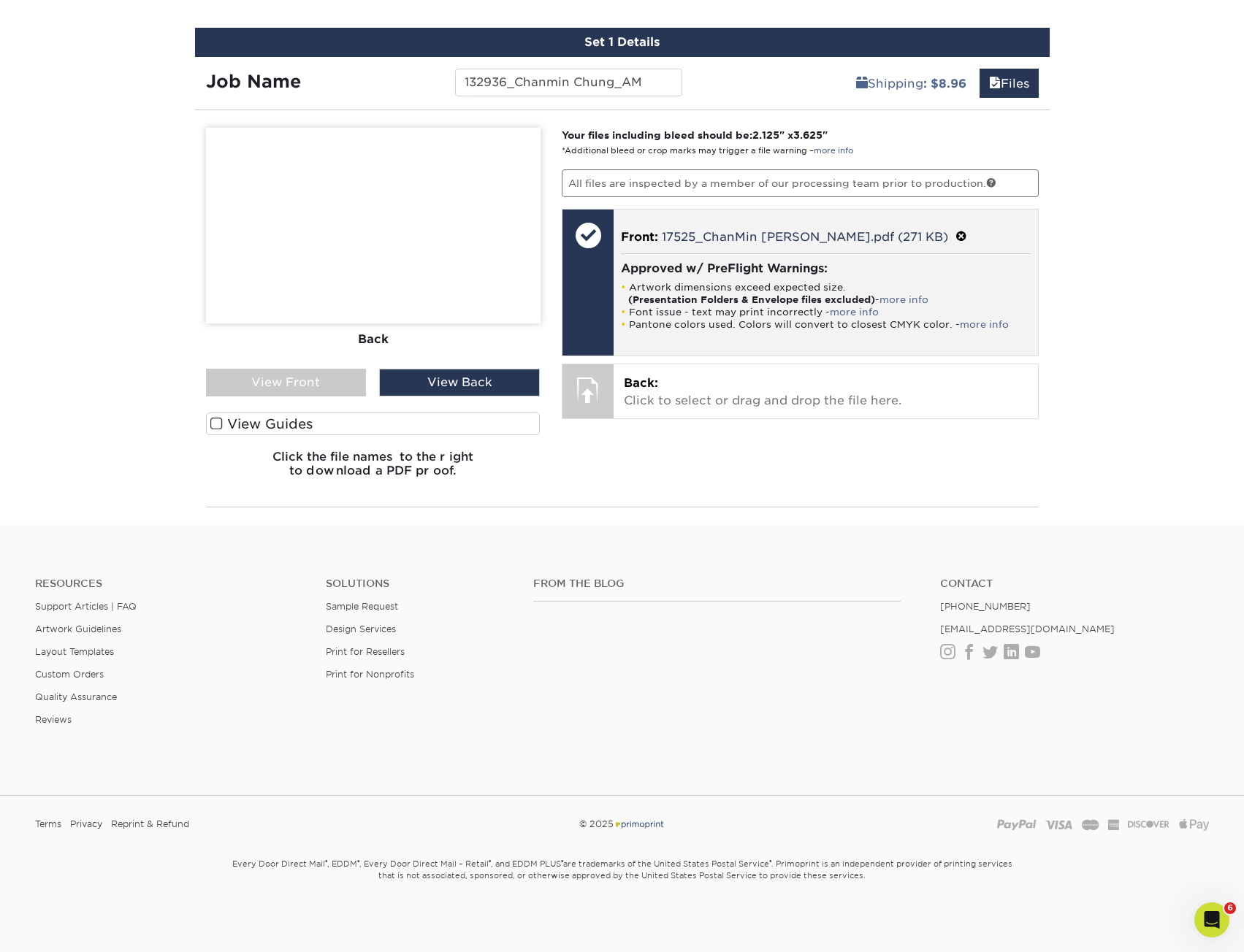
click at [648, 323] on li "Pantone colors used. Colors will convert to closest CMYK color. - more info" at bounding box center [825, 325] width 409 height 13
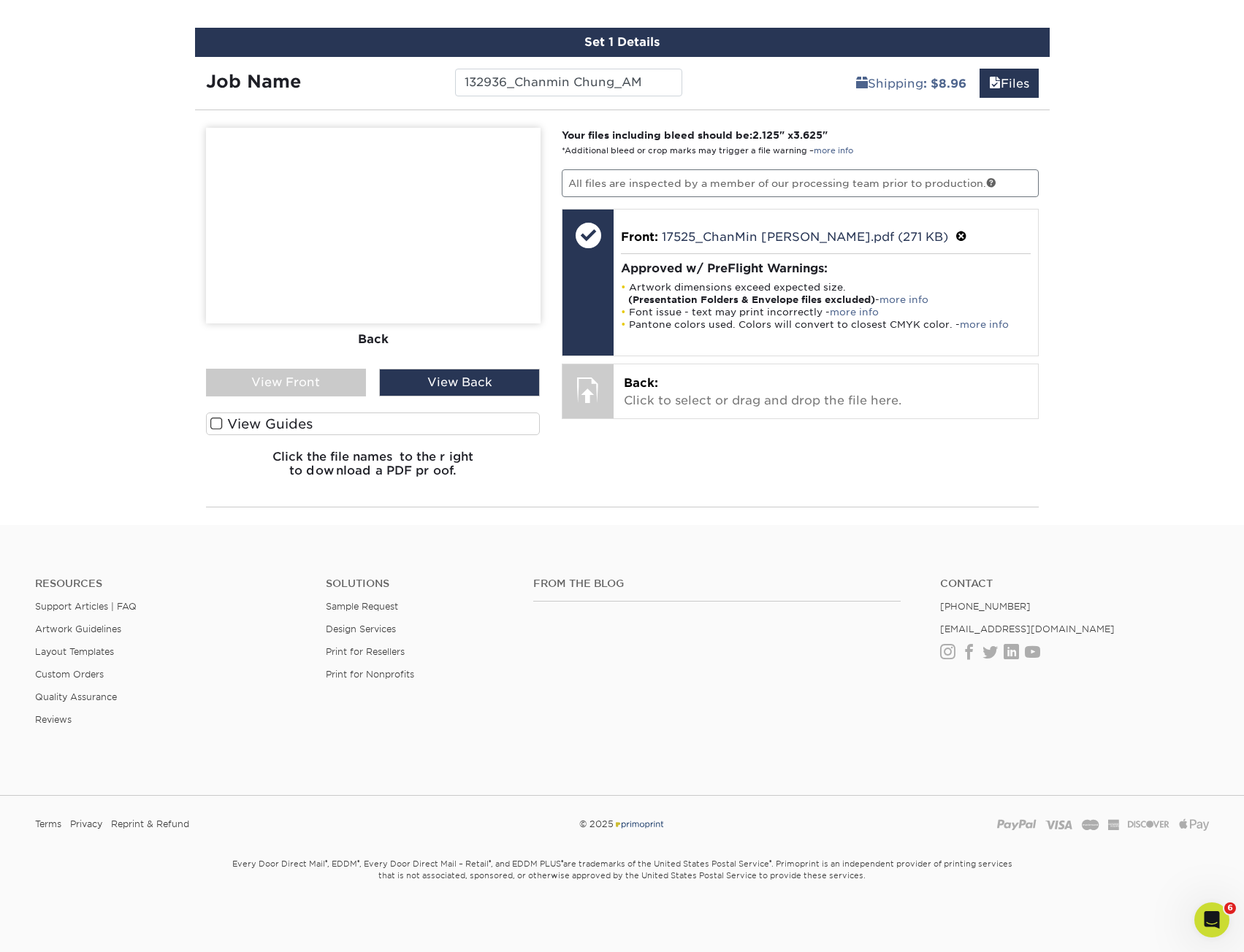
click at [288, 376] on div "View Front" at bounding box center [286, 382] width 161 height 28
click at [470, 387] on div "View Back" at bounding box center [459, 382] width 161 height 28
click at [640, 392] on p "Back: Click to select or drag and drop the file here." at bounding box center [825, 392] width 404 height 35
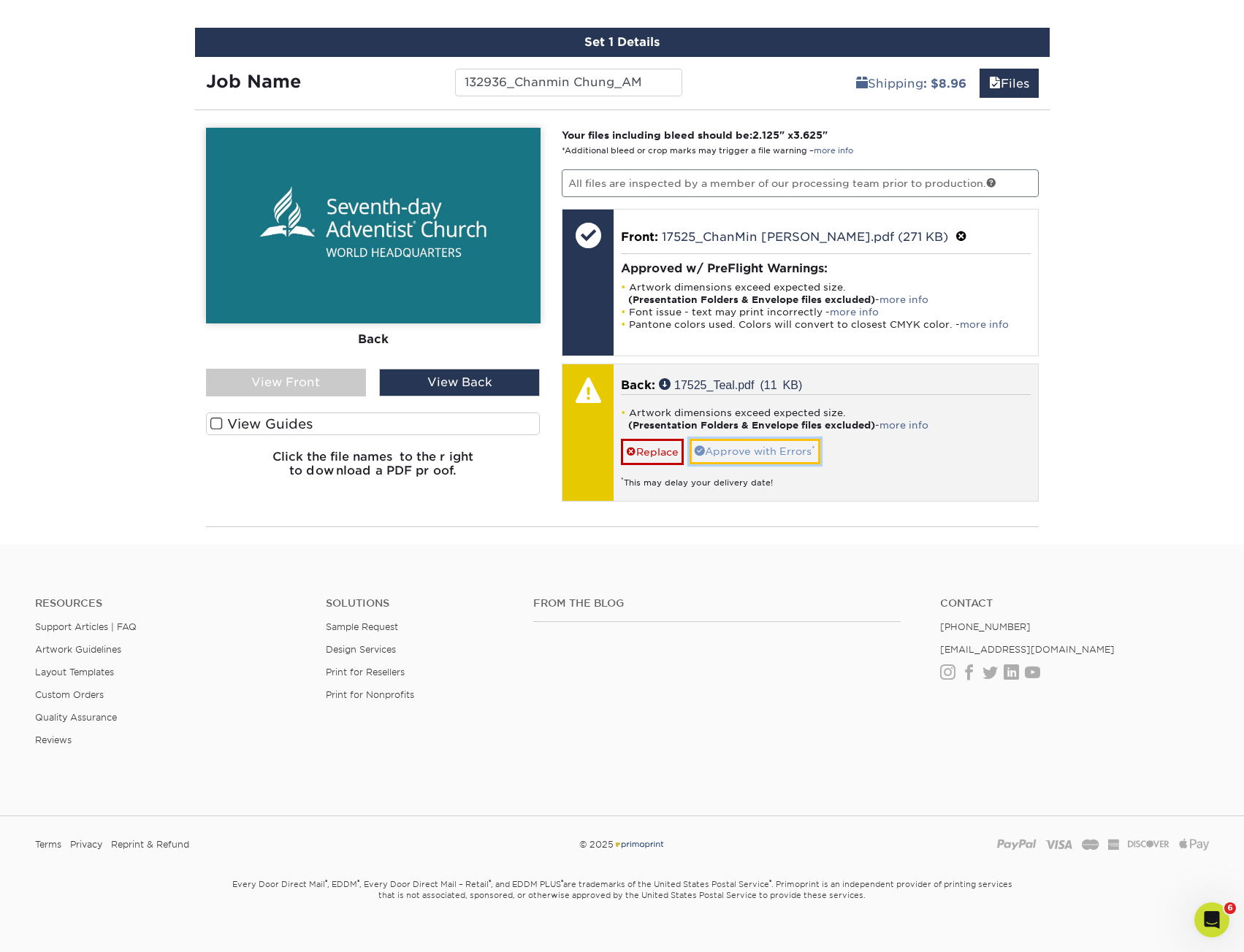
click at [790, 442] on link "Approve with Errors *" at bounding box center [755, 451] width 131 height 25
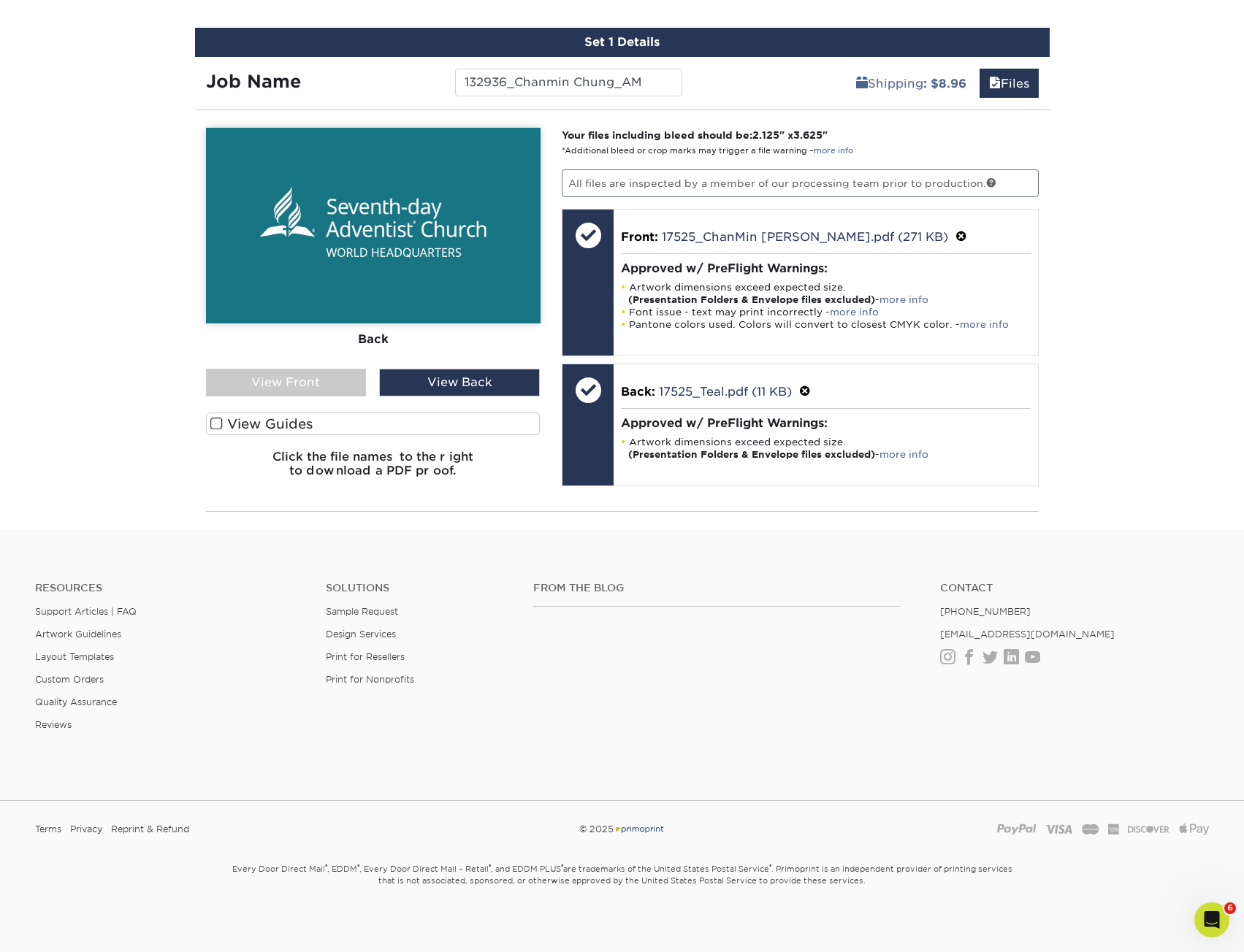
click at [902, 495] on div "Please Upload Your Files We accept: PDF , JPEG 1 or TIFF 1 files. Submitting AI…" at bounding box center [622, 311] width 855 height 378
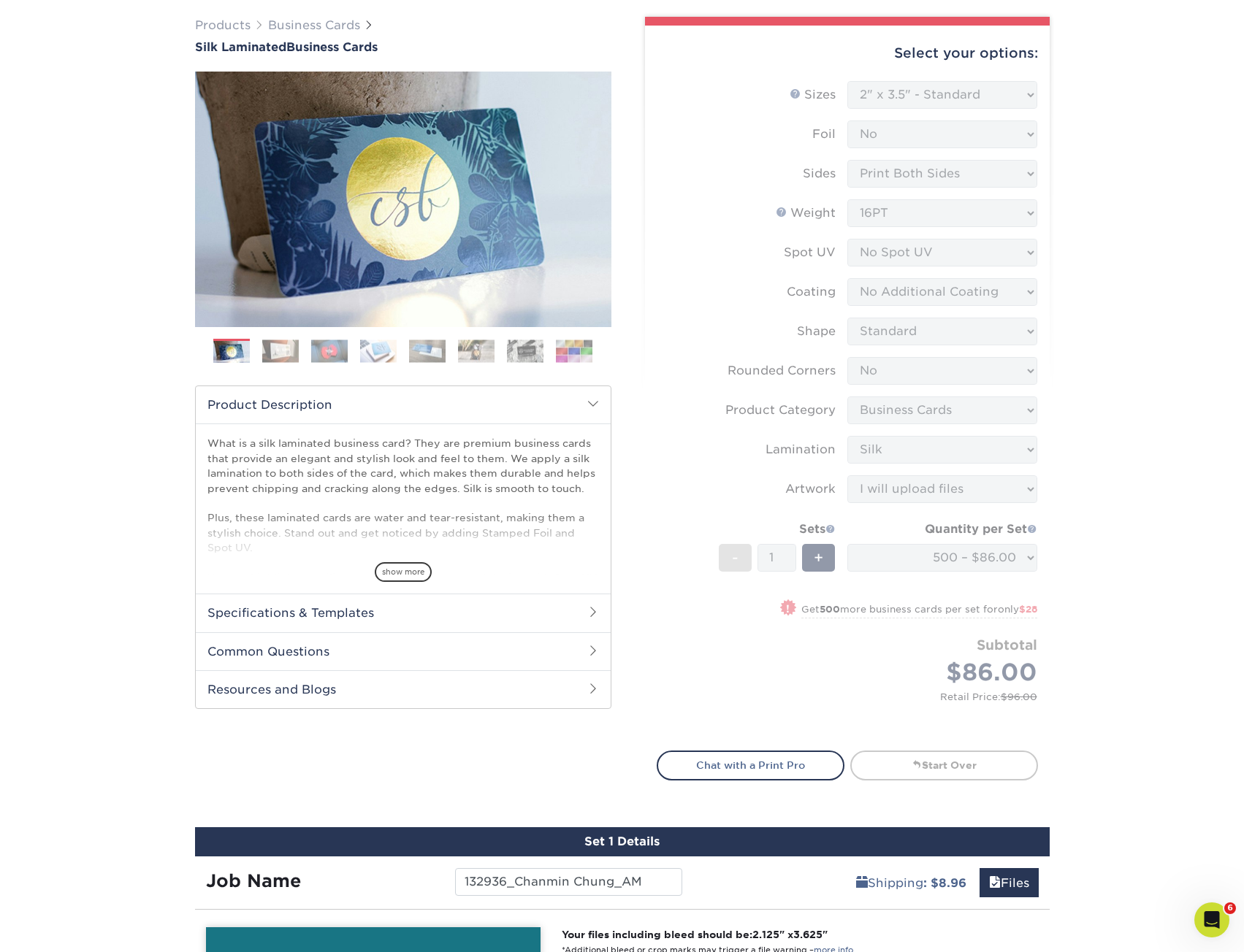
scroll to position [0, 0]
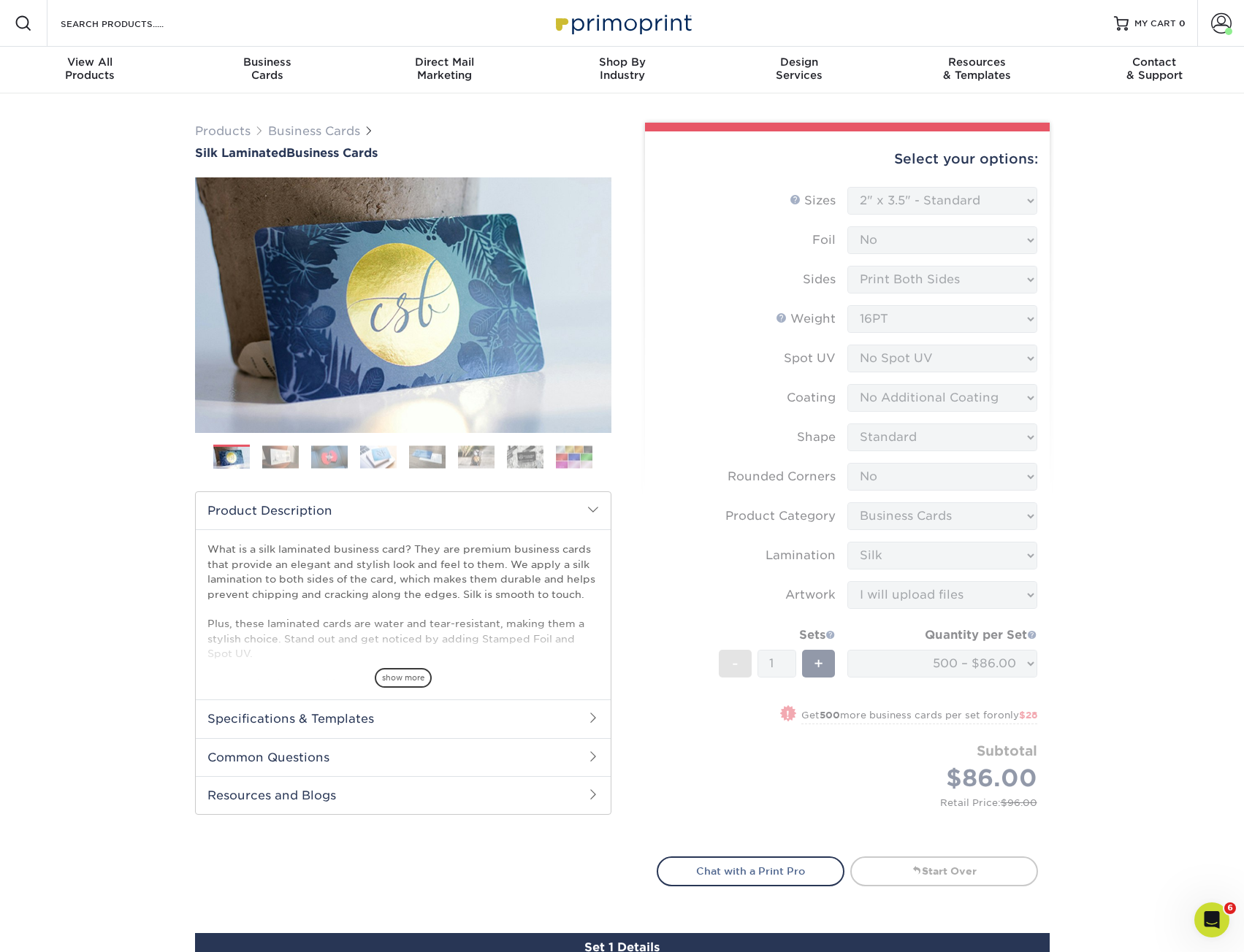
click at [910, 891] on div "Select your options: Sizes Help Sizes Please Select 1.5" x 3.5" - Mini 1.75" x …" at bounding box center [847, 514] width 405 height 767
click at [907, 886] on div "Select your options: Sizes Help Sizes Please Select 1.5" x 3.5" - Mini 1.75" x …" at bounding box center [847, 514] width 405 height 767
click at [901, 881] on link "Start Over" at bounding box center [943, 871] width 188 height 30
click at [900, 879] on link "Start Over" at bounding box center [943, 871] width 188 height 30
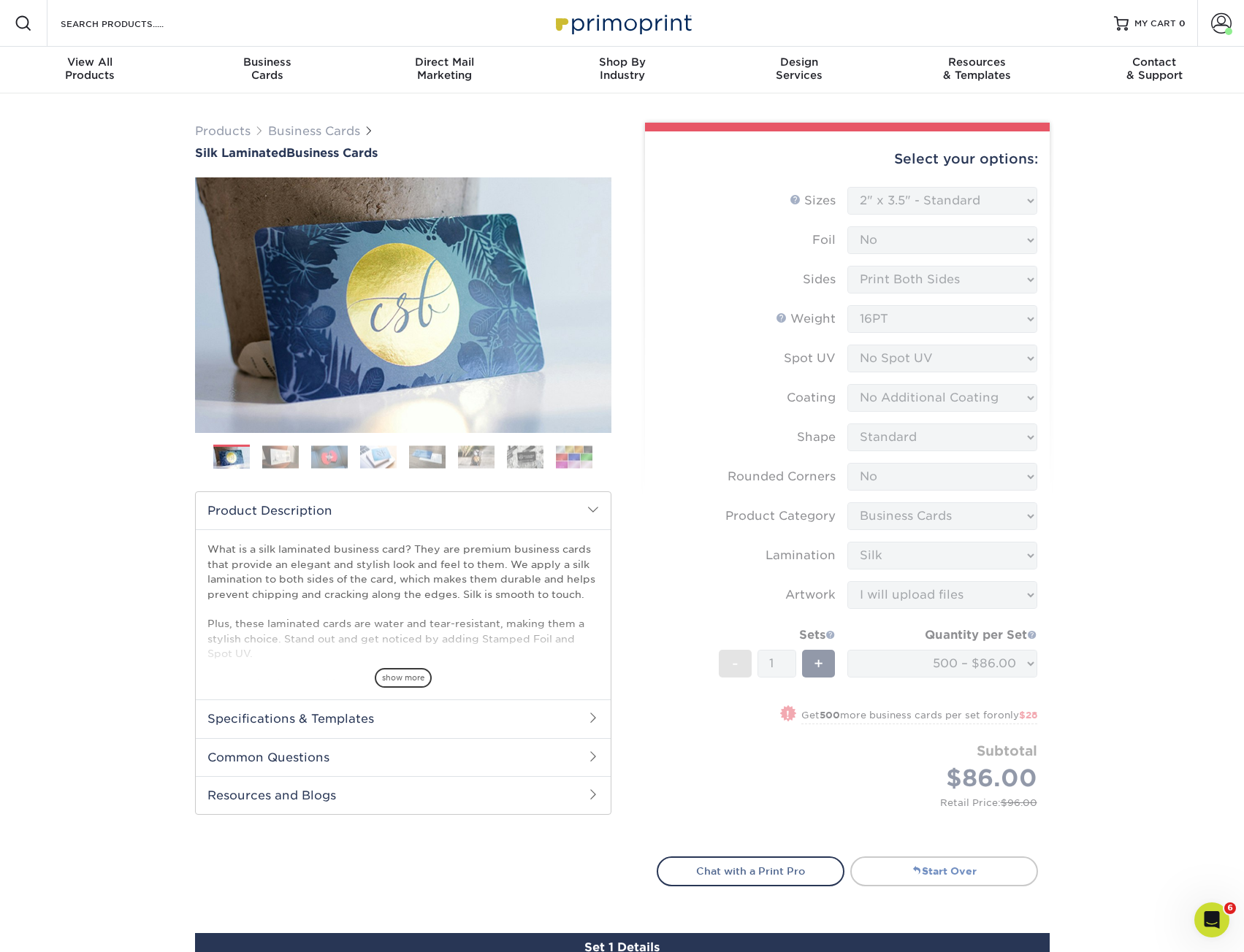
click at [900, 874] on link "Start Over" at bounding box center [943, 871] width 188 height 30
click at [901, 871] on link "Start Over" at bounding box center [943, 871] width 188 height 30
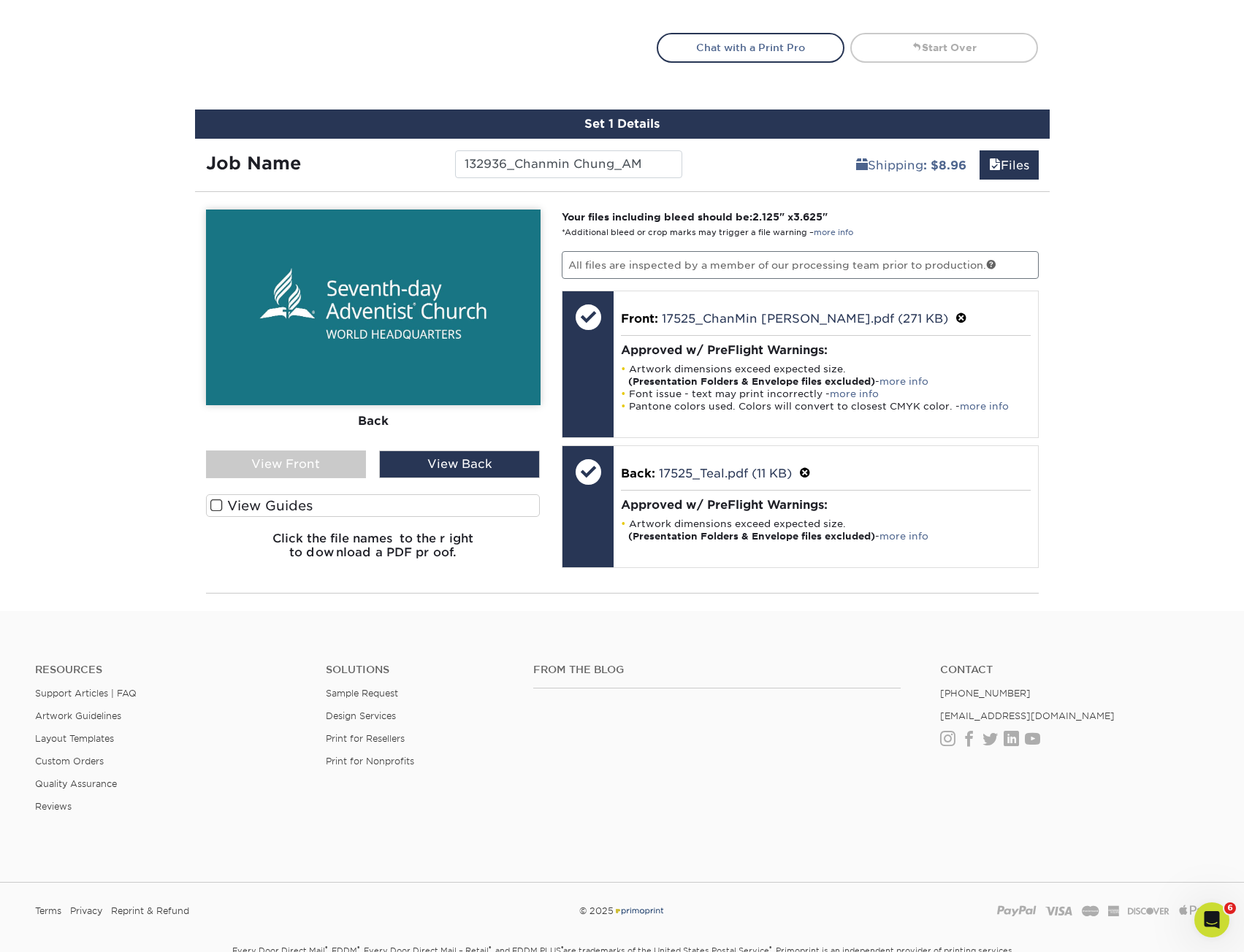
scroll to position [910, 0]
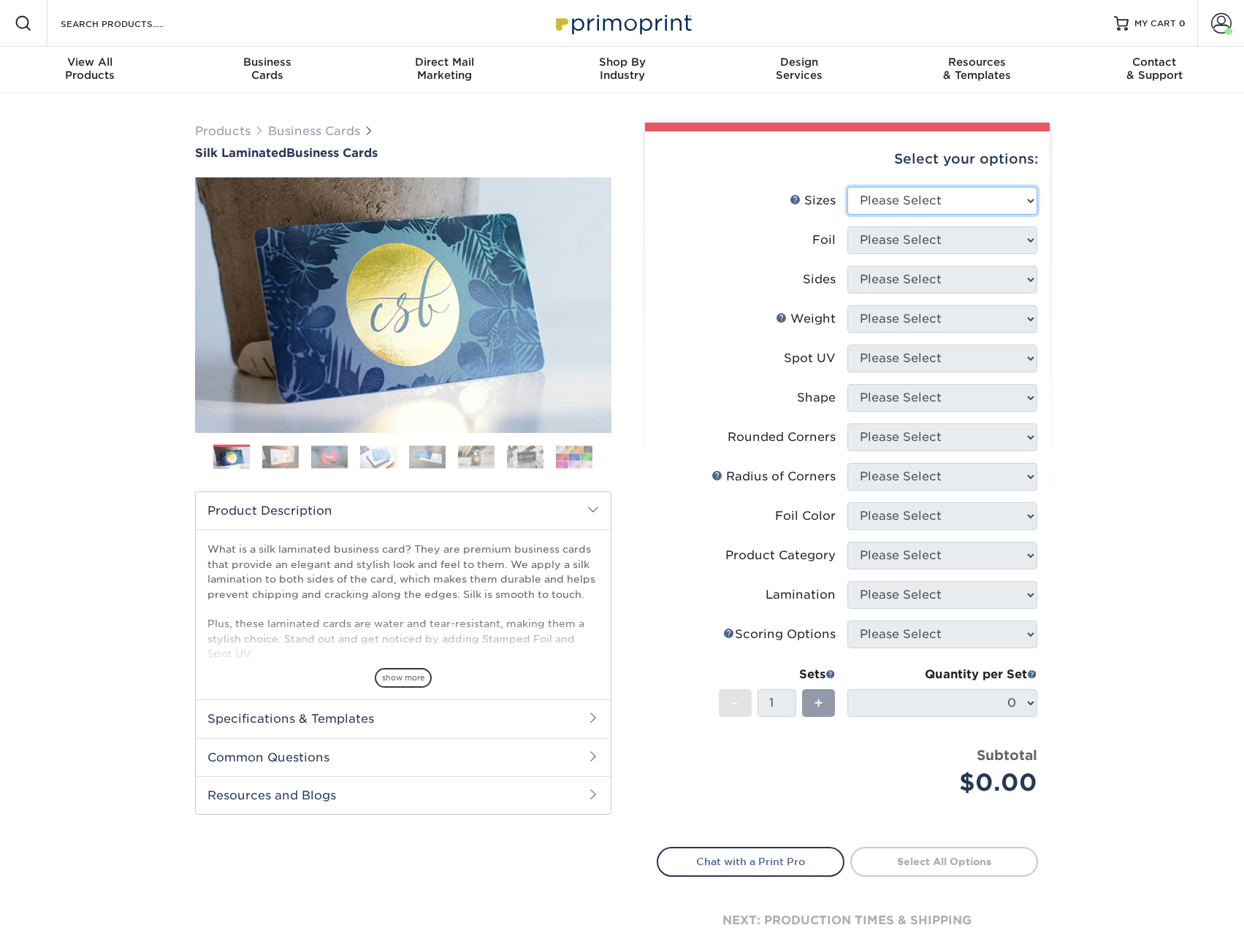
click at [871, 194] on select "Please Select 1.5" x 3.5" - Mini 1.75" x 3.5" - Mini 2" x 2" - Square 2" x 3" -…" at bounding box center [943, 201] width 190 height 28
select select "2.00x3.50"
click at [847, 187] on select "Please Select 1.5" x 3.5" - Mini 1.75" x 3.5" - Mini 2" x 2" - Square 2" x 3" -…" at bounding box center [943, 201] width 190 height 28
drag, startPoint x: 932, startPoint y: 229, endPoint x: 935, endPoint y: 253, distance: 24.2
click at [932, 229] on select "Please Select Yes No" at bounding box center [943, 240] width 190 height 28
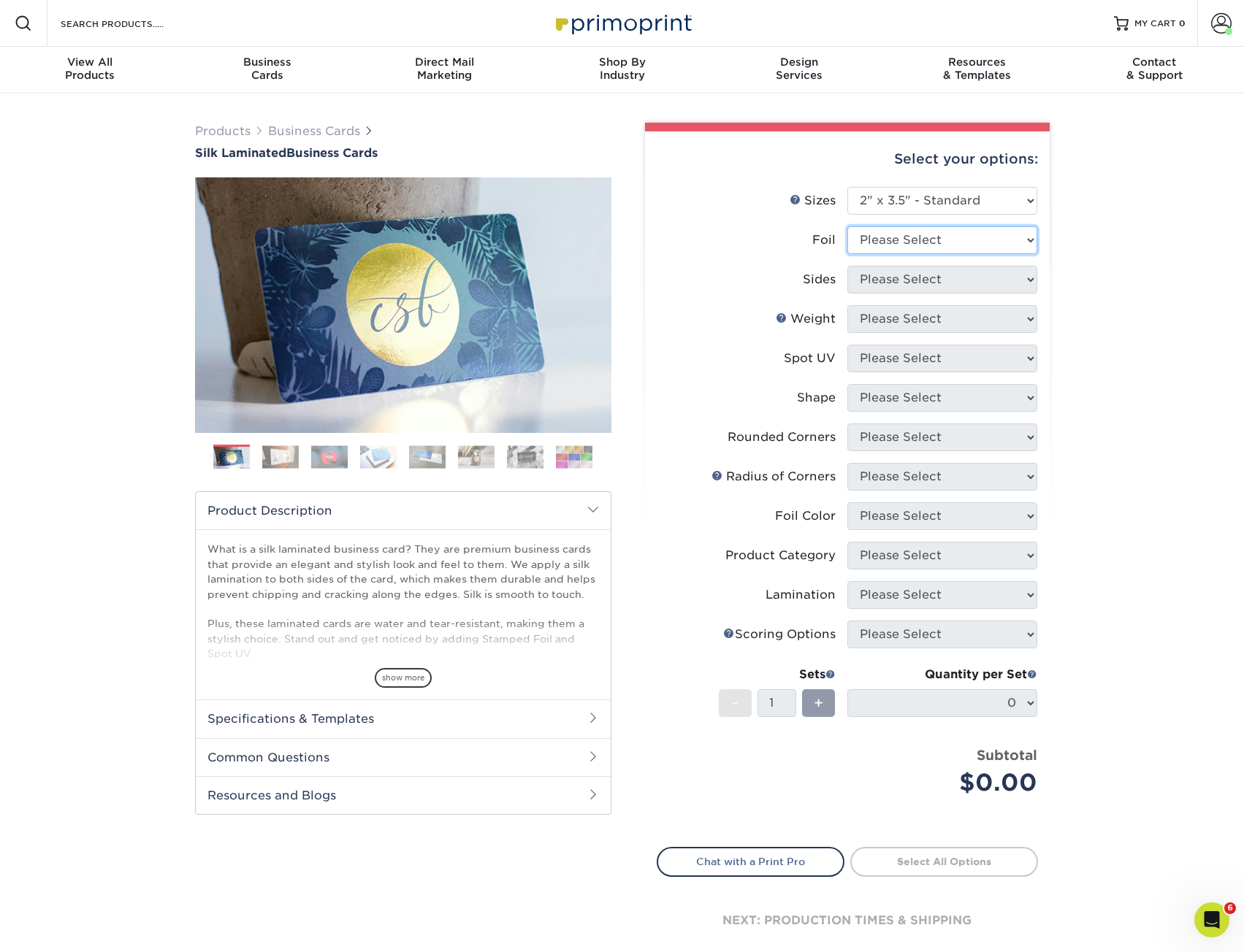
select select "0"
click at [847, 226] on select "Please Select Yes No" at bounding box center [943, 240] width 190 height 28
click at [918, 275] on select "Please Select Print Both Sides Print Front Only" at bounding box center [943, 280] width 190 height 28
select select "13abbda7-1d64-4f25-8bb2-c179b224825d"
click at [847, 266] on select "Please Select Print Both Sides Print Front Only" at bounding box center [943, 280] width 190 height 28
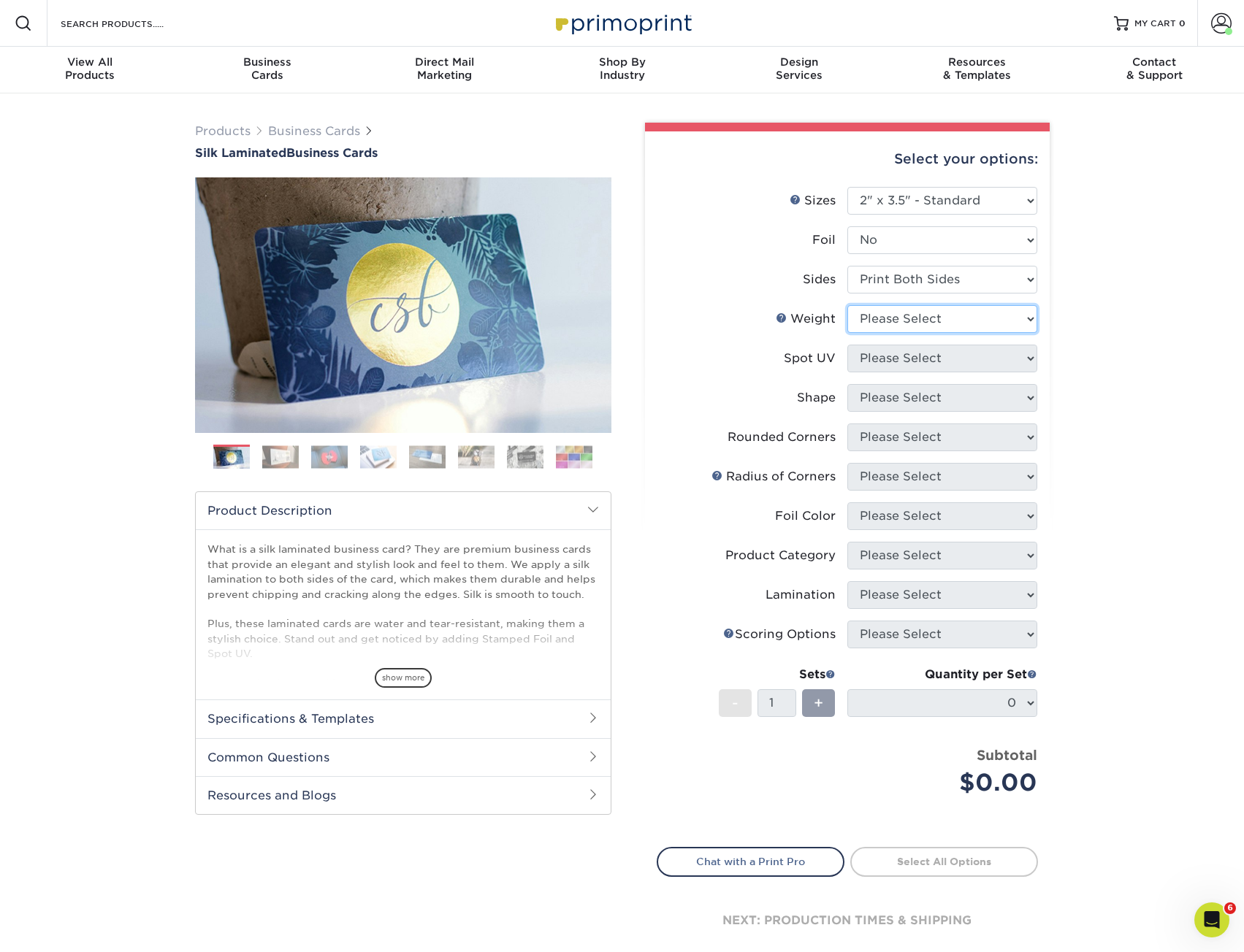
click at [907, 331] on select "Please Select 16PT" at bounding box center [943, 319] width 190 height 28
select select "16PT"
click at [847, 305] on select "Please Select 16PT" at bounding box center [943, 319] width 190 height 28
click at [918, 370] on select "Please Select No Spot UV Front and Back (Both Sides) Front Only Back Only" at bounding box center [943, 358] width 190 height 28
select select "3"
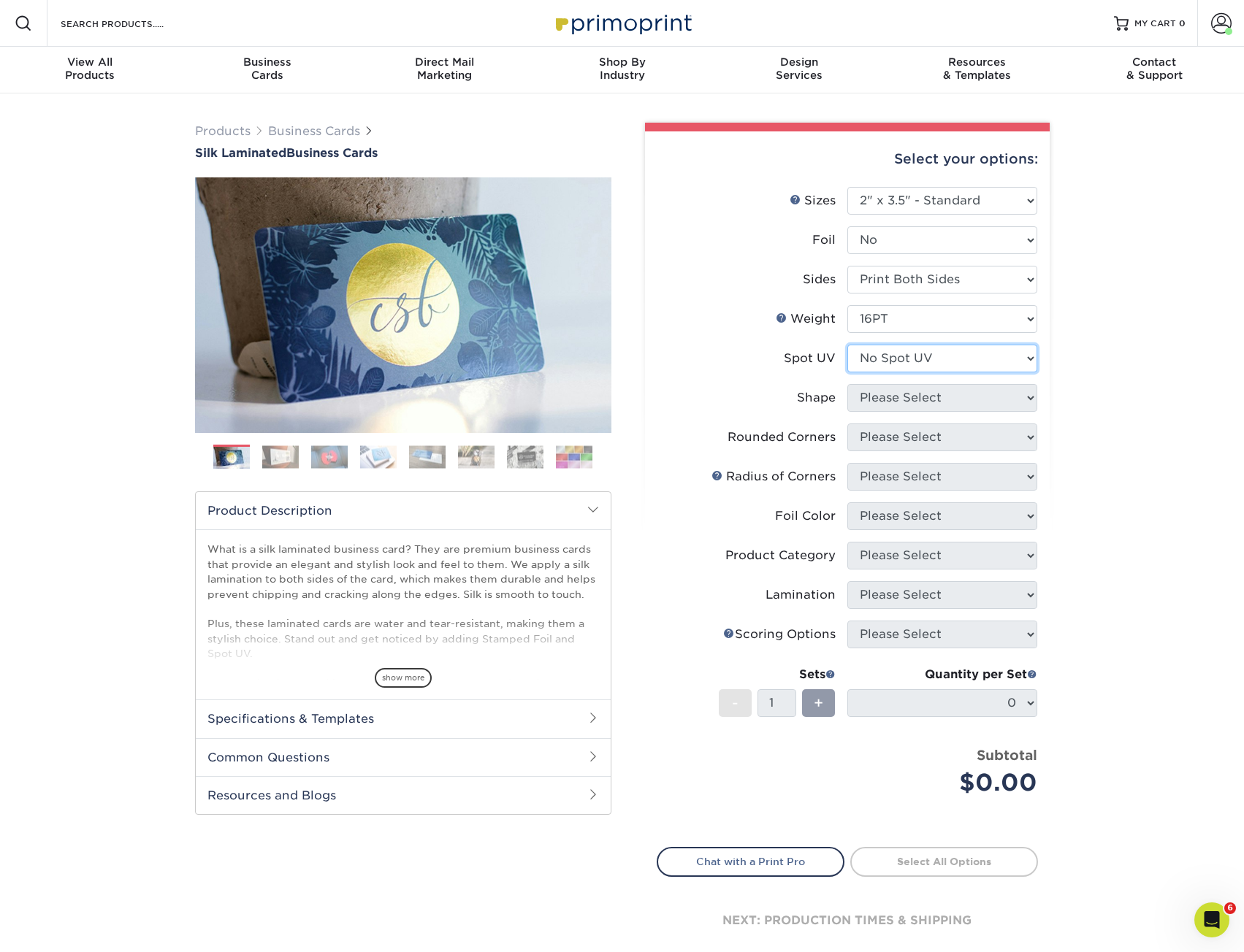
click at [847, 345] on select "Please Select No Spot UV Front and Back (Both Sides) Front Only Back Only" at bounding box center [943, 358] width 190 height 28
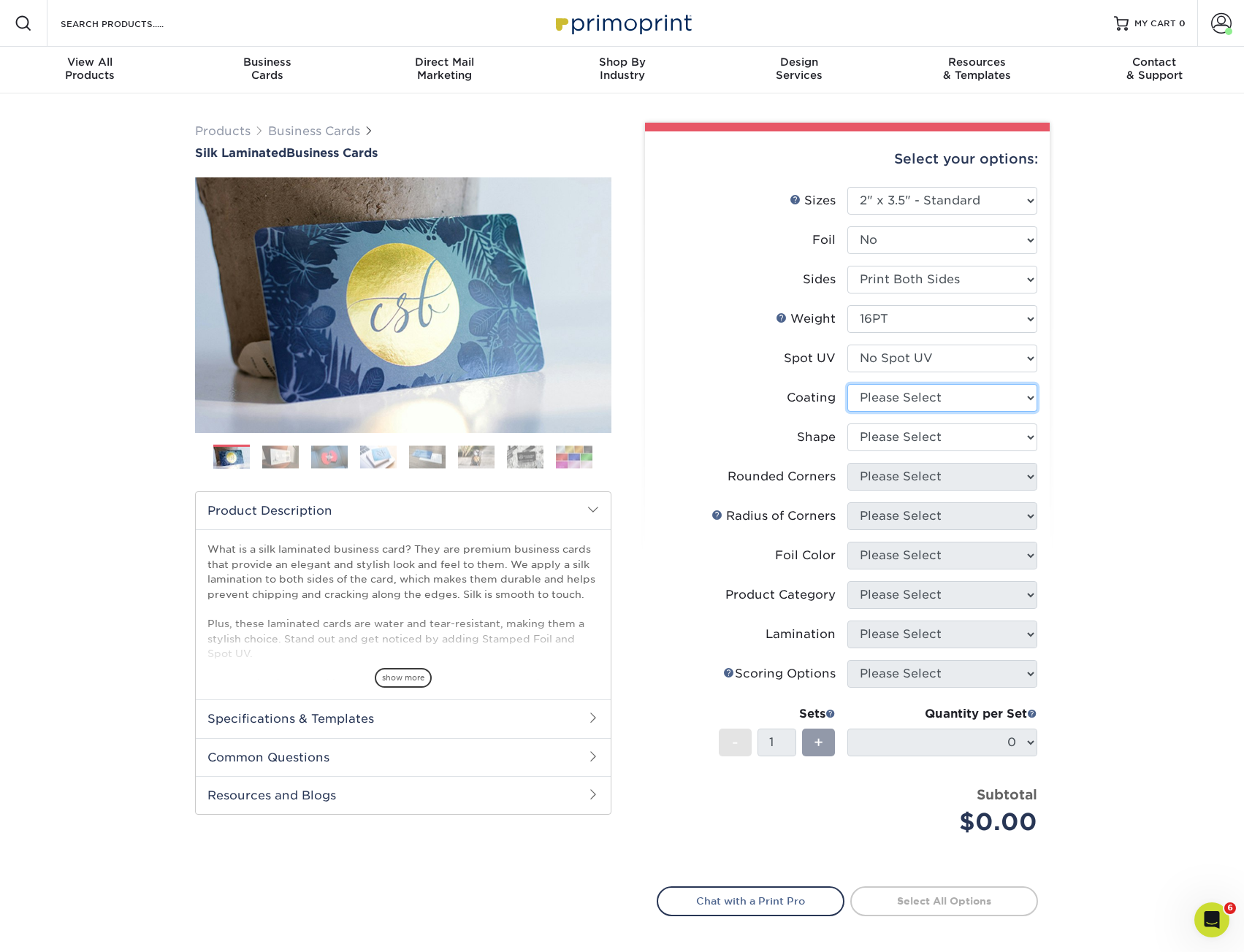
click at [899, 403] on select at bounding box center [943, 397] width 190 height 28
select select "3e7618de-abca-4bda-9f97-8b9129e913d8"
click at [847, 384] on select at bounding box center [943, 397] width 190 height 28
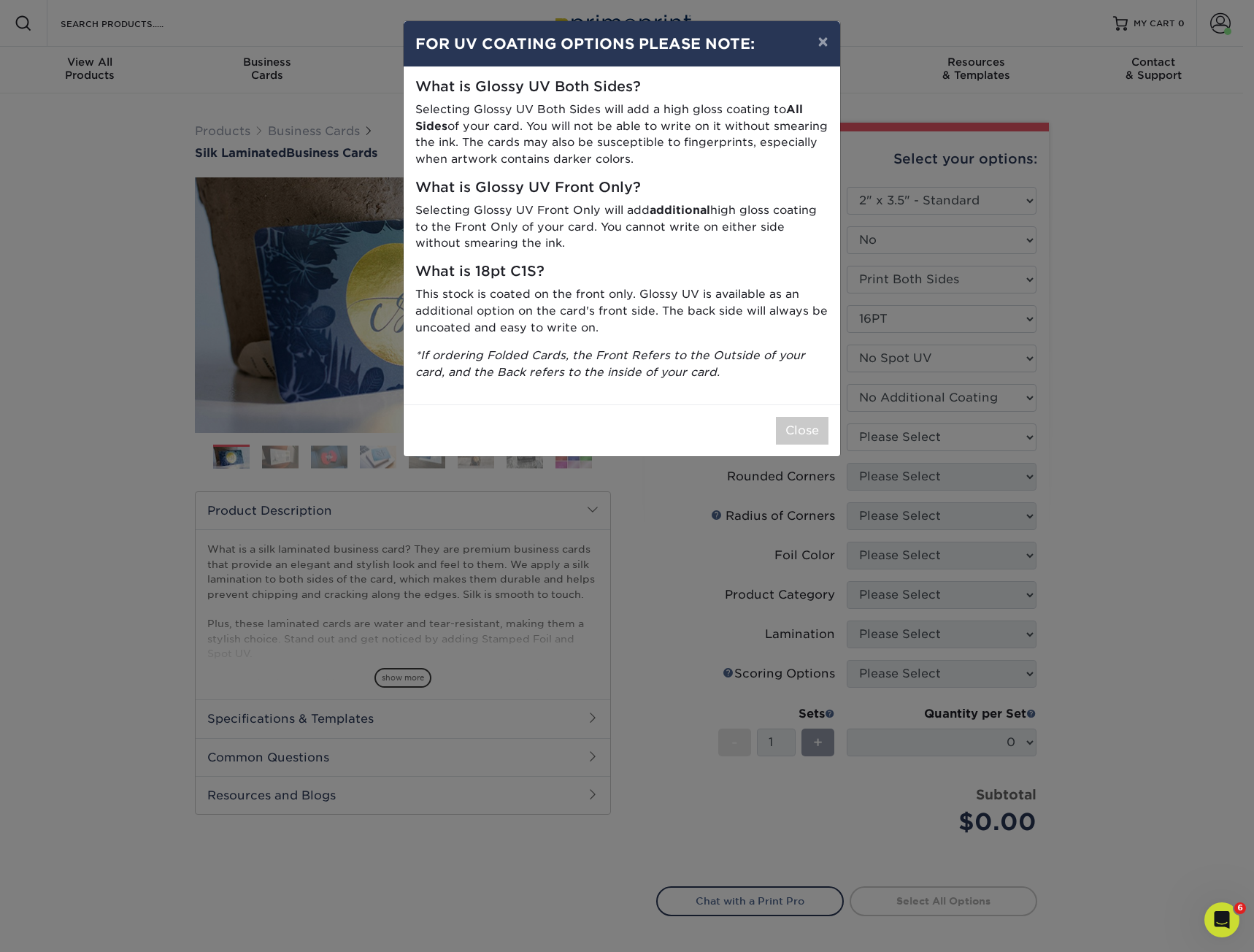
click at [907, 437] on div "× FOR UV COATING OPTIONS PLEASE NOTE: What is Glossy UV Both Sides? Selecting G…" at bounding box center [627, 476] width 1254 height 952
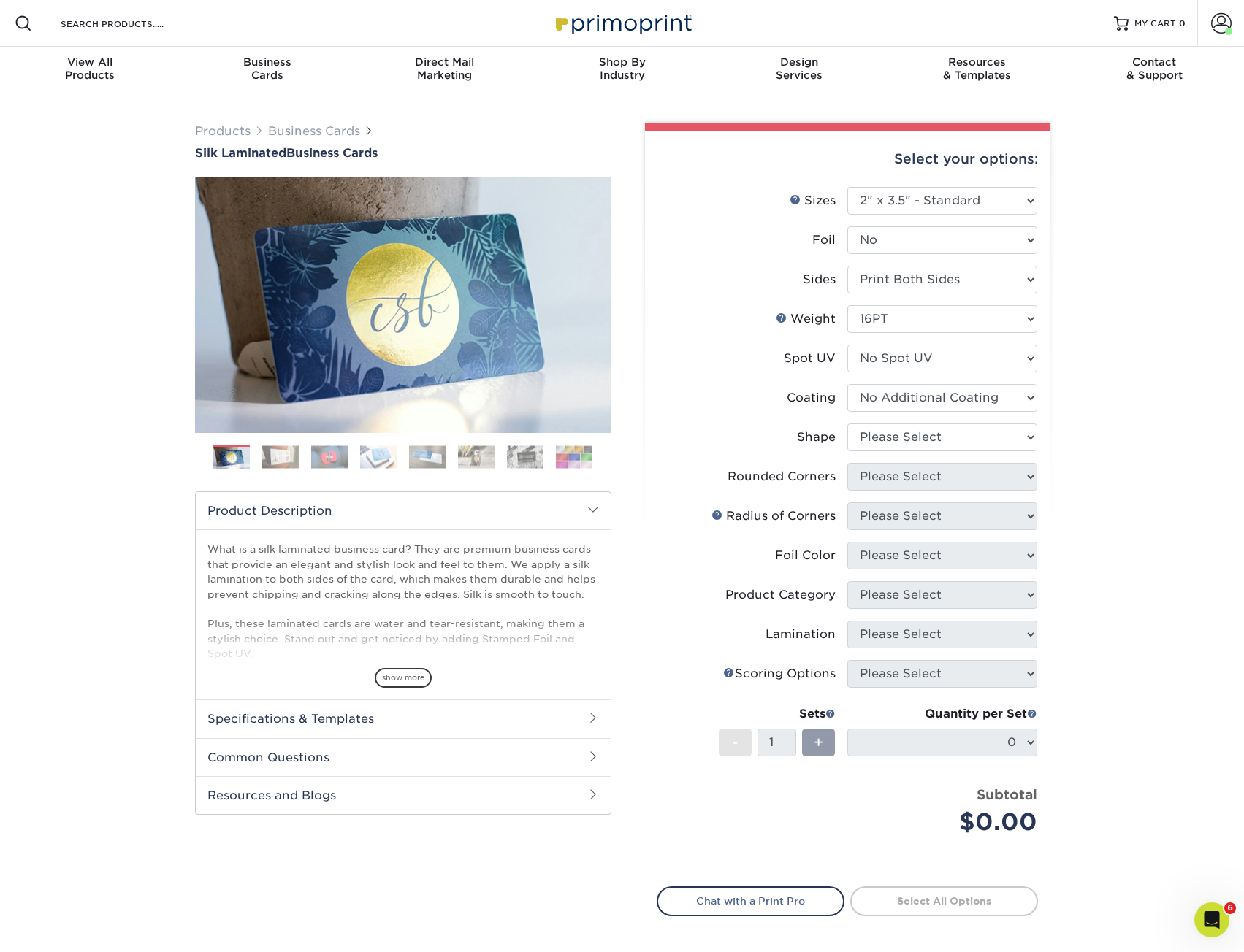
click at [1000, 452] on li "Shape Please Select Standard Oval" at bounding box center [847, 443] width 380 height 39
click at [942, 386] on select at bounding box center [943, 397] width 190 height 28
click at [847, 384] on select at bounding box center [943, 397] width 190 height 28
click at [936, 431] on select "Please Select Standard Oval" at bounding box center [943, 437] width 190 height 28
select select "standard"
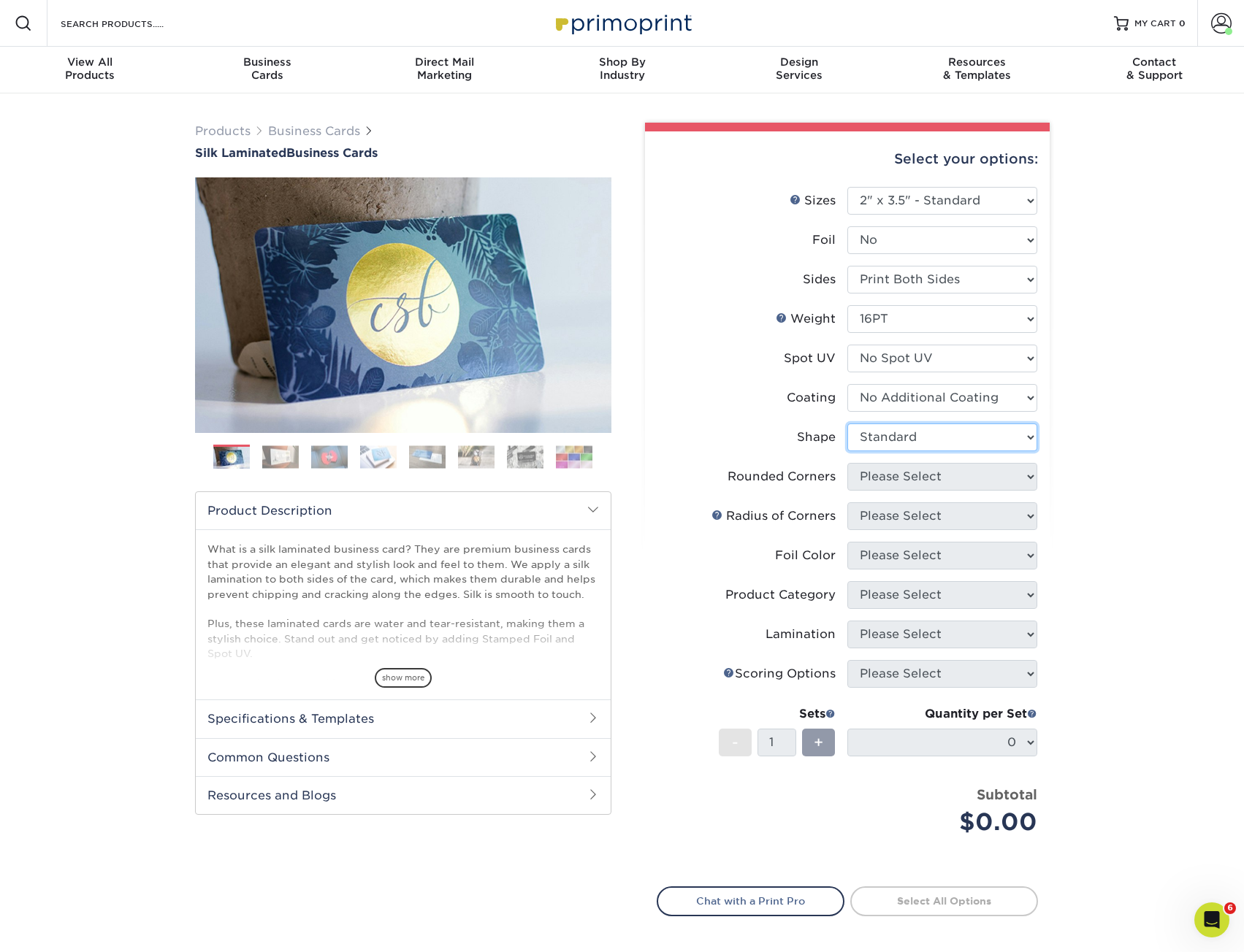
click at [847, 424] on select "Please Select Standard Oval" at bounding box center [943, 437] width 190 height 28
click at [928, 479] on select "Please Select Yes - Round 2 Corners Yes - Round 4 Corners No" at bounding box center [943, 476] width 190 height 28
select select "0"
click at [847, 463] on select "Please Select Yes - Round 2 Corners Yes - Round 4 Corners No" at bounding box center [943, 476] width 190 height 28
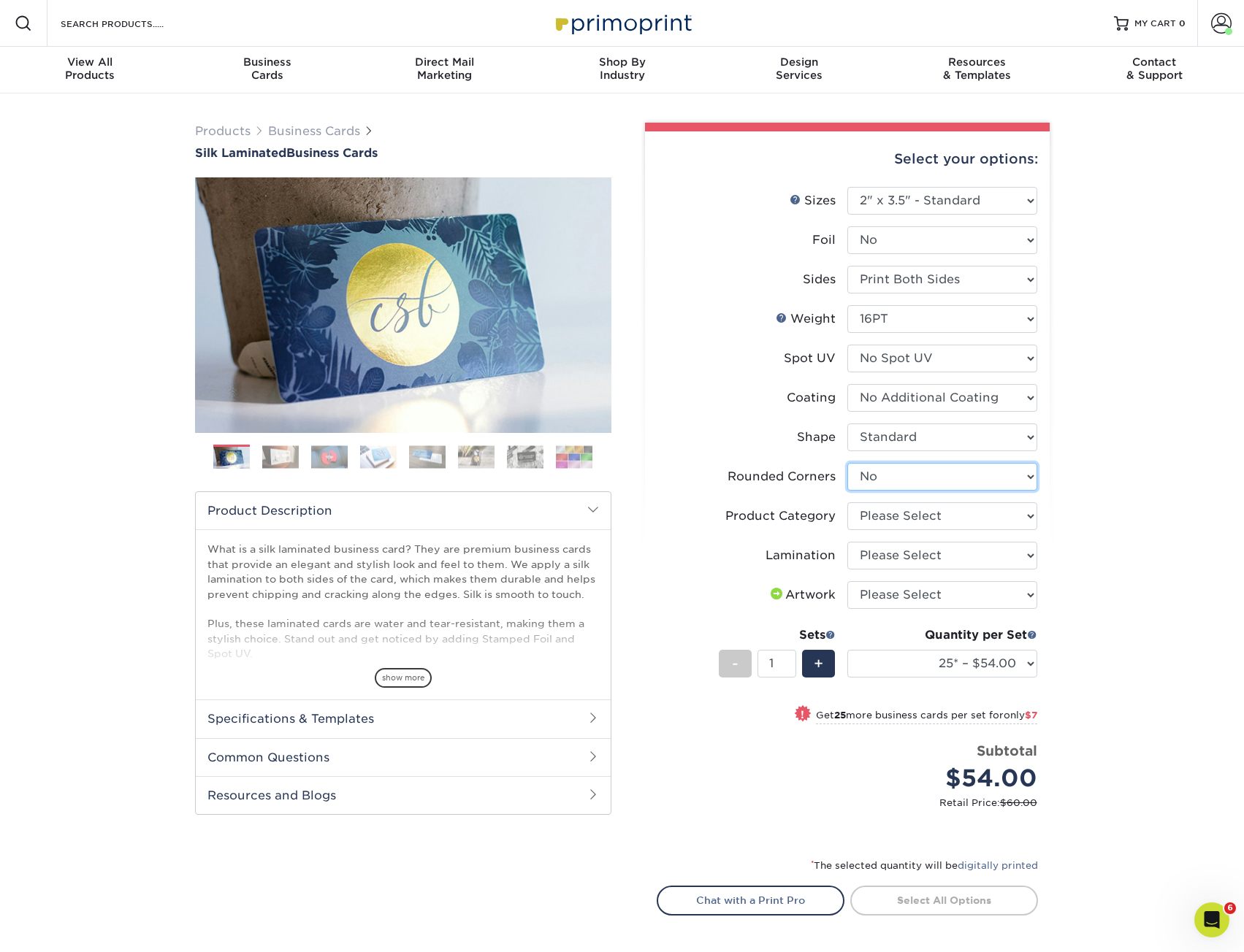
click at [965, 488] on select "Please Select Yes - Round 2 Corners Yes - Round 4 Corners No" at bounding box center [943, 476] width 190 height 28
click at [963, 488] on select "Please Select Yes - Round 2 Corners Yes - Round 4 Corners No" at bounding box center [943, 476] width 190 height 28
click at [958, 511] on select "Please Select Business Cards" at bounding box center [943, 516] width 190 height 28
select select "3b5148f1-0588-4f88-a218-97bcfdce65c1"
click at [847, 502] on select "Please Select Business Cards" at bounding box center [943, 516] width 190 height 28
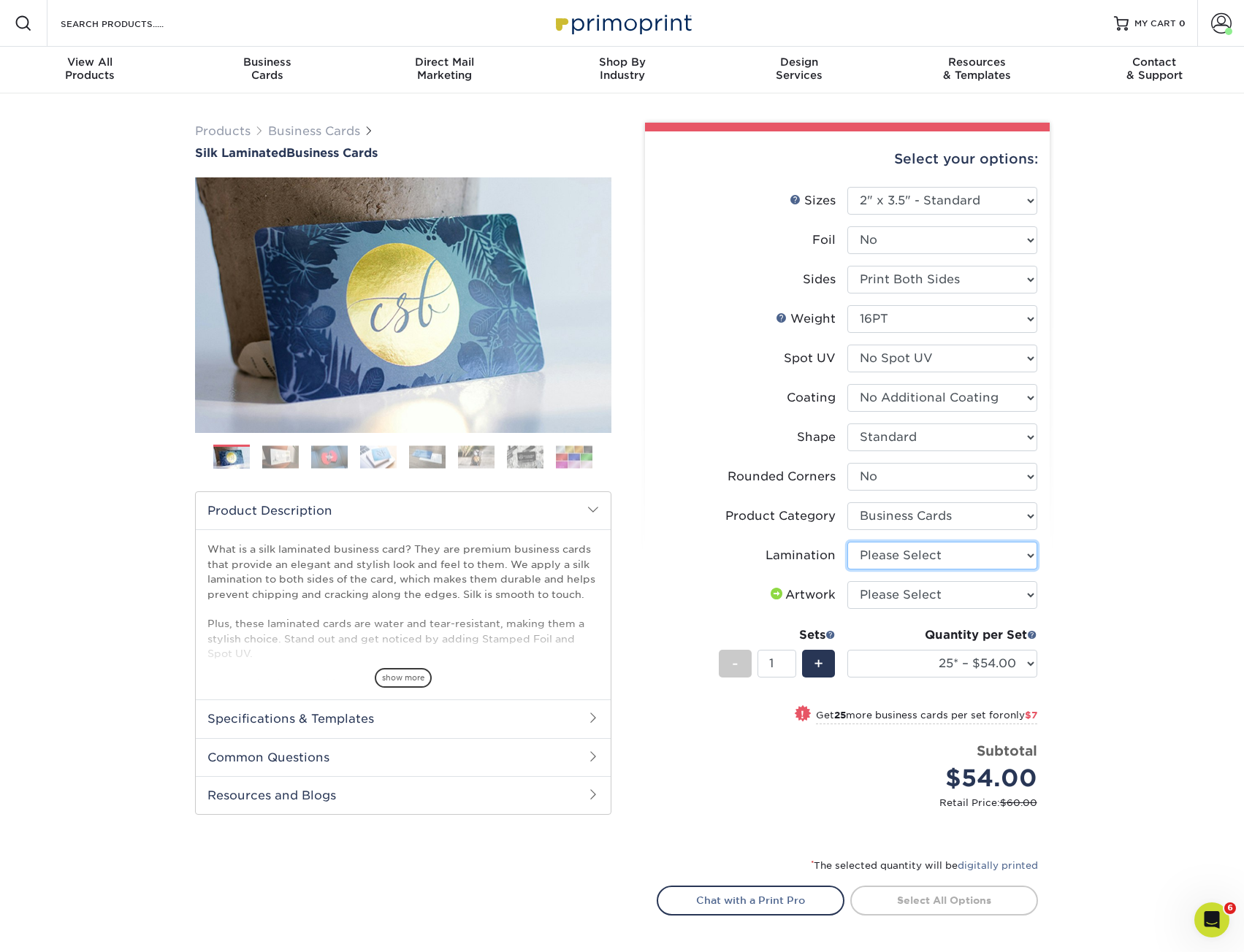
click at [965, 555] on select "Please Select Silk" at bounding box center [943, 556] width 190 height 28
select select "ccacb42f-45f7-42d3-bbd3-7c8421cf37f0"
click at [847, 542] on select "Please Select Silk" at bounding box center [943, 556] width 190 height 28
click at [963, 589] on select "Please Select I will upload files I need a design - $100" at bounding box center [943, 595] width 190 height 28
select select "upload"
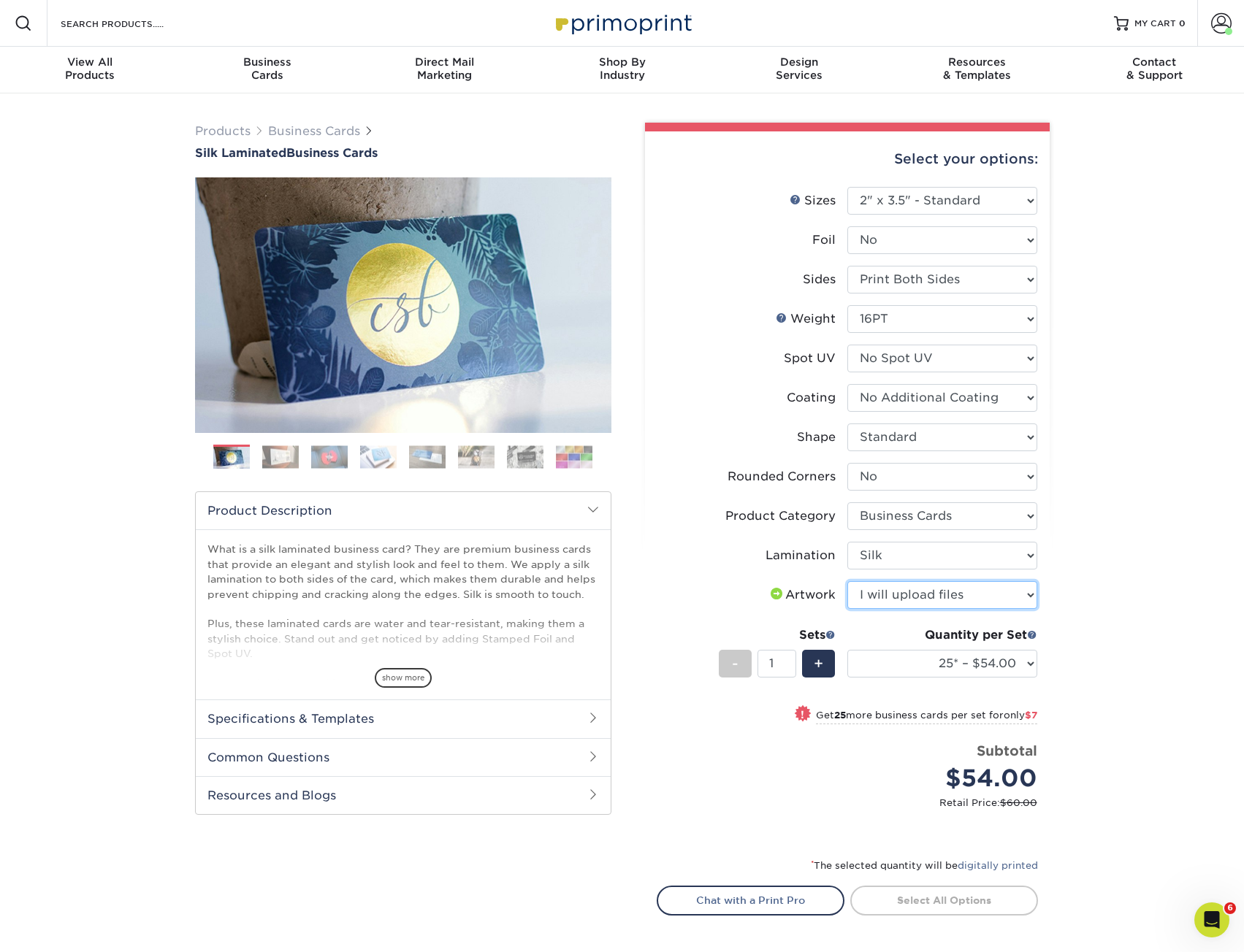
click at [847, 581] on select "Please Select I will upload files I need a design - $100" at bounding box center [943, 595] width 190 height 28
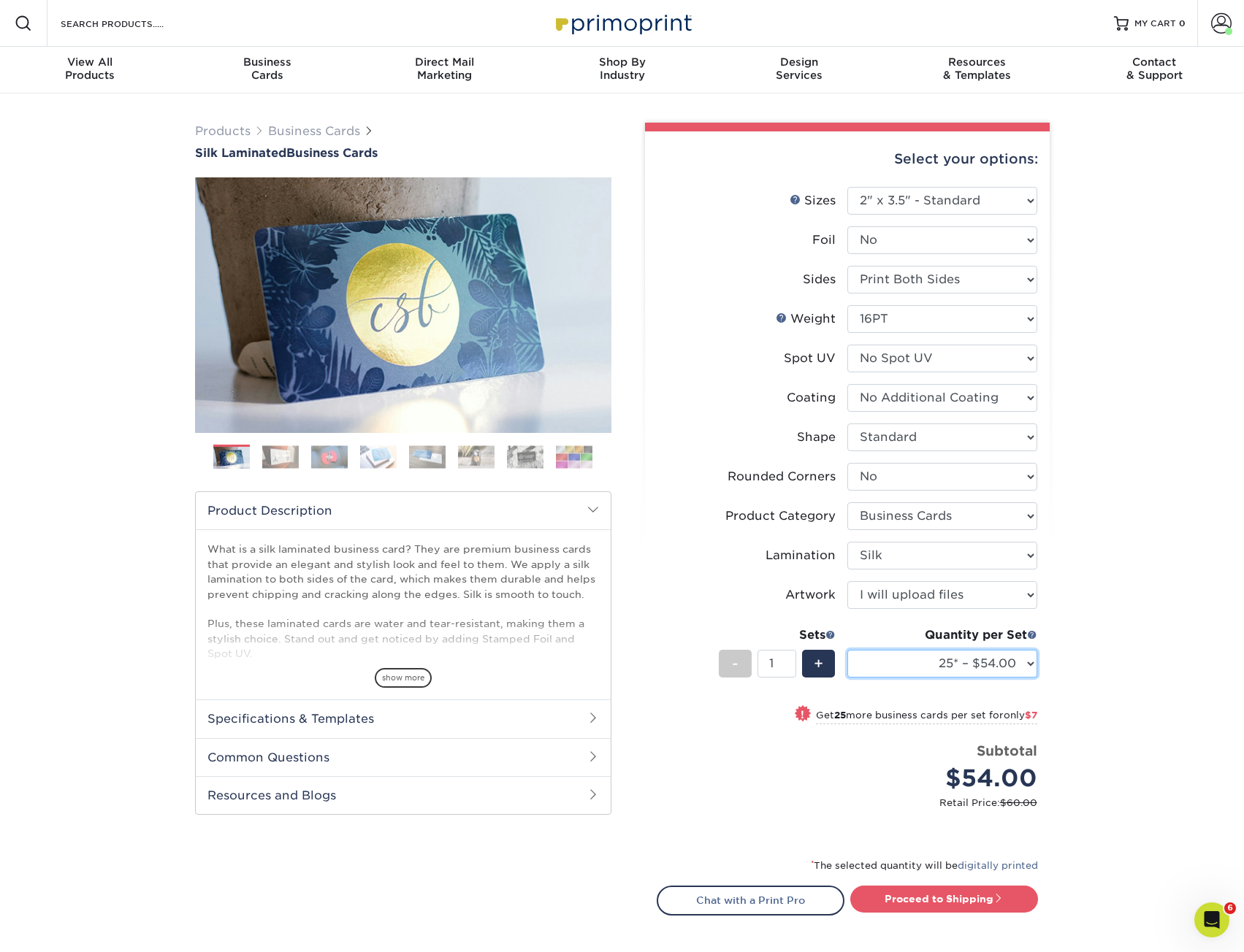
click at [930, 663] on select "25* – $54.00 50* – $61.00 75* – $68.00 100* – $75.00 250* – $82.00 500 – $86.00…" at bounding box center [943, 663] width 190 height 28
select select "500 – $86.00"
click at [847, 650] on select "25* – $54.00 50* – $61.00 75* – $68.00 100* – $75.00 250* – $82.00 500 – $86.00…" at bounding box center [943, 663] width 190 height 28
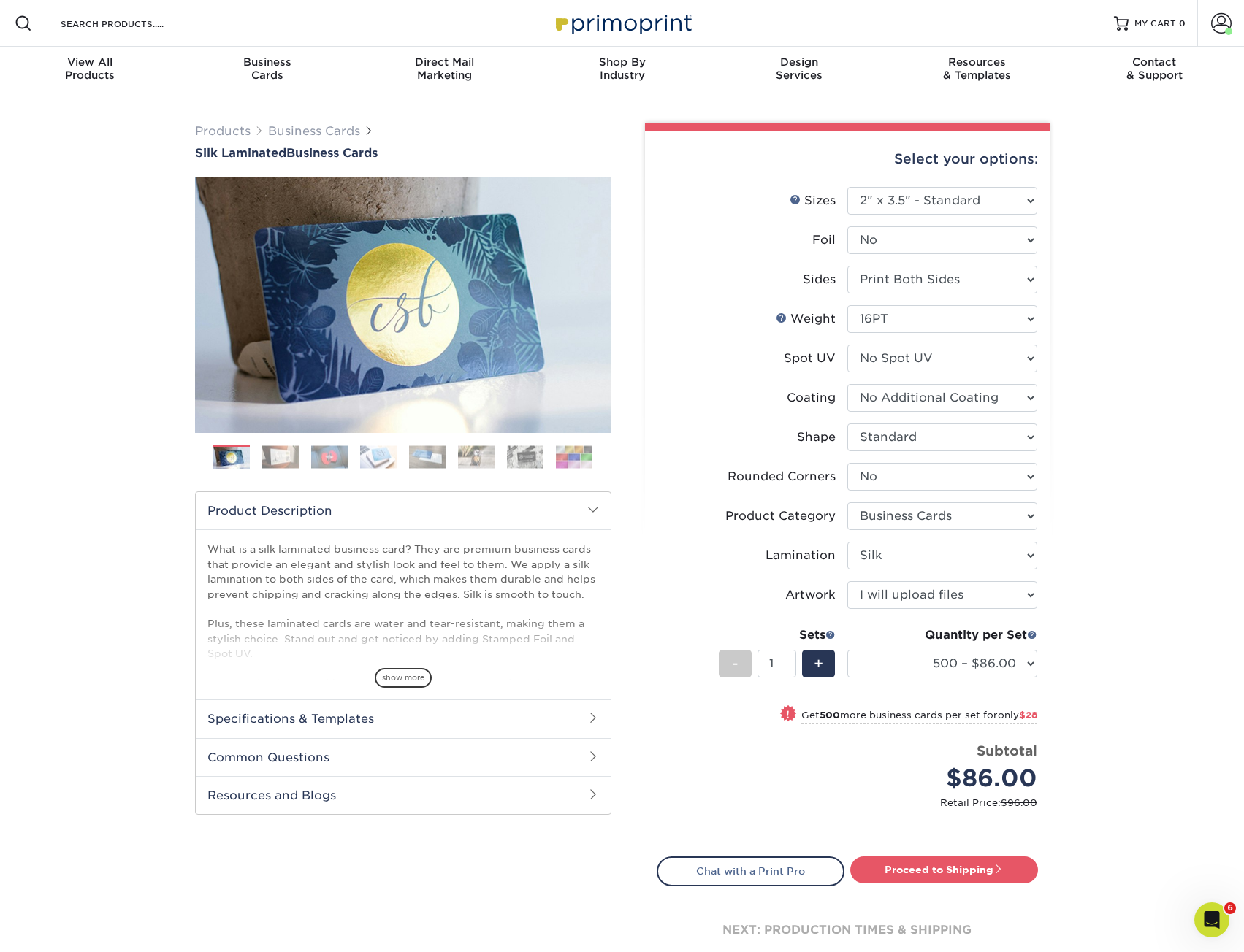
click at [1128, 661] on div "Products Business Cards Silk Laminated Business Cards Previous Next" at bounding box center [622, 560] width 1244 height 933
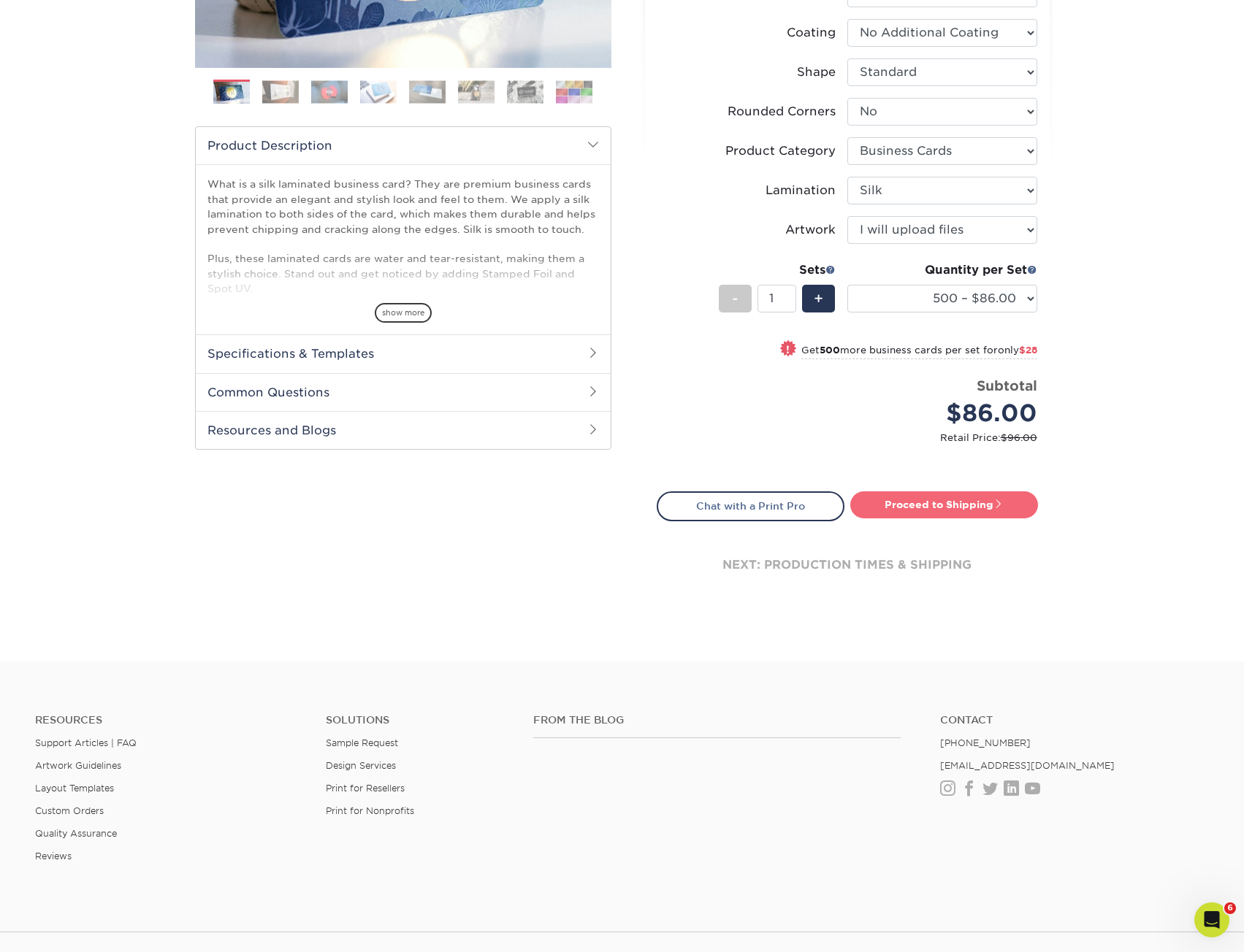
click at [972, 510] on link "Proceed to Shipping" at bounding box center [943, 504] width 188 height 26
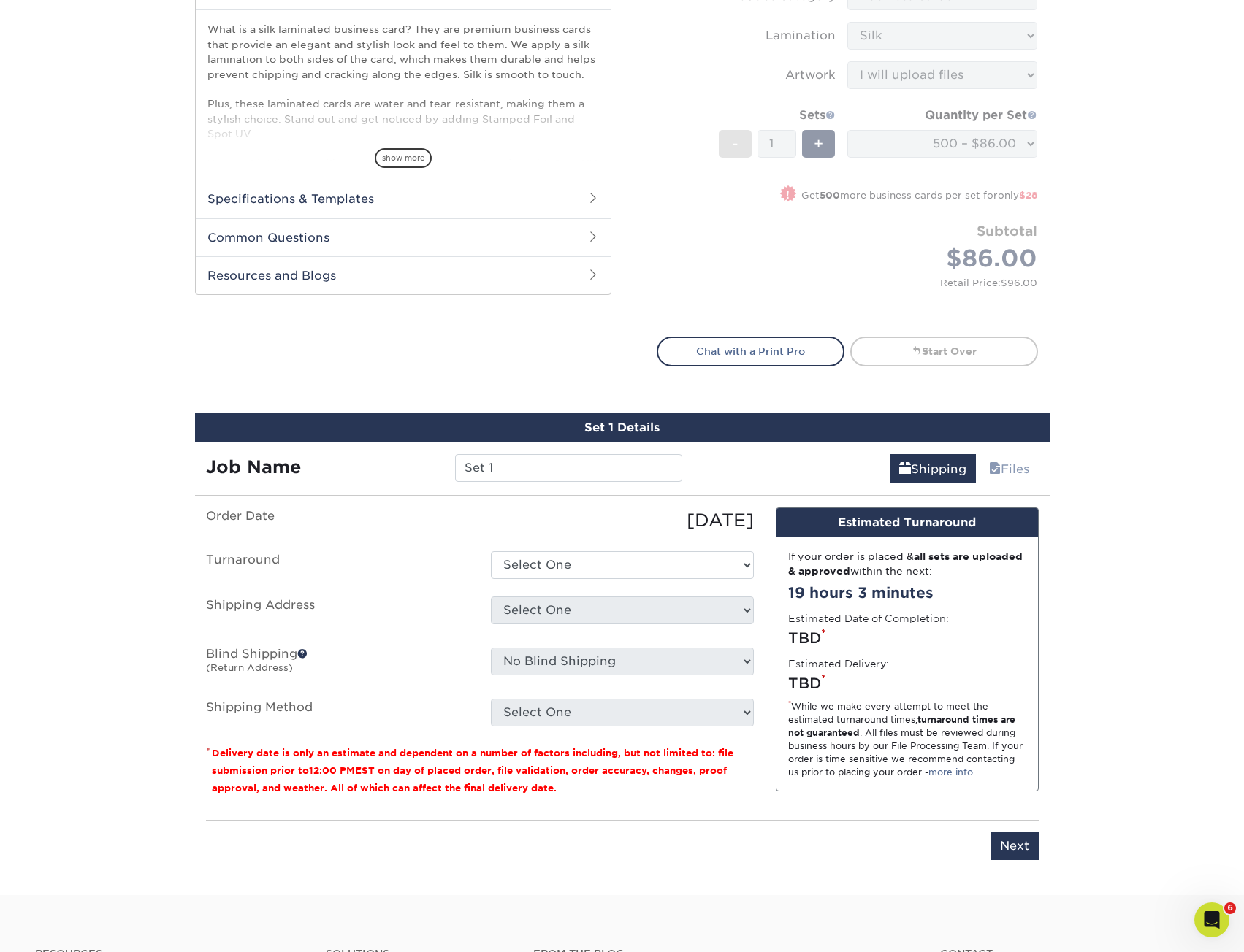
scroll to position [890, 0]
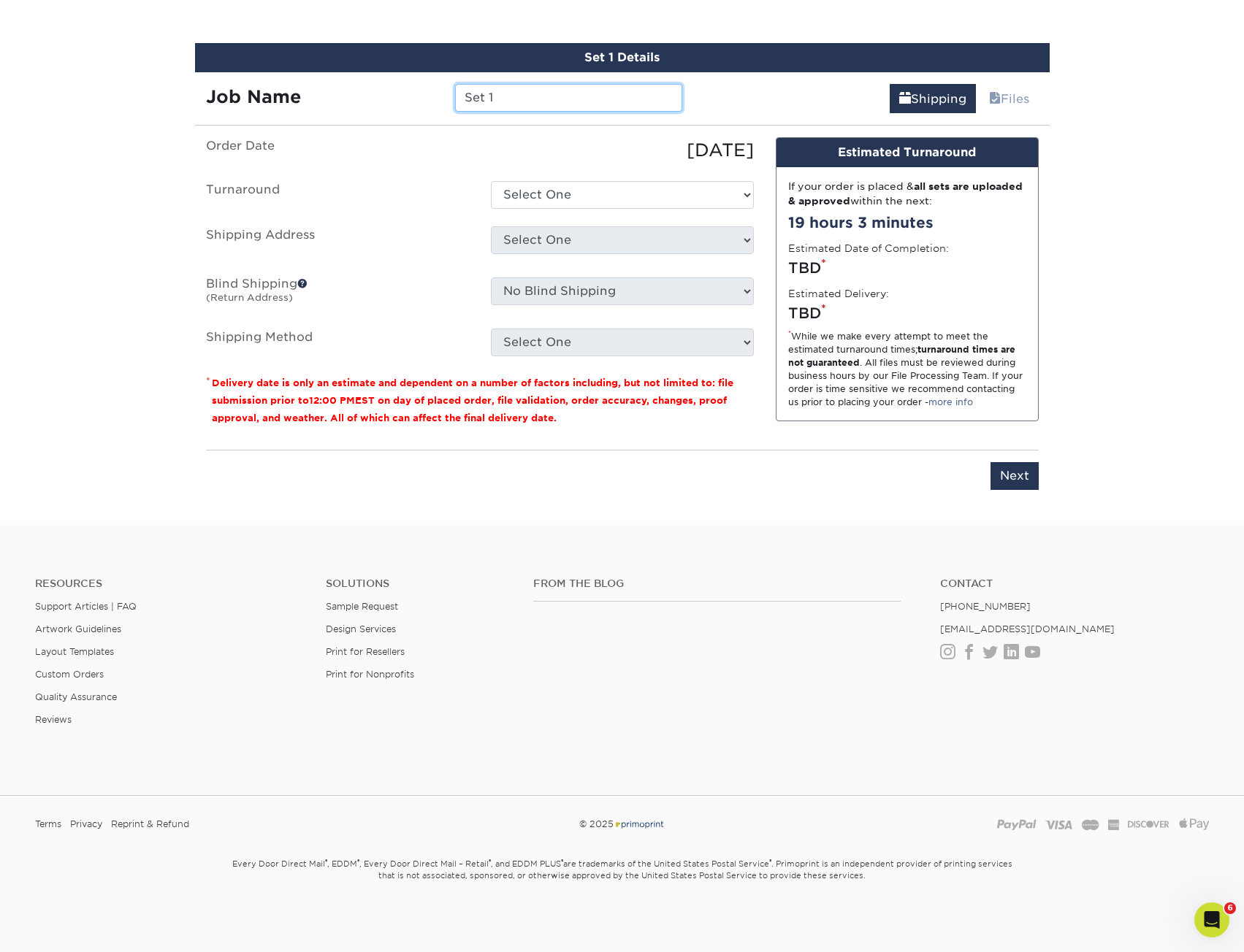
drag, startPoint x: 566, startPoint y: 106, endPoint x: 408, endPoint y: 94, distance: 158.5
click at [408, 94] on div "Job Name Set 1" at bounding box center [445, 98] width 499 height 28
paste input "Chanmin Chung/AMO"
click at [460, 93] on input "Chanmin Chung" at bounding box center [568, 98] width 227 height 28
click at [461, 97] on input "Chanmin Chung" at bounding box center [568, 98] width 227 height 28
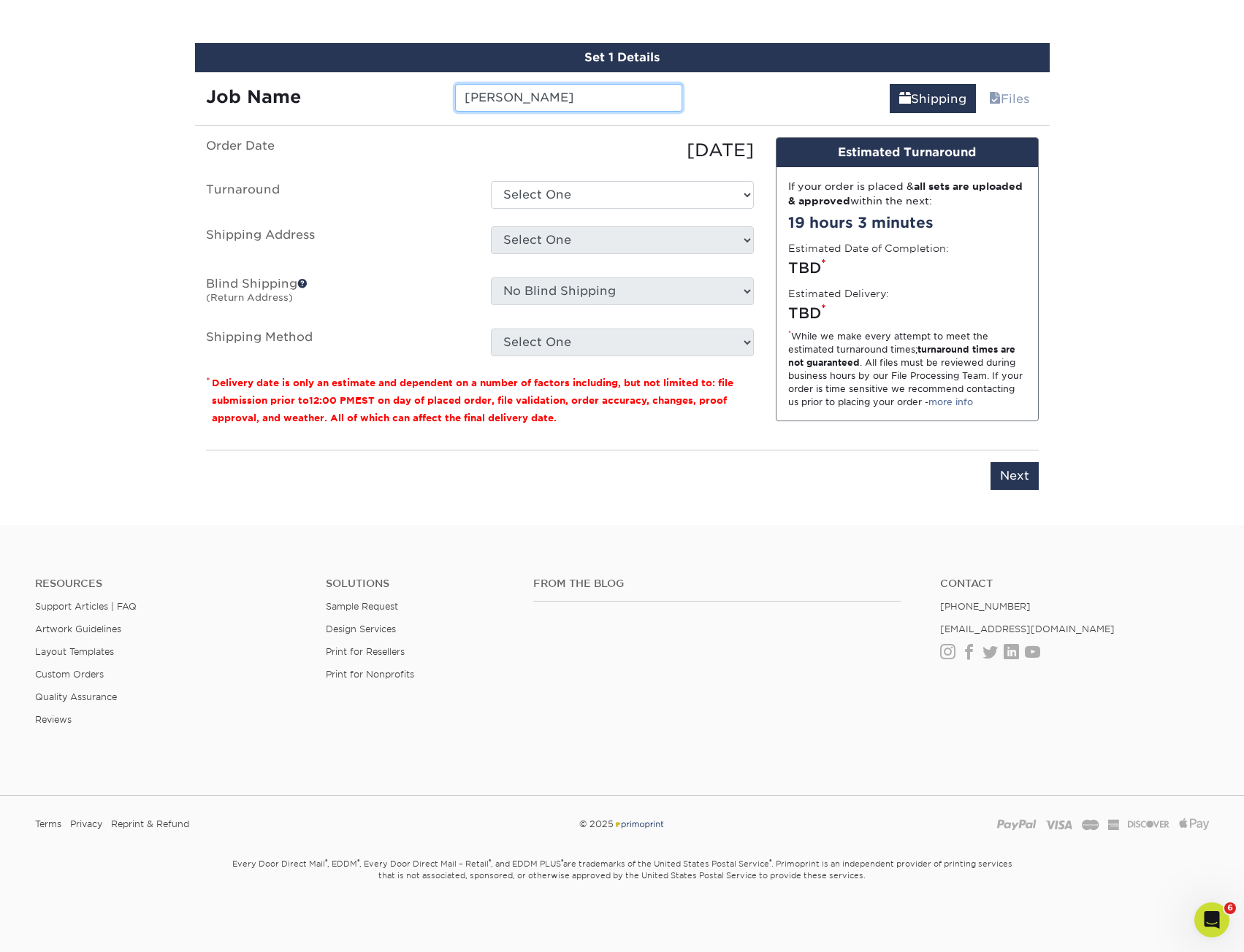
paste input "132936"
click at [633, 106] on input "132936_Chanmin Chung" at bounding box center [568, 98] width 227 height 28
type input "132936_Chanmin Chung_AM"
click at [674, 211] on ul "Order Date 08/14/2025 Turnaround Select One 2-4 Business Days 2 Day Next Busine…" at bounding box center [480, 247] width 548 height 219
click at [646, 195] on select "Select One 2-4 Business Days 2 Day Next Business Day" at bounding box center [622, 195] width 263 height 28
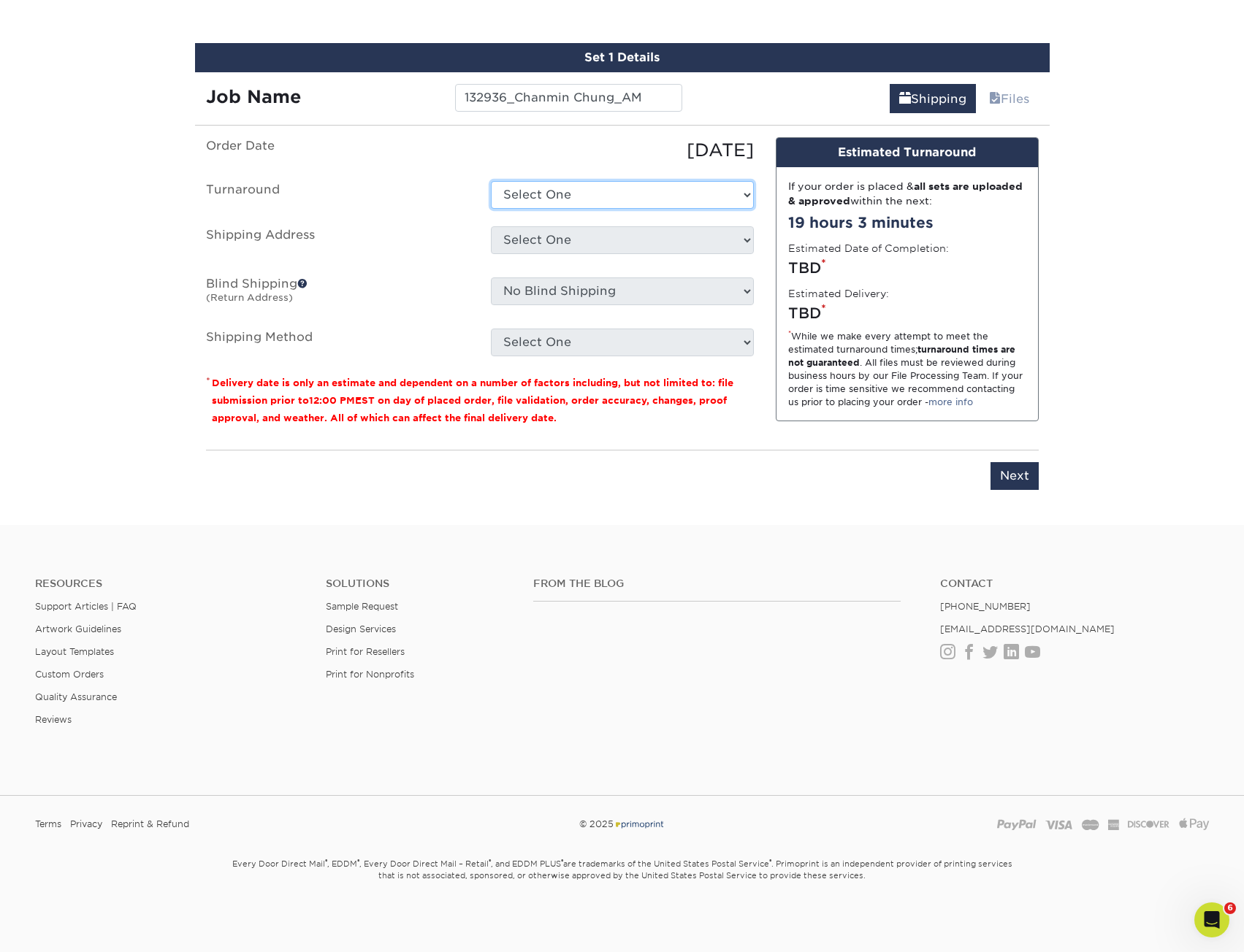
select select "daeee239-1cf4-403f-860f-e366b9ee29d2"
click at [491, 181] on select "Select One 2-4 Business Days 2 Day Next Business Day" at bounding box center [622, 195] width 263 height 28
click at [603, 259] on div "Select One KAREN GLASSFORD Shipping Est- Phillipines Tanya Holland + Add New Ad…" at bounding box center [622, 243] width 285 height 34
click at [604, 248] on select "Select One KAREN GLASSFORD Shipping Est- Phillipines Tanya Holland + Add New Ad…" at bounding box center [622, 240] width 263 height 28
select select "123746"
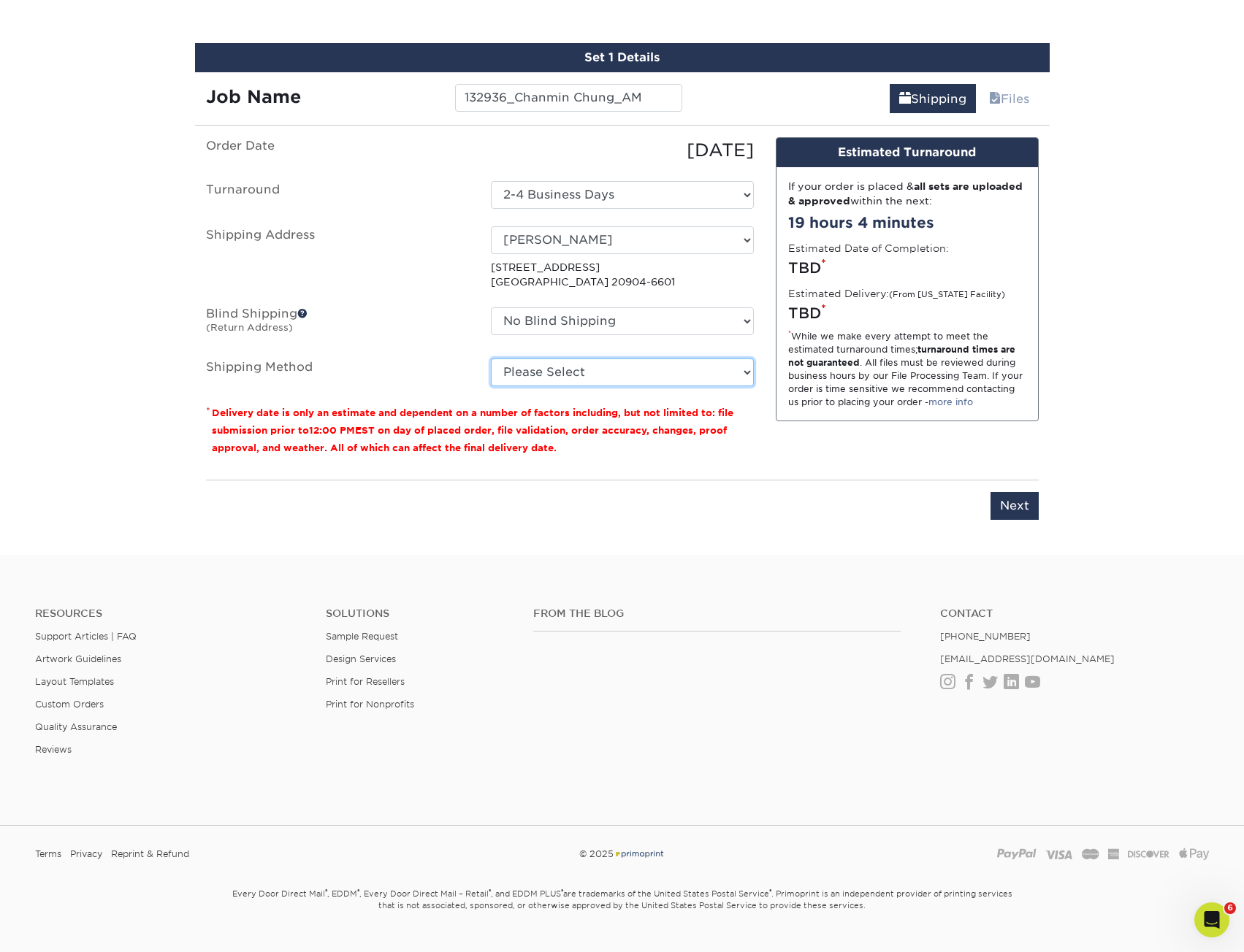
click at [592, 382] on select "Please Select Ground Shipping (+$8.96) 3 Day Shipping Service (+$20.07) 2 Day A…" at bounding box center [622, 372] width 263 height 28
select select "03"
click at [491, 359] on select "Please Select Ground Shipping (+$8.96) 3 Day Shipping Service (+$20.07) 2 Day A…" at bounding box center [622, 372] width 263 height 28
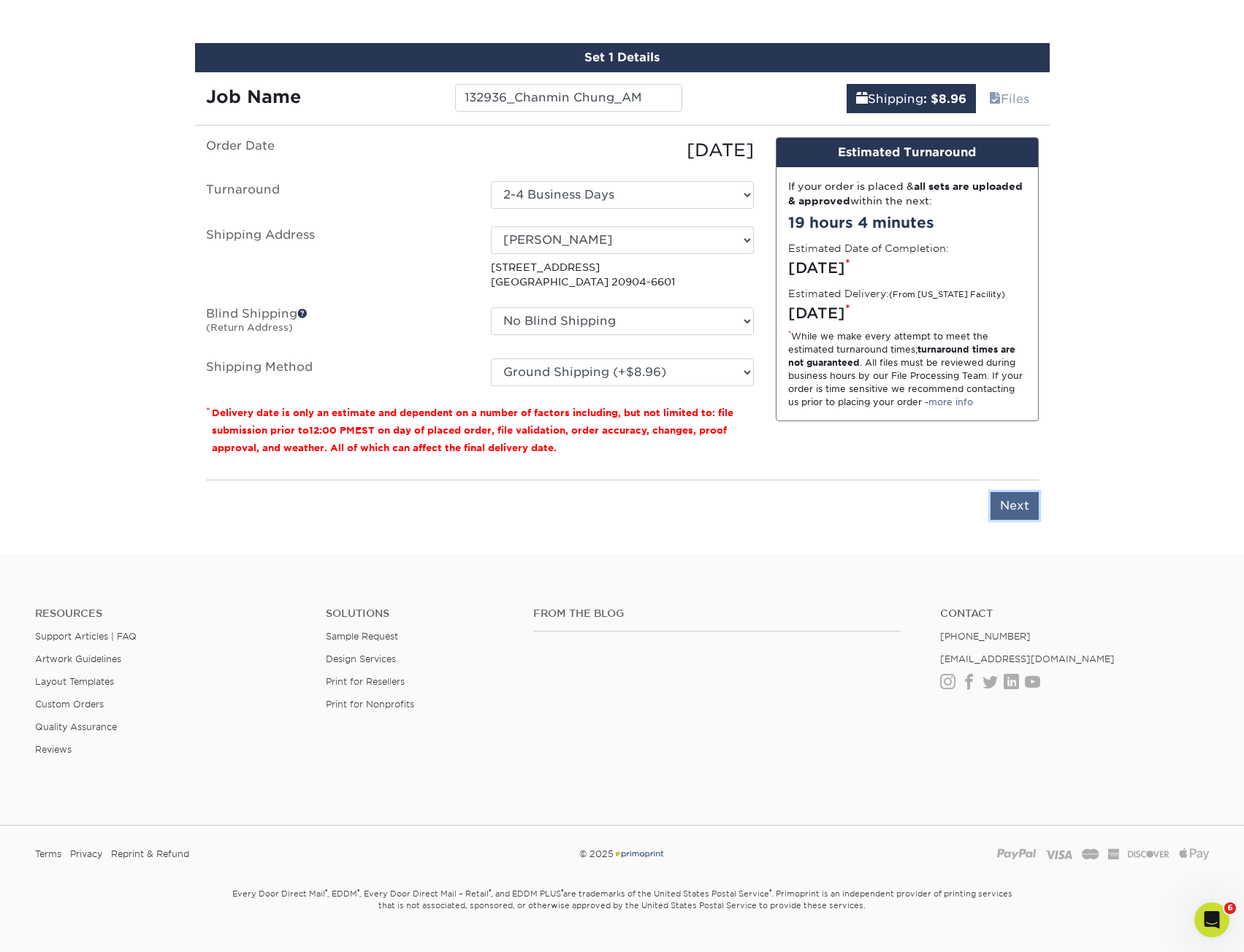
click at [1007, 510] on input "Next" at bounding box center [1015, 506] width 48 height 28
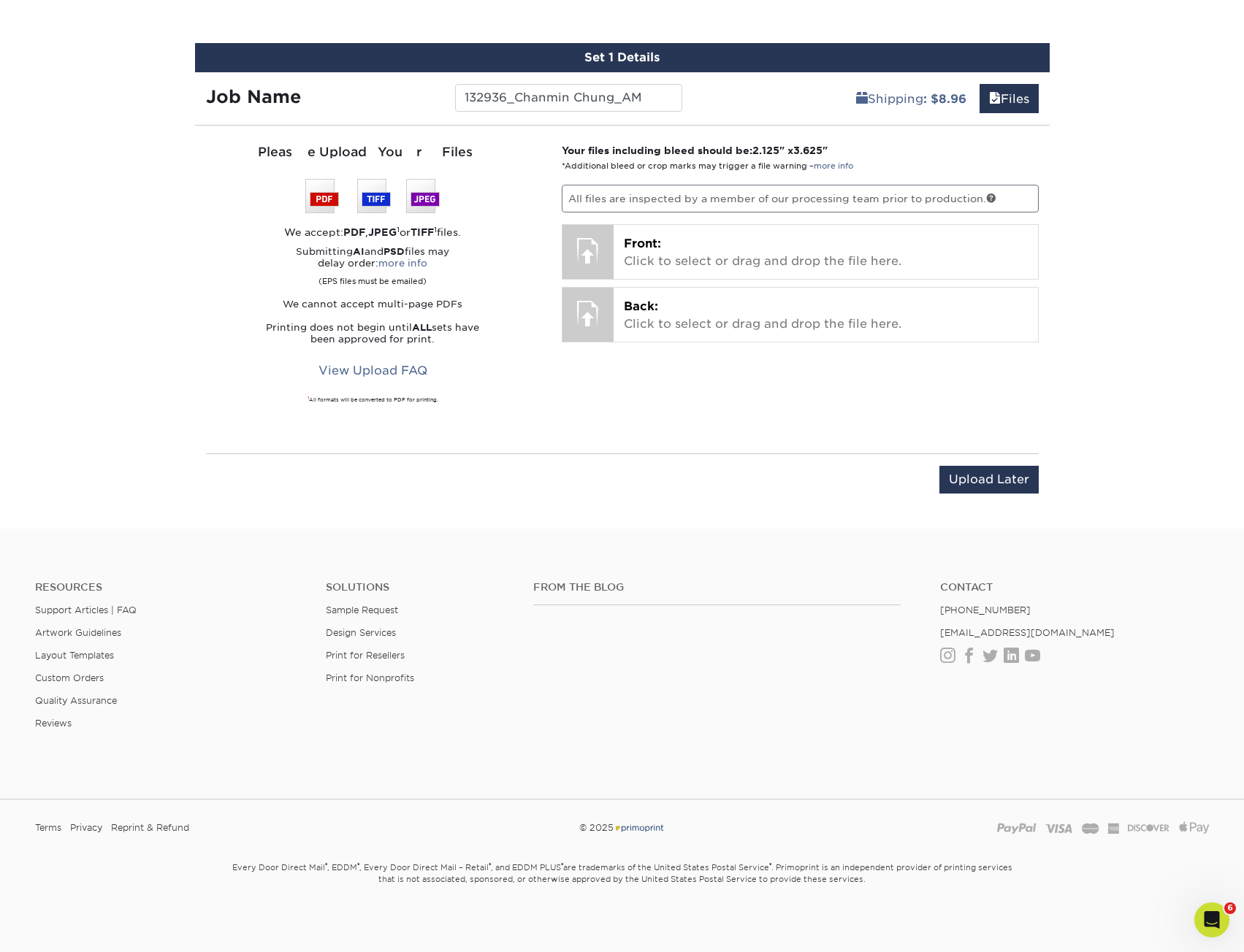
click at [700, 221] on div "Your files including bleed should be: 2.125 " x 3.625 " *Additional bleed or cr…" at bounding box center [800, 289] width 499 height 293
click at [701, 249] on p "Front: Click to select or drag and drop the file here." at bounding box center [825, 253] width 404 height 35
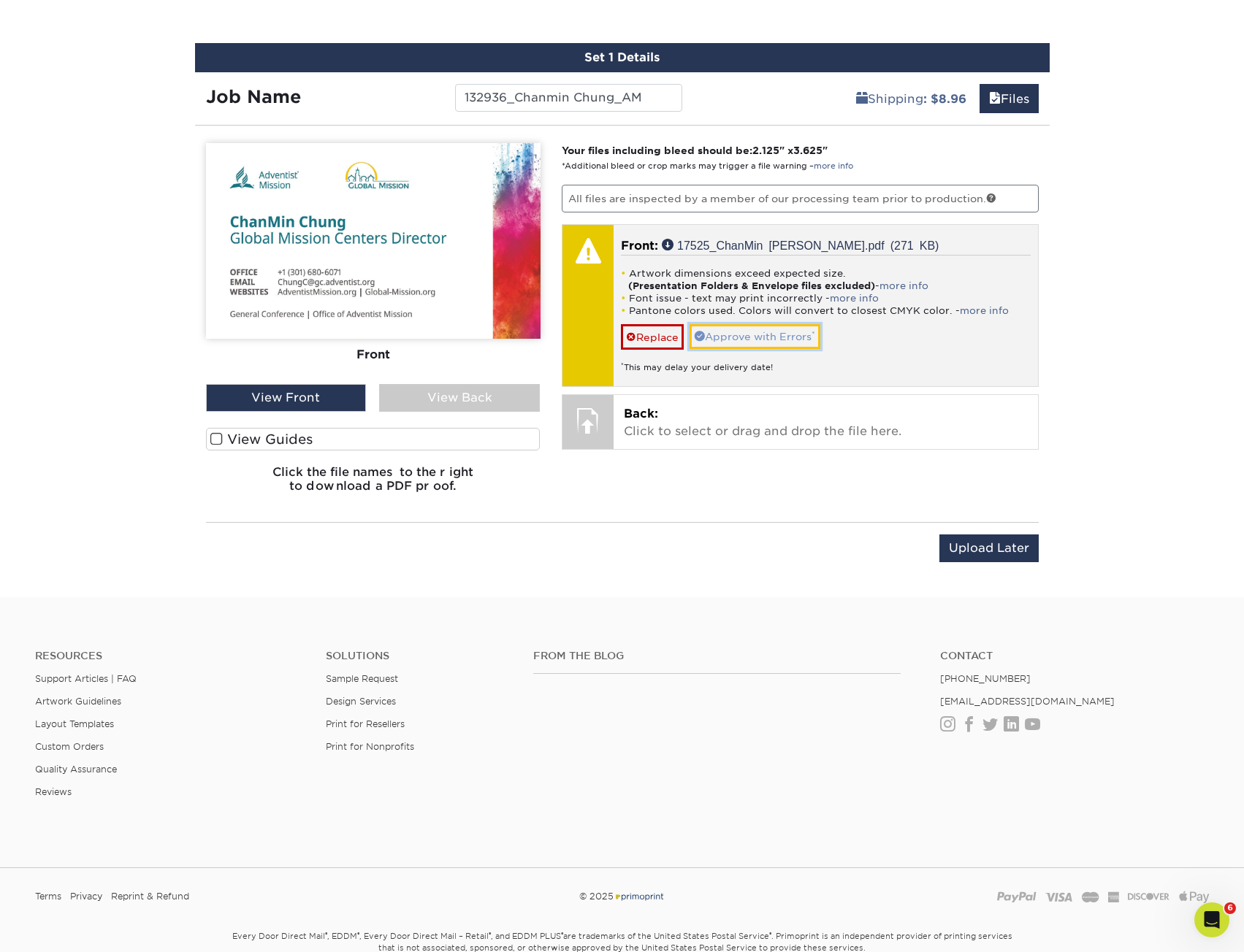
click at [737, 333] on link "Approve with Errors *" at bounding box center [755, 337] width 131 height 25
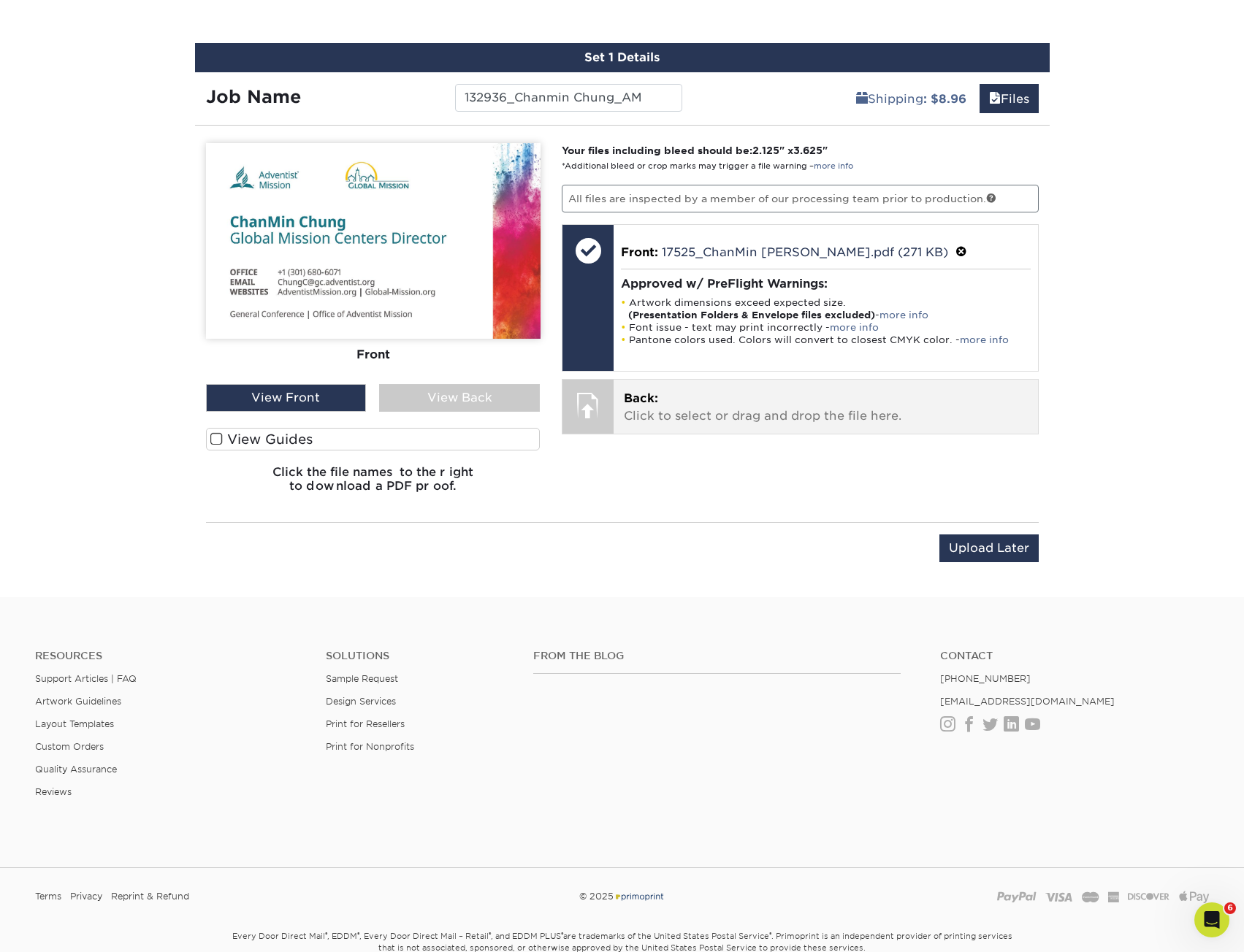
click at [756, 410] on p "Back: Click to select or drag and drop the file here." at bounding box center [825, 408] width 404 height 35
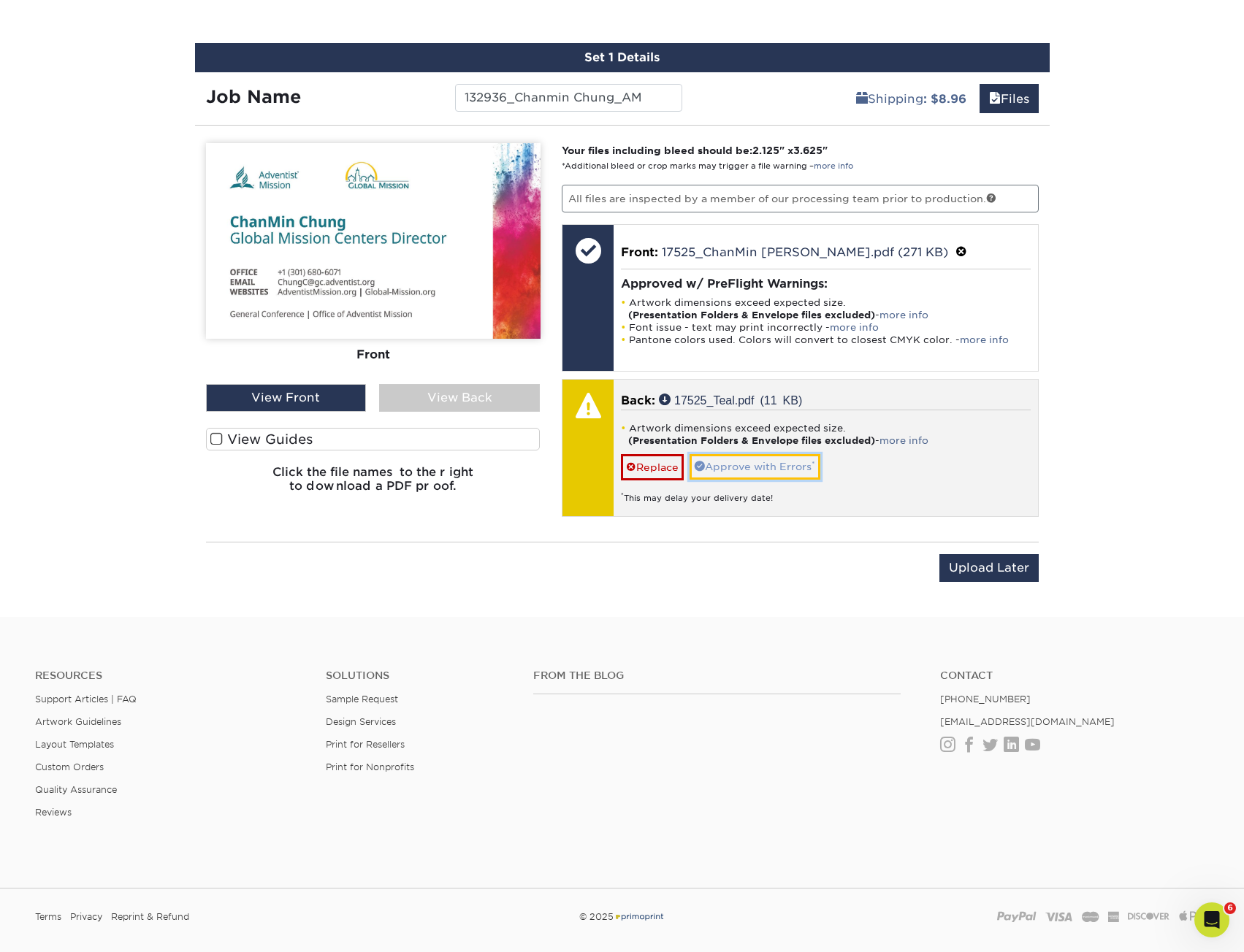
click at [764, 468] on link "Approve with Errors *" at bounding box center [755, 466] width 131 height 25
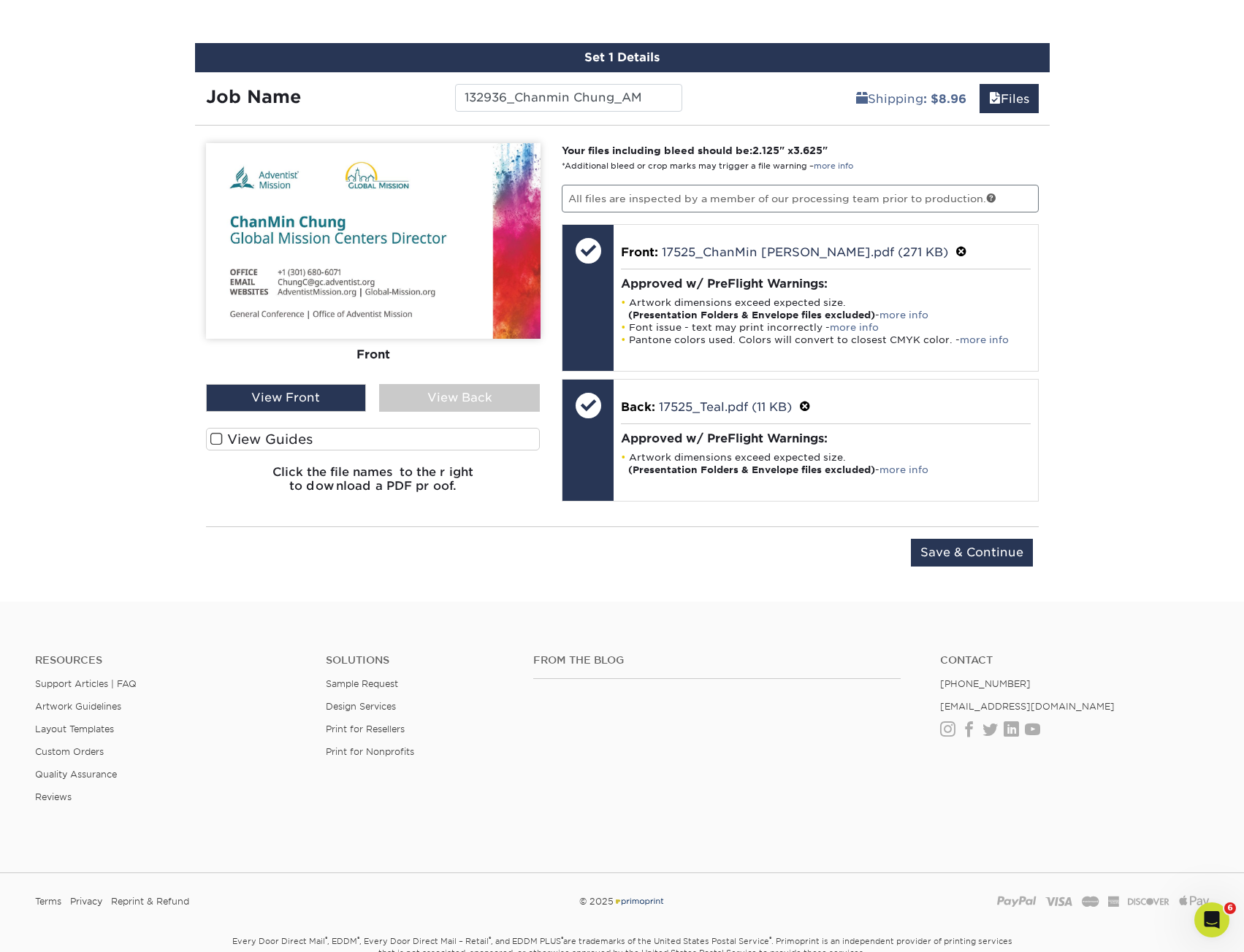
click at [433, 403] on div "View Back" at bounding box center [459, 397] width 161 height 28
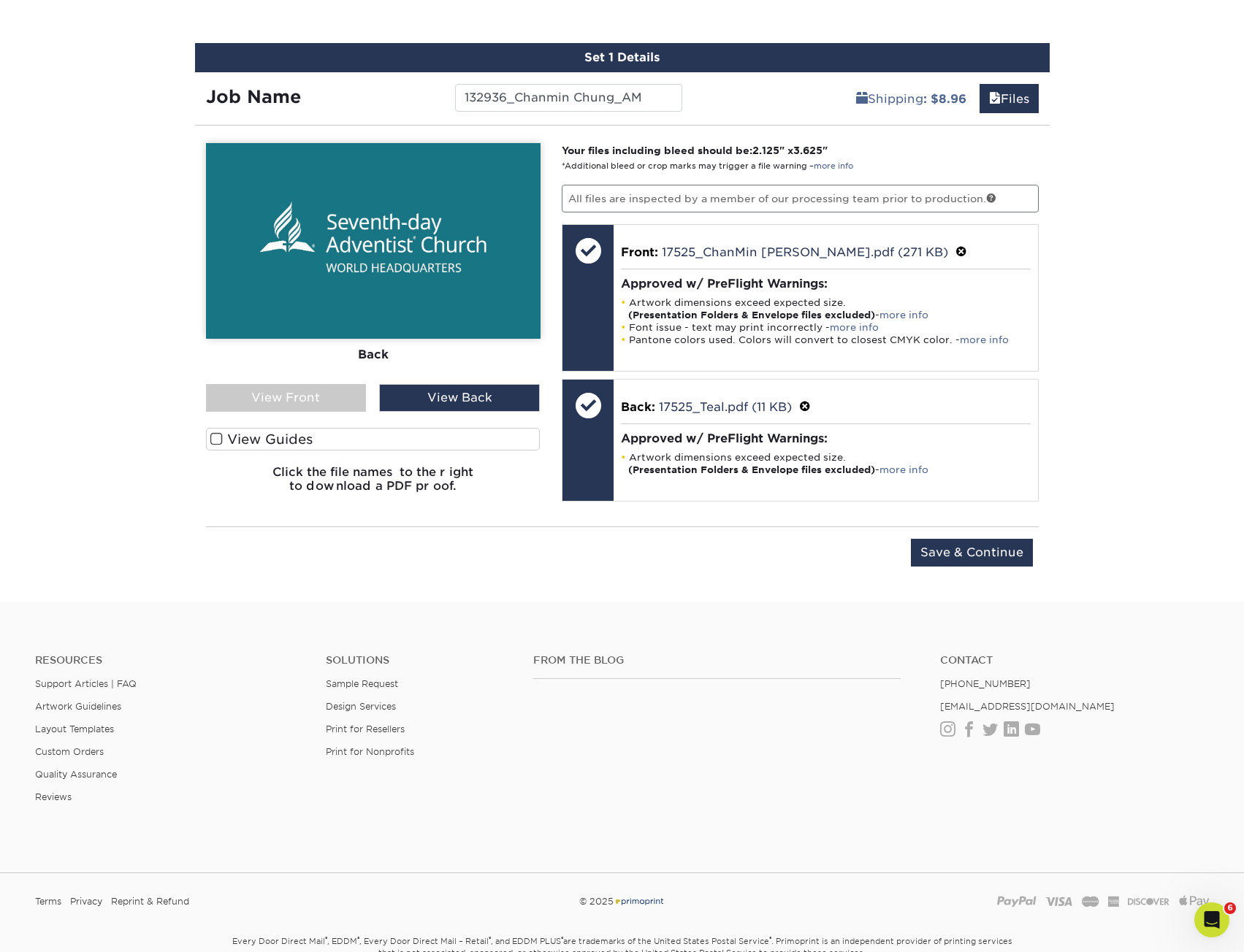
click at [443, 394] on div "View Back" at bounding box center [459, 397] width 161 height 28
click at [255, 395] on div "View Front" at bounding box center [286, 397] width 161 height 28
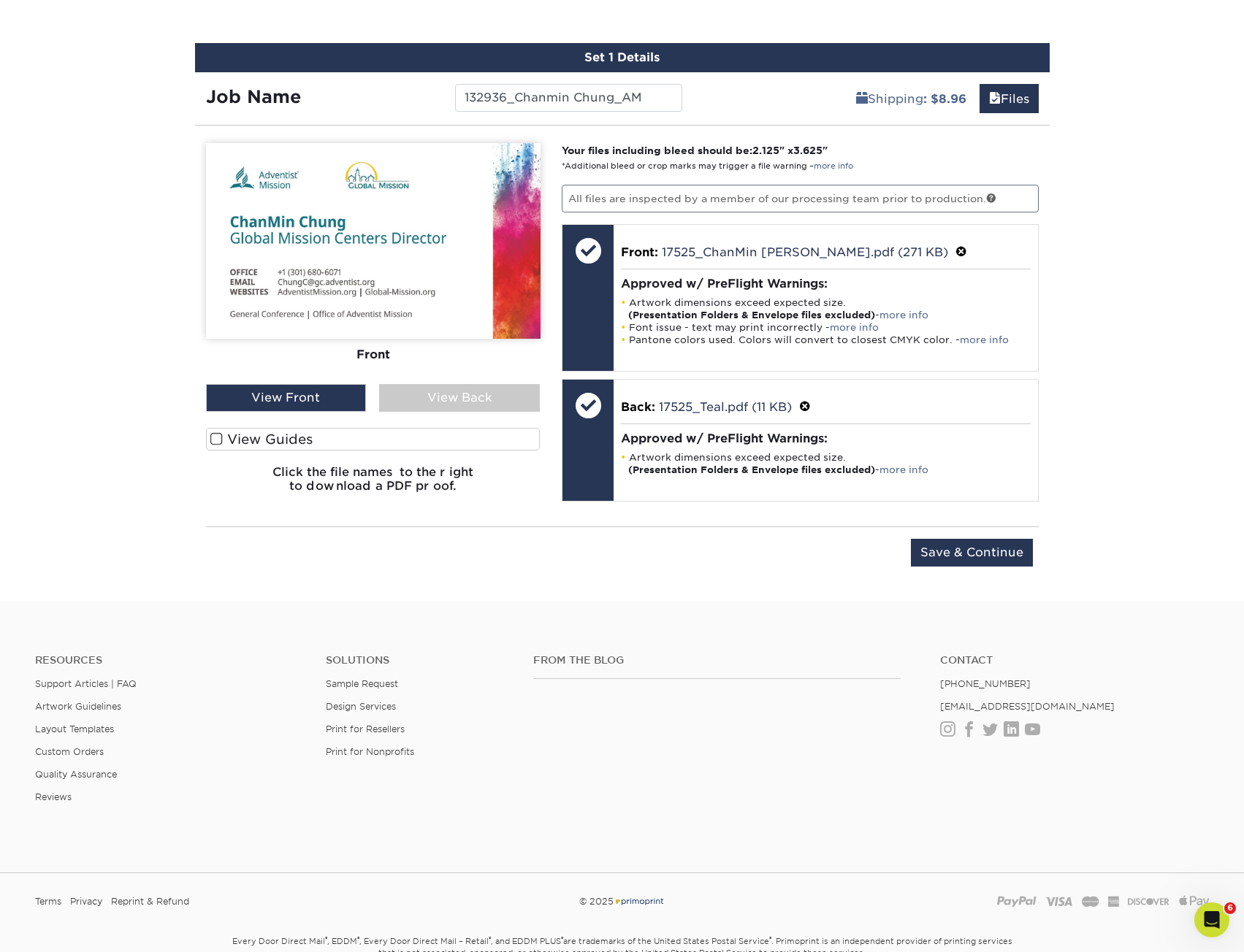
click at [401, 401] on div "View Back" at bounding box center [459, 397] width 161 height 28
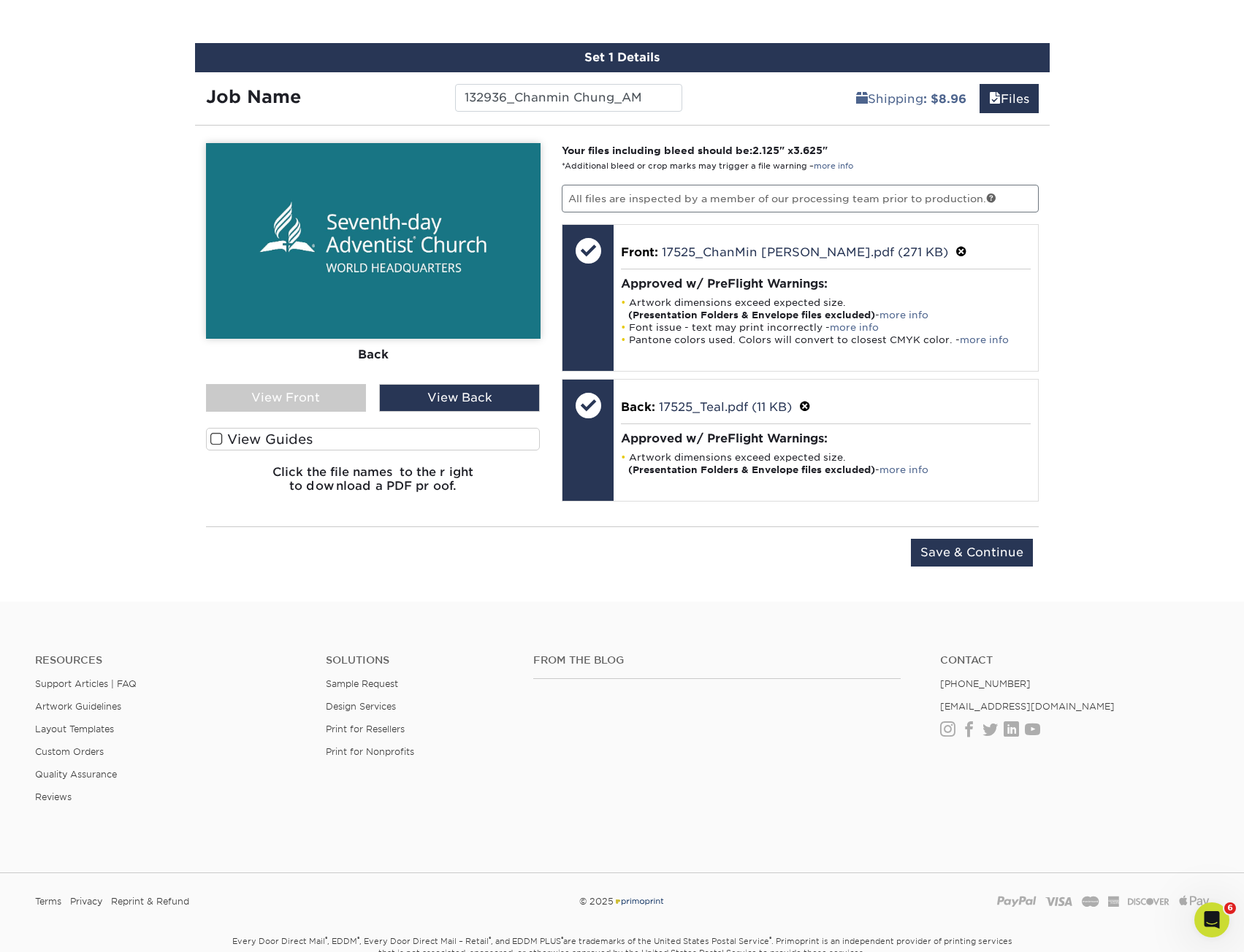
click at [401, 402] on div "View Back" at bounding box center [459, 397] width 161 height 28
click at [277, 392] on div "View Front" at bounding box center [286, 397] width 161 height 28
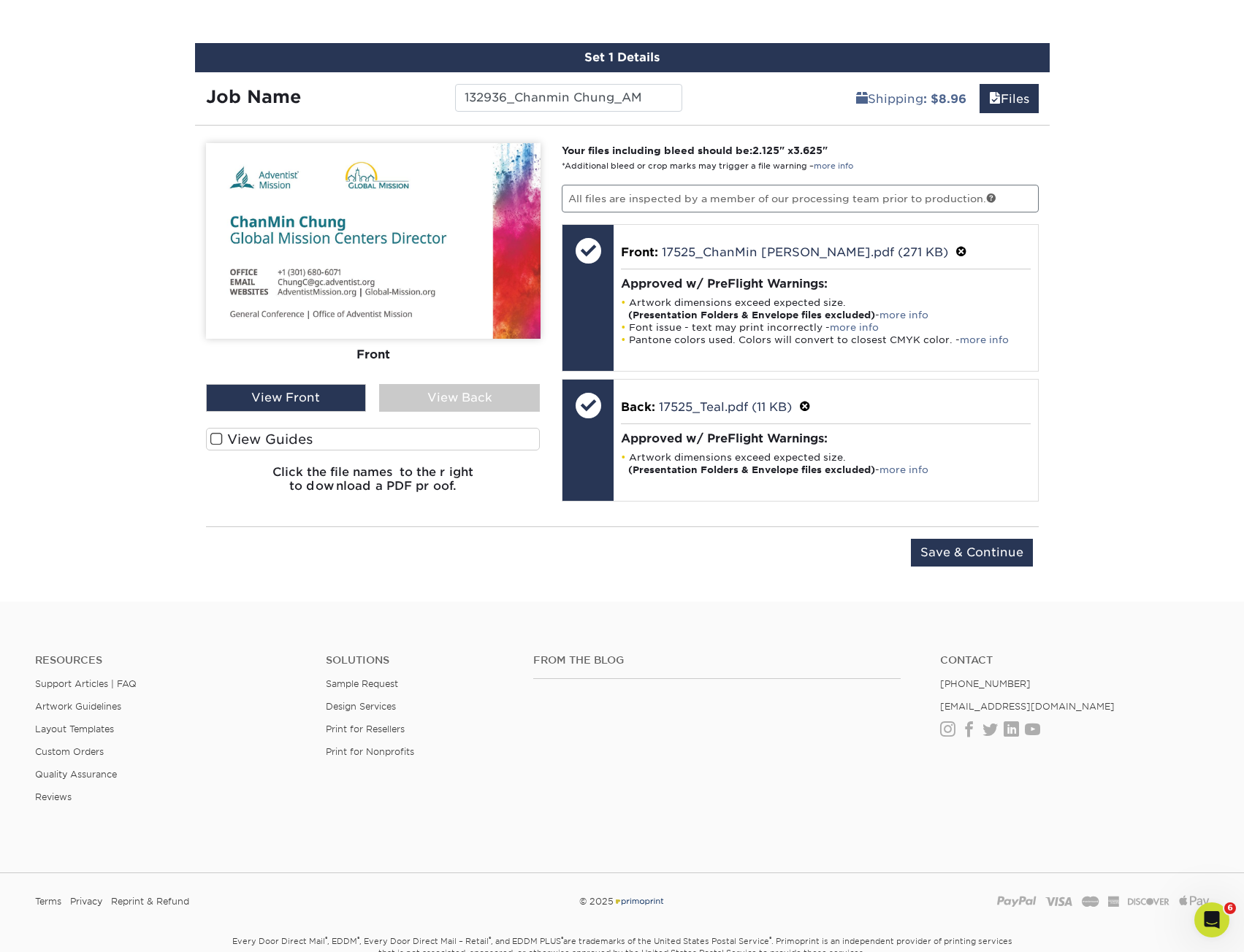
click at [440, 406] on div "View Back" at bounding box center [459, 397] width 161 height 28
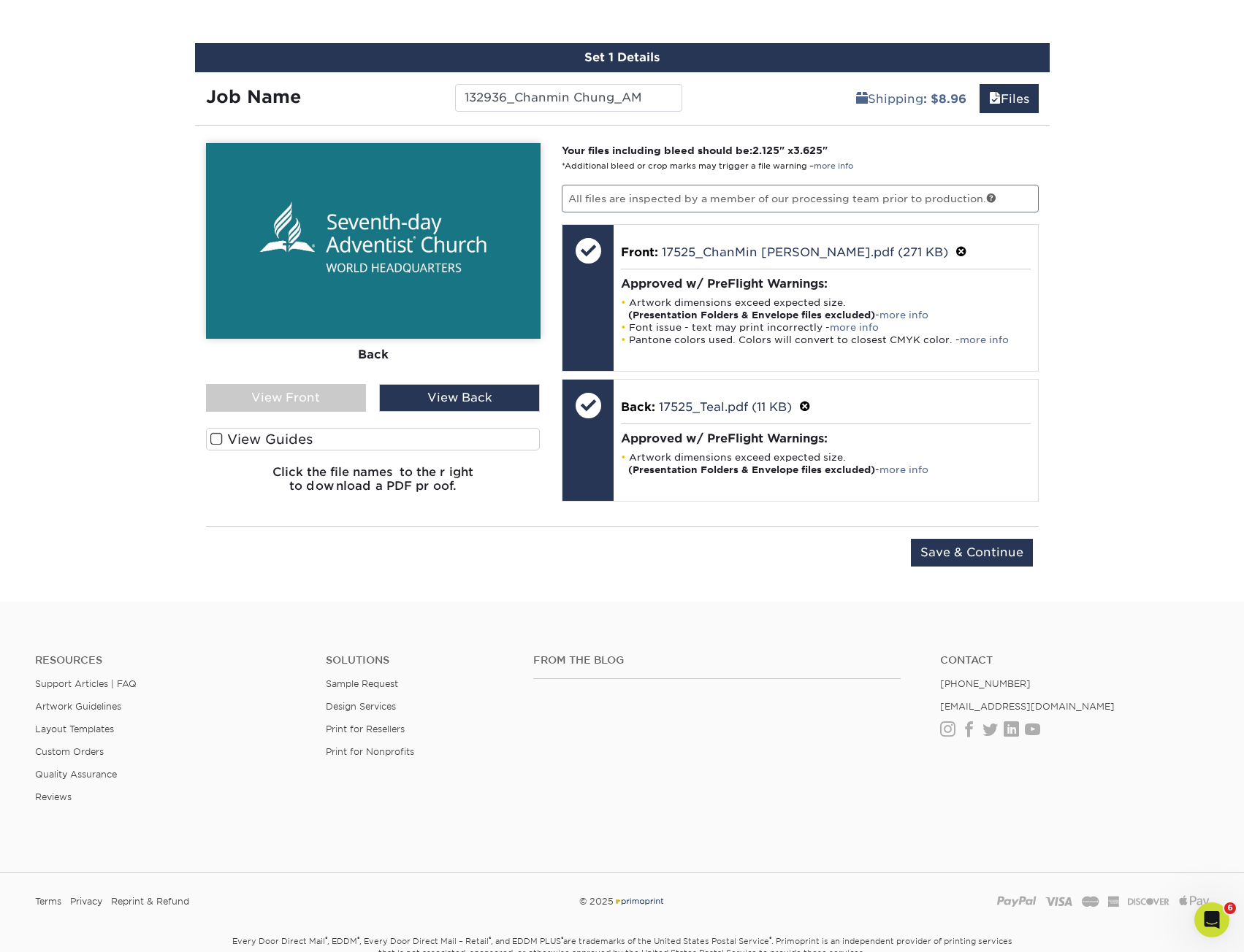
click at [304, 388] on div "View Front" at bounding box center [286, 397] width 161 height 28
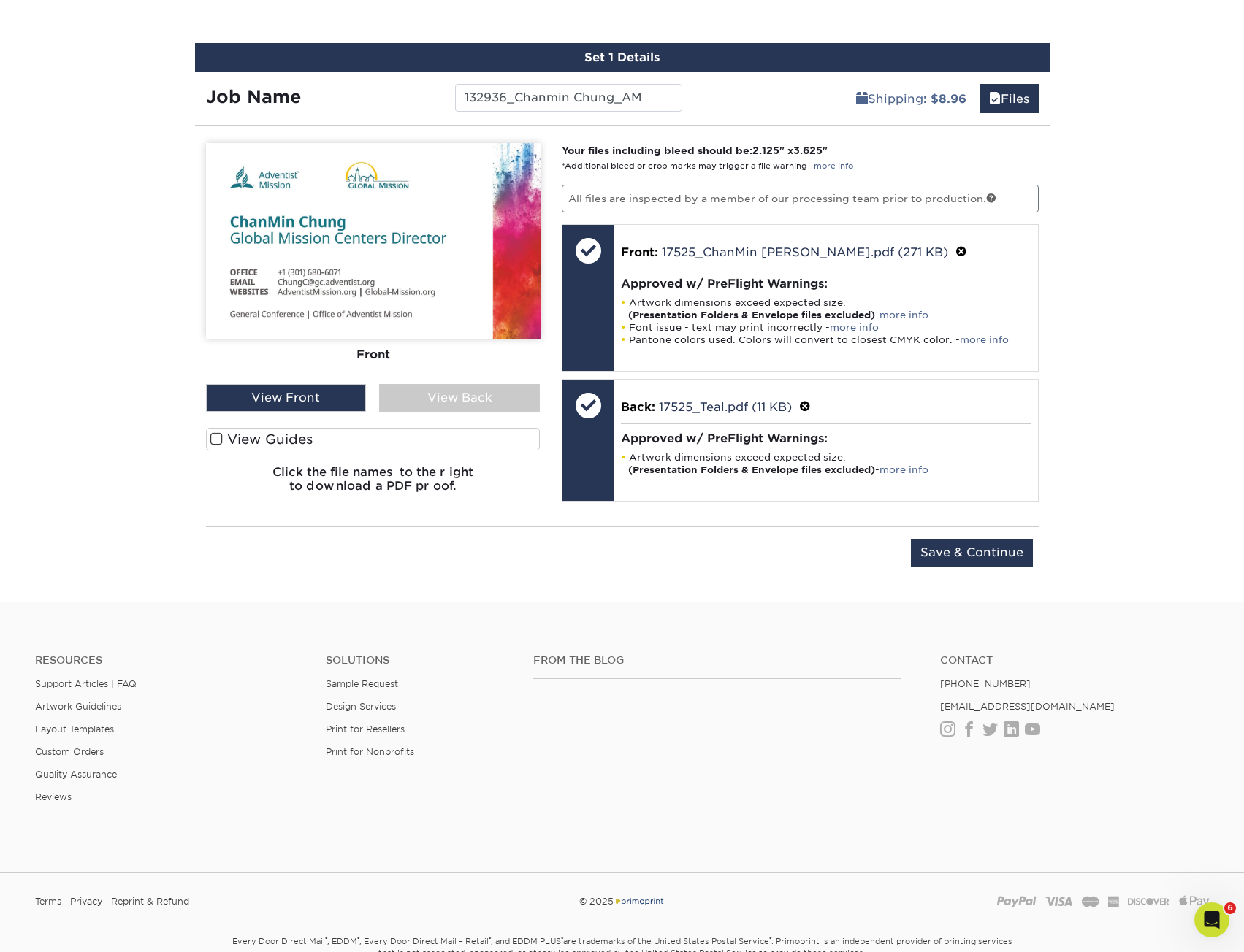
click at [459, 412] on div "Front Back View Front View Back Front" at bounding box center [373, 324] width 334 height 361
click at [460, 395] on div "View Back" at bounding box center [459, 397] width 161 height 28
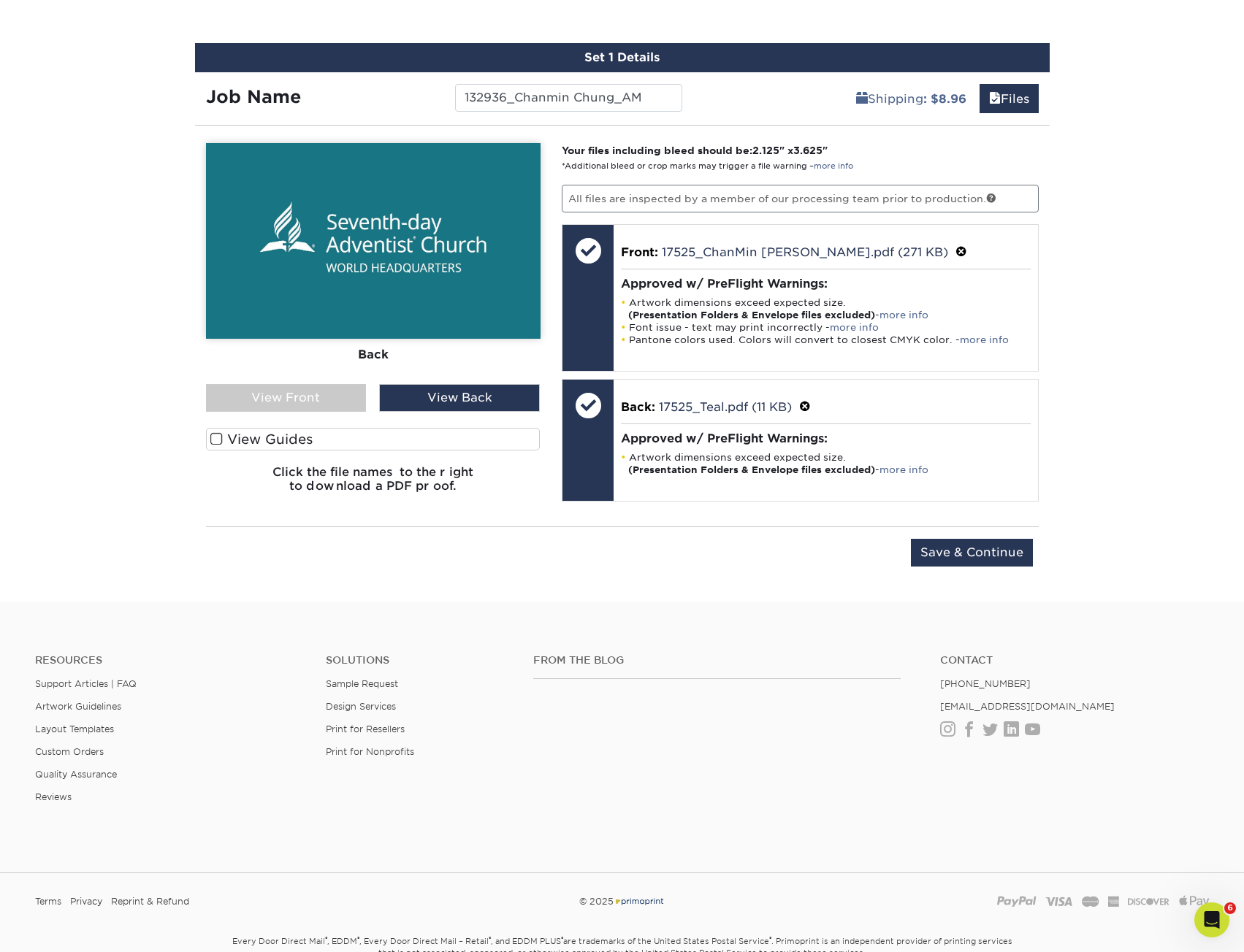
click at [289, 404] on div "View Front" at bounding box center [286, 397] width 161 height 28
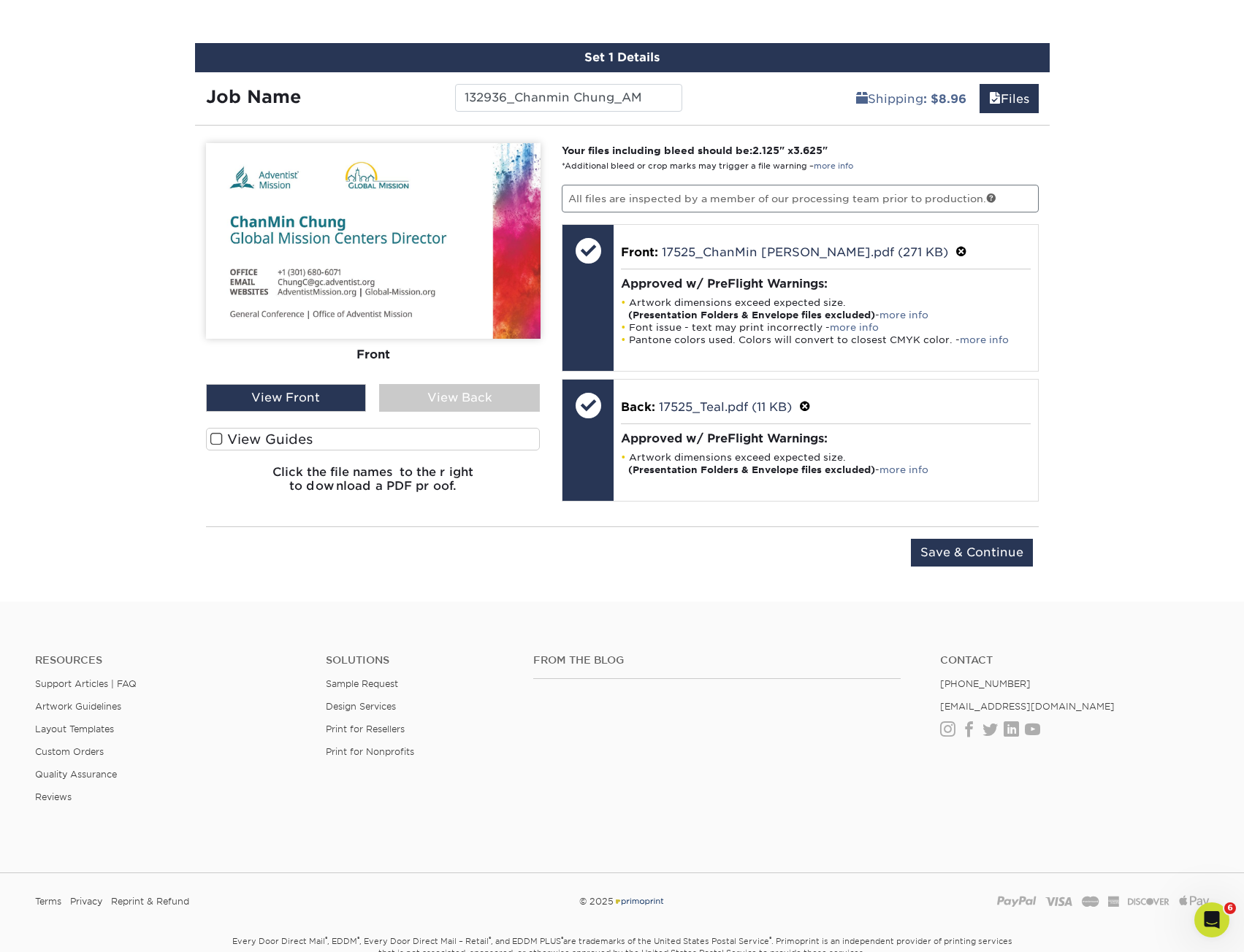
click at [520, 382] on div "Front Back" at bounding box center [373, 263] width 334 height 241
click at [522, 389] on div "View Back" at bounding box center [459, 397] width 161 height 28
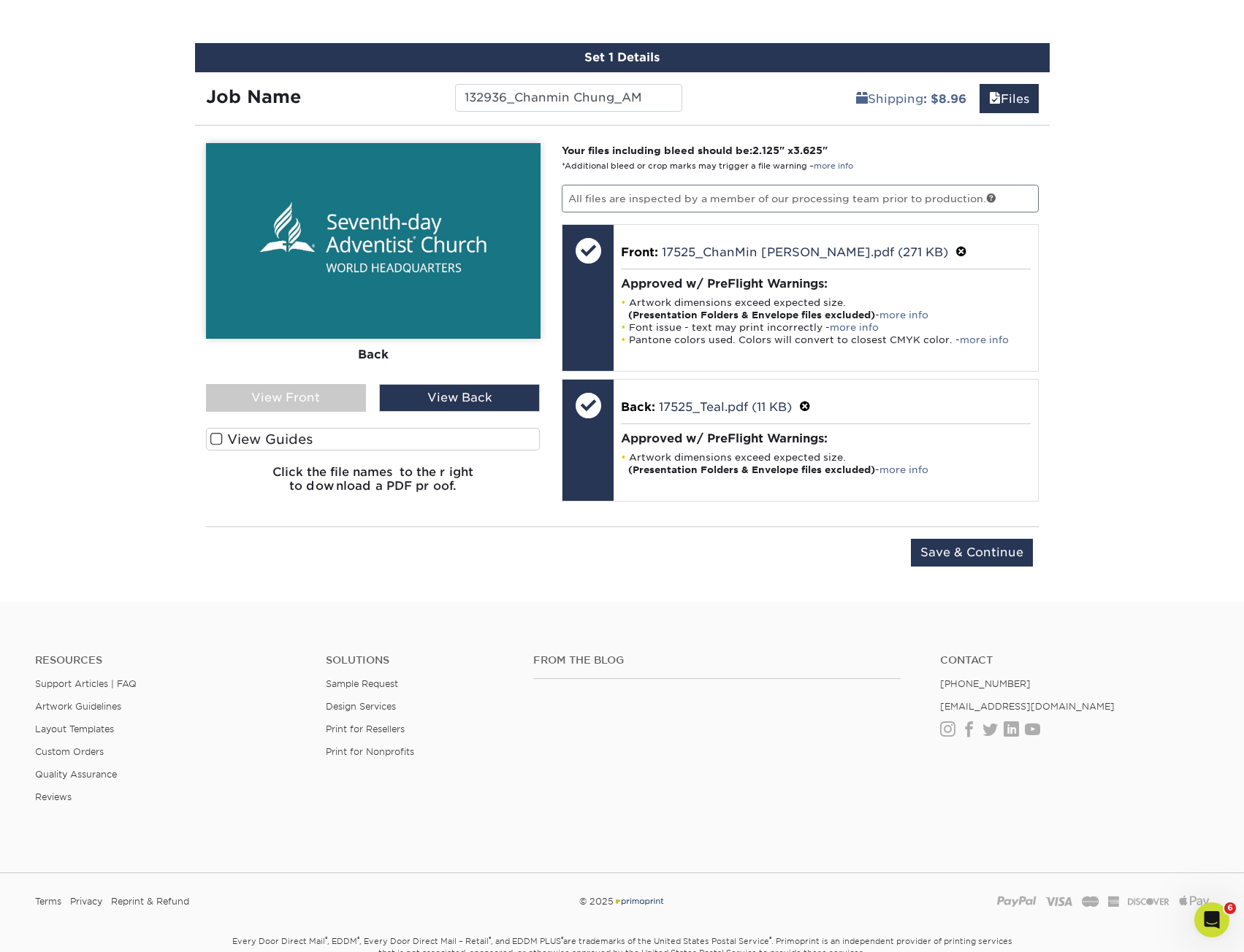
click at [274, 396] on div "View Front" at bounding box center [286, 397] width 161 height 28
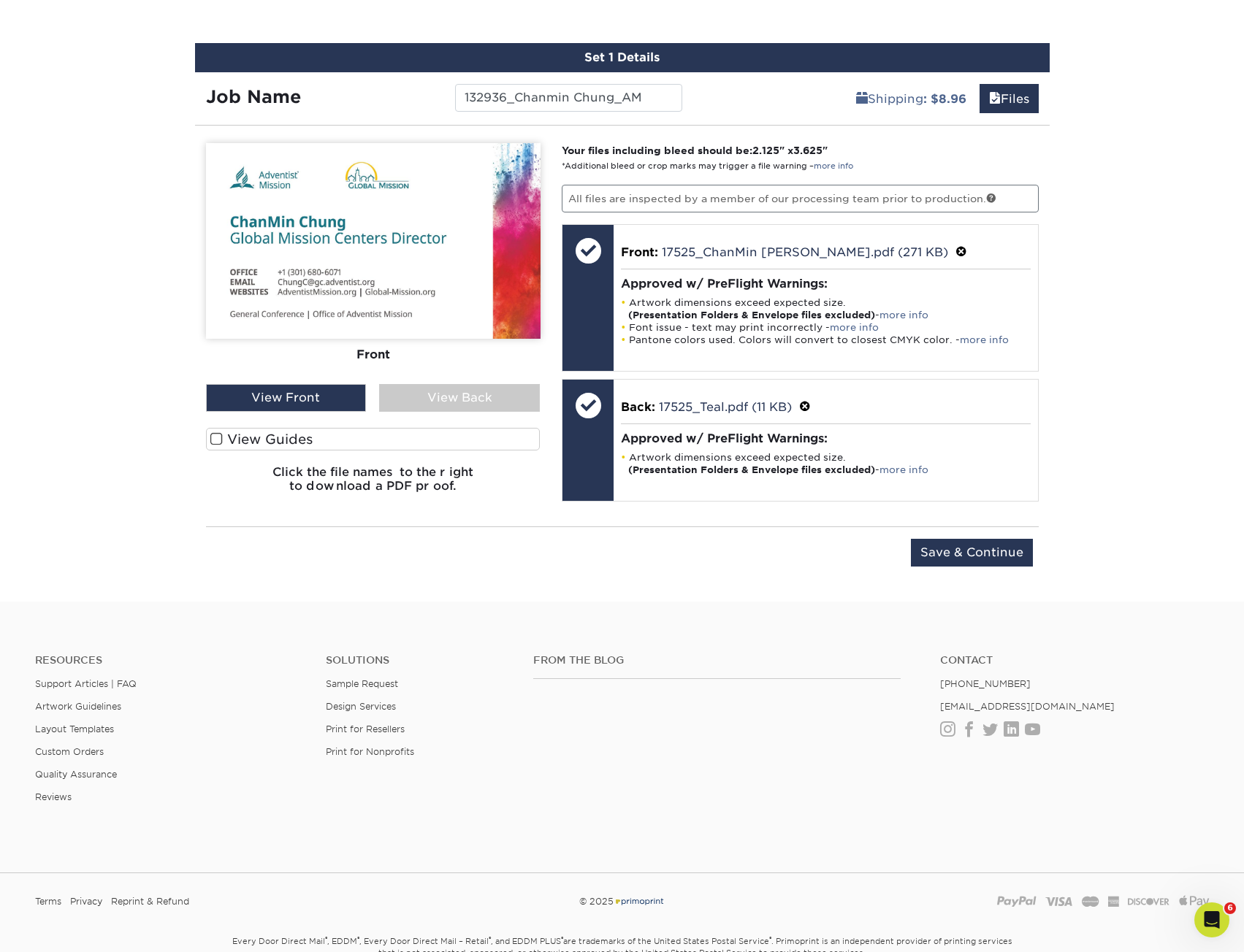
click at [488, 393] on div "View Back" at bounding box center [459, 397] width 161 height 28
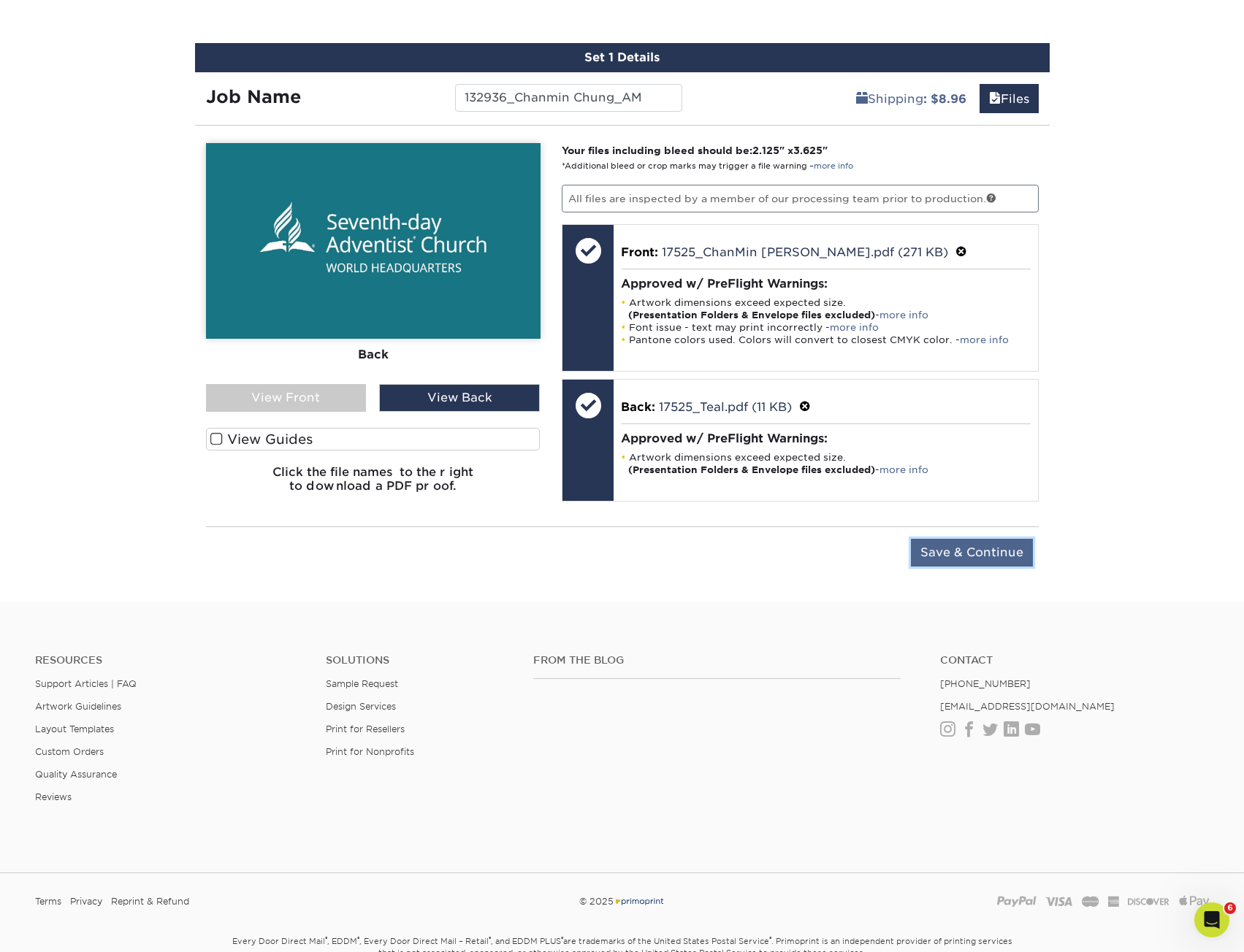
click at [963, 555] on input "Save & Continue" at bounding box center [971, 552] width 122 height 28
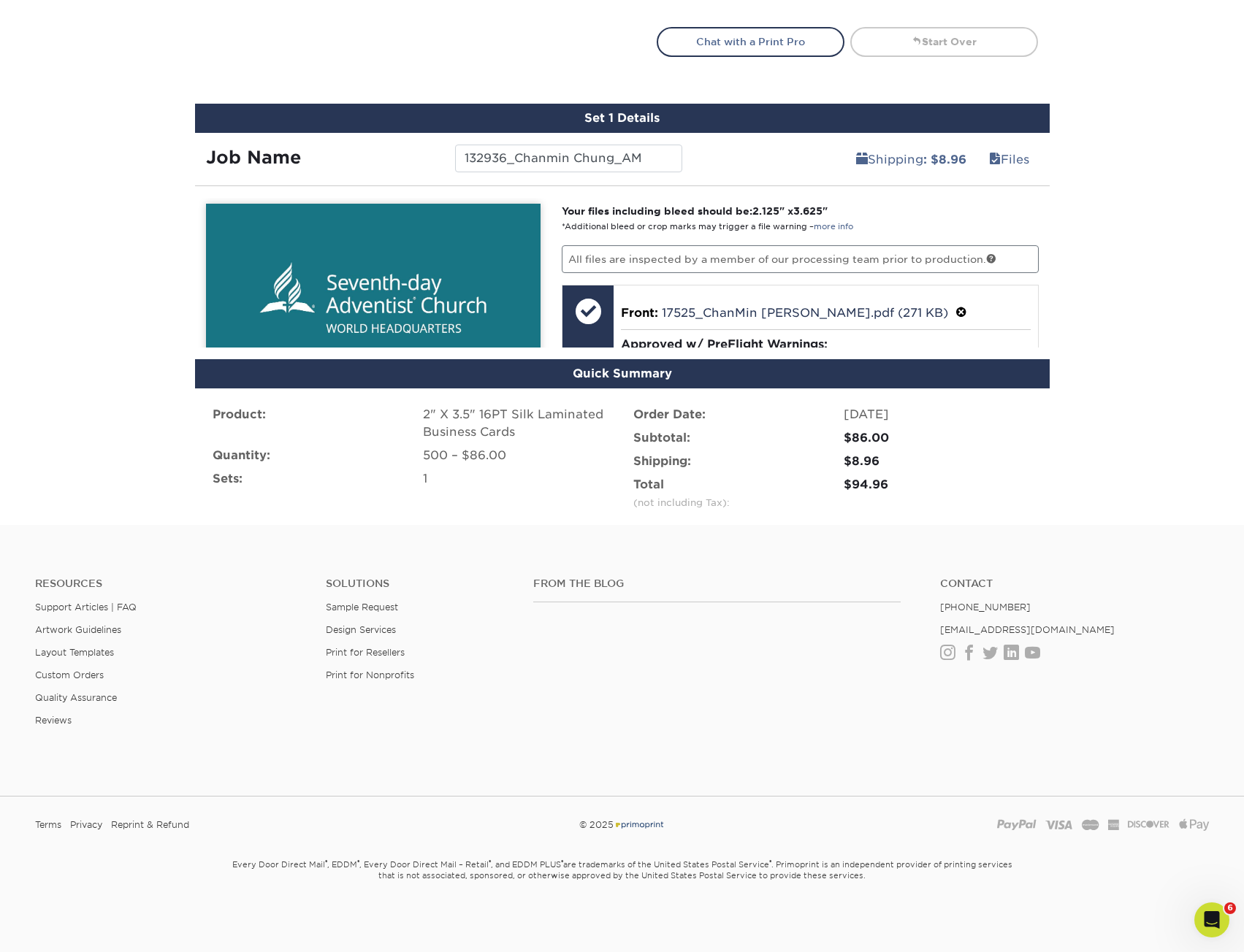
scroll to position [759, 0]
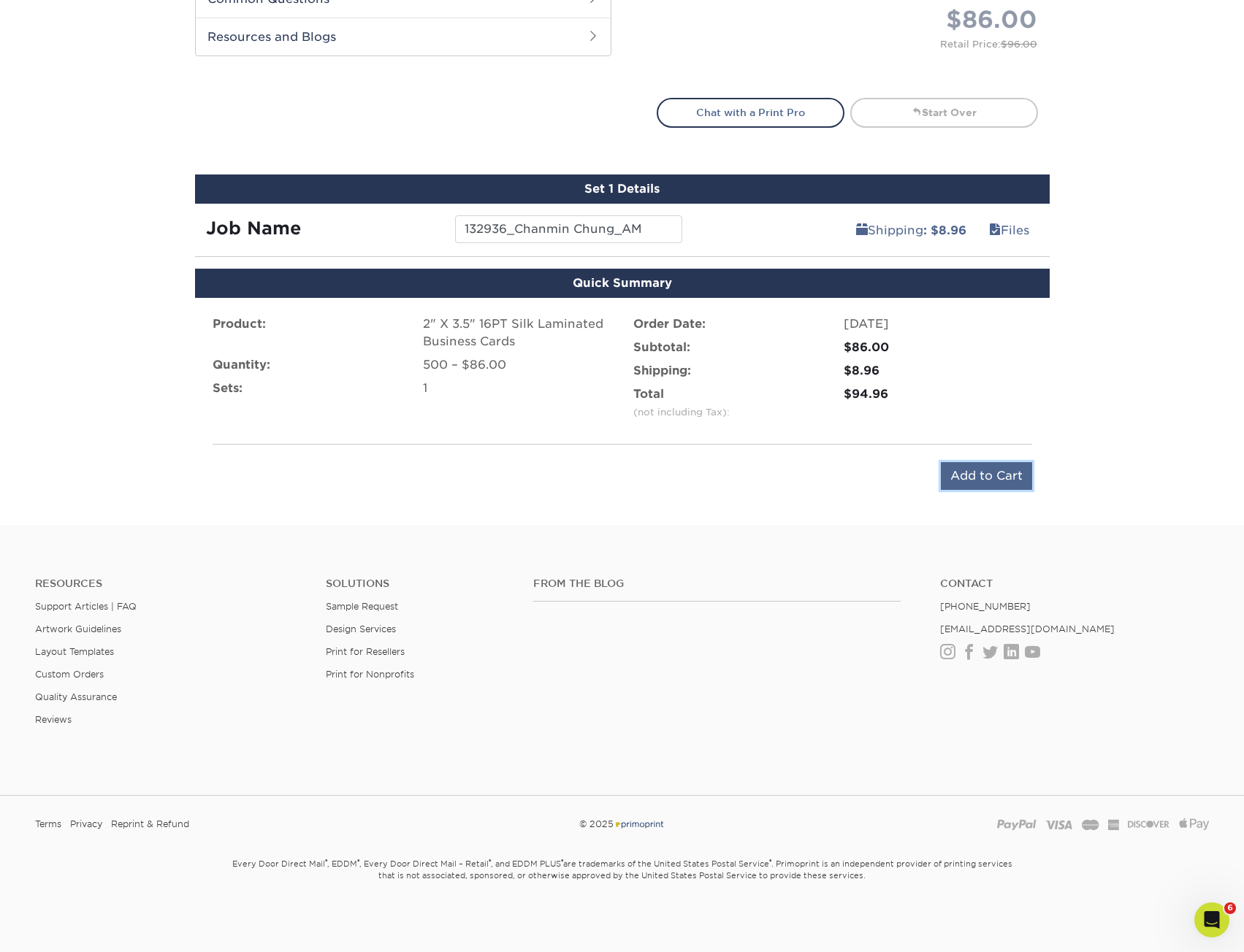
click at [990, 472] on input "Add to Cart" at bounding box center [987, 476] width 91 height 28
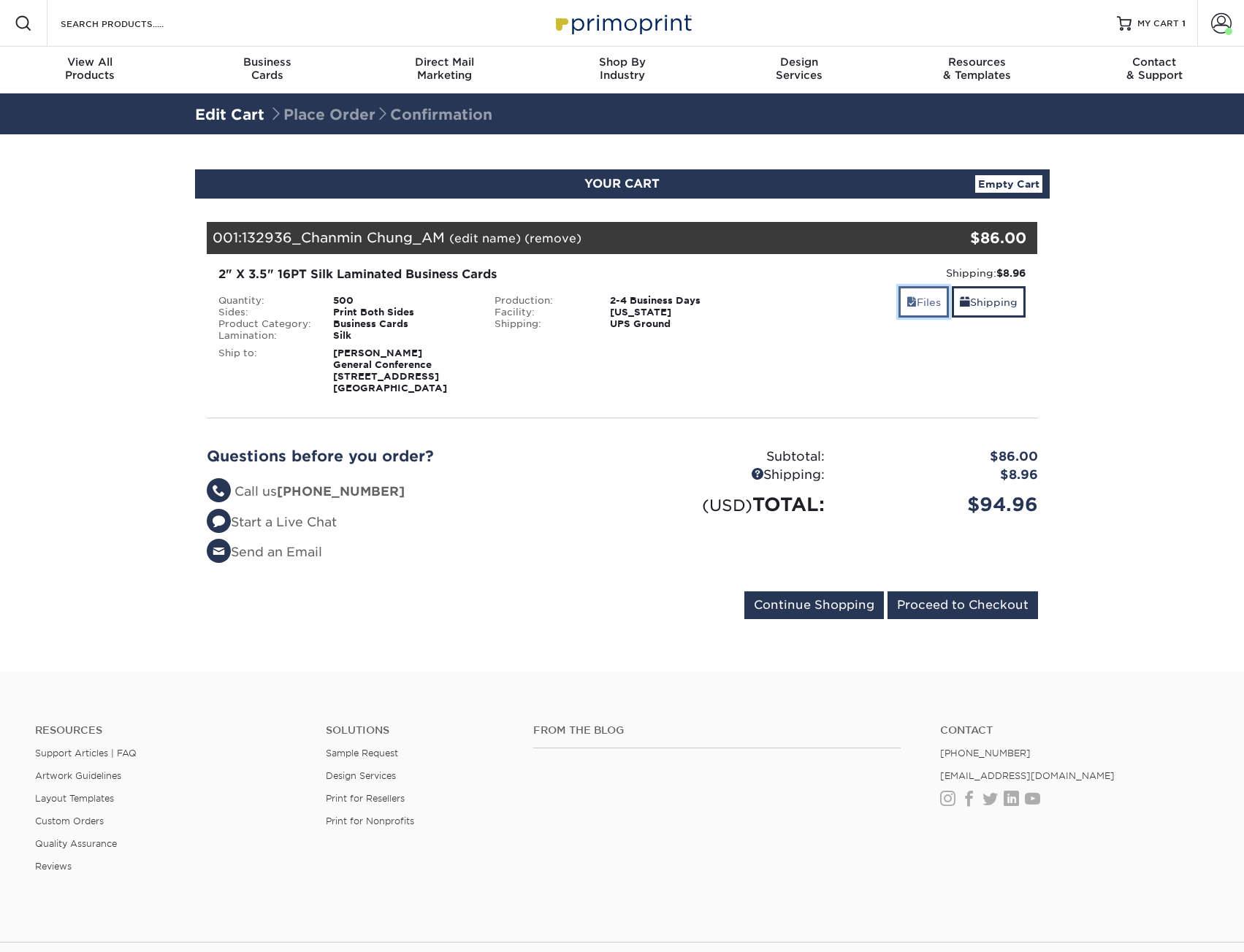
click at [933, 305] on link "Files" at bounding box center [923, 301] width 50 height 31
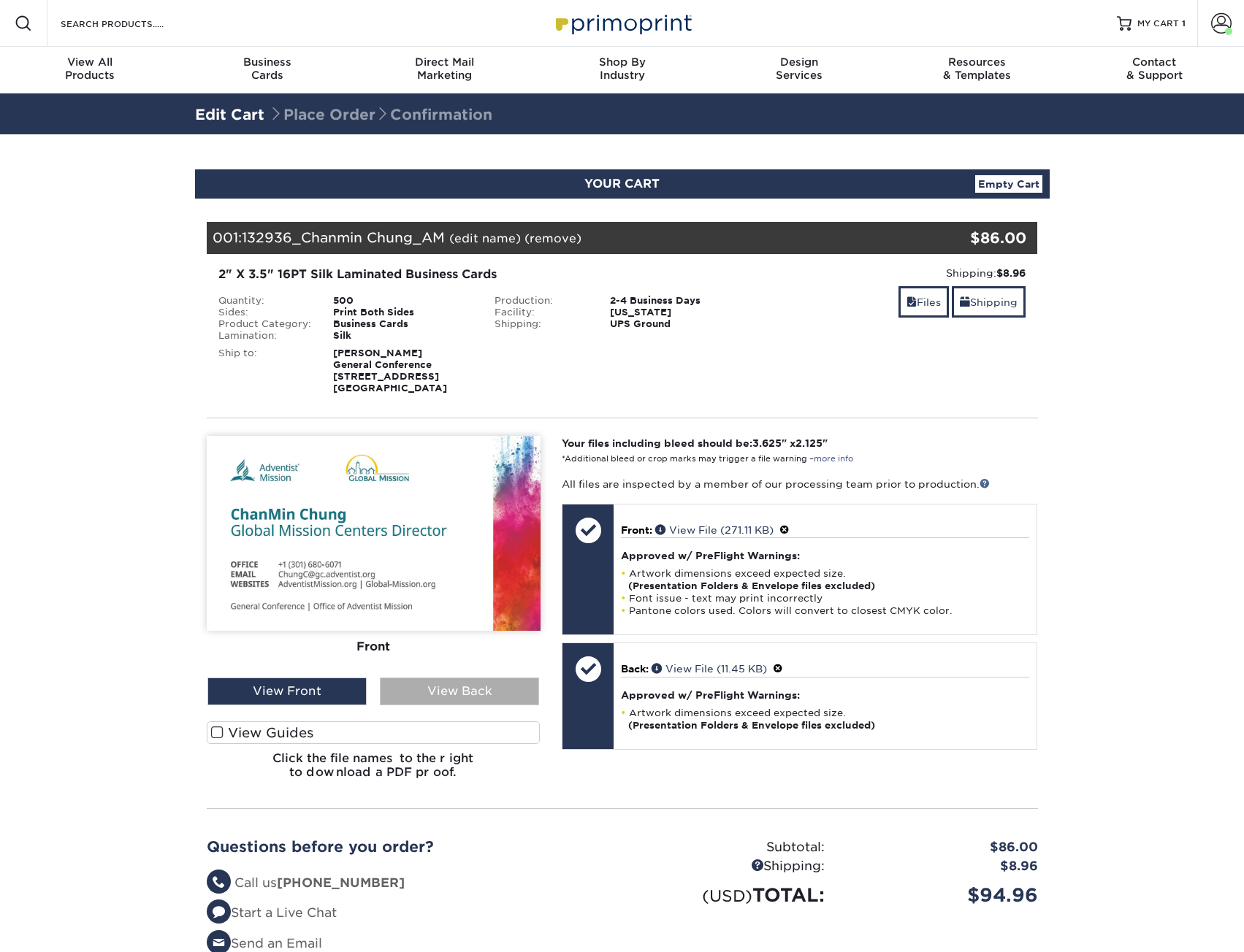
click at [452, 692] on div "View Back" at bounding box center [459, 691] width 159 height 28
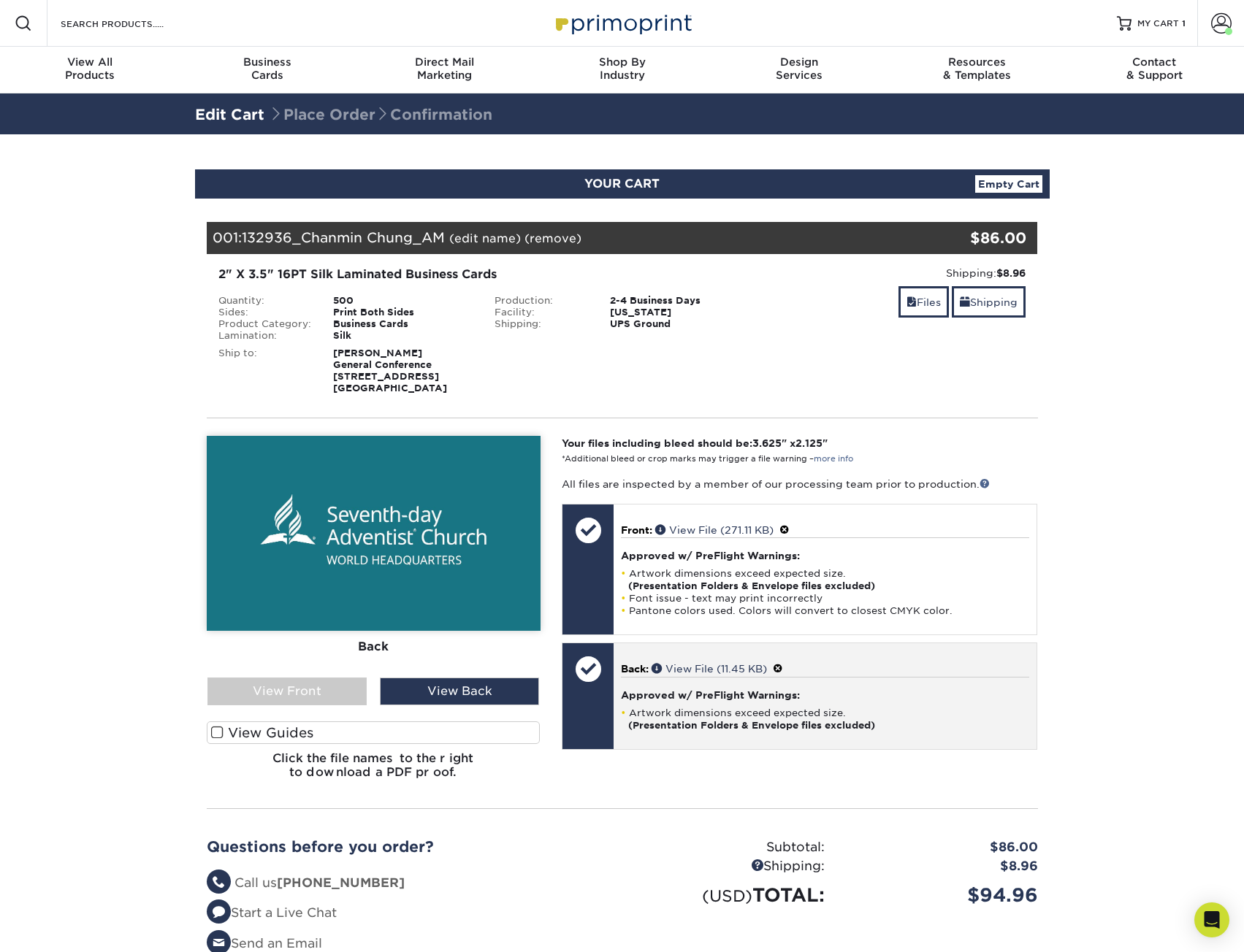
click at [291, 696] on div "View Front" at bounding box center [286, 691] width 159 height 28
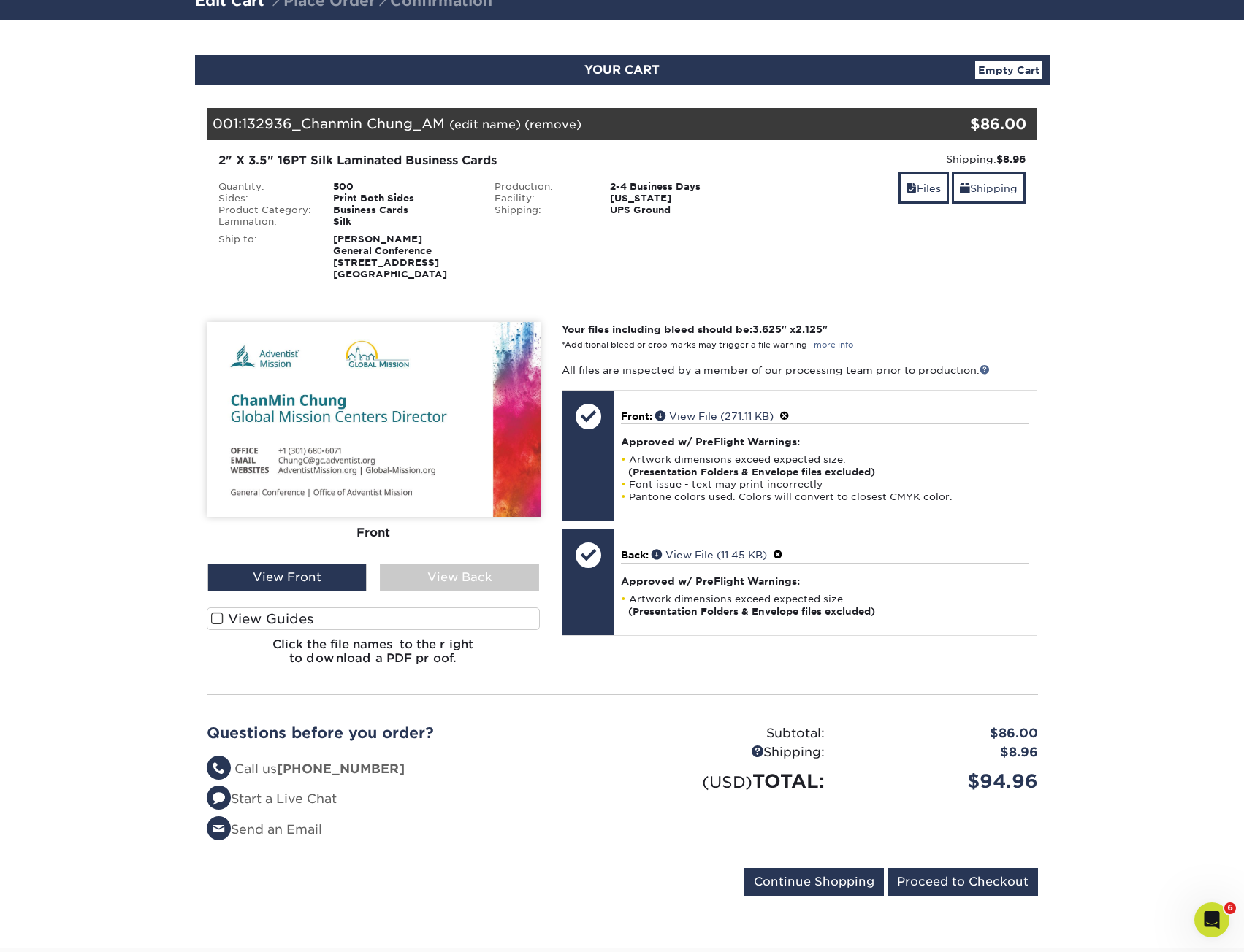
scroll to position [537, 0]
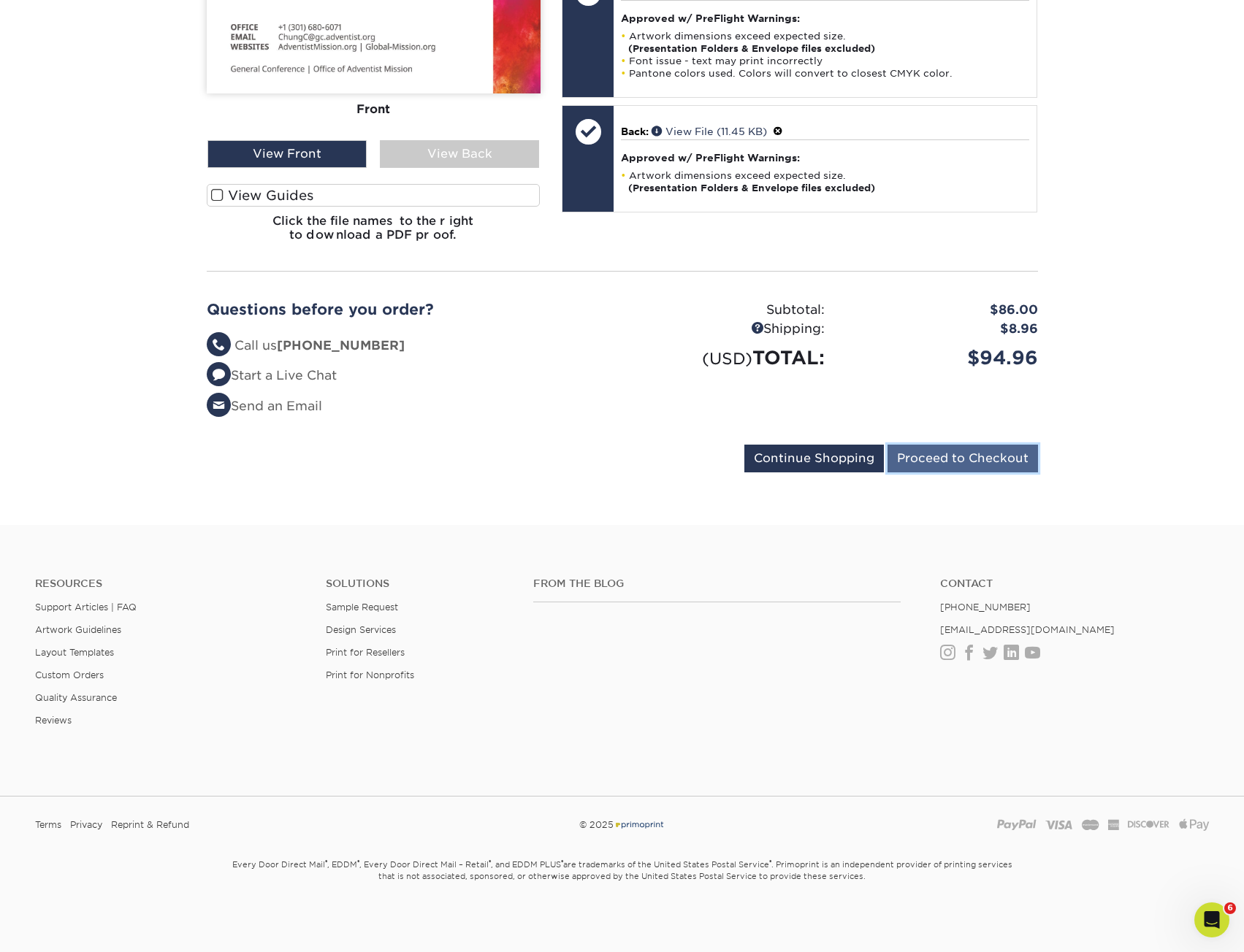
click at [989, 462] on input "Proceed to Checkout" at bounding box center [963, 458] width 150 height 28
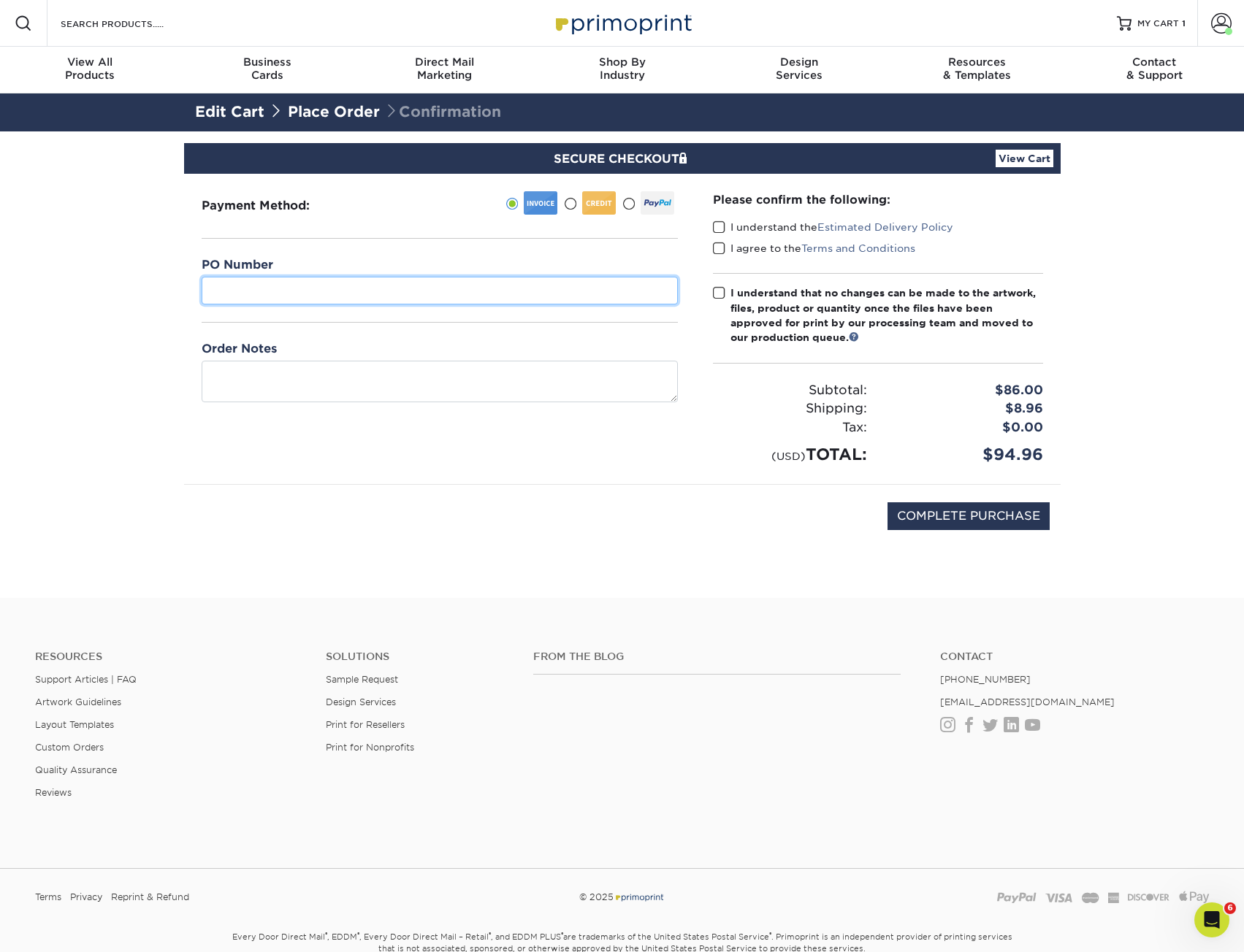
click at [328, 283] on input "text" at bounding box center [440, 290] width 476 height 28
paste input "132936"
type input "132936"
drag, startPoint x: 320, startPoint y: 354, endPoint x: 333, endPoint y: 387, distance: 35.5
click at [320, 355] on div "Order Notes" at bounding box center [440, 372] width 476 height 62
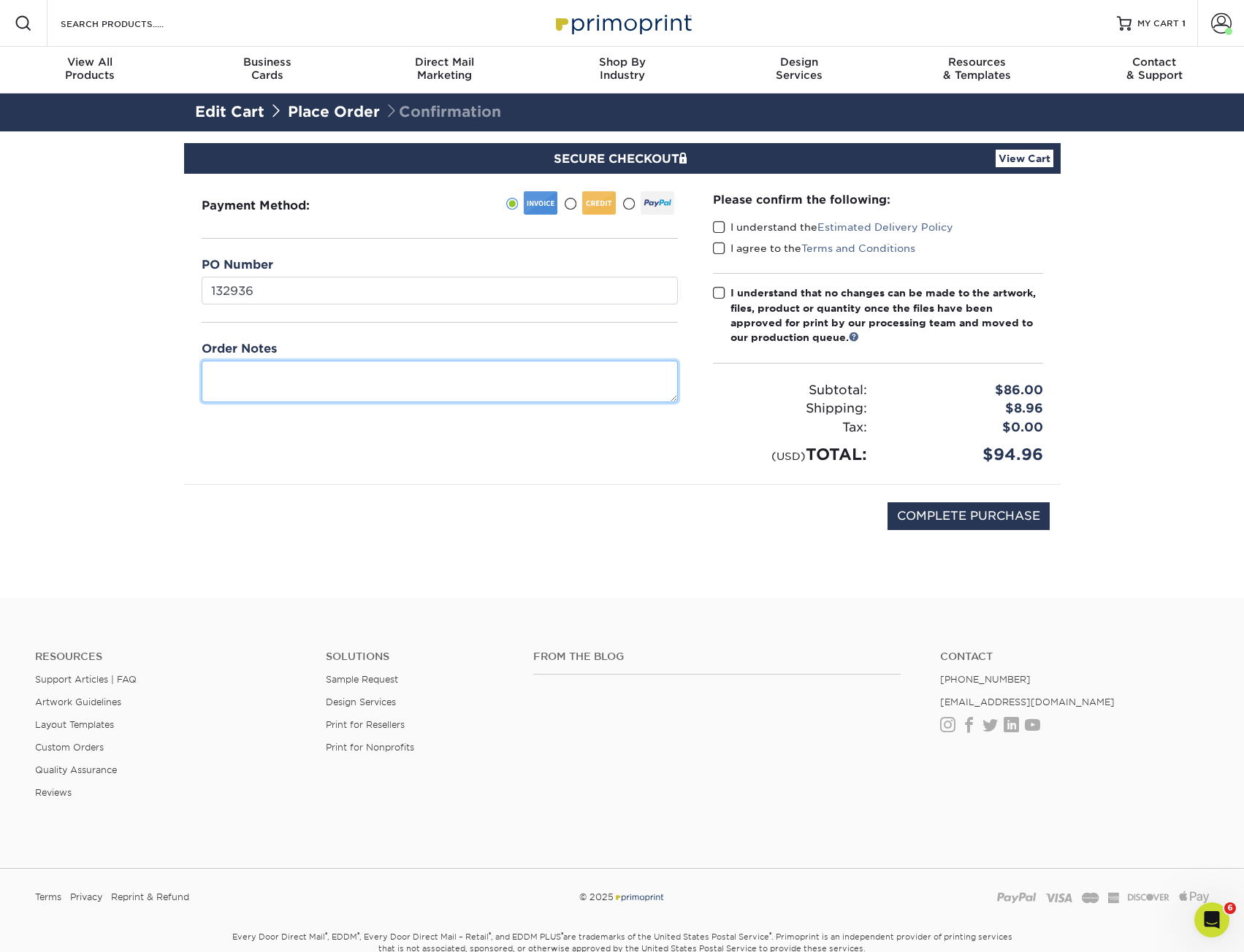
click at [333, 388] on textarea at bounding box center [440, 381] width 476 height 42
paste textarea "132936"
type textarea "132936AM"
click at [718, 225] on span at bounding box center [720, 227] width 13 height 14
click at [0, 0] on input "I understand the Estimated Delivery Policy" at bounding box center [0, 0] width 0 height 0
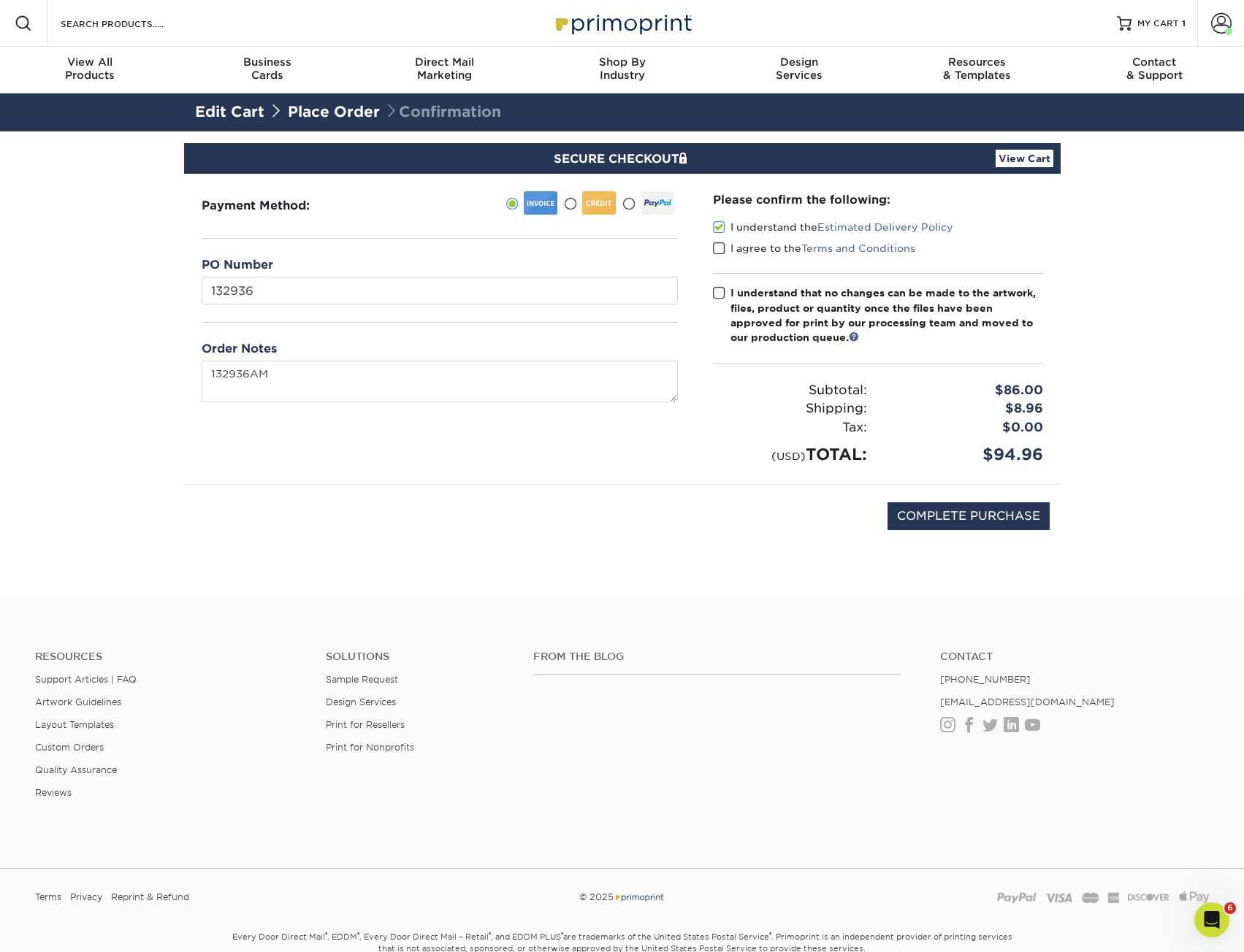
click at [722, 249] on span at bounding box center [720, 248] width 13 height 14
click at [0, 0] on input "I agree to the Terms and Conditions" at bounding box center [0, 0] width 0 height 0
click at [722, 293] on span at bounding box center [720, 293] width 13 height 14
click at [0, 0] on input "I understand that no changes can be made to the artwork, files, product or quan…" at bounding box center [0, 0] width 0 height 0
click at [950, 518] on input "COMPLETE PURCHASE" at bounding box center [968, 516] width 162 height 28
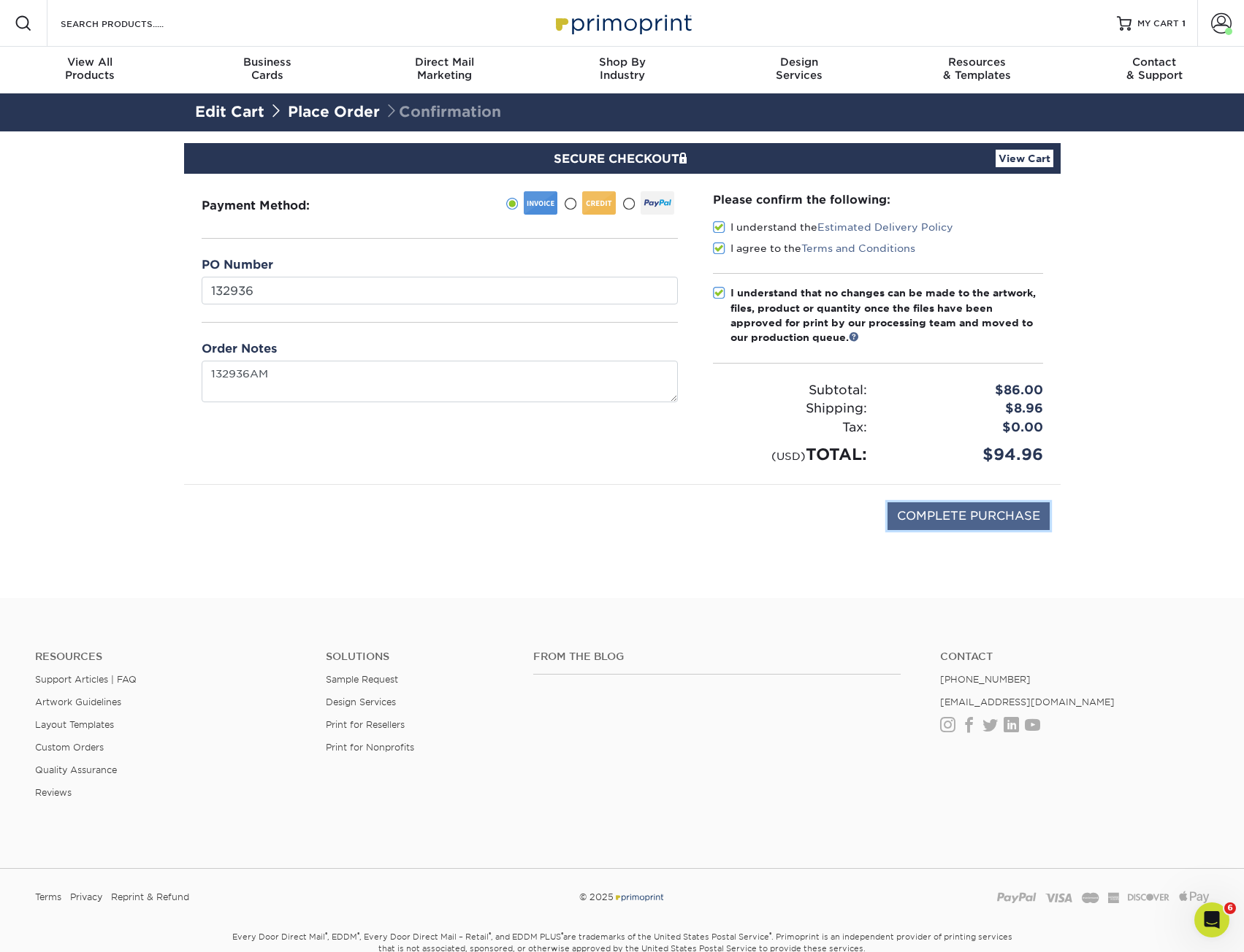
type input "PROCESSING, PLEASE WAIT..."
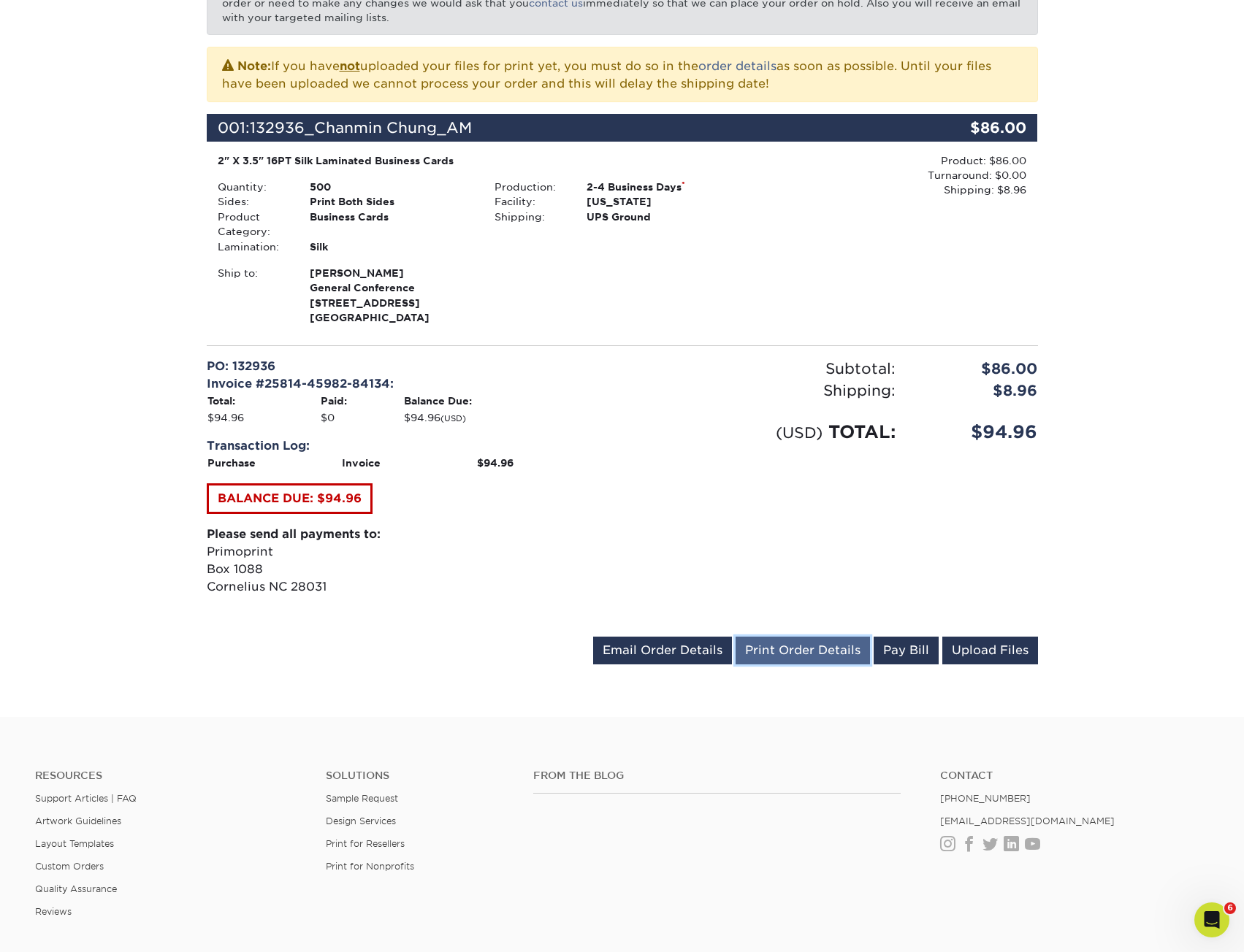
click at [807, 659] on link "Print Order Details" at bounding box center [803, 651] width 134 height 28
drag, startPoint x: 405, startPoint y: 301, endPoint x: 423, endPoint y: 306, distance: 18.7
click at [413, 306] on span "[STREET_ADDRESS]" at bounding box center [391, 303] width 163 height 14
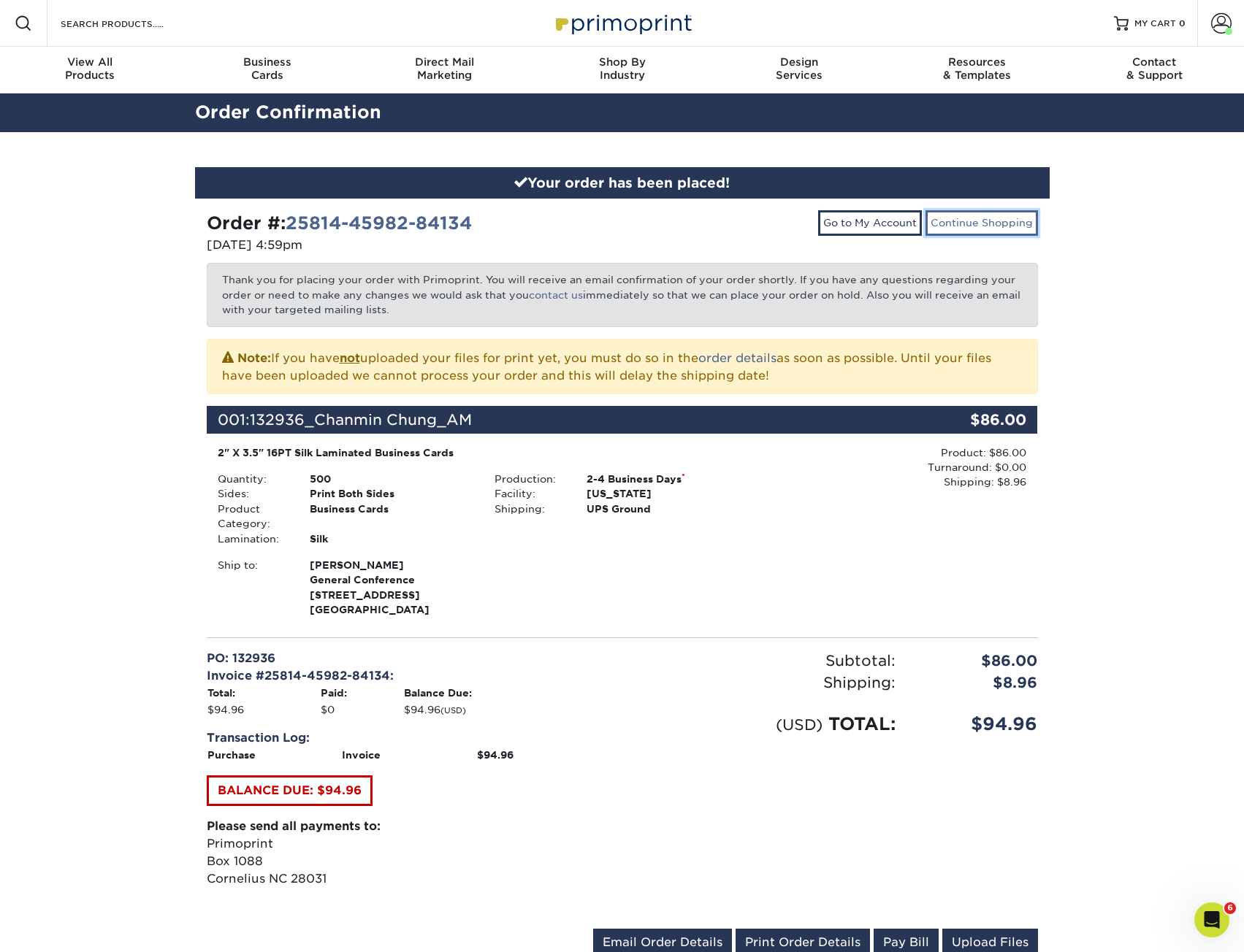
click at [1012, 231] on link "Continue Shopping" at bounding box center [981, 222] width 113 height 25
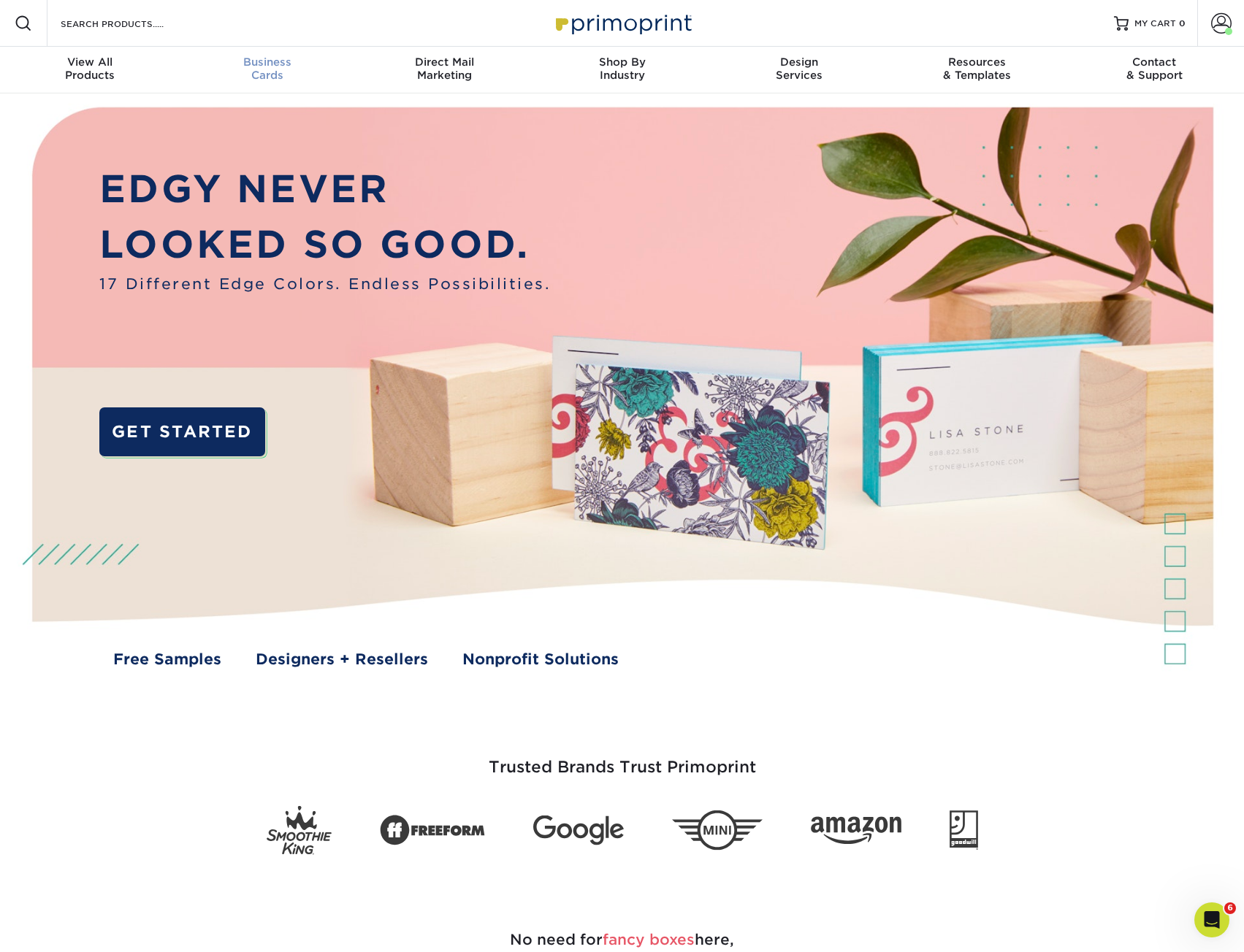
click at [281, 70] on div "Business Cards" at bounding box center [267, 68] width 177 height 26
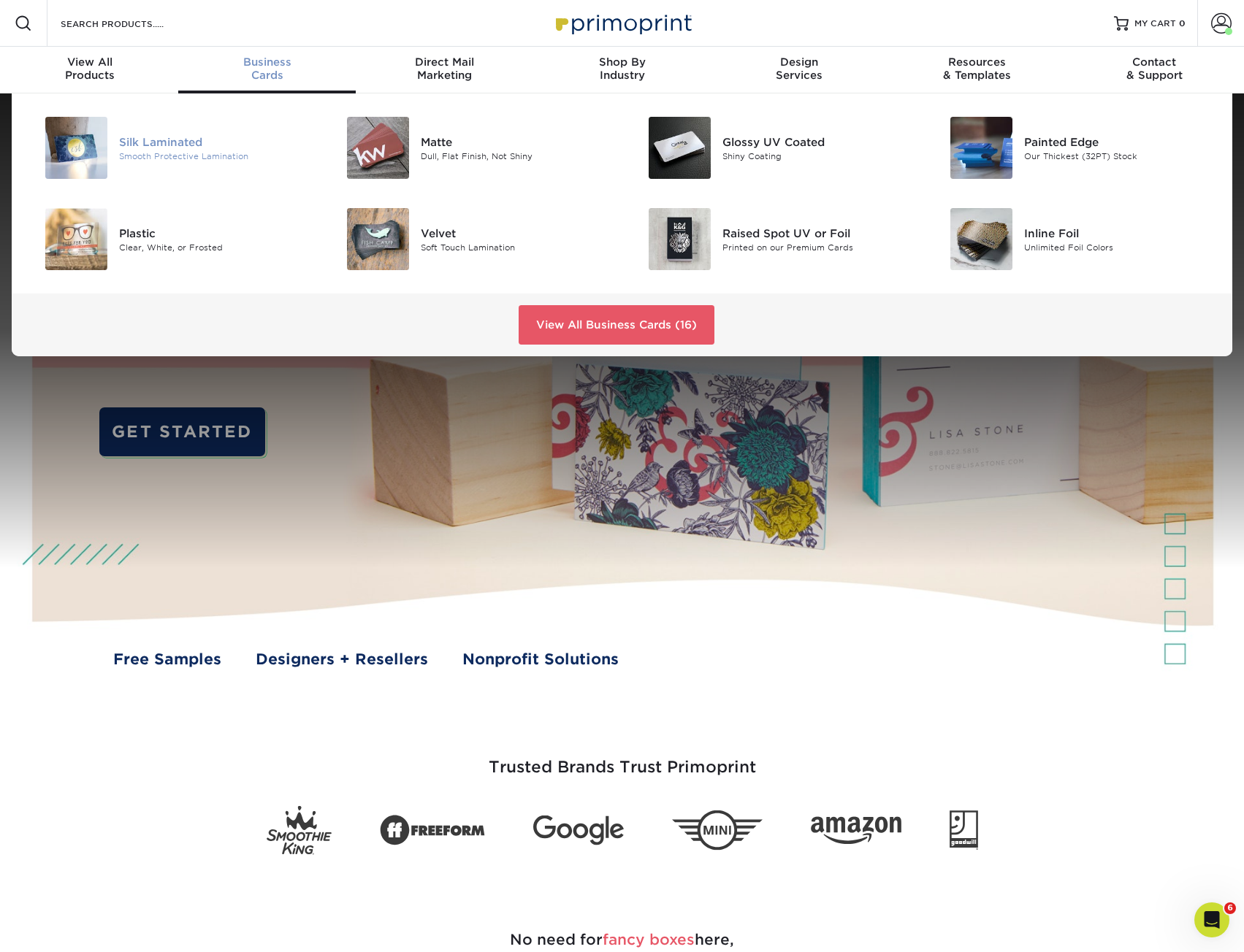
click at [178, 144] on div "Silk Laminated" at bounding box center [214, 141] width 190 height 16
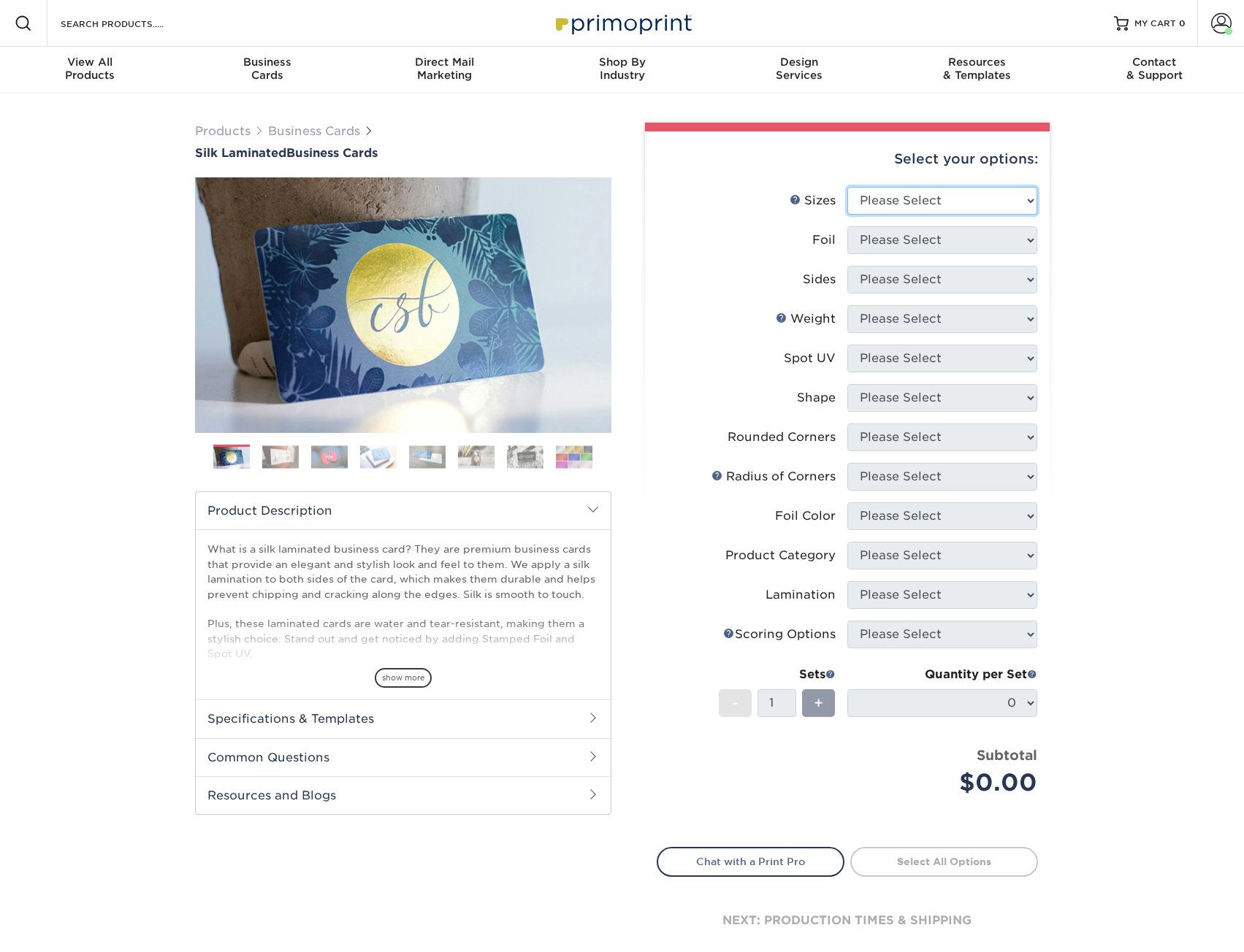
click at [916, 198] on select "Please Select 1.5" x 3.5" - Mini 1.75" x 3.5" - Mini 2" x 2" - Square 2" x 3" -…" at bounding box center [943, 201] width 190 height 28
select select "2.00x3.50"
click at [847, 187] on select "Please Select 1.5" x 3.5" - Mini 1.75" x 3.5" - Mini 2" x 2" - Square 2" x 3" -…" at bounding box center [943, 201] width 190 height 28
click at [923, 241] on select "Please Select Yes No" at bounding box center [943, 240] width 190 height 28
select select "0"
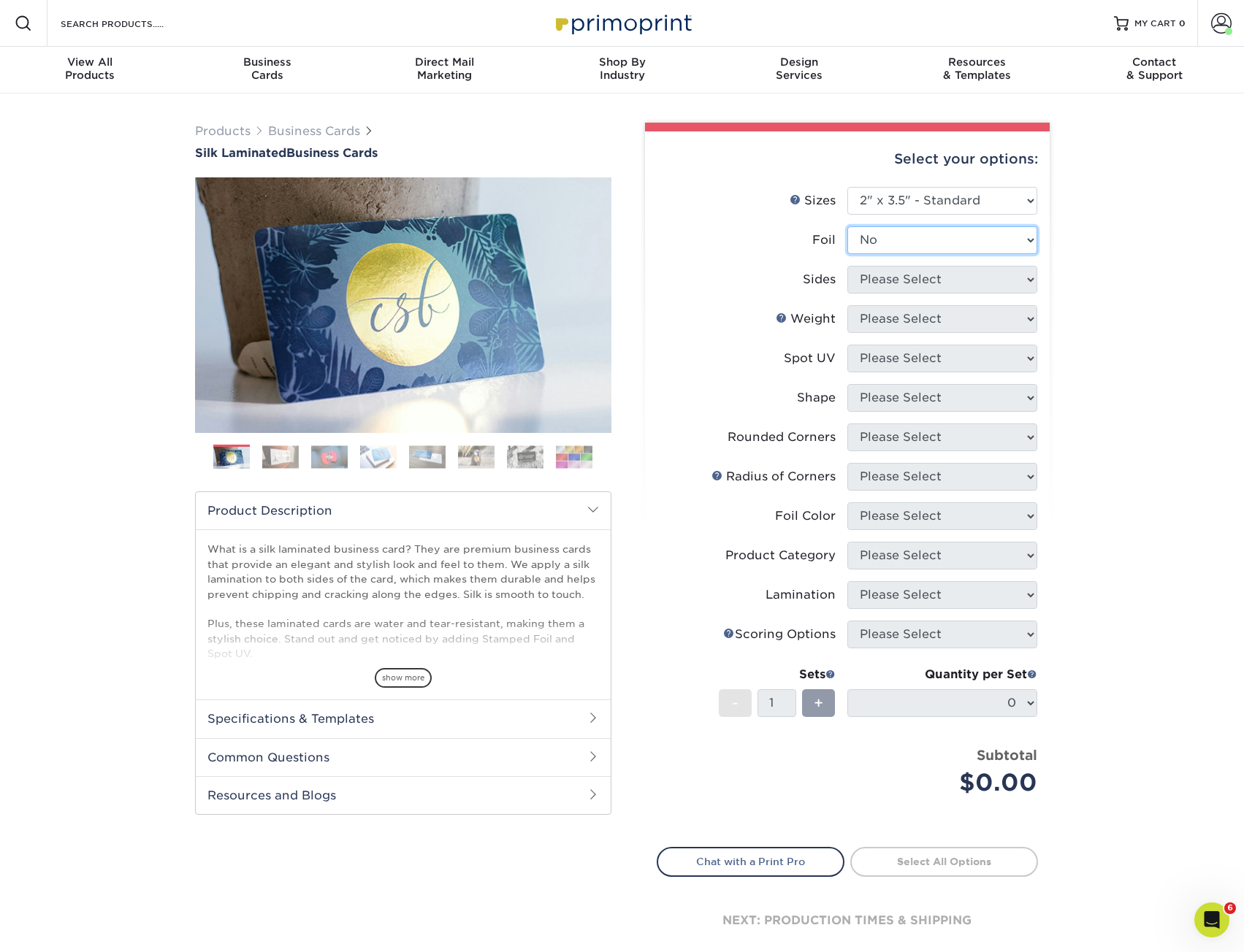
click at [847, 226] on select "Please Select Yes No" at bounding box center [943, 240] width 190 height 28
click at [919, 293] on select "Please Select Print Both Sides Print Front Only" at bounding box center [943, 280] width 190 height 28
select select "13abbda7-1d64-4f25-8bb2-c179b224825d"
click at [847, 266] on select "Please Select Print Both Sides Print Front Only" at bounding box center [943, 280] width 190 height 28
click at [932, 290] on select "Please Select Print Both Sides Print Front Only" at bounding box center [943, 280] width 190 height 28
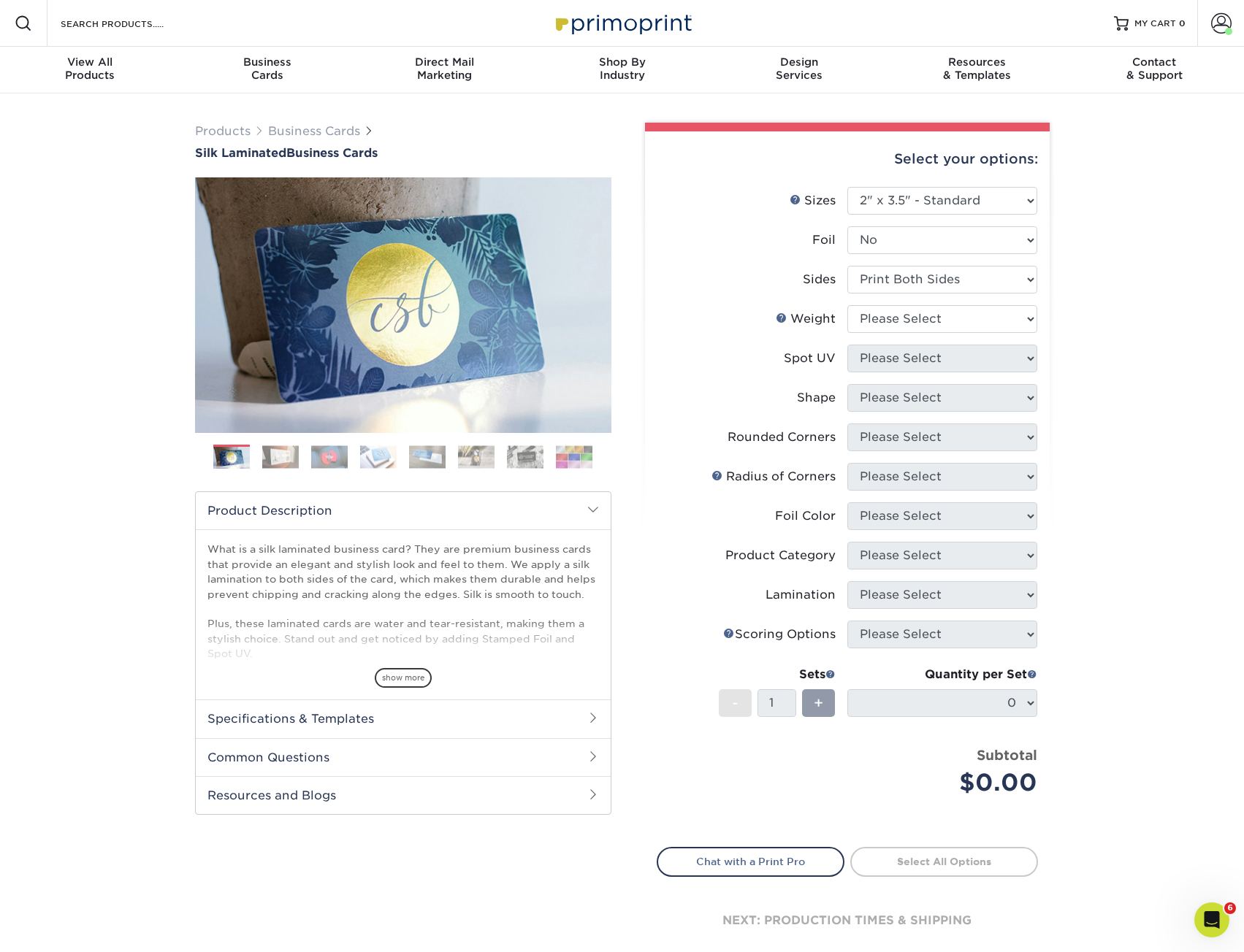
click at [1090, 312] on div "Products Business Cards Silk Laminated Business Cards Previous Next" at bounding box center [622, 556] width 1244 height 924
click at [973, 316] on select "Please Select 16PT" at bounding box center [943, 319] width 190 height 28
select select "16PT"
click at [847, 305] on select "Please Select 16PT" at bounding box center [943, 319] width 190 height 28
click at [981, 353] on select "Please Select No Spot UV Front and Back (Both Sides) Front Only Back Only" at bounding box center [943, 358] width 190 height 28
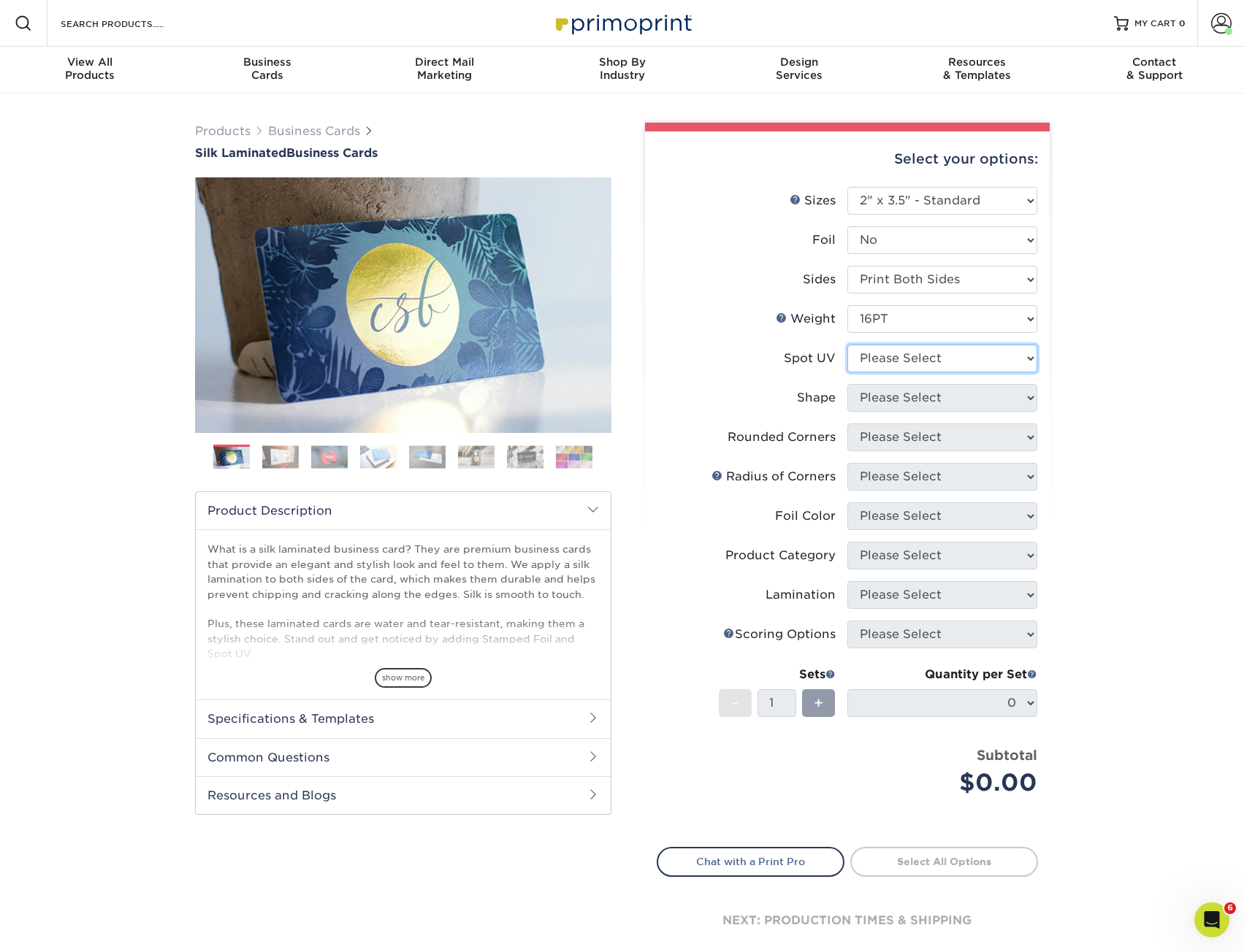
select select "3"
click at [847, 345] on select "Please Select No Spot UV Front and Back (Both Sides) Front Only Back Only" at bounding box center [943, 358] width 190 height 28
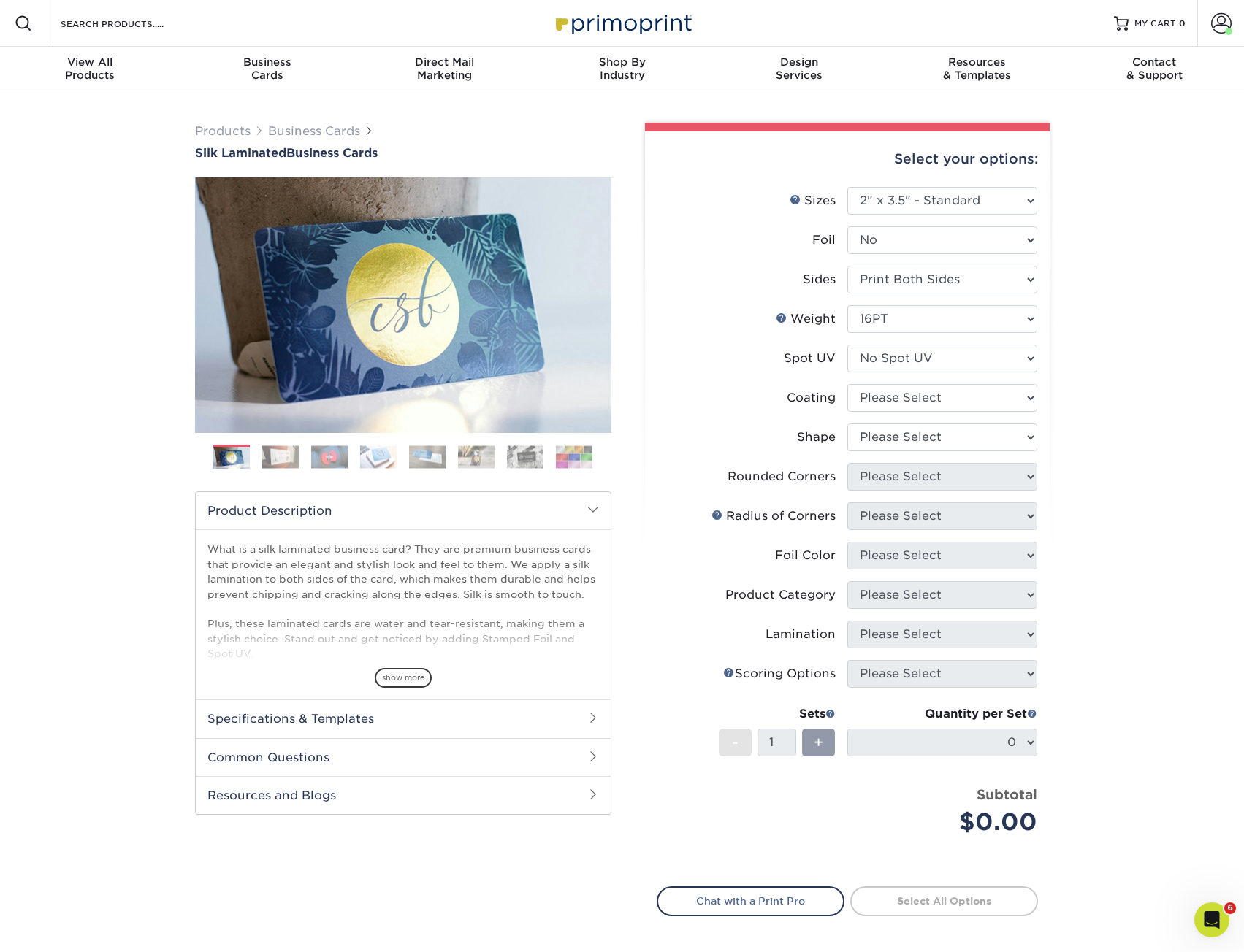
click at [1129, 426] on div "Products Business Cards Silk Laminated Business Cards Previous Next" at bounding box center [622, 575] width 1244 height 963
click at [986, 390] on select at bounding box center [943, 397] width 190 height 28
click at [847, 384] on select at bounding box center [943, 397] width 190 height 28
click at [968, 396] on select at bounding box center [943, 397] width 190 height 28
select select "3e7618de-abca-4bda-9f97-8b9129e913d8"
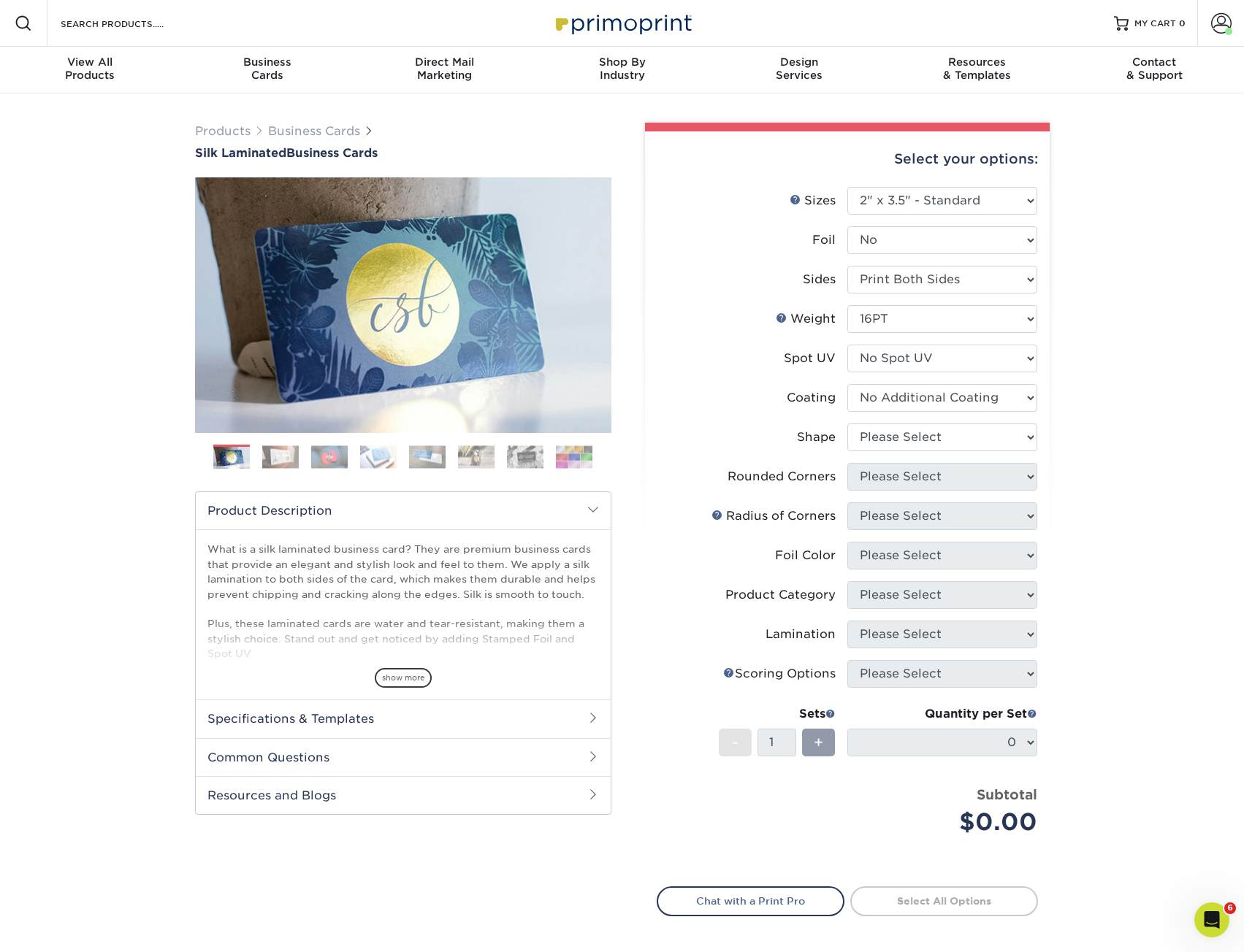
click at [847, 384] on select at bounding box center [943, 397] width 190 height 28
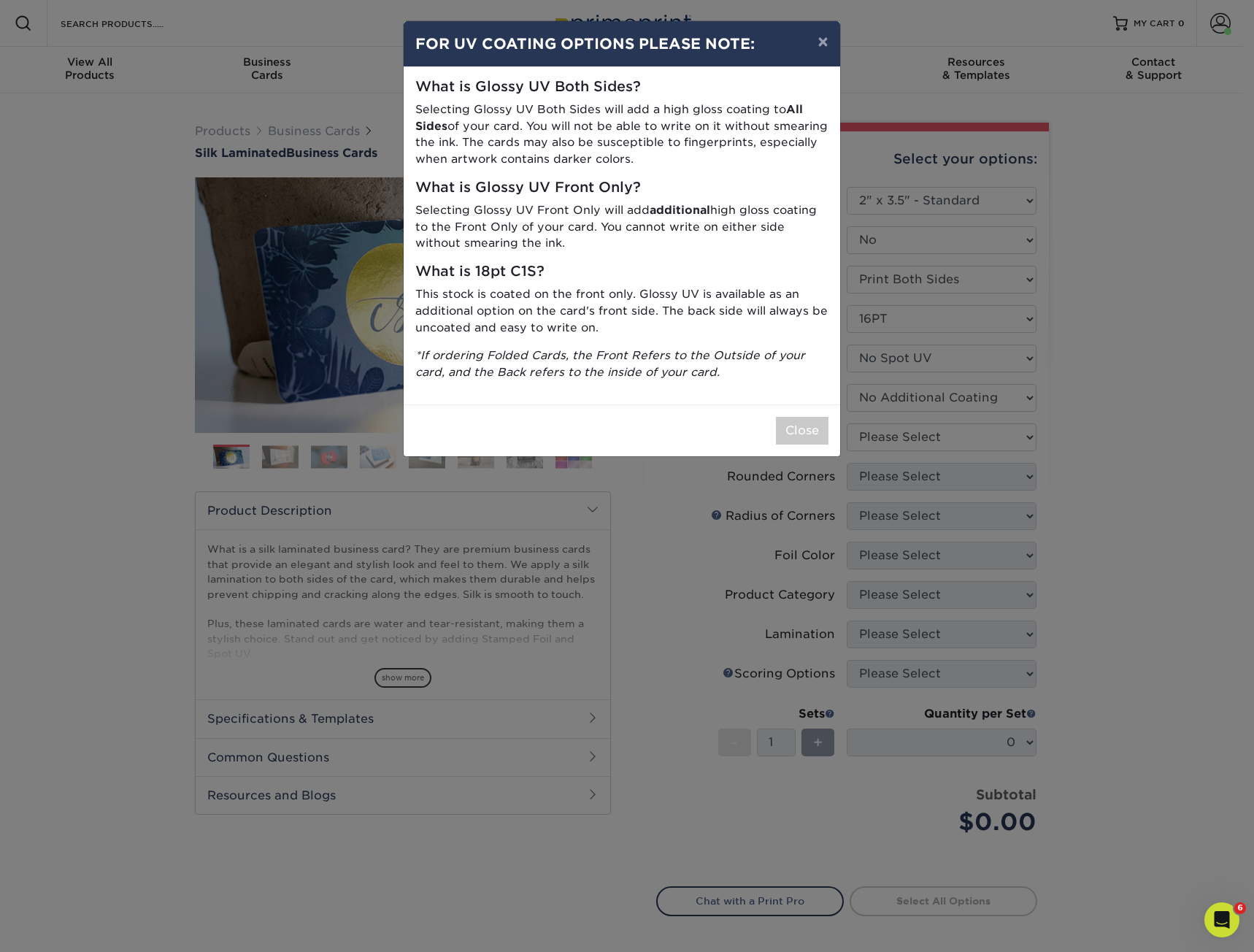
click at [1063, 435] on div "× FOR UV COATING OPTIONS PLEASE NOTE: What is Glossy UV Both Sides? Selecting G…" at bounding box center [627, 476] width 1254 height 952
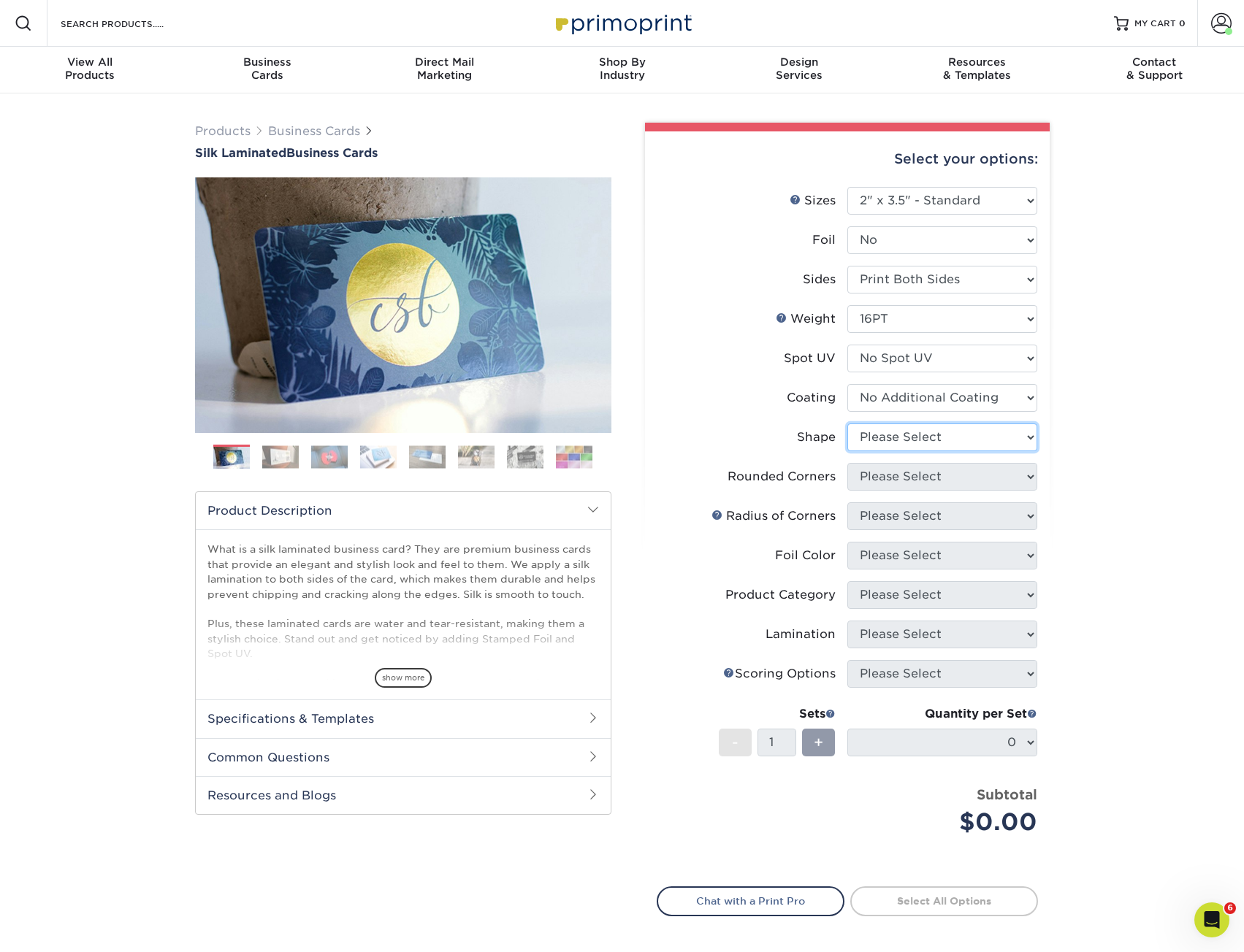
click at [900, 437] on select "Please Select Standard Oval" at bounding box center [943, 437] width 190 height 28
select select "standard"
click at [847, 424] on select "Please Select Standard Oval" at bounding box center [943, 437] width 190 height 28
click at [950, 479] on select "Please Select Yes - Round 2 Corners Yes - Round 4 Corners No" at bounding box center [943, 476] width 190 height 28
select select "0"
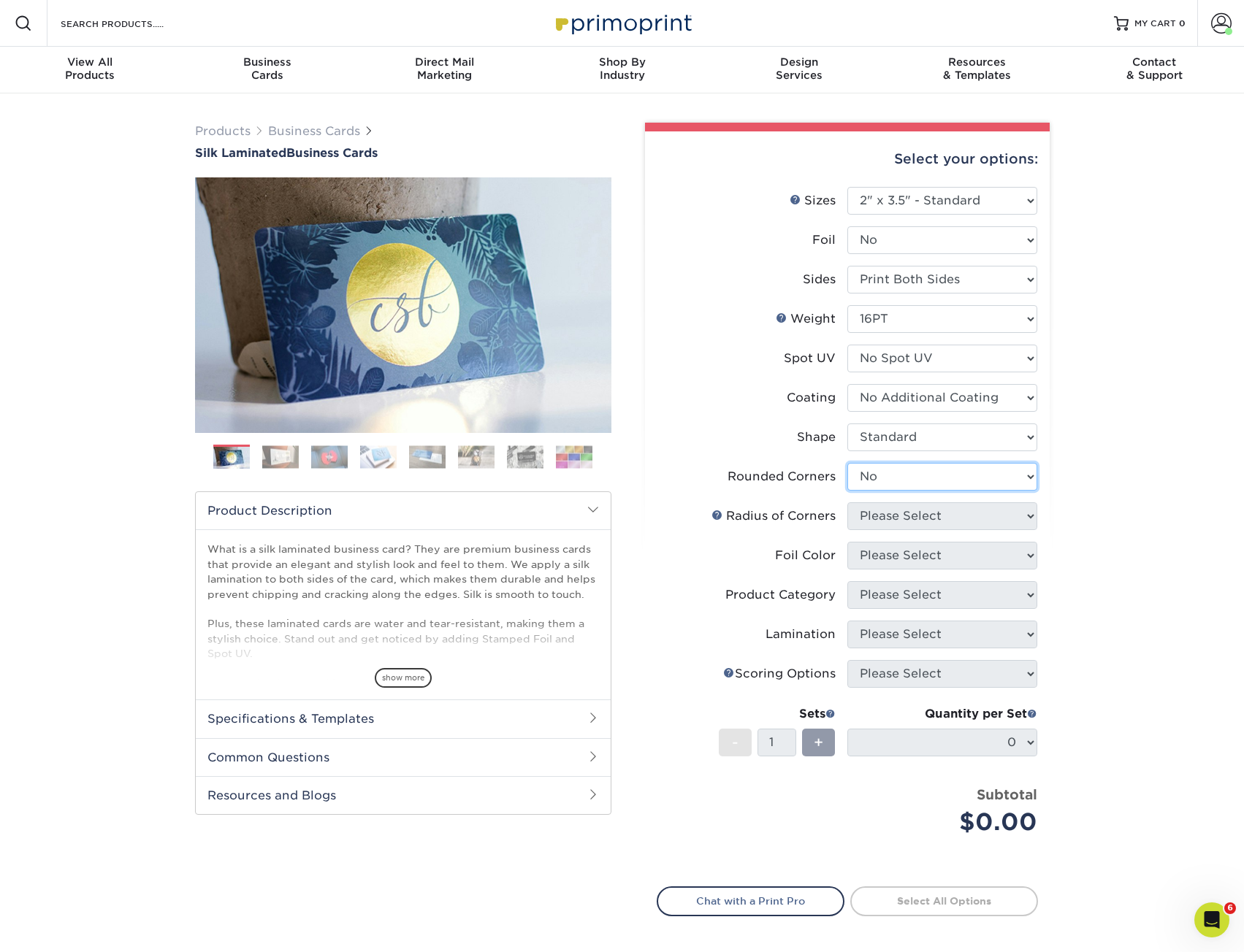
click at [847, 463] on select "Please Select Yes - Round 2 Corners Yes - Round 4 Corners No" at bounding box center [943, 476] width 190 height 28
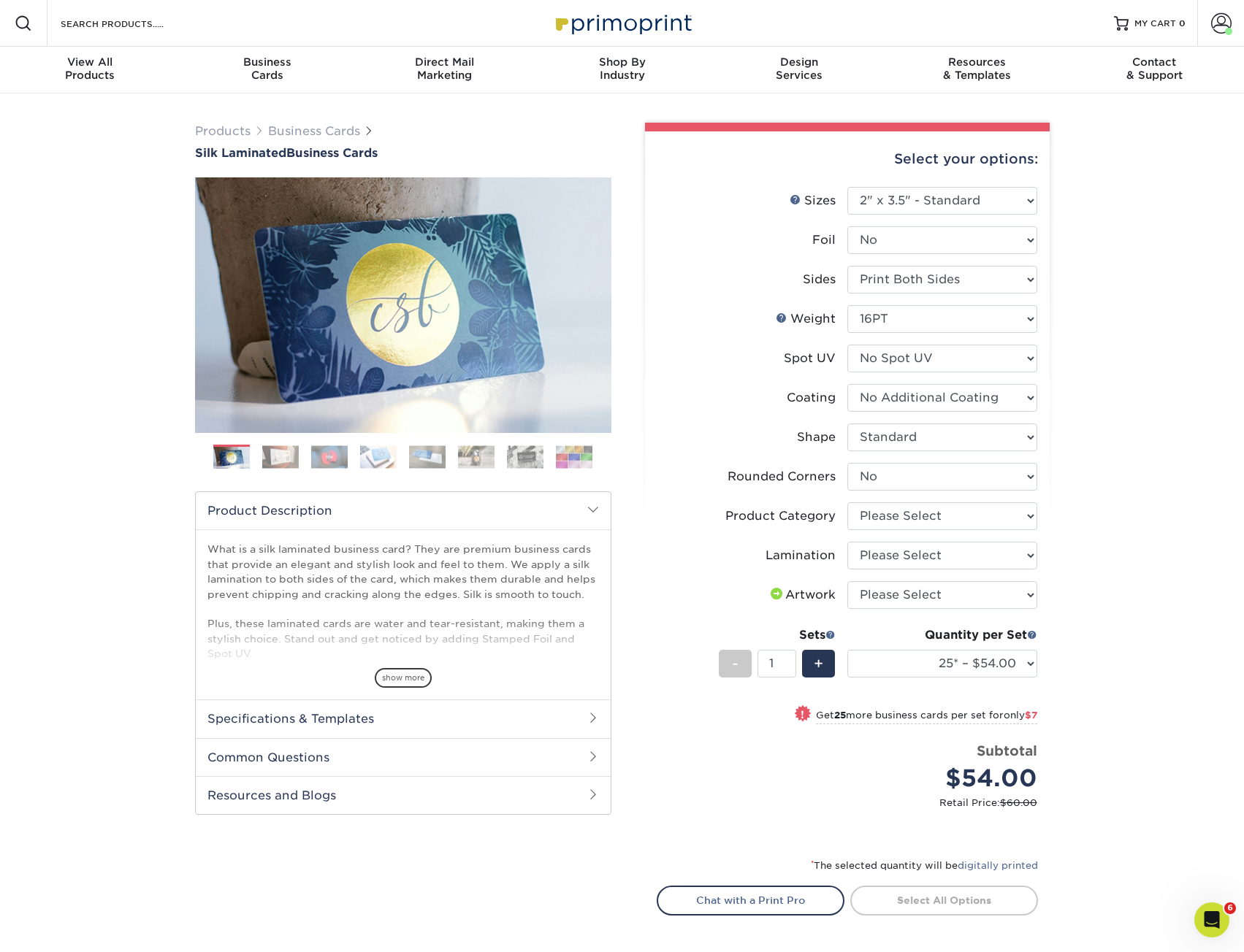
click at [1094, 476] on div "Products Business Cards Silk Laminated Business Cards Previous Next" at bounding box center [622, 575] width 1244 height 962
click at [975, 520] on select "Please Select Business Cards" at bounding box center [943, 516] width 190 height 28
select select "3b5148f1-0588-4f88-a218-97bcfdce65c1"
click at [847, 502] on select "Please Select Business Cards" at bounding box center [943, 516] width 190 height 28
click at [993, 552] on select "Please Select Silk" at bounding box center [943, 556] width 190 height 28
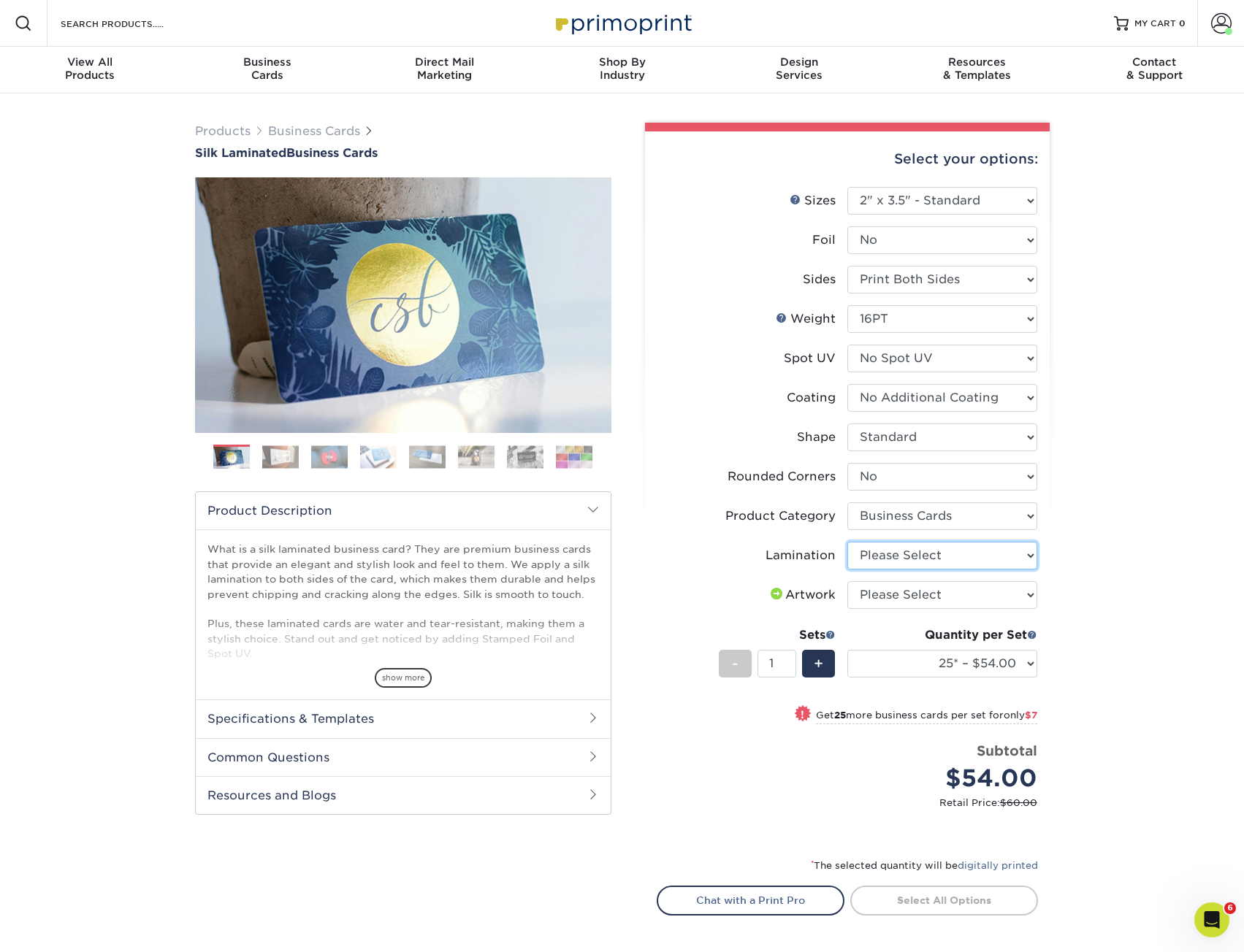
select select "ccacb42f-45f7-42d3-bbd3-7c8421cf37f0"
click at [847, 542] on select "Please Select Silk" at bounding box center [943, 556] width 190 height 28
click at [991, 597] on select "Please Select I will upload files I need a design - $100" at bounding box center [943, 595] width 190 height 28
select select "upload"
click at [847, 581] on select "Please Select I will upload files I need a design - $100" at bounding box center [943, 595] width 190 height 28
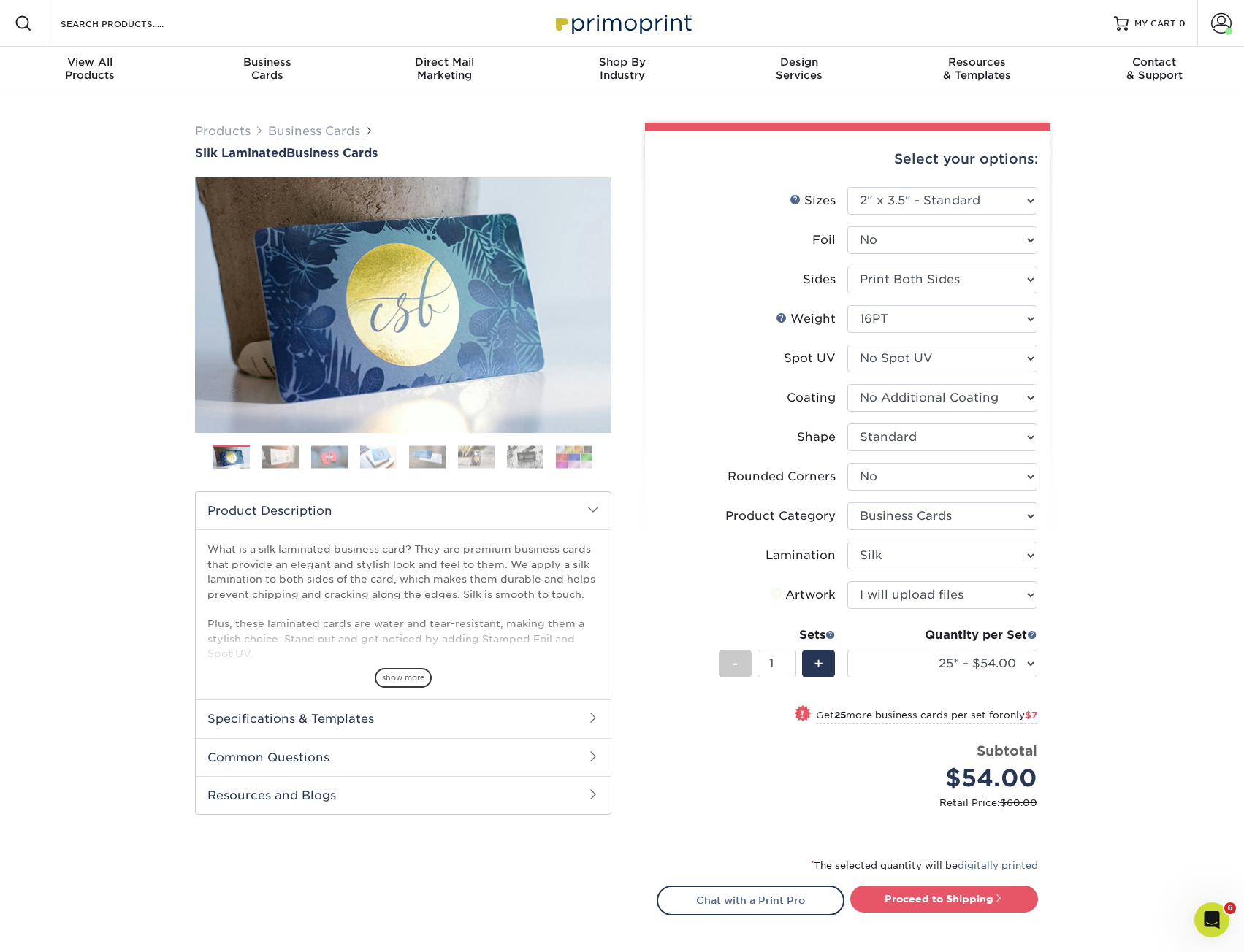
click at [1062, 671] on div "Products Business Cards Silk Laminated Business Cards Previous Next" at bounding box center [622, 575] width 1244 height 962
click at [1004, 667] on select "25* – $54.00 50* – $61.00 75* – $68.00 100* – $75.00 250* – $82.00 500 – $86.00…" at bounding box center [943, 663] width 190 height 28
select select "500 – $86.00"
click at [847, 650] on select "25* – $54.00 50* – $61.00 75* – $68.00 100* – $75.00 250* – $82.00 500 – $86.00…" at bounding box center [943, 663] width 190 height 28
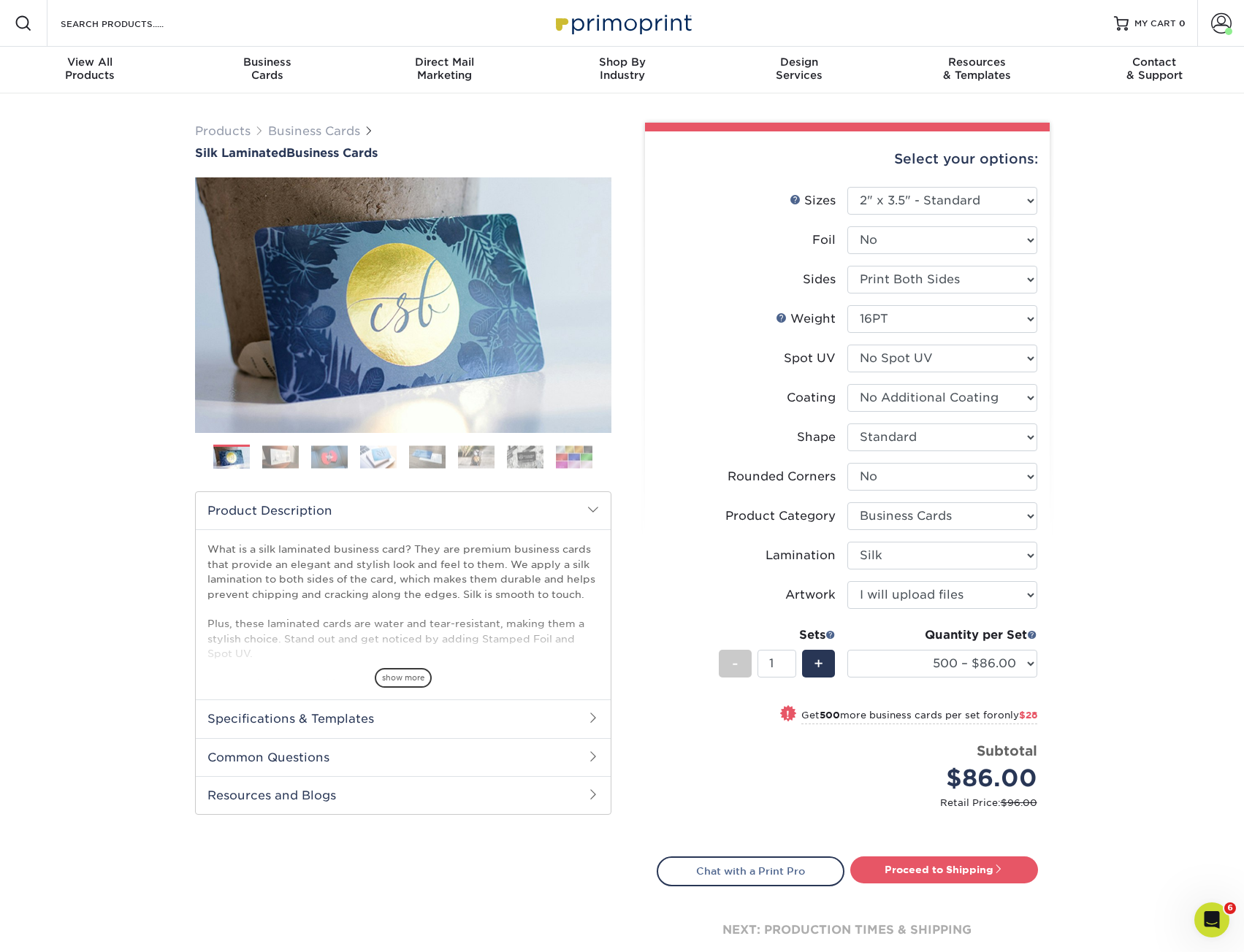
click at [1178, 735] on div "Products Business Cards Silk Laminated Business Cards Previous Next" at bounding box center [622, 560] width 1244 height 933
click at [1115, 396] on div "Products Business Cards Silk Laminated Business Cards Previous Next" at bounding box center [622, 560] width 1244 height 933
click at [987, 395] on select at bounding box center [943, 397] width 190 height 28
click at [1154, 384] on div "Products Business Cards Silk Laminated Business Cards Previous Next" at bounding box center [622, 560] width 1244 height 933
click at [1019, 353] on select "Please Select No Spot UV Front and Back (Both Sides) Front Only Back Only" at bounding box center [943, 358] width 190 height 28
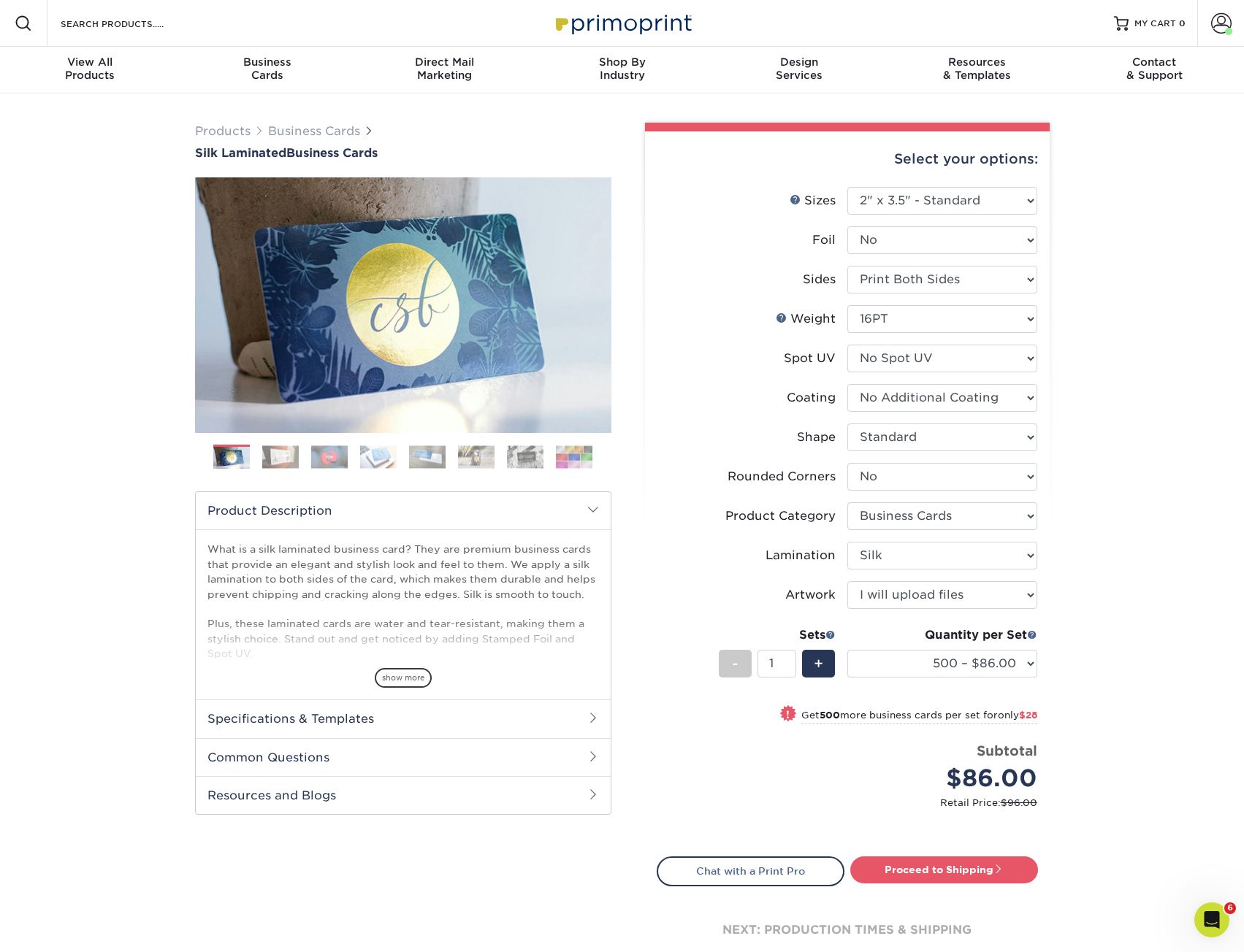
click at [1126, 389] on div "Products Business Cards Silk Laminated Business Cards Previous Next" at bounding box center [622, 560] width 1244 height 933
click at [1134, 569] on div "Products Business Cards Silk Laminated Business Cards Previous Next" at bounding box center [622, 560] width 1244 height 933
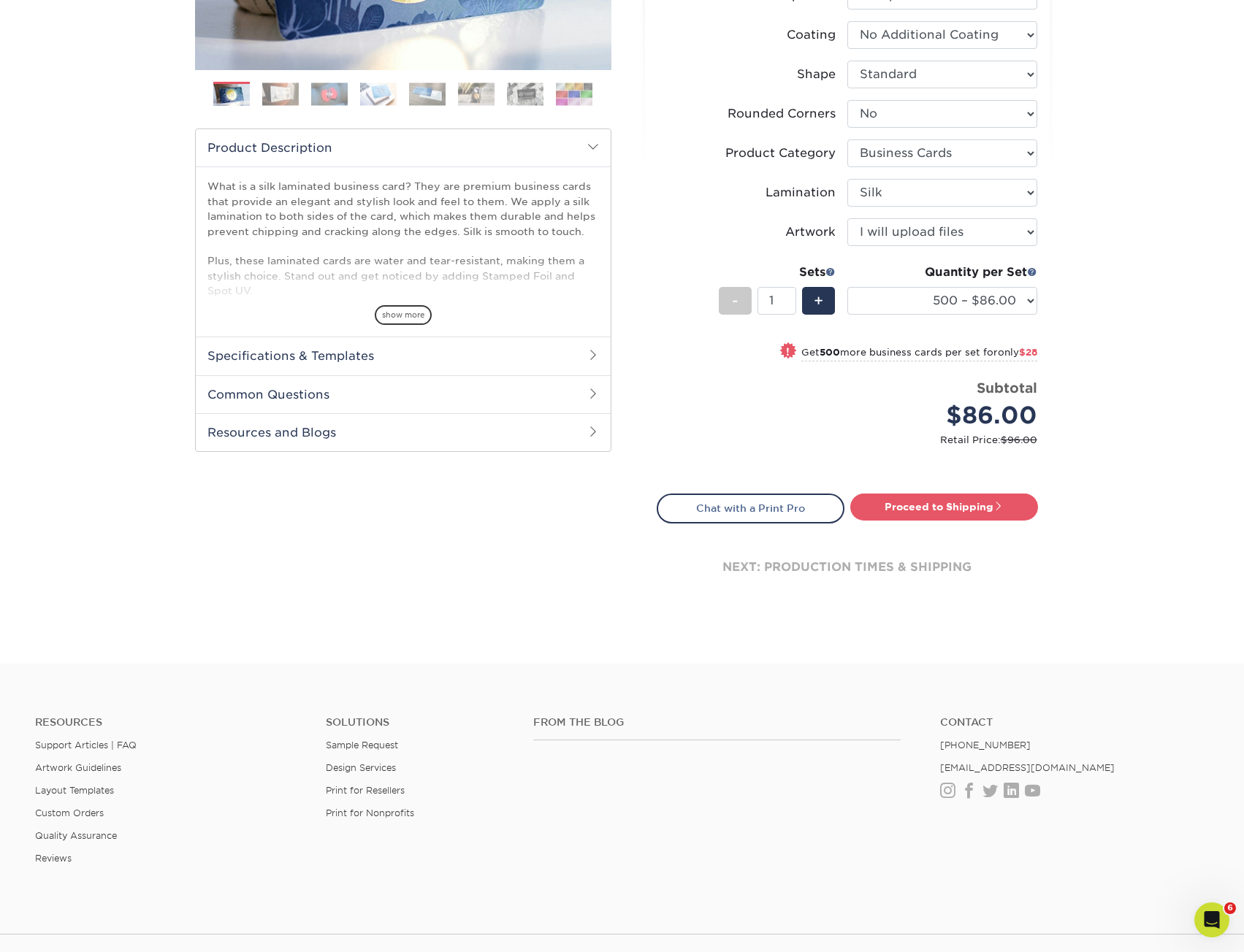
scroll to position [365, 0]
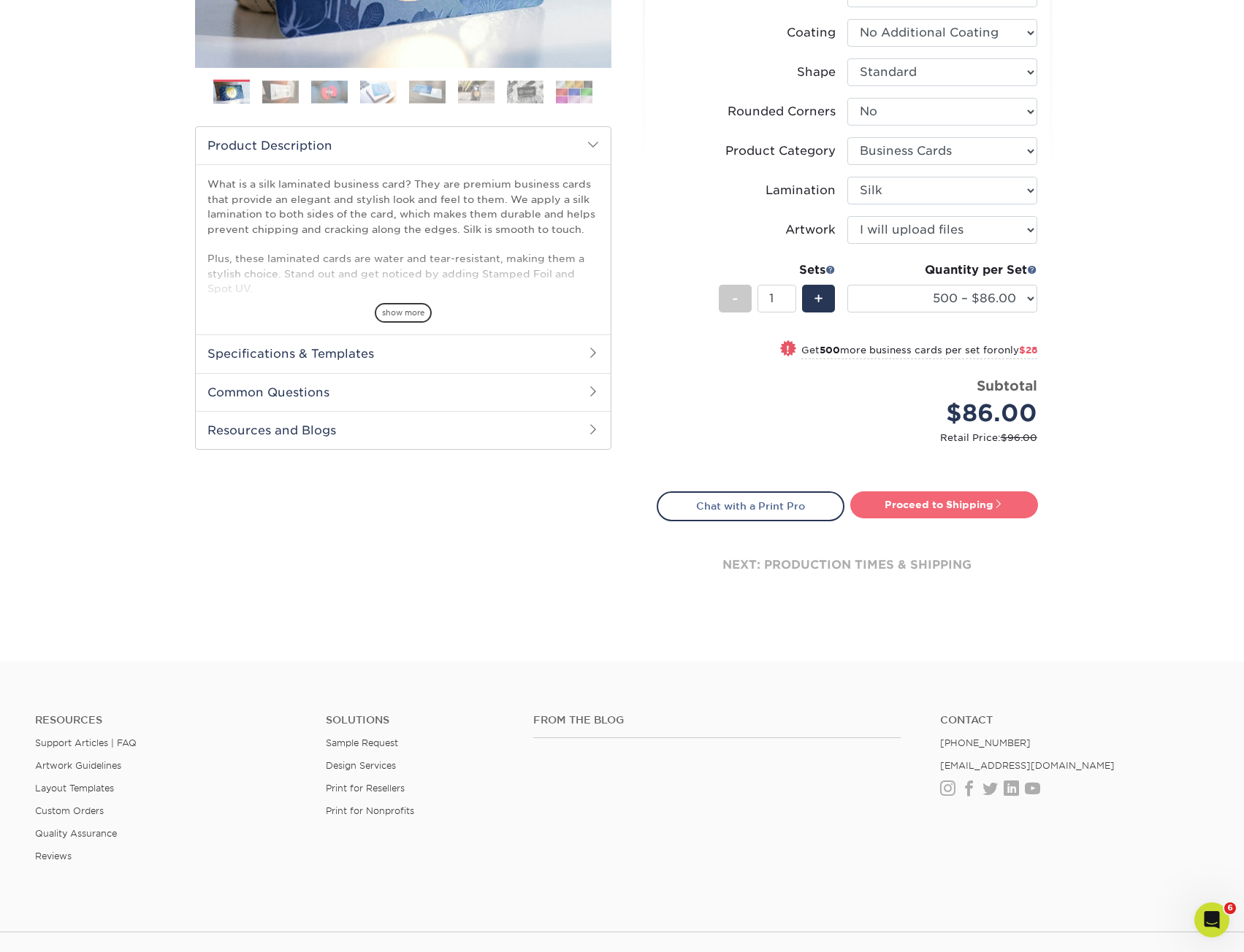
click at [950, 497] on link "Proceed to Shipping" at bounding box center [943, 504] width 188 height 26
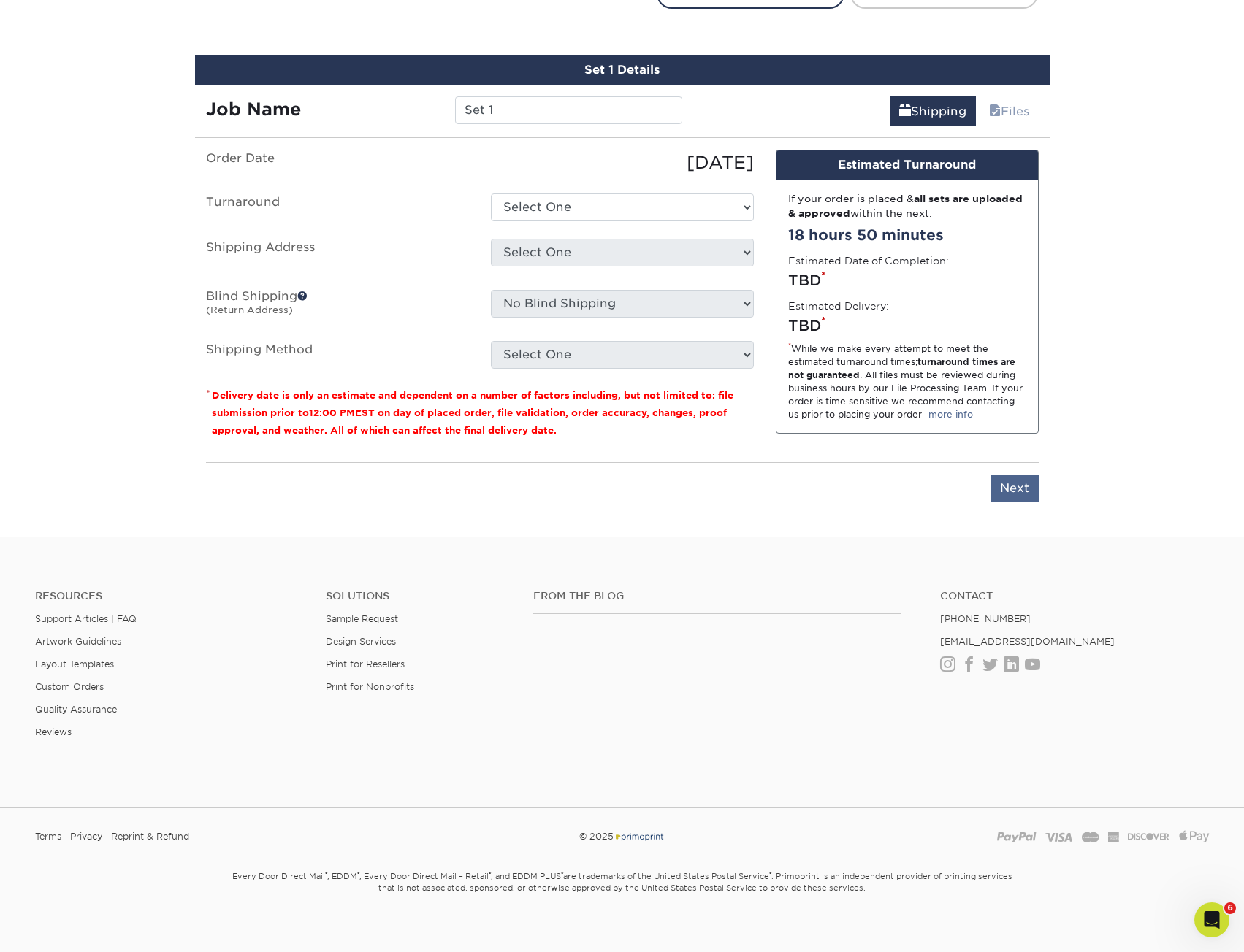
scroll to position [890, 0]
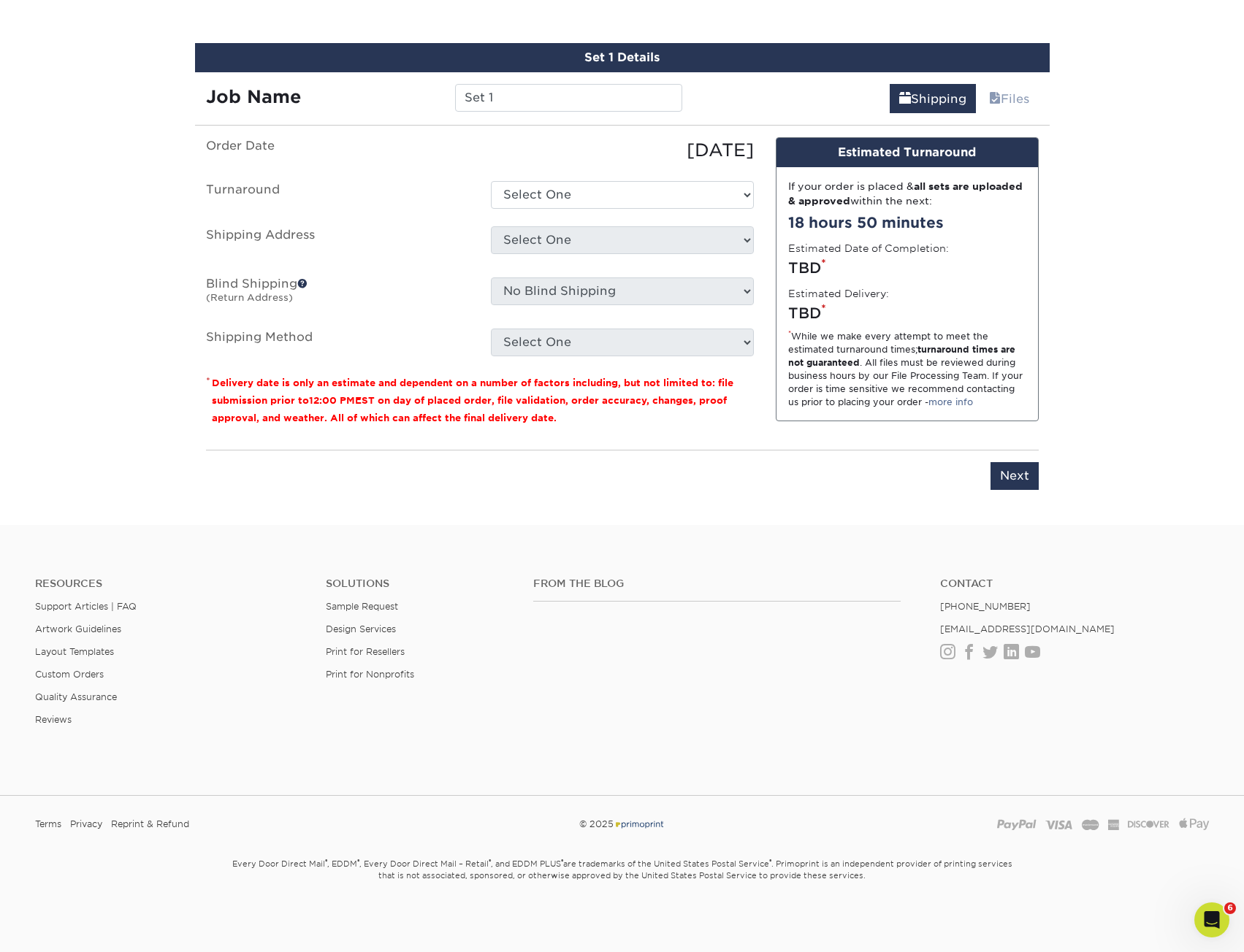
drag, startPoint x: 526, startPoint y: 80, endPoint x: 507, endPoint y: 89, distance: 21.0
click at [507, 86] on div "Job Name Set 1" at bounding box center [445, 92] width 499 height 41
drag, startPoint x: 494, startPoint y: 98, endPoint x: 386, endPoint y: 98, distance: 108.0
click at [386, 98] on div "Job Name Set 1" at bounding box center [445, 98] width 499 height 28
paste input "132937"
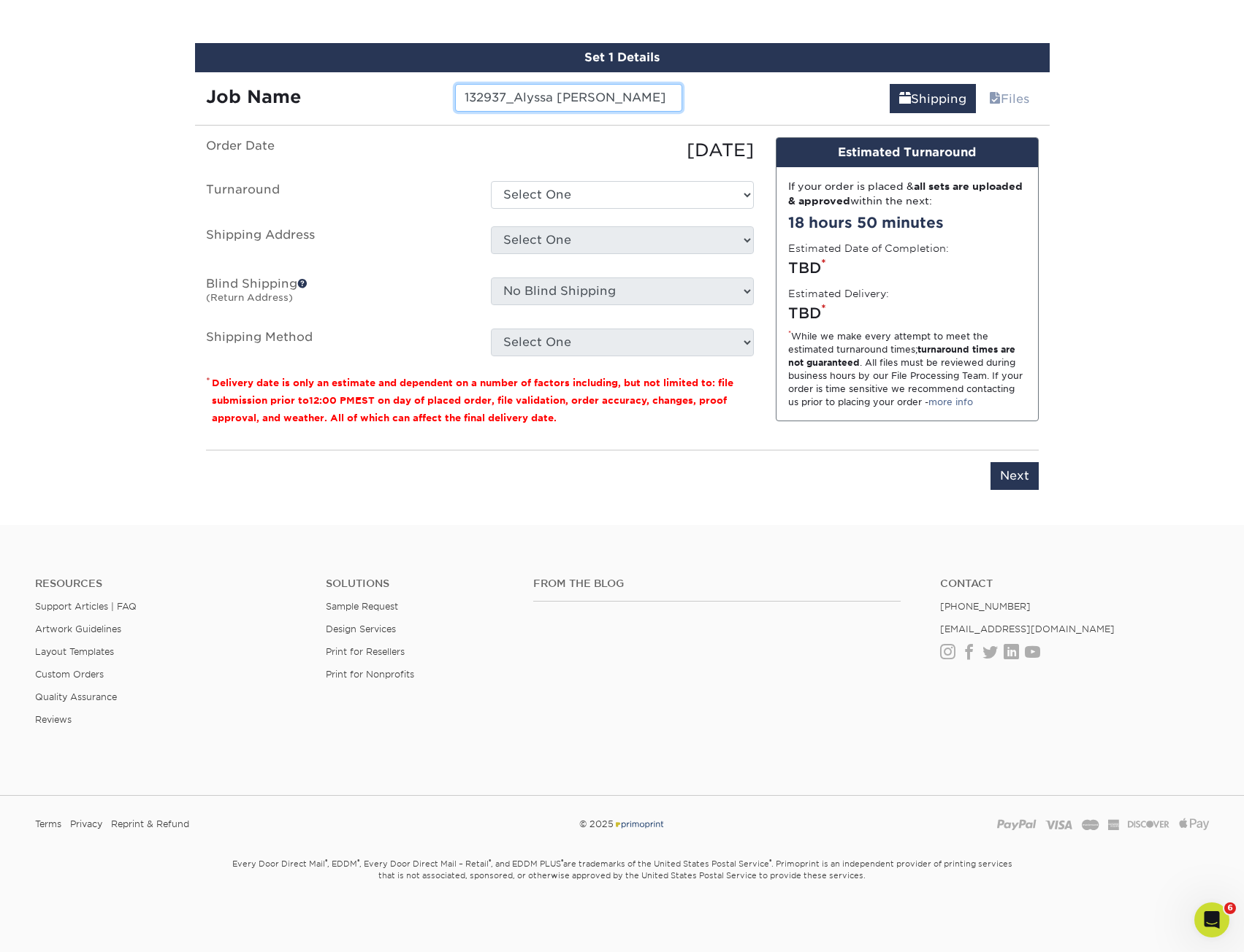
type input "132937_Alyssa [PERSON_NAME]"
click at [528, 198] on select "Select One 2-4 Business Days 2 Day Next Business Day" at bounding box center [622, 195] width 263 height 28
select select "daeee239-1cf4-403f-860f-e366b9ee29d2"
click at [491, 181] on select "Select One 2-4 Business Days 2 Day Next Business Day" at bounding box center [622, 195] width 263 height 28
click at [535, 245] on select "Select One KAREN GLASSFORD Shipping Est- Phillipines Tanya Holland + Add New Ad…" at bounding box center [622, 240] width 263 height 28
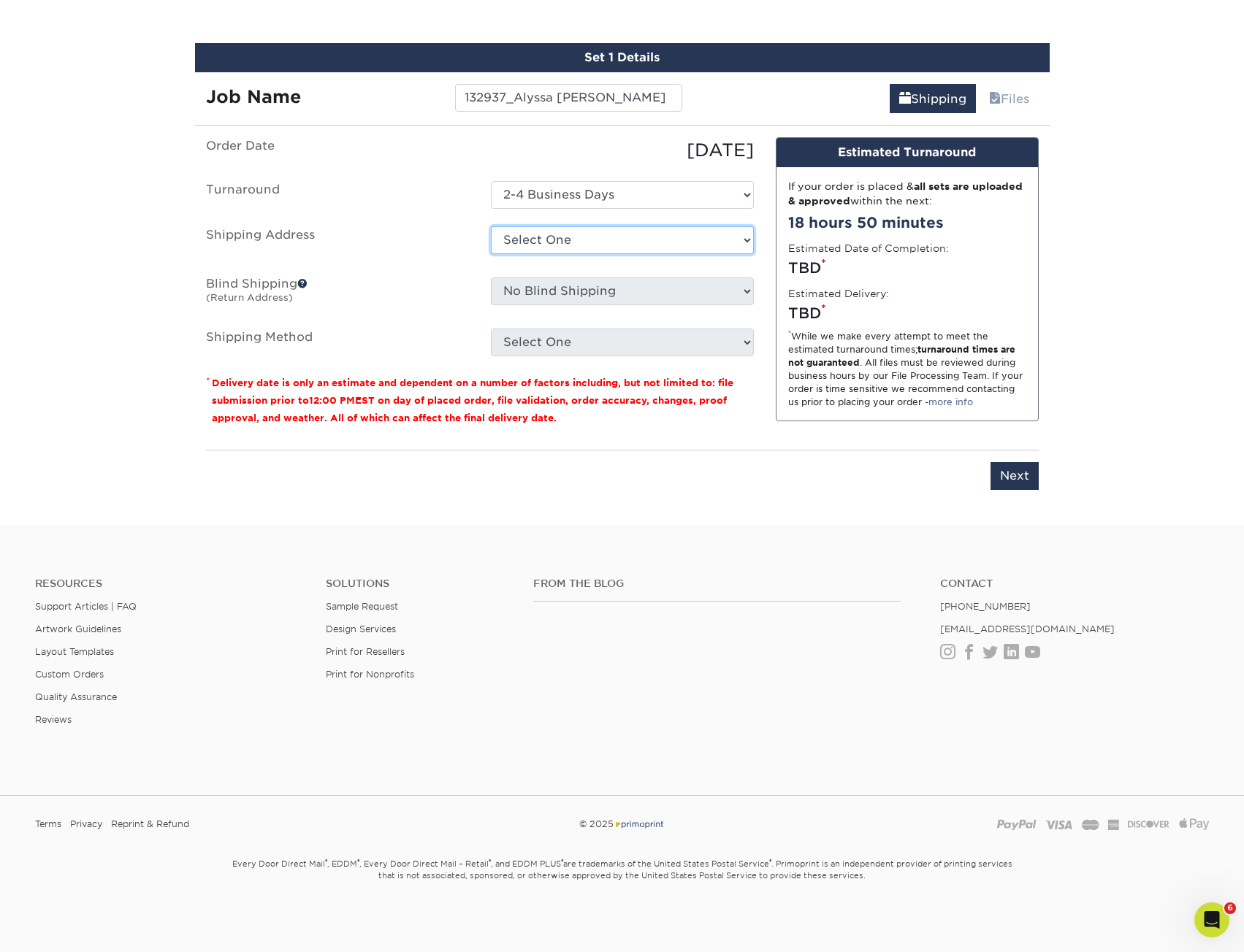
select select "123746"
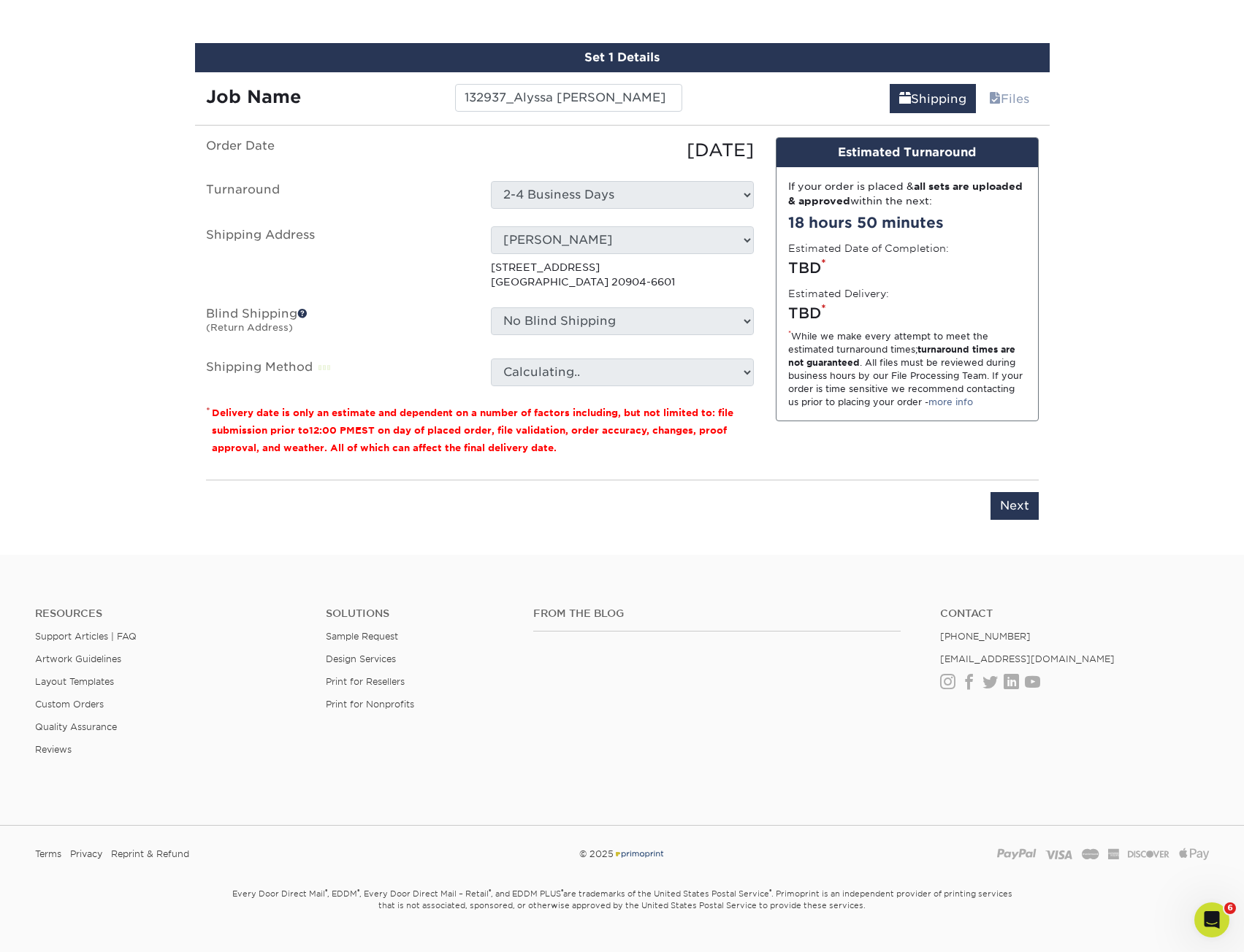
click at [407, 372] on label "Shipping Method" at bounding box center [337, 372] width 285 height 28
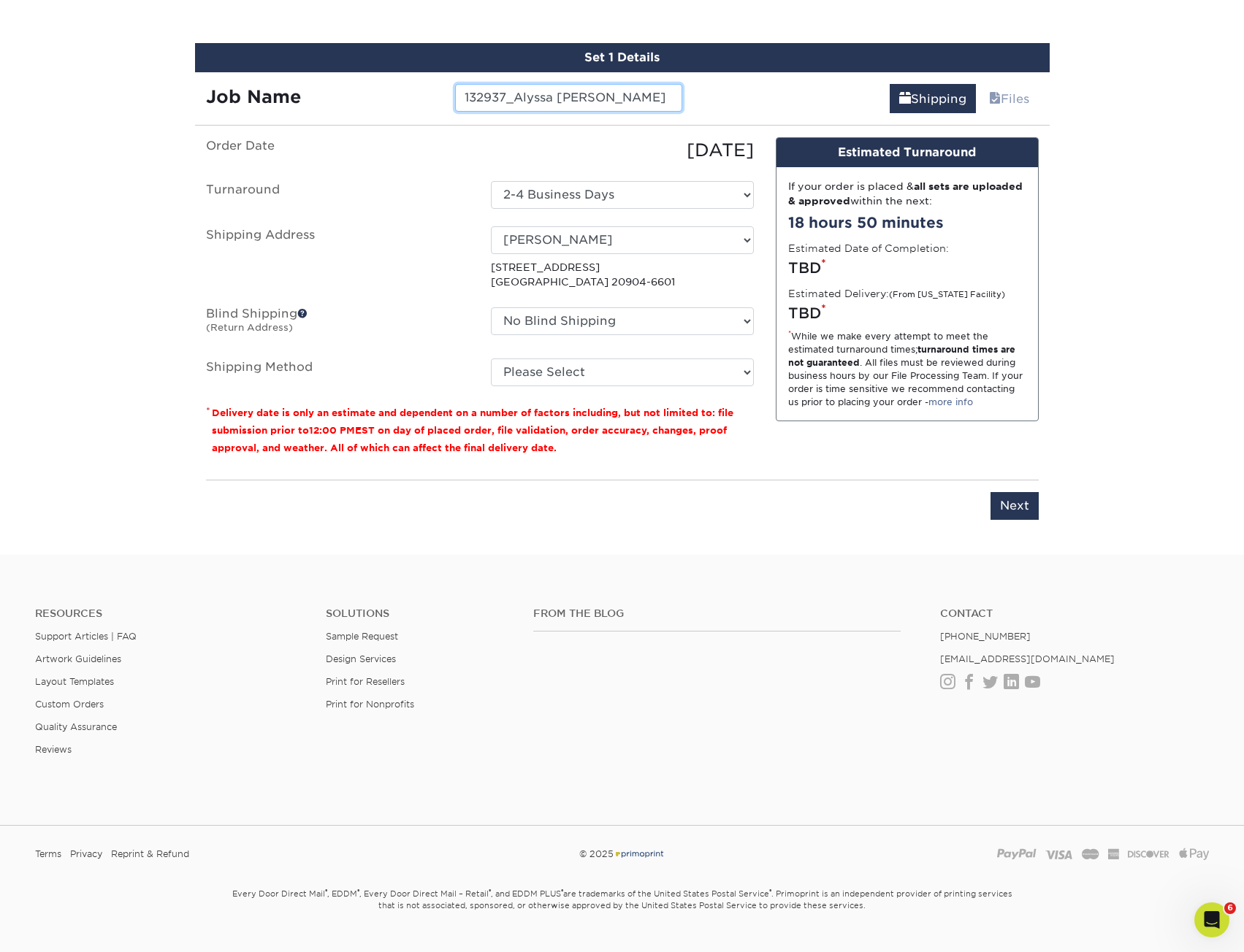
click at [666, 96] on input "132937_Alyssa [PERSON_NAME]" at bounding box center [568, 98] width 227 height 28
drag, startPoint x: 666, startPoint y: 96, endPoint x: 318, endPoint y: 76, distance: 348.6
click at [318, 76] on div "Job Name 132937_Alyssa Truman_COMM" at bounding box center [445, 92] width 499 height 41
click at [547, 320] on select "No Blind Shipping KAREN GLASSFORD Shipping Est- Phillipines Tanya Holland + Add…" at bounding box center [622, 321] width 263 height 28
click at [439, 352] on ul "Order Date 08/14/2025 Turnaround Select One 2-4 Business Days 2 Day Next Busine…" at bounding box center [480, 261] width 548 height 249
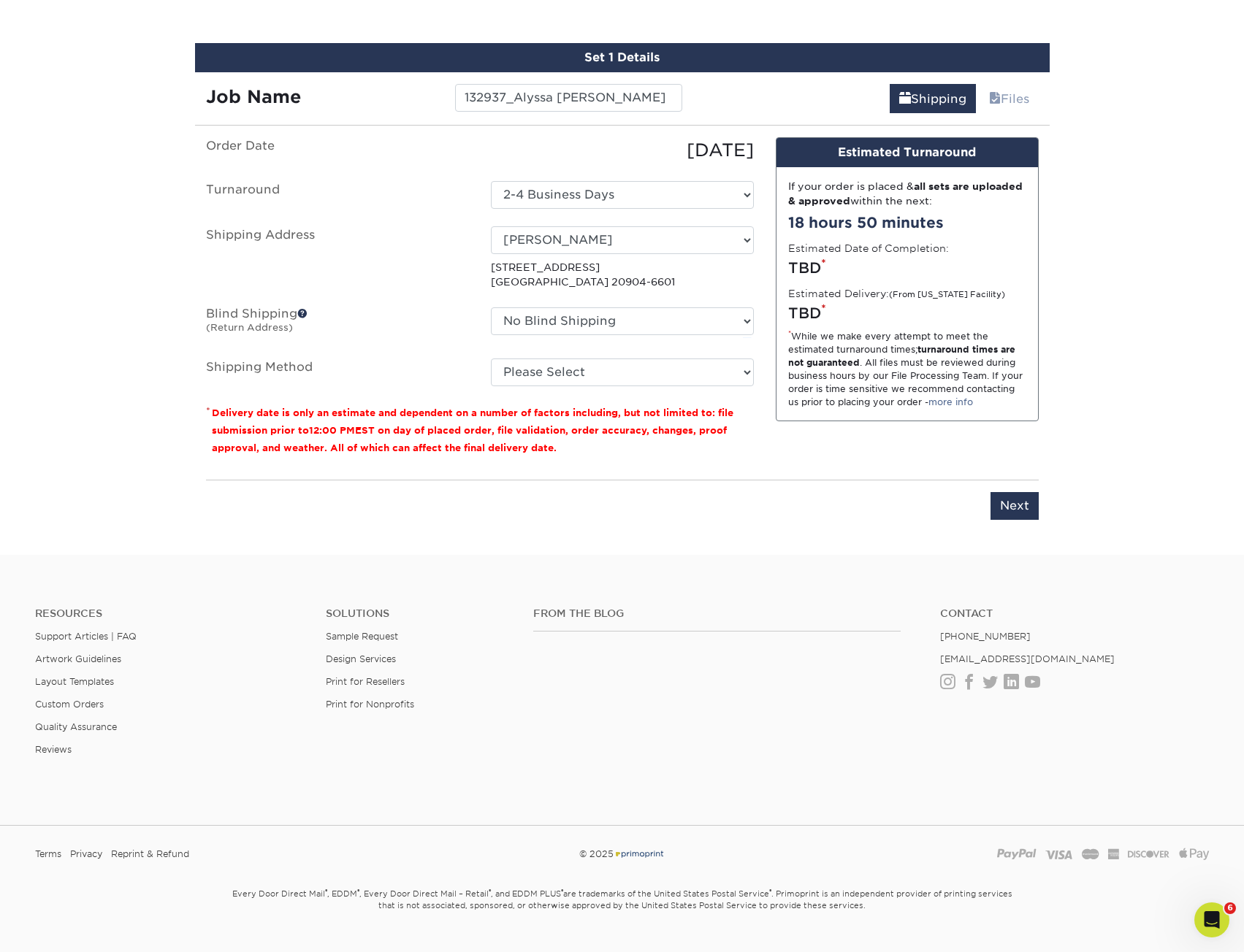
click at [590, 386] on fieldset "Order Date 08/14/2025 Turnaround Select One 2-4 Business Days 2 Day Next Busine…" at bounding box center [480, 270] width 548 height 266
click at [574, 376] on select "Please Select Ground Shipping (+$8.96) 3 Day Shipping Service (+$20.07) 2 Day A…" at bounding box center [622, 372] width 263 height 28
select select "03"
click at [491, 359] on select "Please Select Ground Shipping (+$8.96) 3 Day Shipping Service (+$20.07) 2 Day A…" at bounding box center [622, 372] width 263 height 28
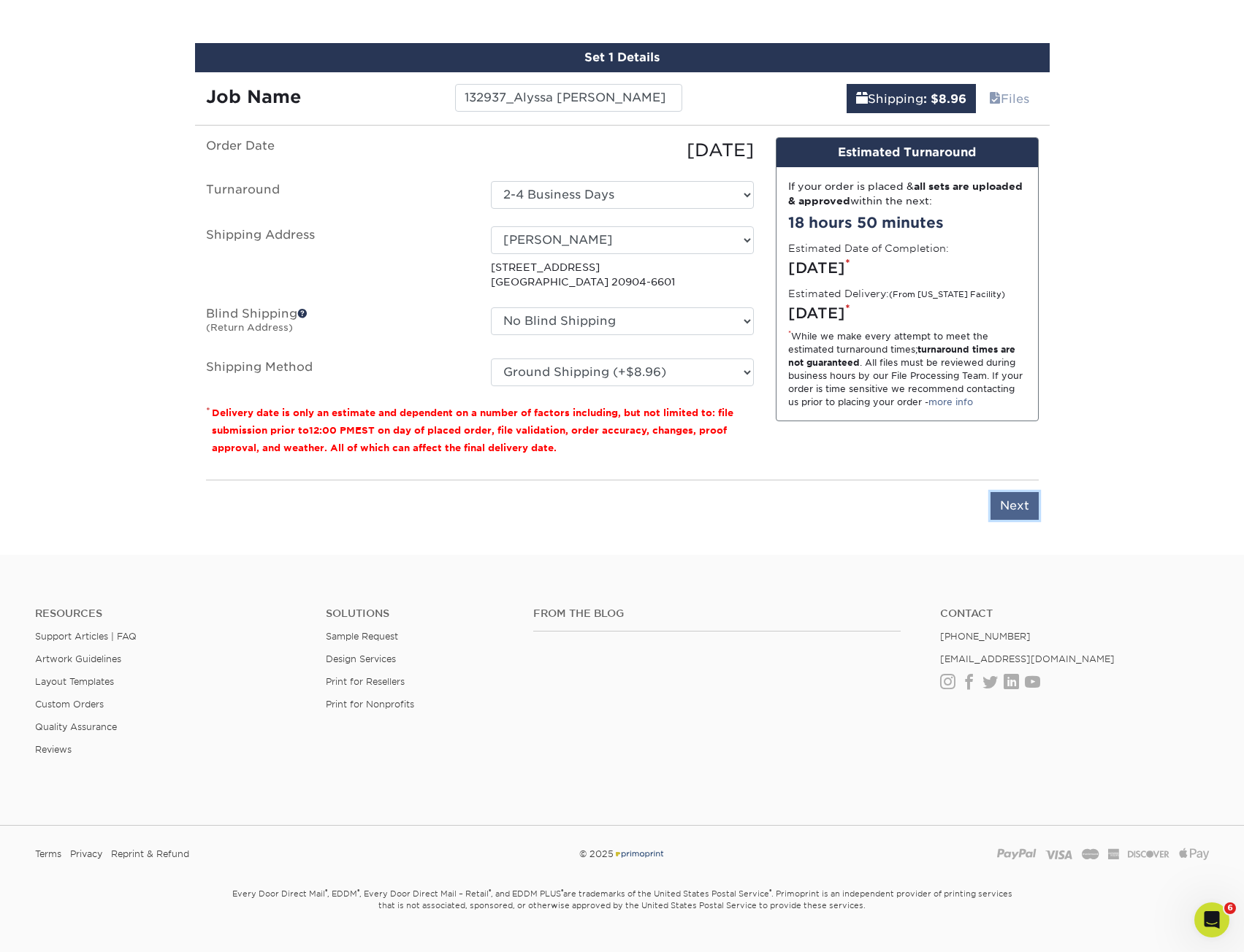
click at [1033, 497] on input "Next" at bounding box center [1015, 506] width 48 height 28
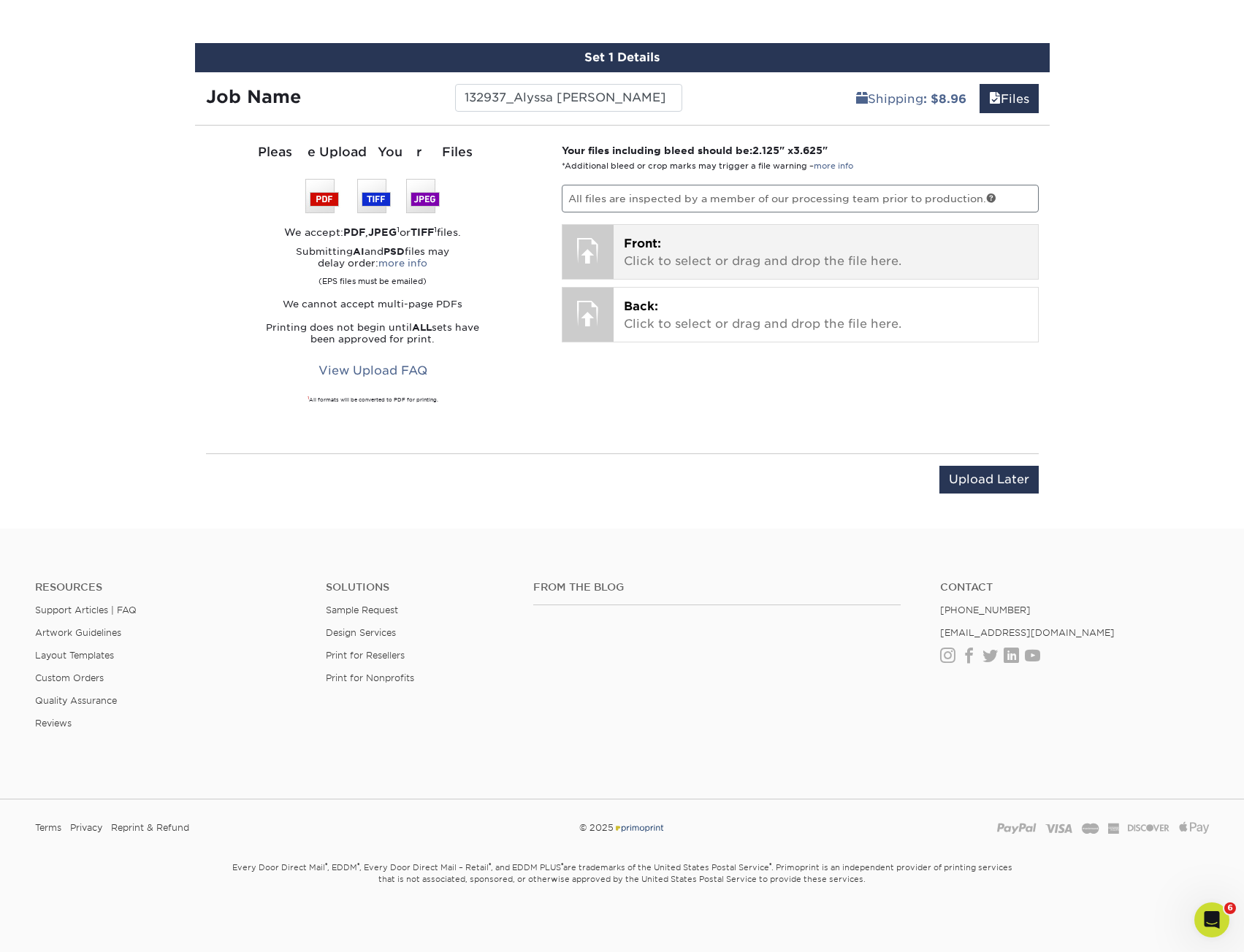
click at [723, 253] on p "Front: Click to select or drag and drop the file here." at bounding box center [825, 253] width 404 height 35
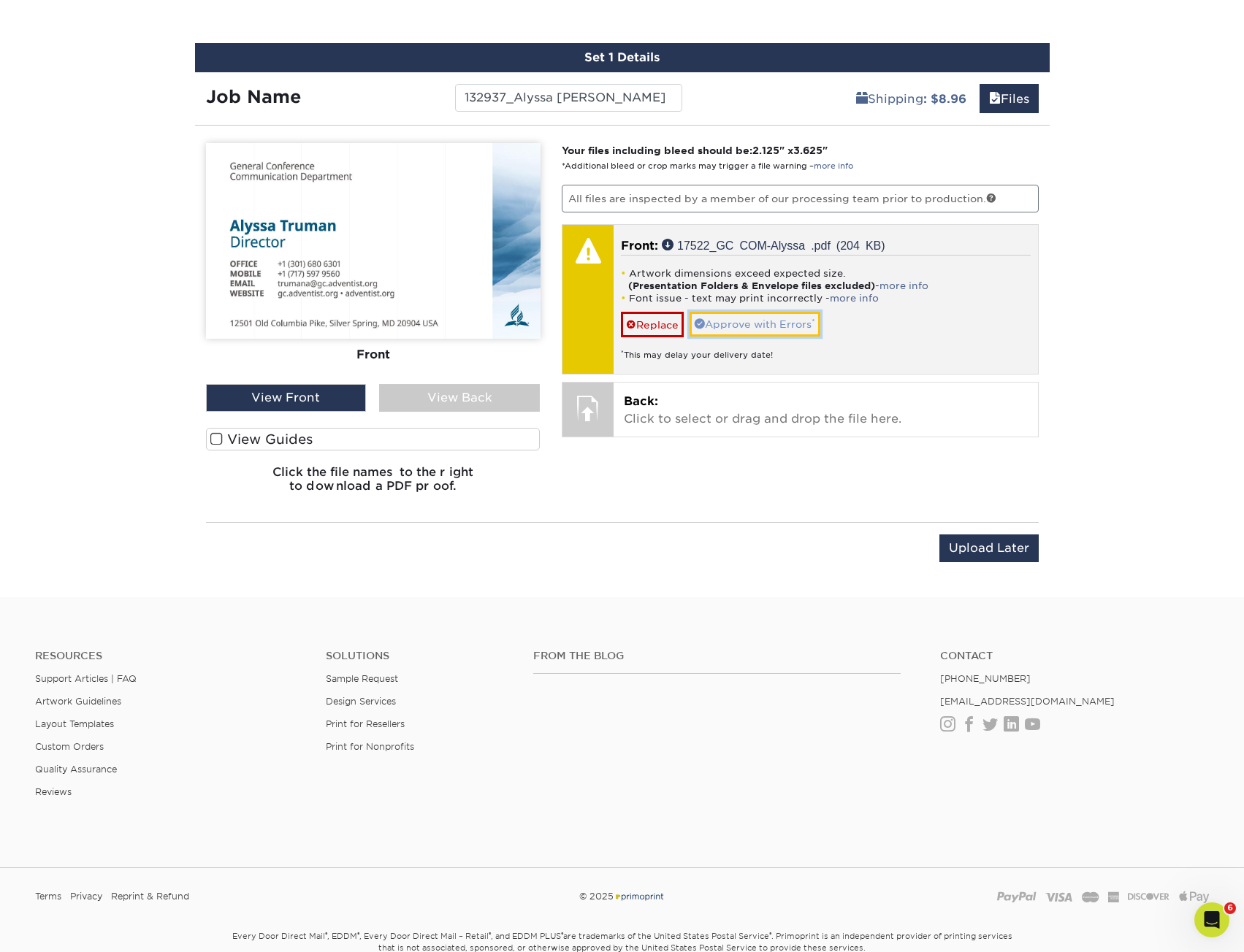
click at [752, 324] on link "Approve with Errors *" at bounding box center [755, 324] width 131 height 25
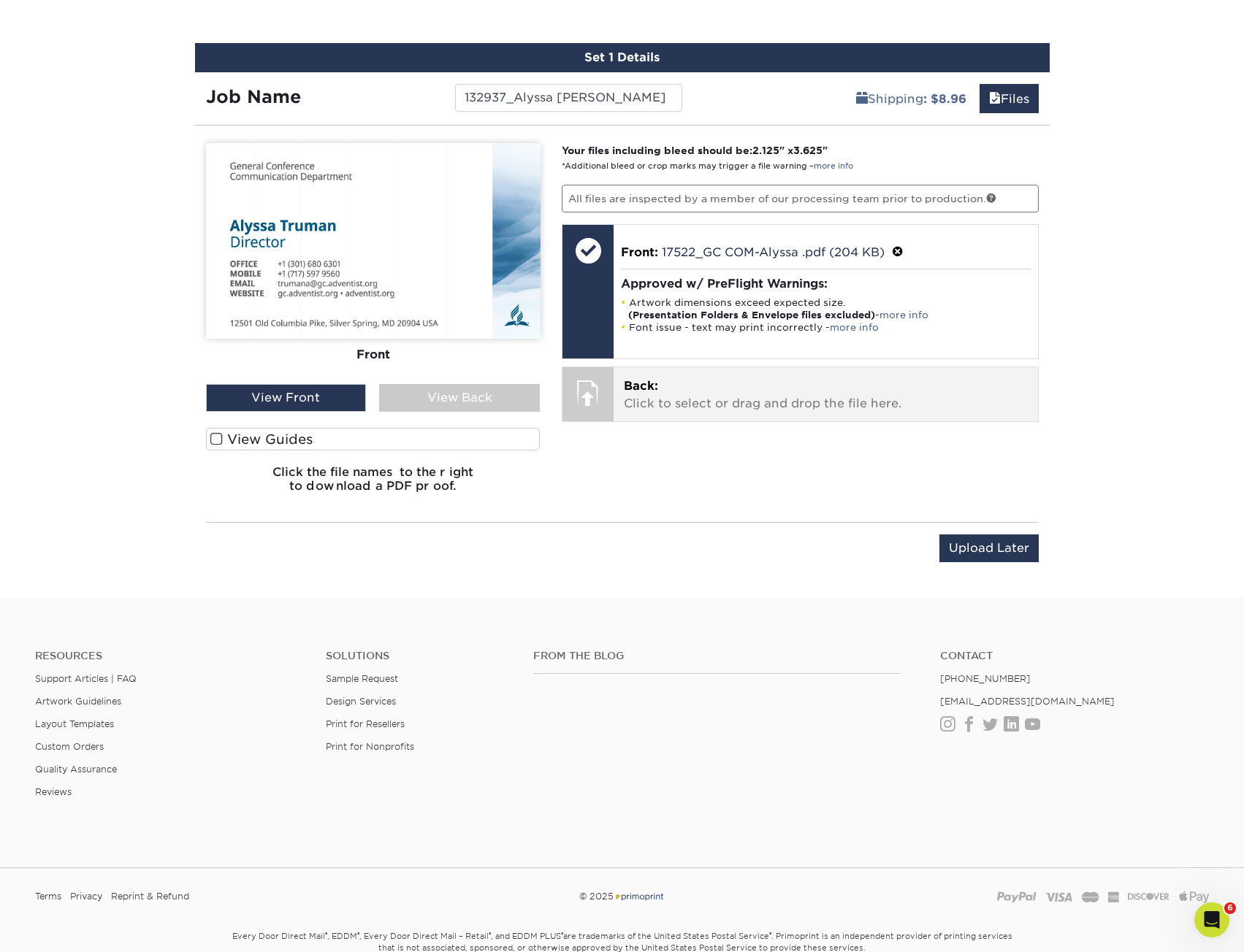
click at [764, 410] on p "Back: Click to select or drag and drop the file here." at bounding box center [825, 395] width 404 height 35
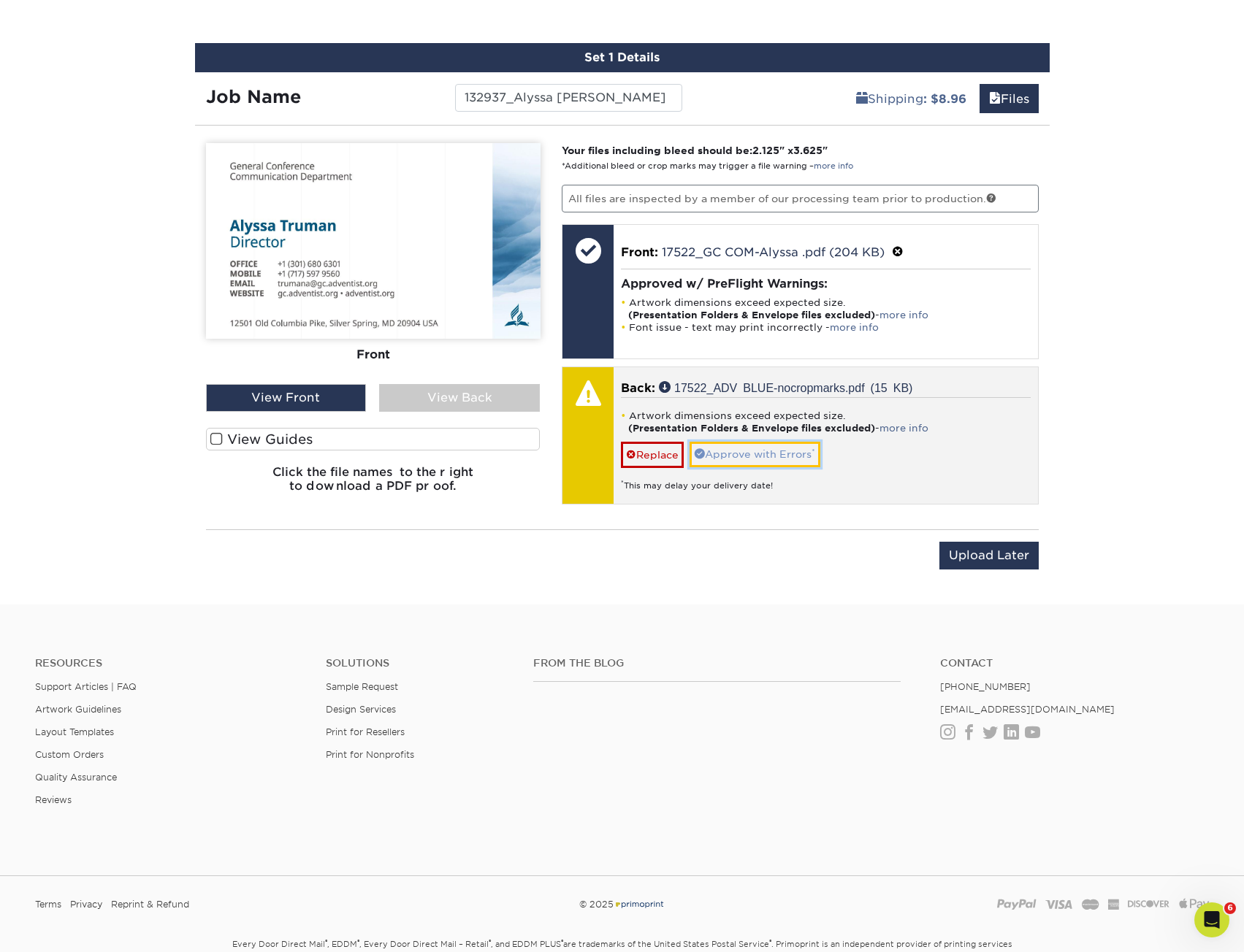
click at [765, 453] on link "Approve with Errors *" at bounding box center [755, 454] width 131 height 25
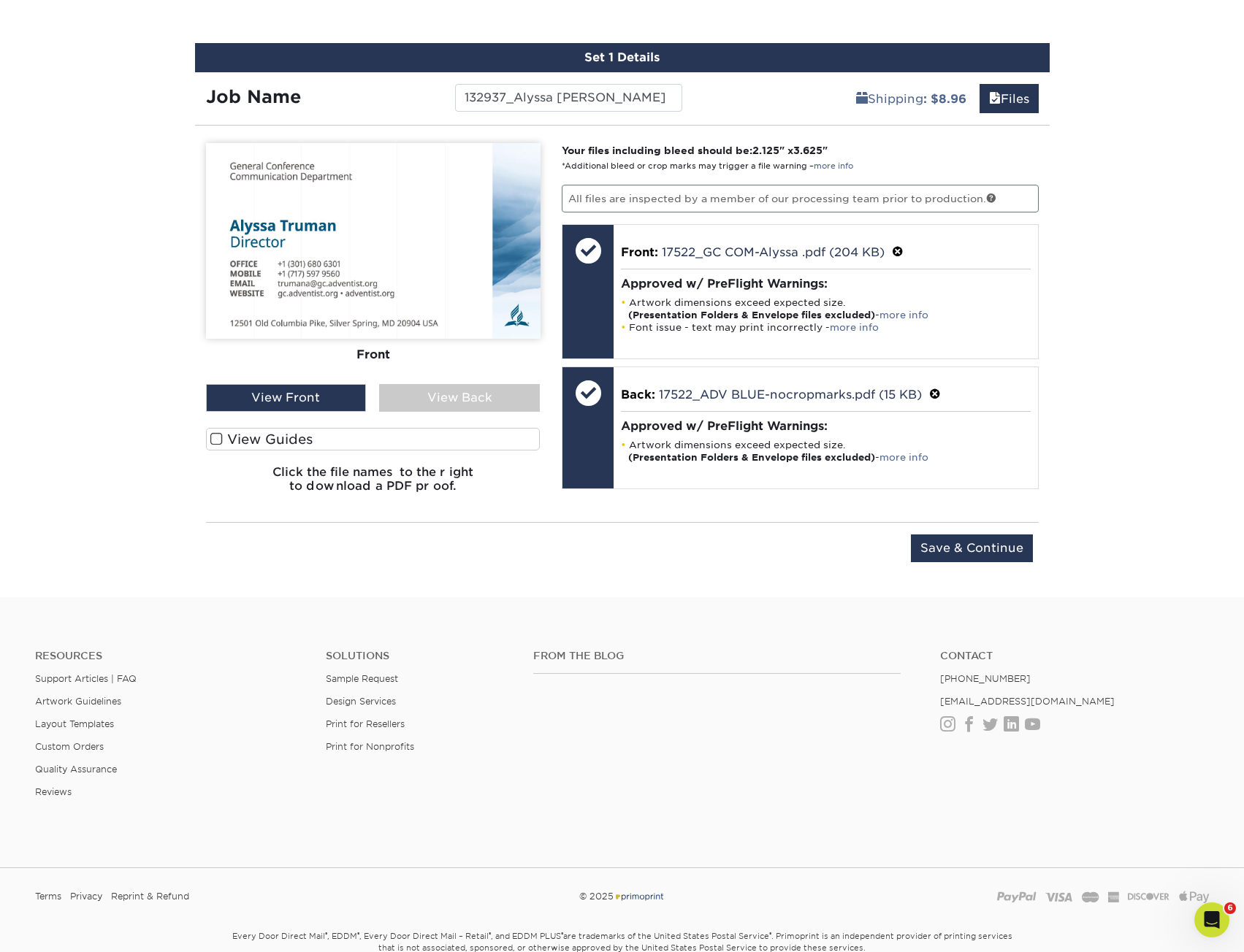
click at [646, 607] on footer "Resources Support Articles | FAQ Artwork Guidelines Layout Templates Custom Ord…" at bounding box center [622, 811] width 1244 height 427
click at [455, 393] on div "View Back" at bounding box center [459, 397] width 161 height 28
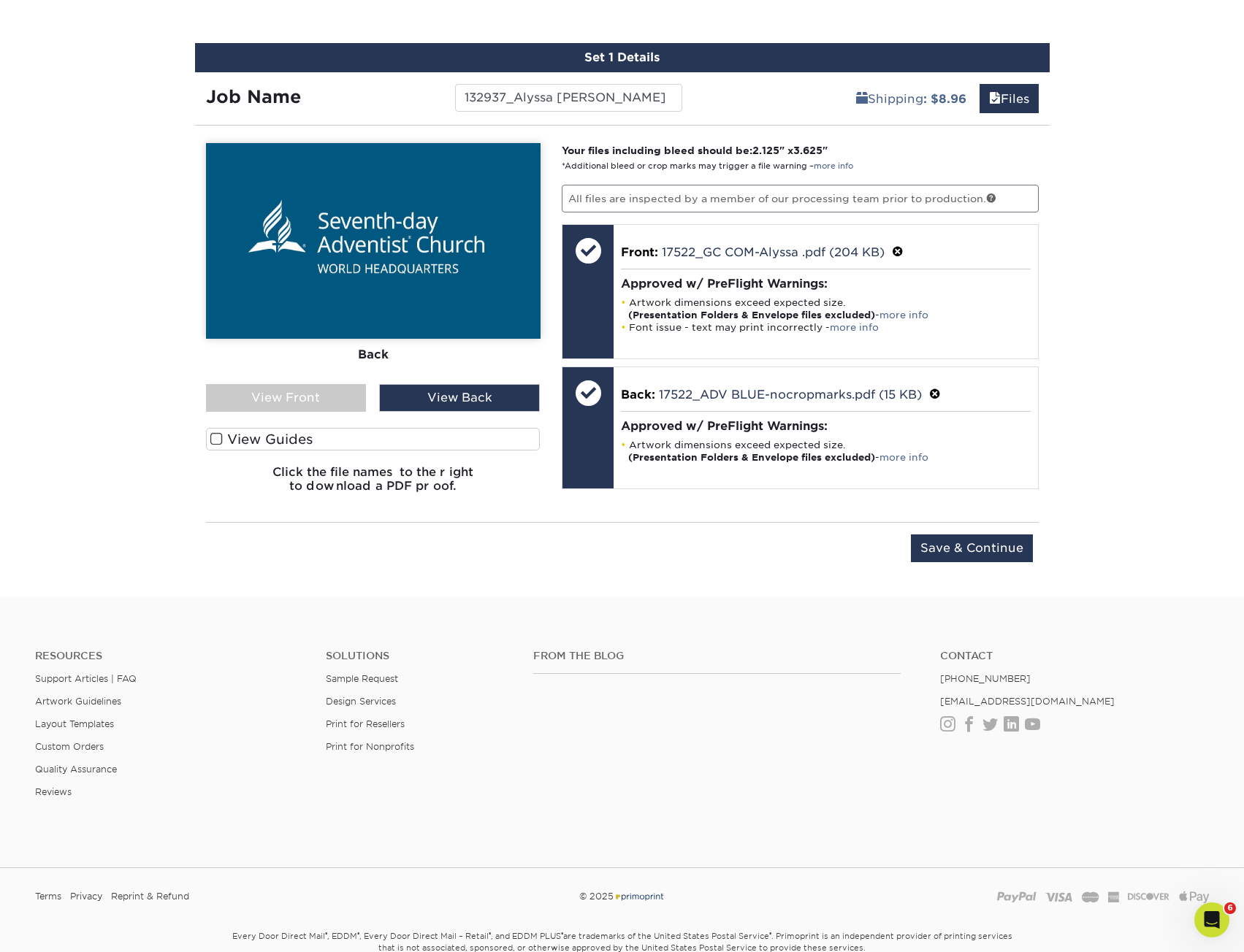
click at [344, 399] on div "View Front" at bounding box center [286, 397] width 161 height 28
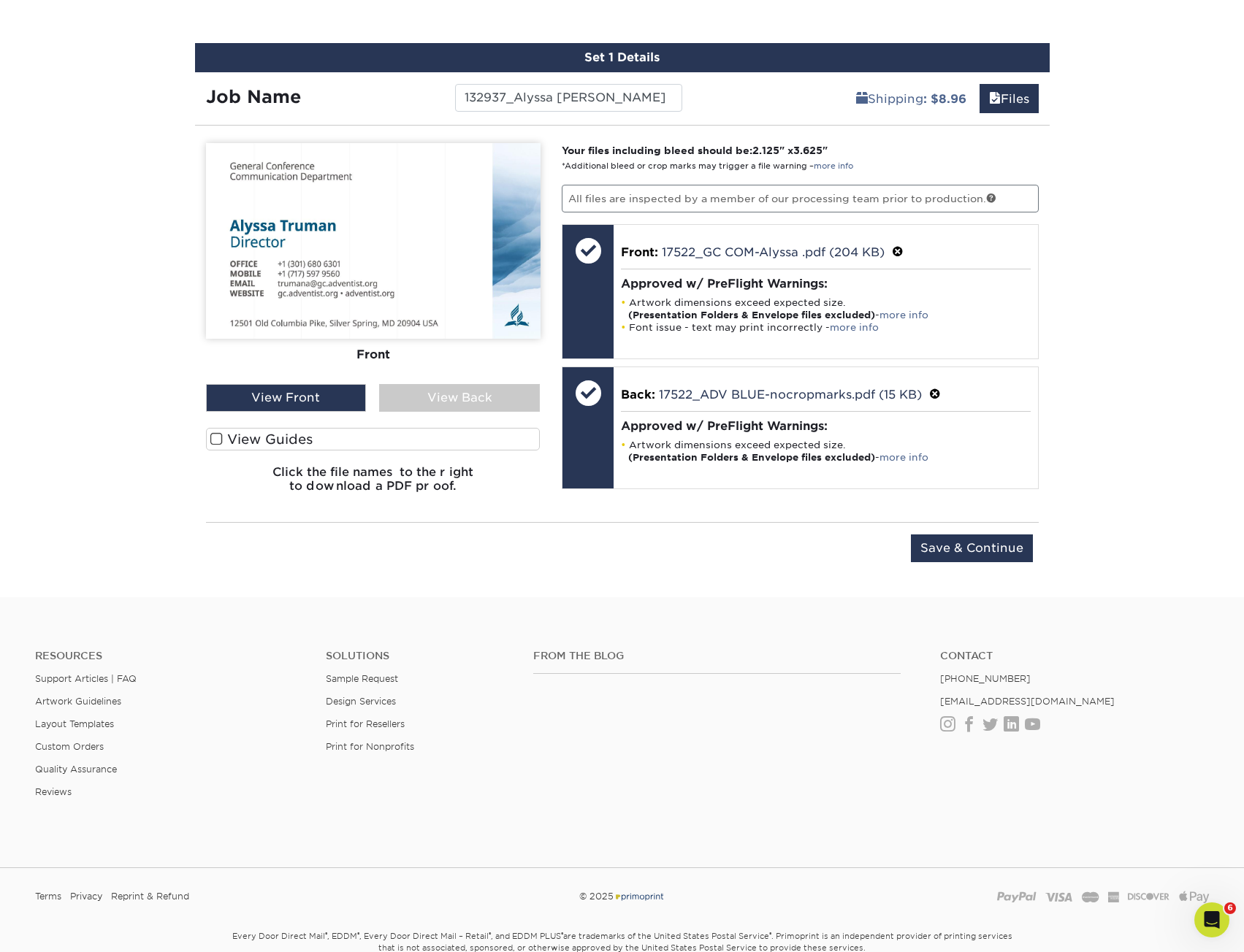
click at [459, 400] on div "View Back" at bounding box center [459, 397] width 161 height 28
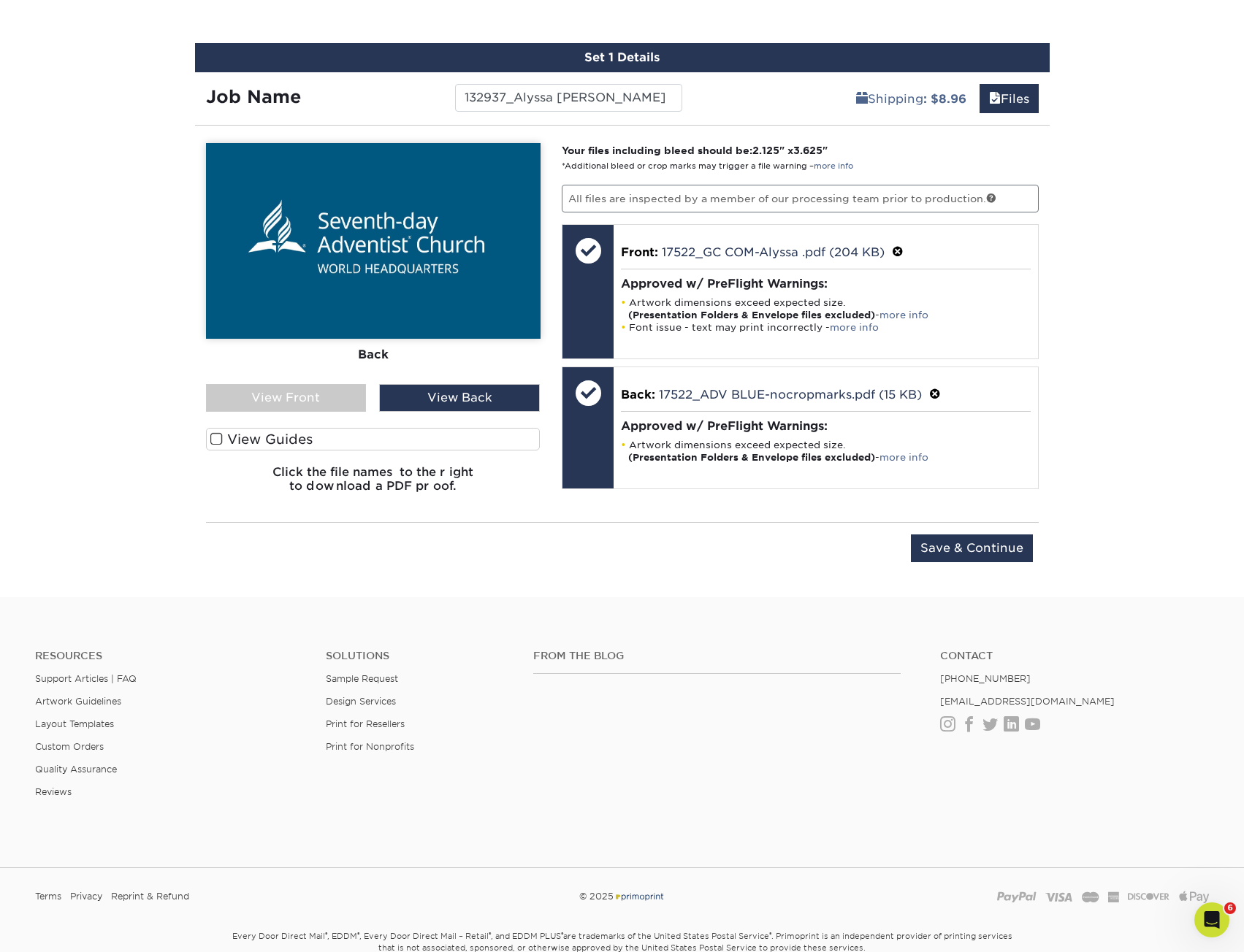
click at [301, 402] on div "View Front" at bounding box center [286, 397] width 161 height 28
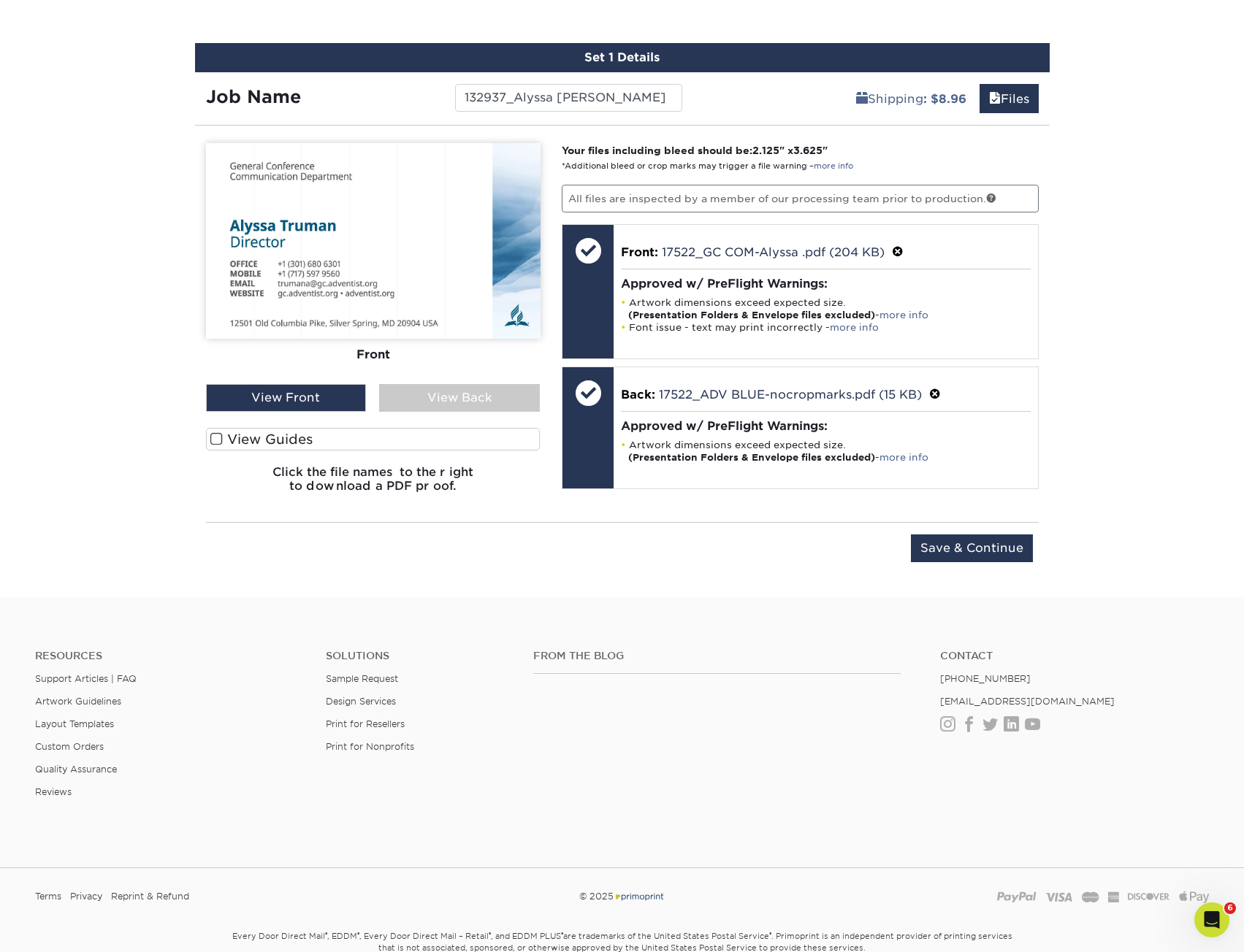
click at [448, 392] on div "View Back" at bounding box center [459, 397] width 161 height 28
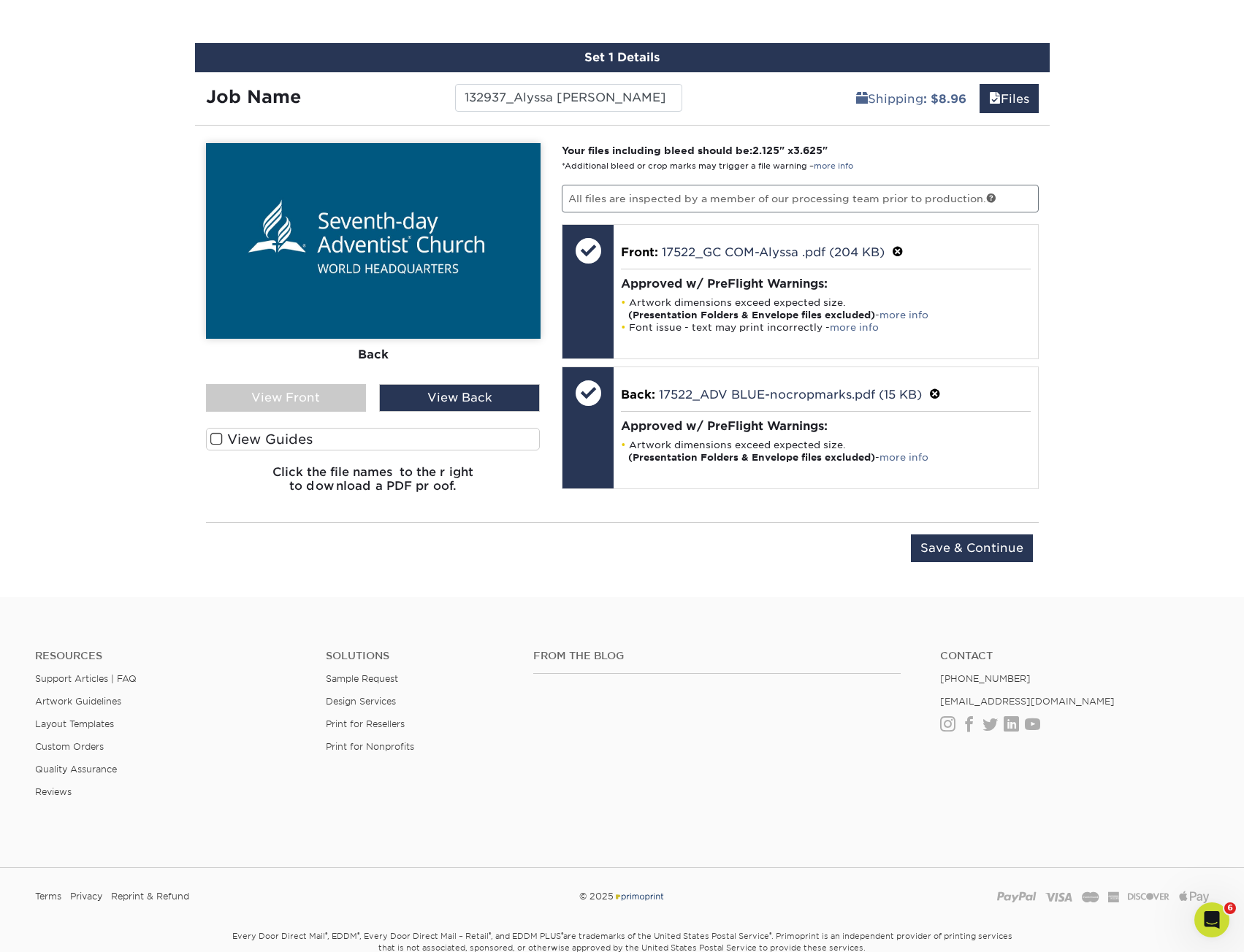
click at [290, 398] on div "View Front" at bounding box center [286, 397] width 161 height 28
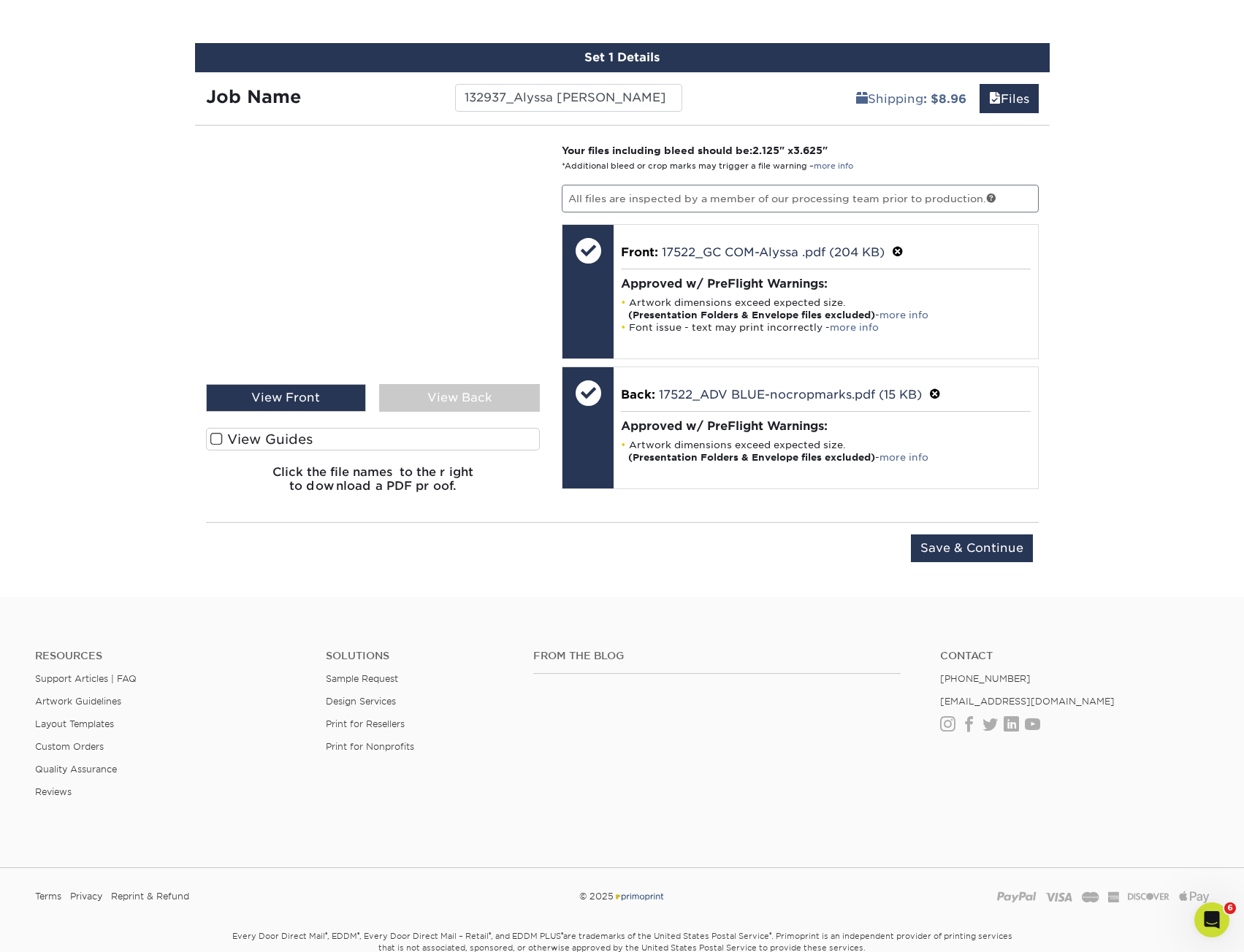
click at [441, 401] on div "View Back" at bounding box center [459, 397] width 161 height 28
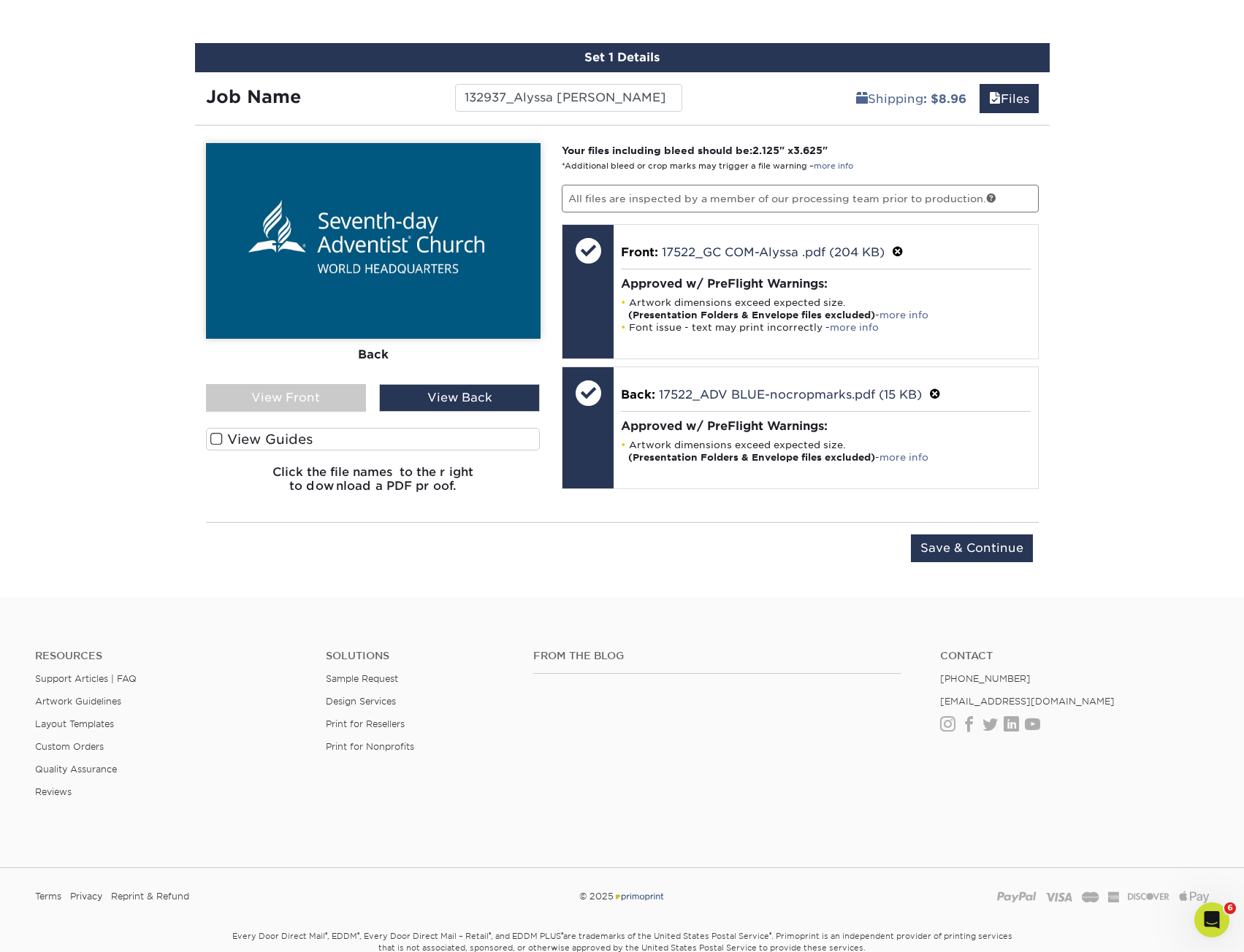
drag, startPoint x: 1087, startPoint y: 331, endPoint x: 1073, endPoint y: 388, distance: 58.7
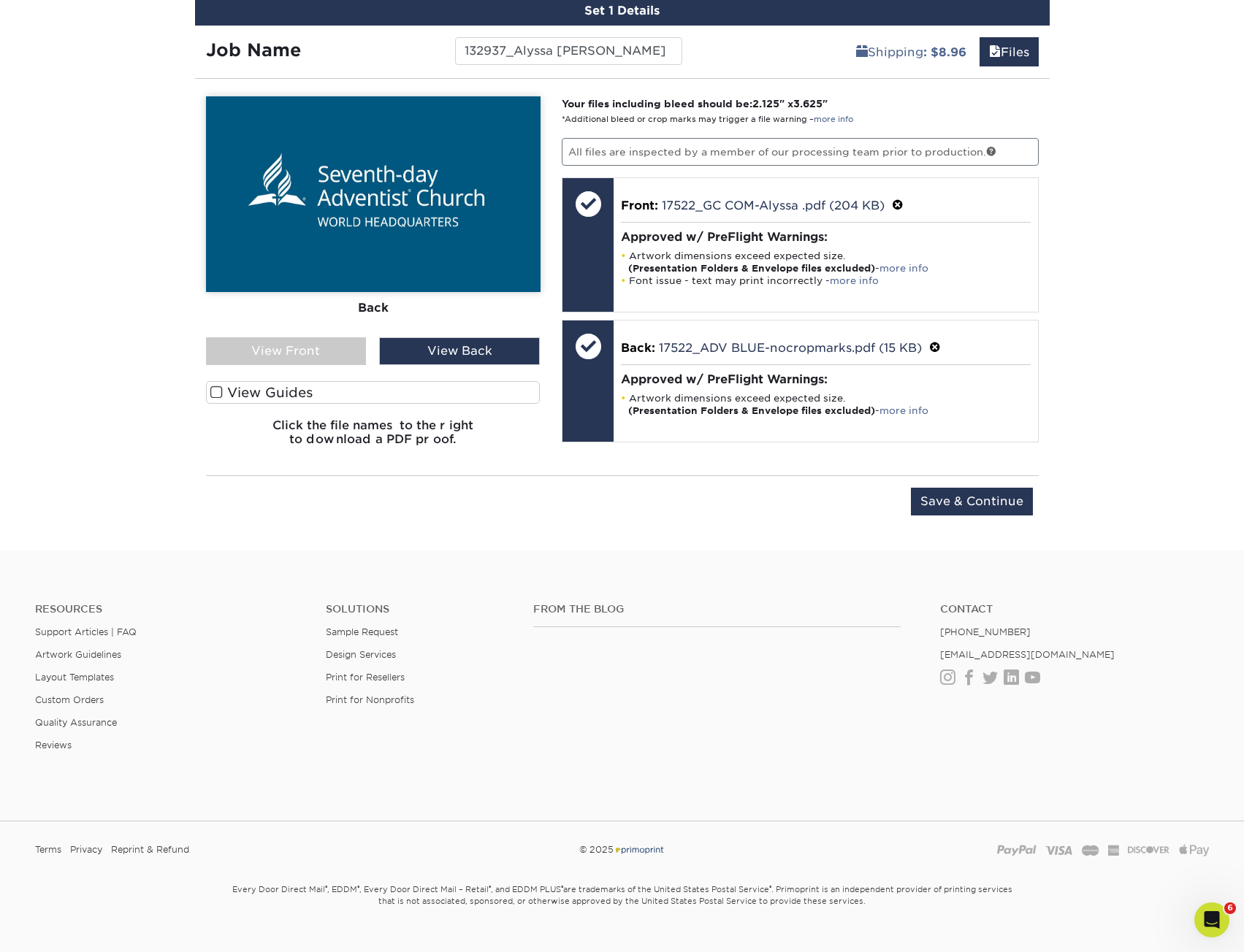
scroll to position [962, 0]
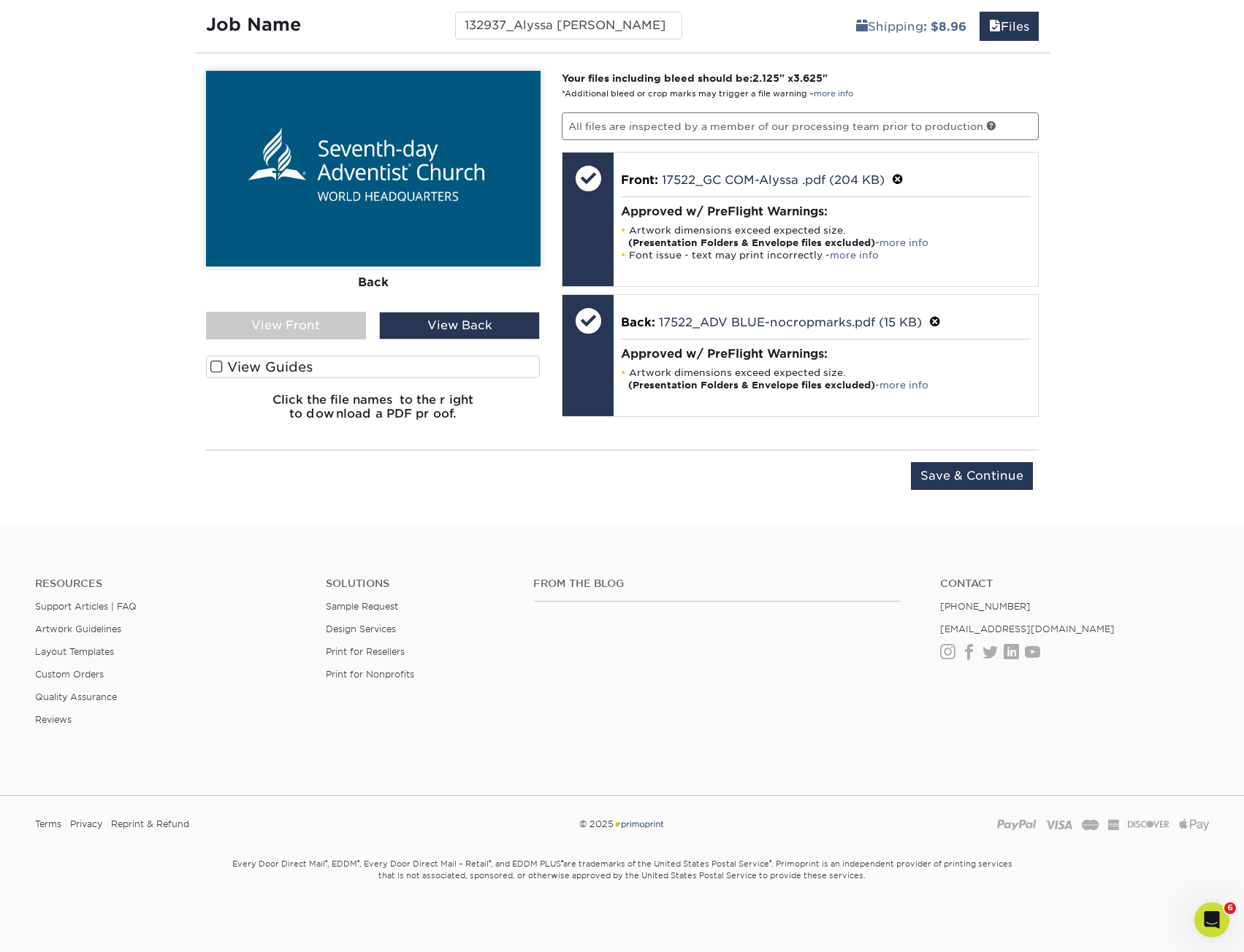
click at [343, 331] on div "View Front" at bounding box center [286, 325] width 161 height 28
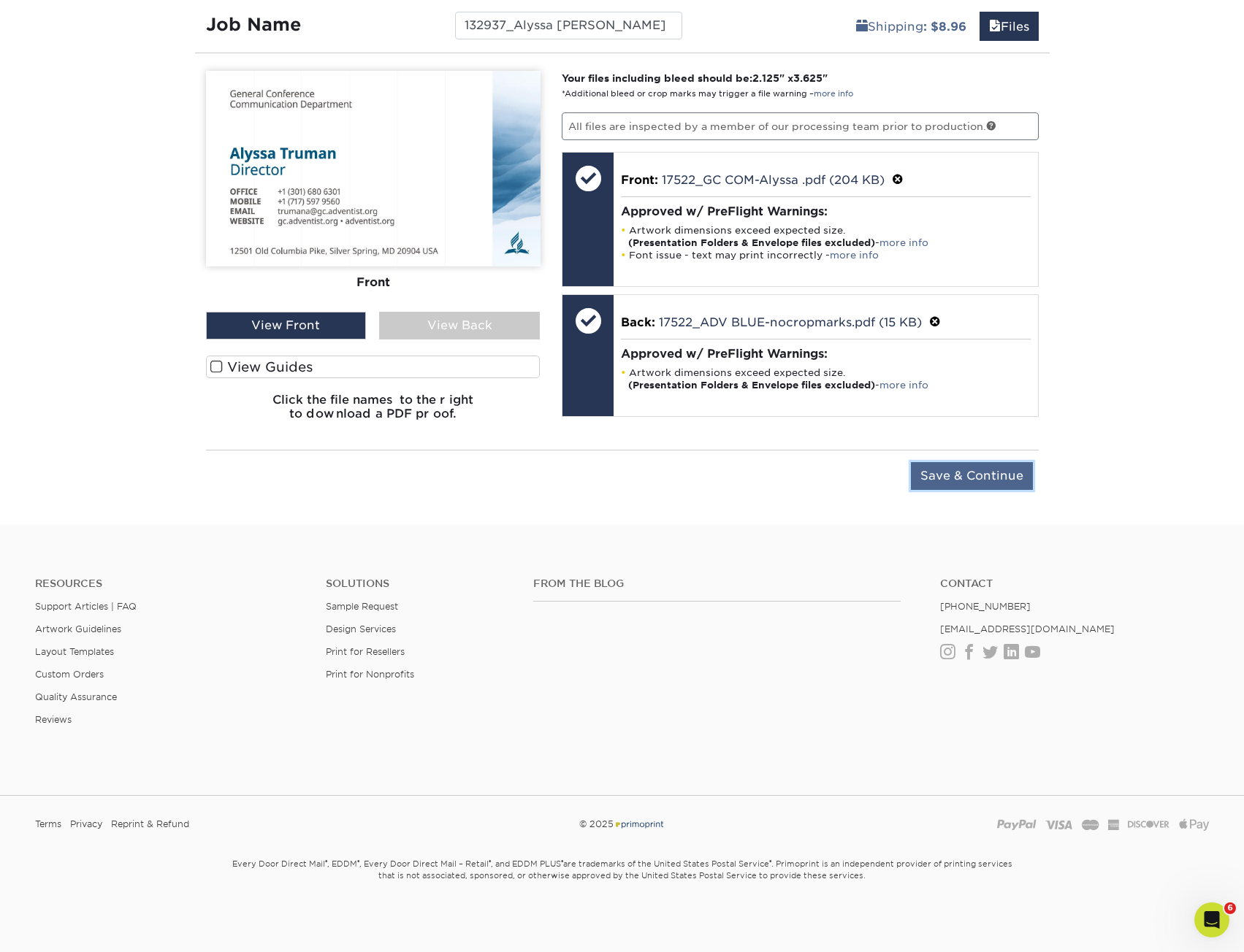
click at [935, 487] on input "Save & Continue" at bounding box center [971, 476] width 122 height 28
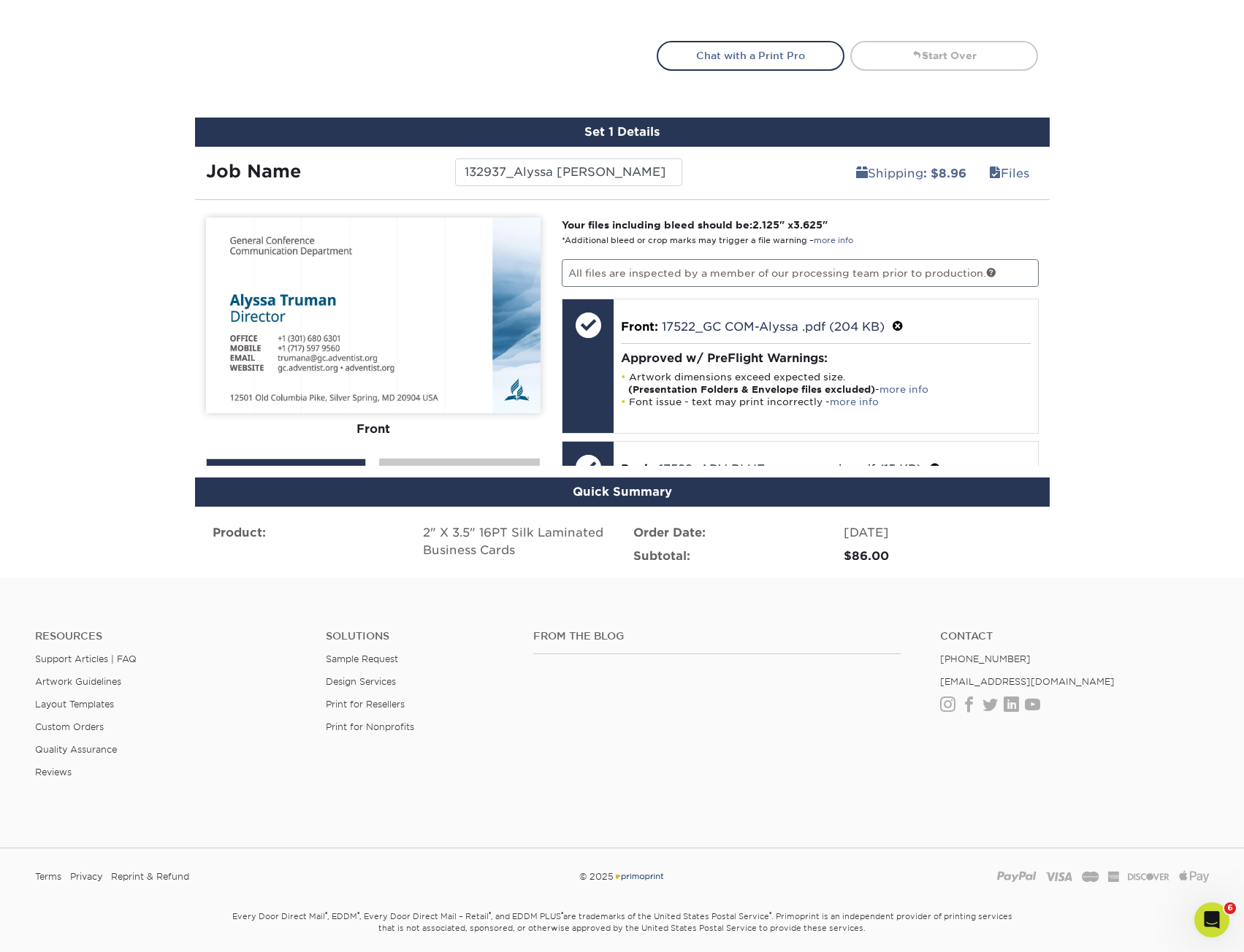
scroll to position [759, 0]
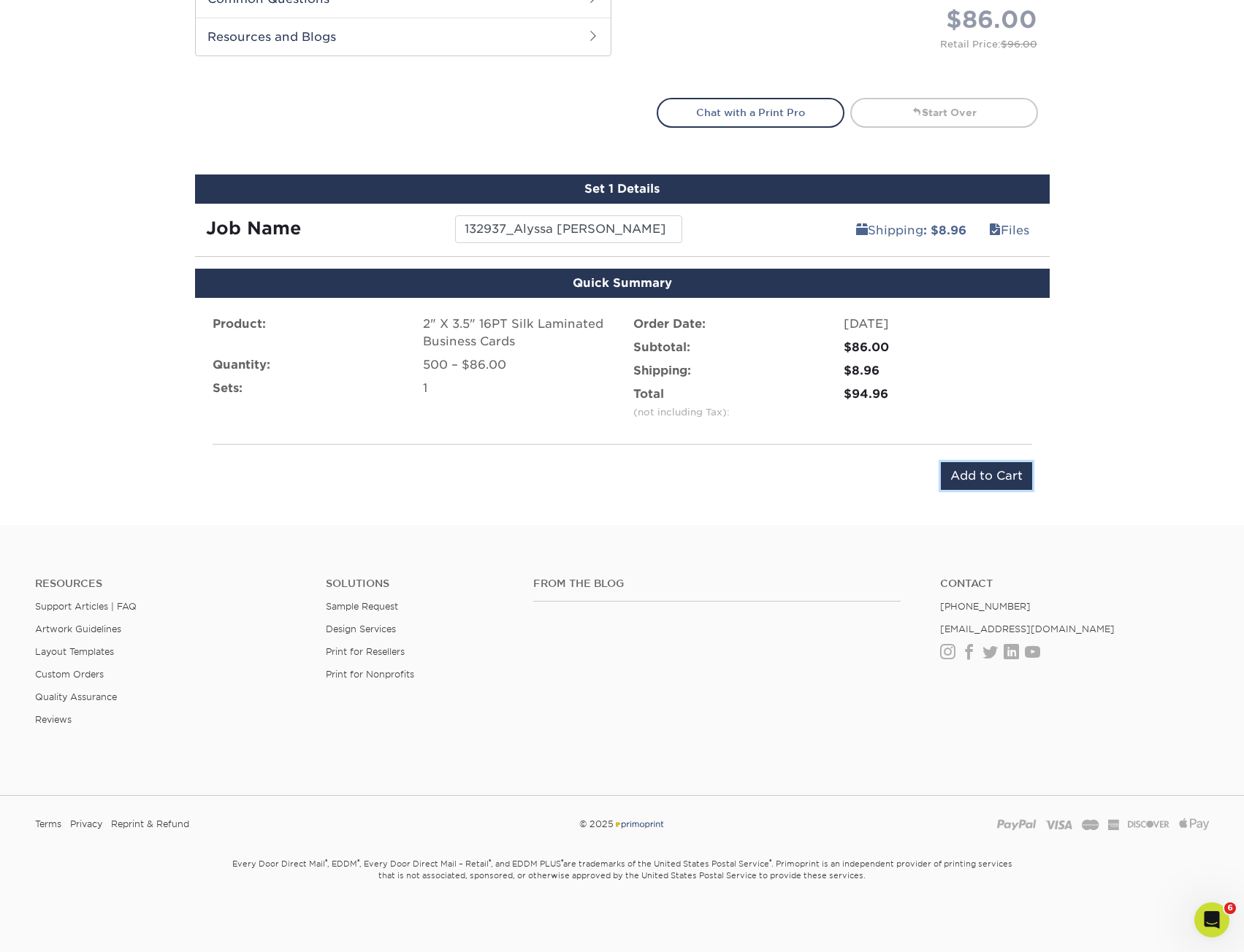
click at [976, 473] on input "Add to Cart" at bounding box center [987, 476] width 91 height 28
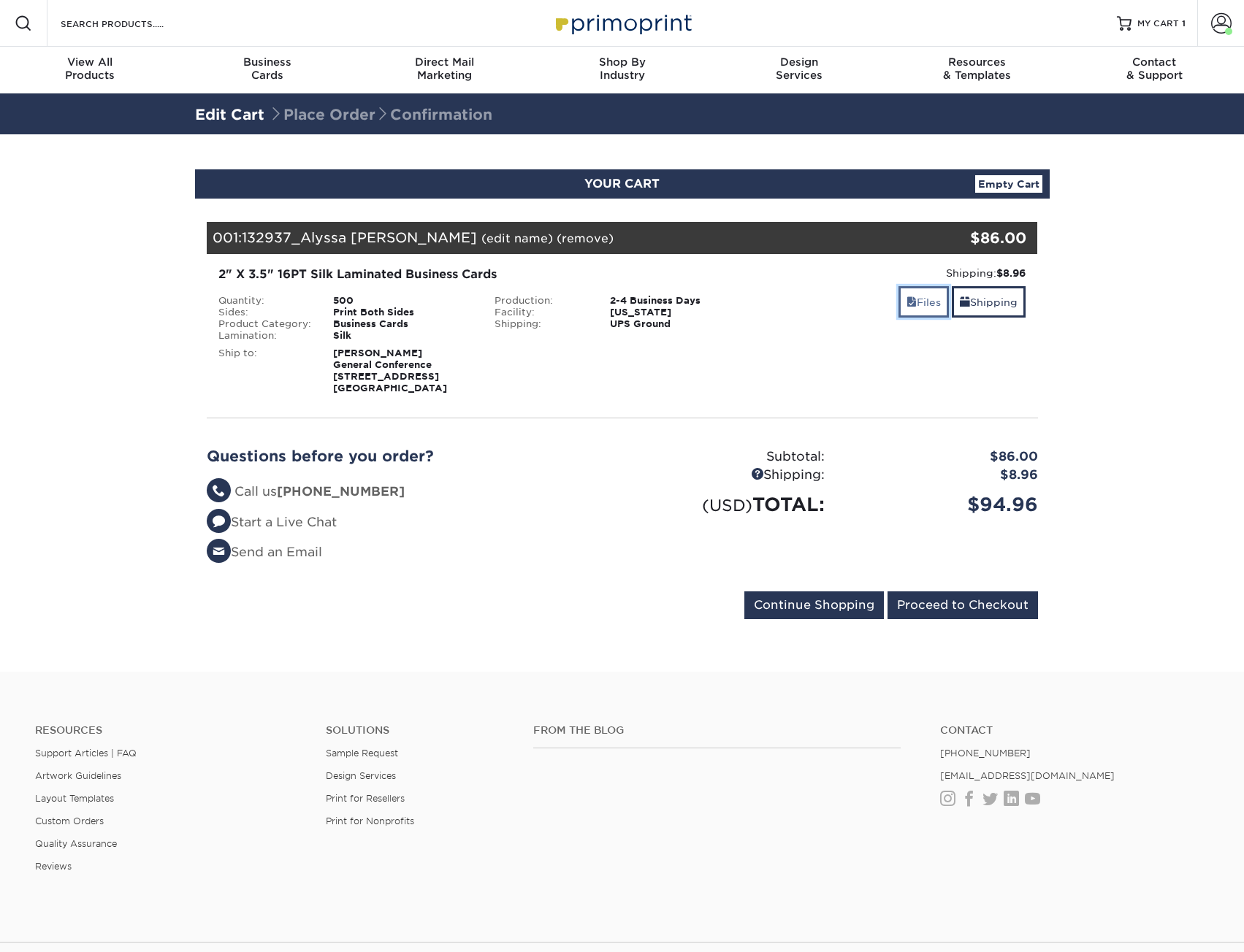
click at [915, 309] on link "Files" at bounding box center [923, 301] width 50 height 31
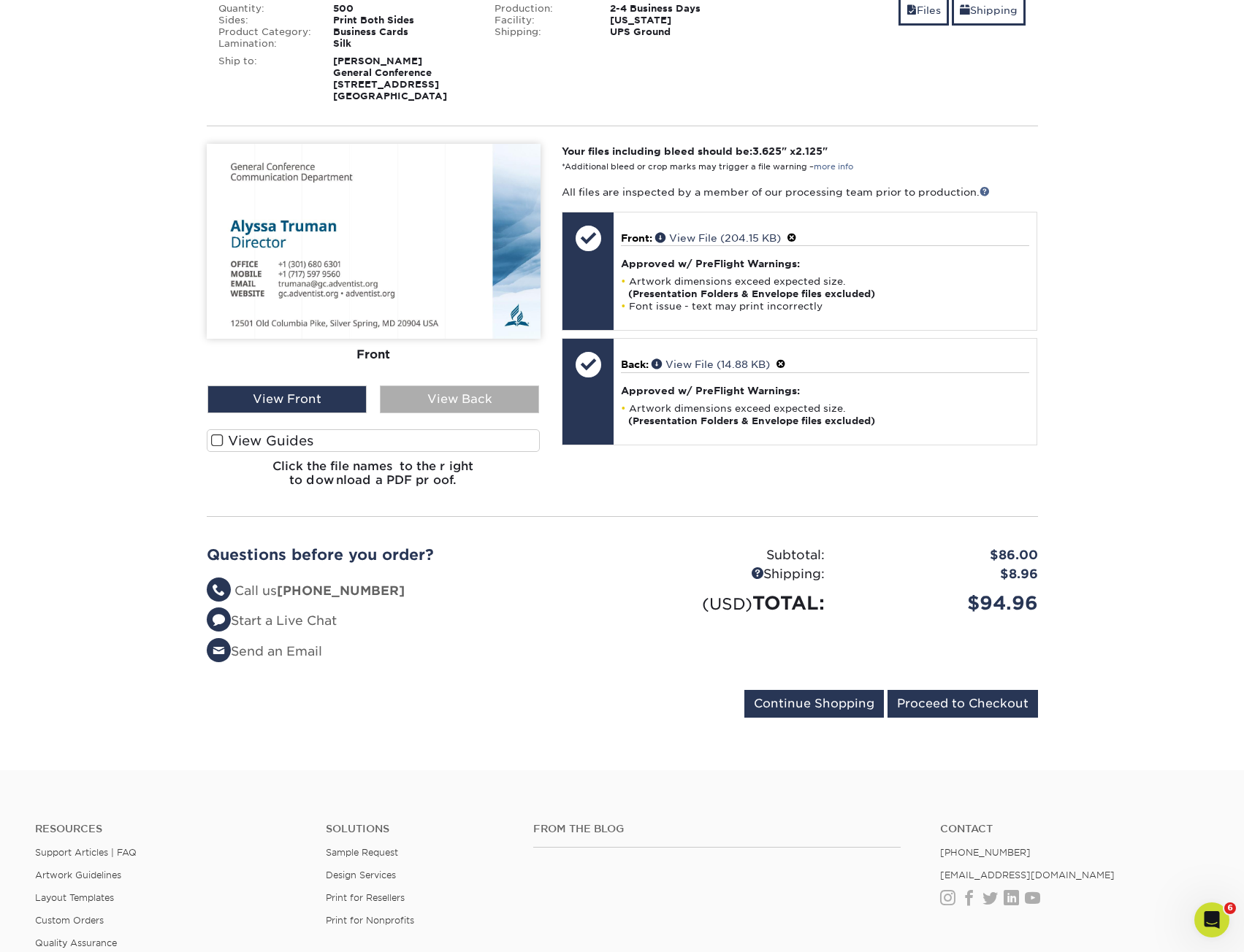
click at [406, 392] on div "View Back" at bounding box center [459, 399] width 159 height 28
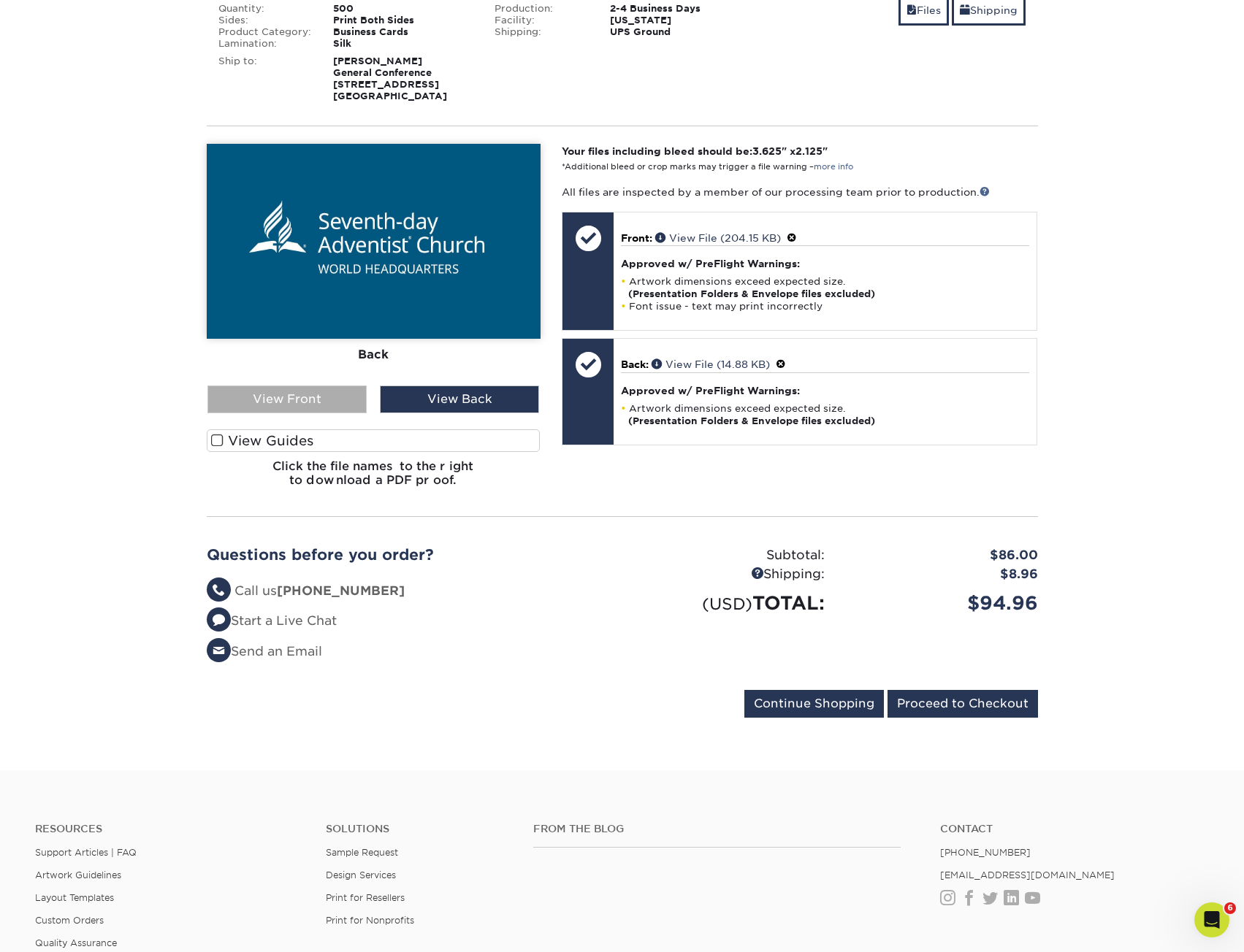
click at [299, 396] on div "View Front" at bounding box center [286, 399] width 159 height 28
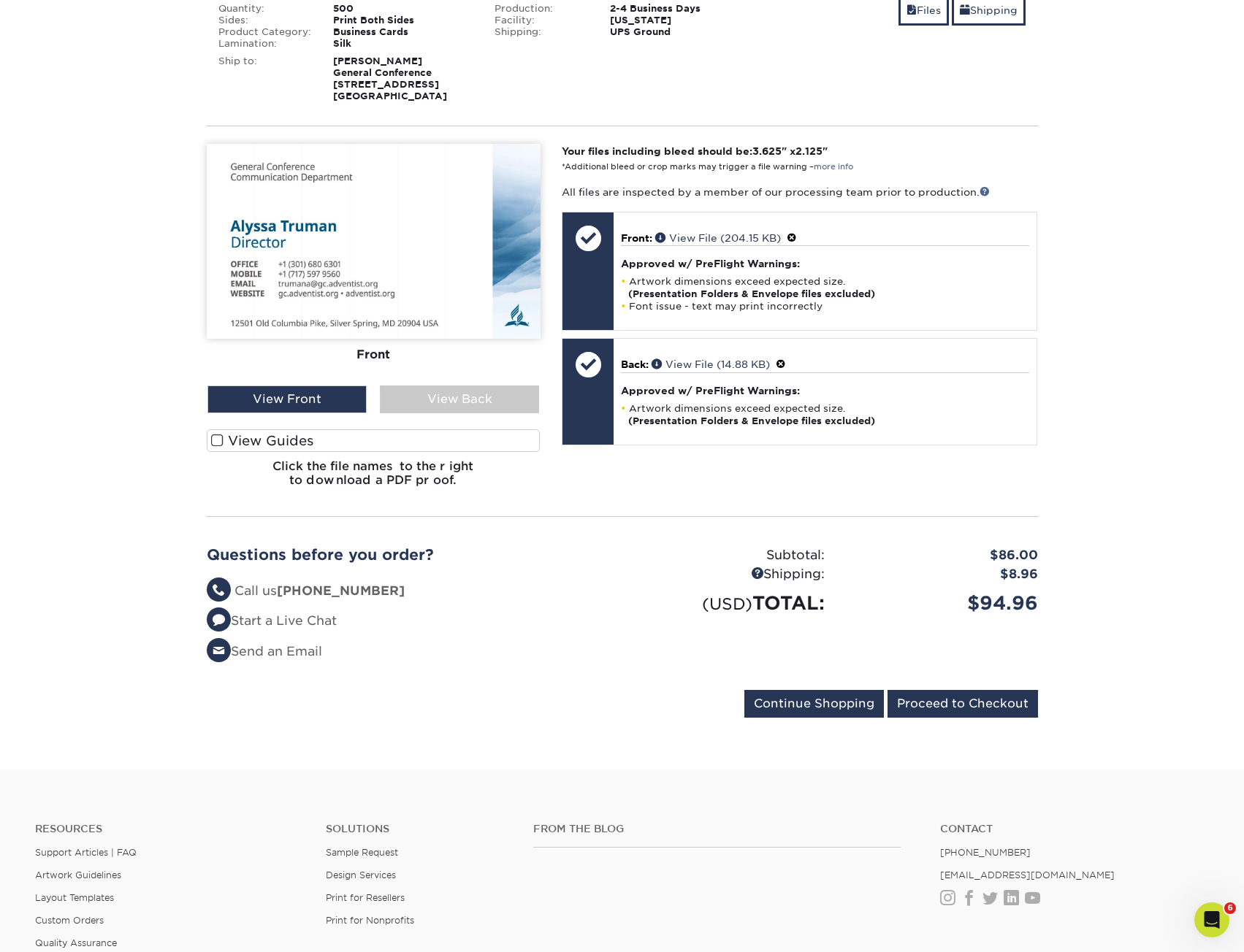
click at [1085, 349] on section "YOUR CART Empty Cart Your Cart is Empty View Account Active Orders Order Histor…" at bounding box center [622, 306] width 1244 height 928
click at [976, 705] on input "Proceed to Checkout" at bounding box center [963, 703] width 150 height 28
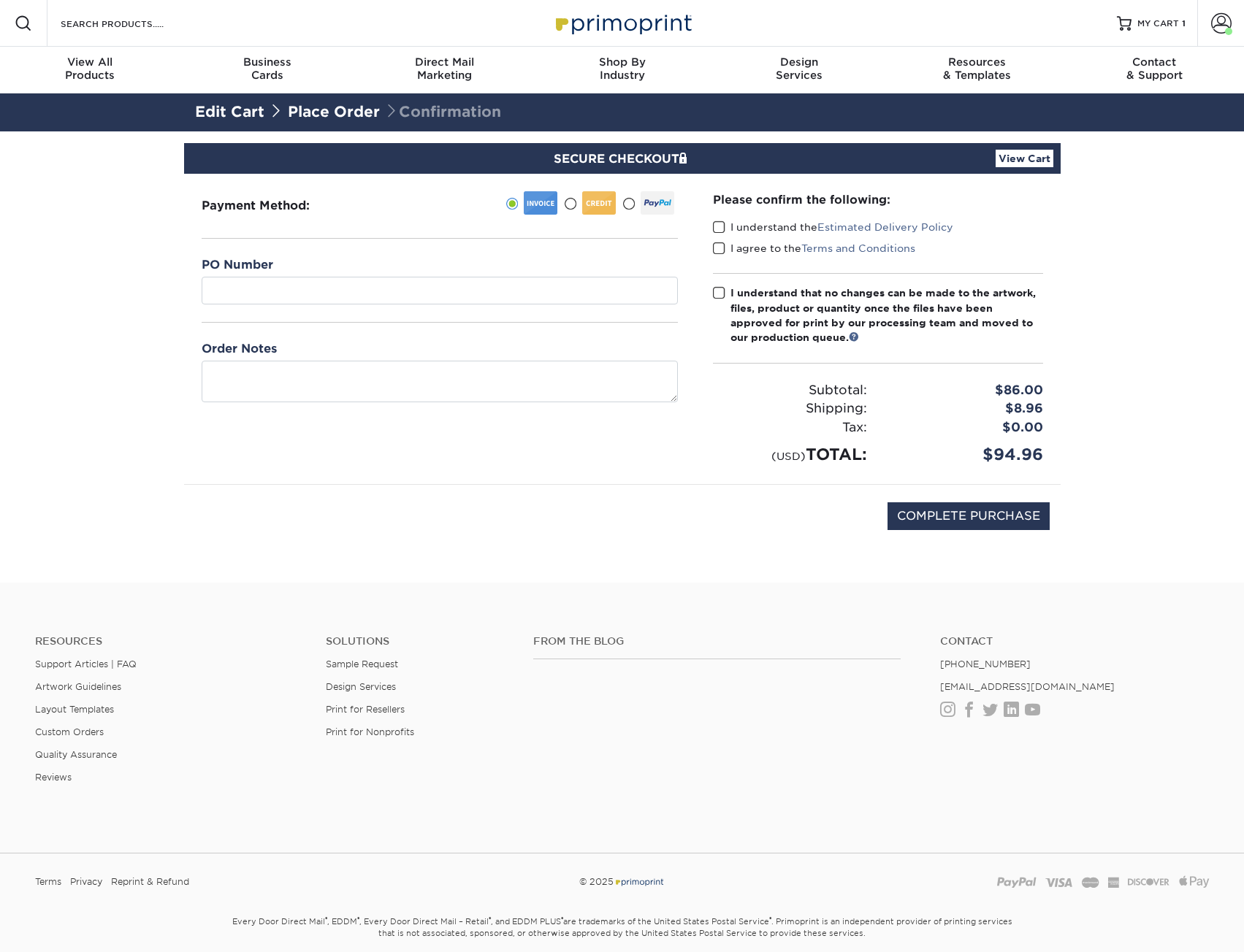
click at [716, 227] on span at bounding box center [720, 227] width 13 height 14
click at [0, 0] on input "I understand the Estimated Delivery Policy" at bounding box center [0, 0] width 0 height 0
click at [719, 253] on span at bounding box center [720, 248] width 13 height 14
click at [0, 0] on input "I agree to the Terms and Conditions" at bounding box center [0, 0] width 0 height 0
click at [725, 293] on label "I understand that no changes can be made to the artwork, files, product or quan…" at bounding box center [878, 315] width 330 height 60
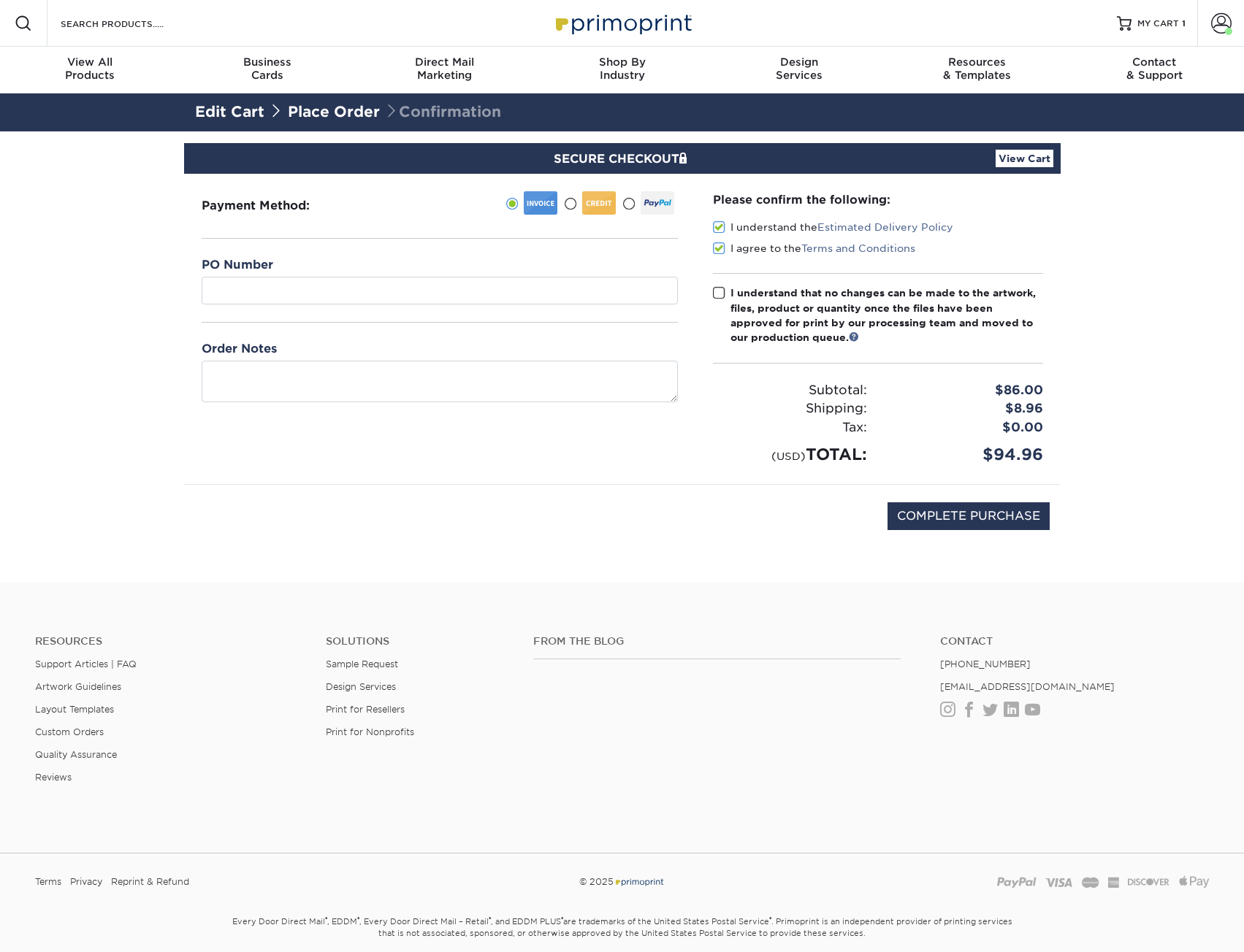
click at [0, 0] on input "I understand that no changes can be made to the artwork, files, product or quan…" at bounding box center [0, 0] width 0 height 0
click at [565, 288] on input "text" at bounding box center [440, 290] width 476 height 28
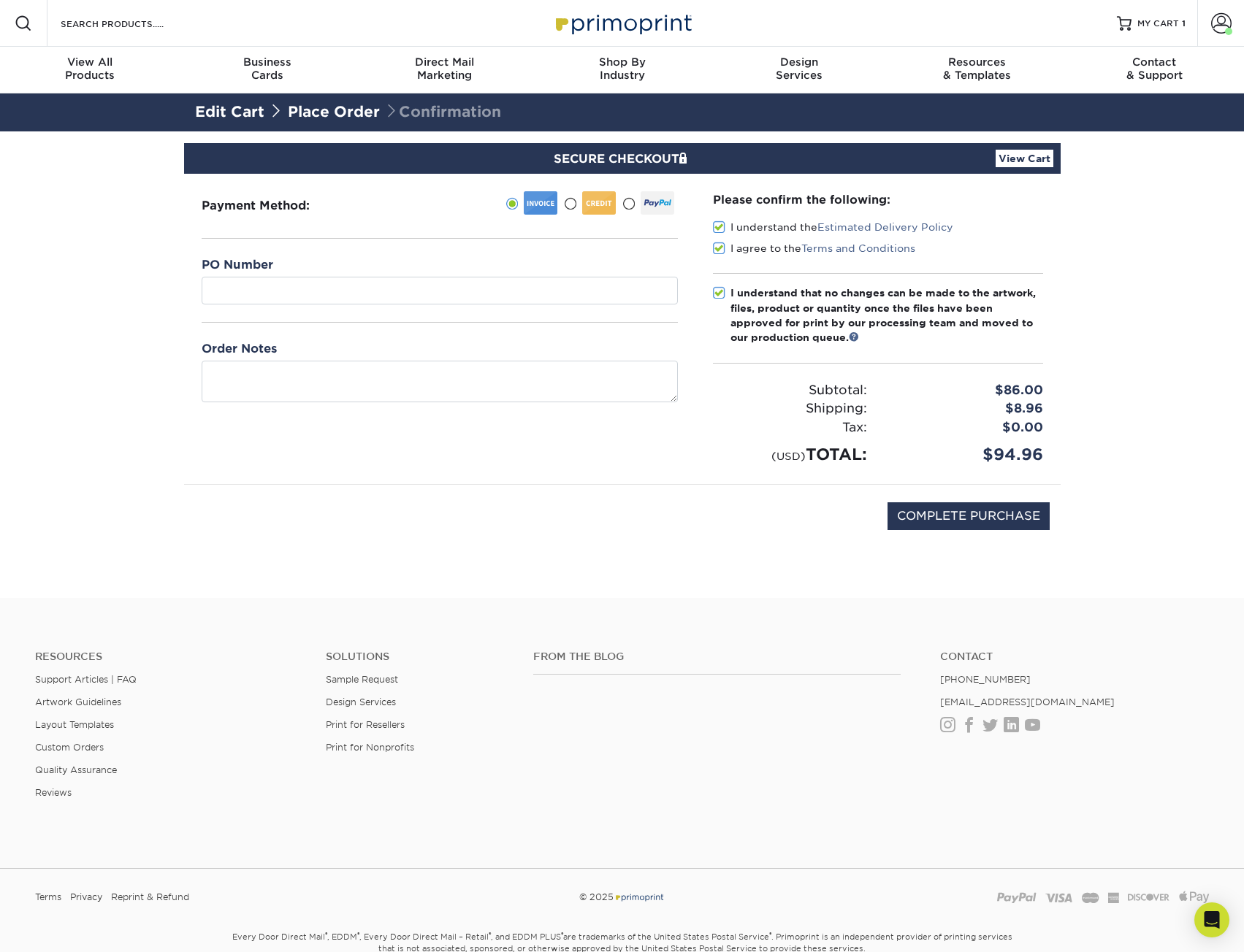
click at [480, 357] on div "Order Notes" at bounding box center [440, 372] width 476 height 62
click at [484, 380] on textarea at bounding box center [440, 381] width 476 height 42
paste textarea "132937_Alyssa [PERSON_NAME]"
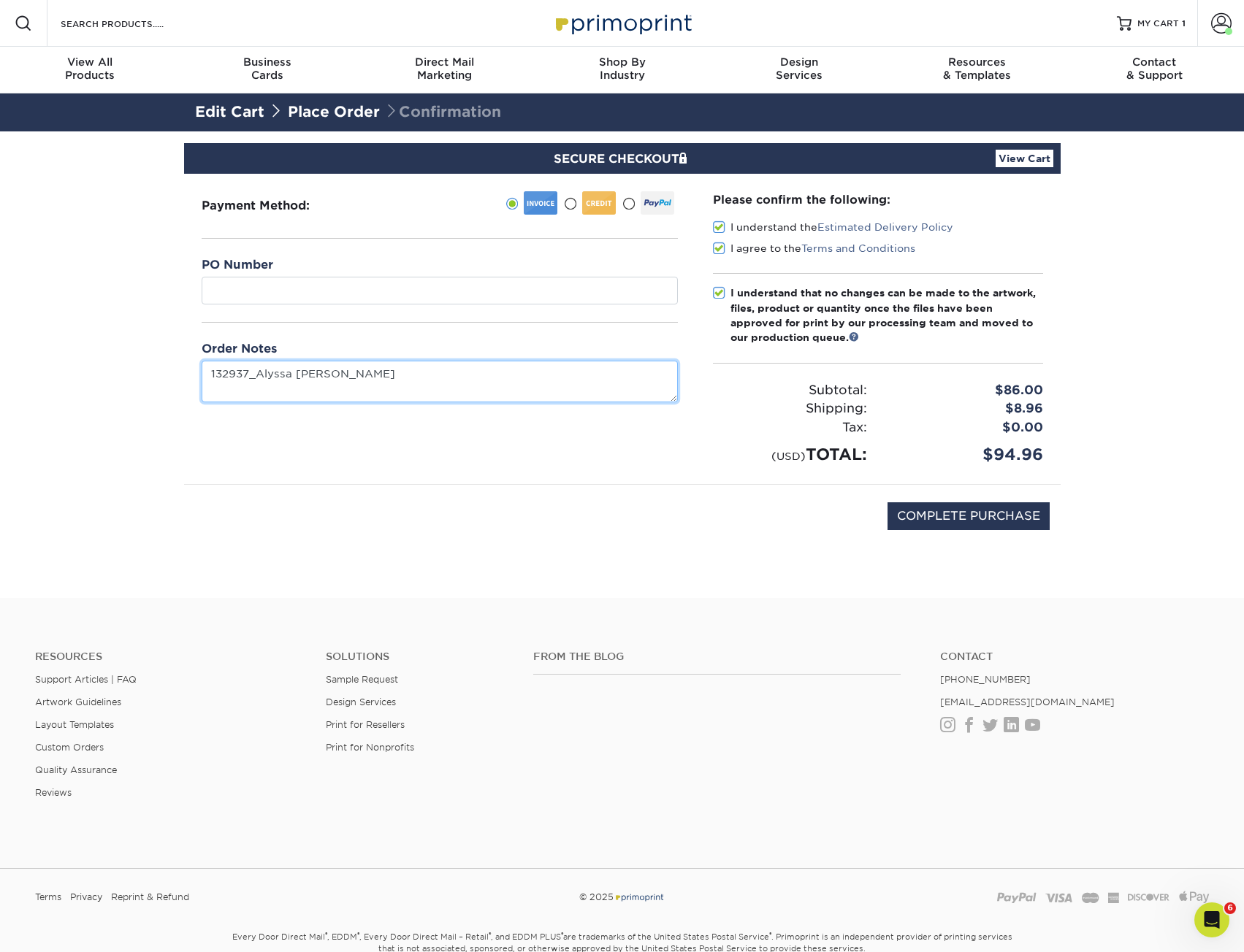
click at [233, 376] on textarea "132937_Alyssa [PERSON_NAME]" at bounding box center [440, 381] width 476 height 42
click at [232, 376] on textarea "132937_Alyssa [PERSON_NAME]" at bounding box center [440, 381] width 476 height 42
type textarea "132937Alyssa TrumanCOMM"
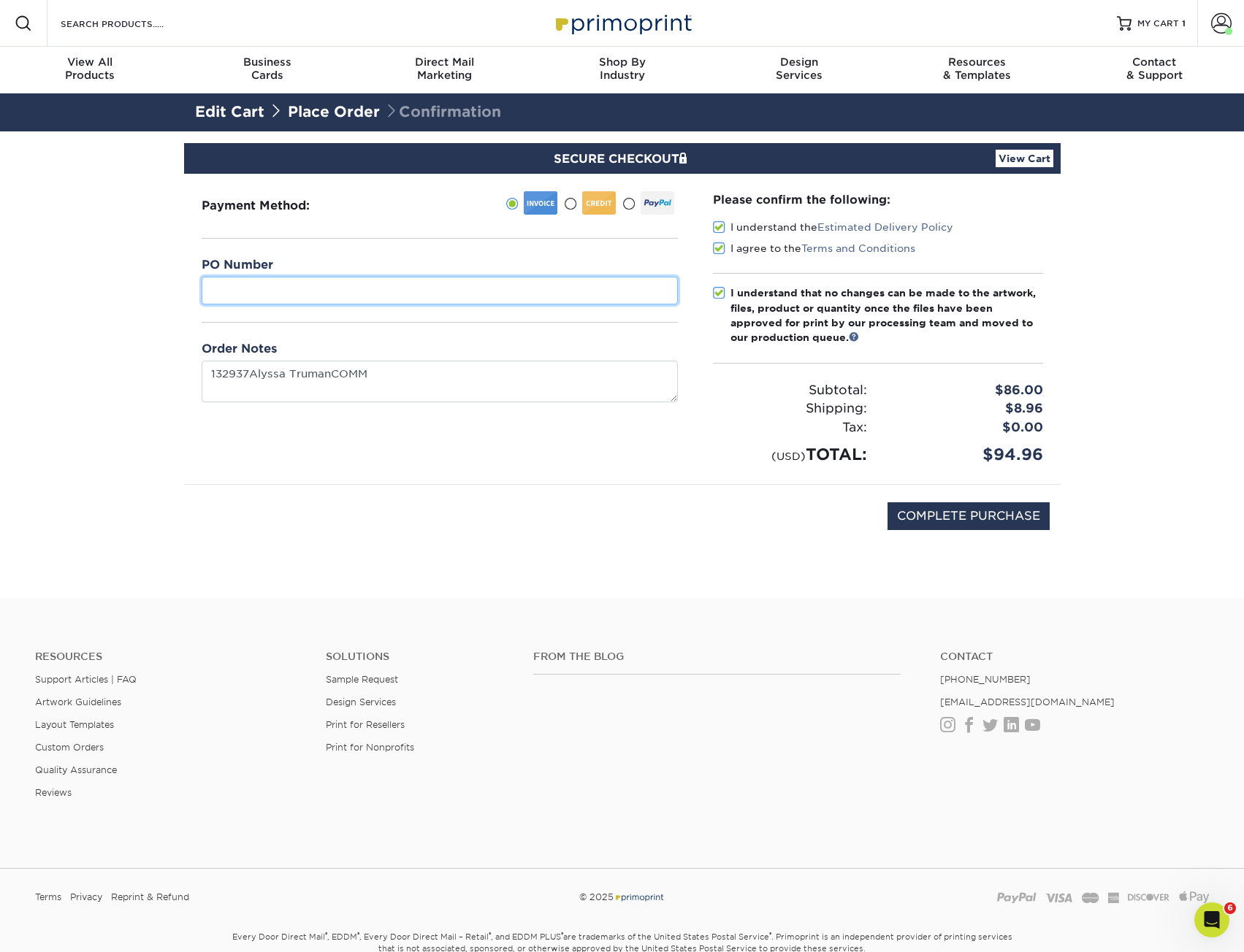
click at [255, 286] on input "text" at bounding box center [440, 290] width 476 height 28
paste input "132937"
type input "132937"
click at [214, 427] on div "Payment Method:" at bounding box center [439, 329] width 511 height 310
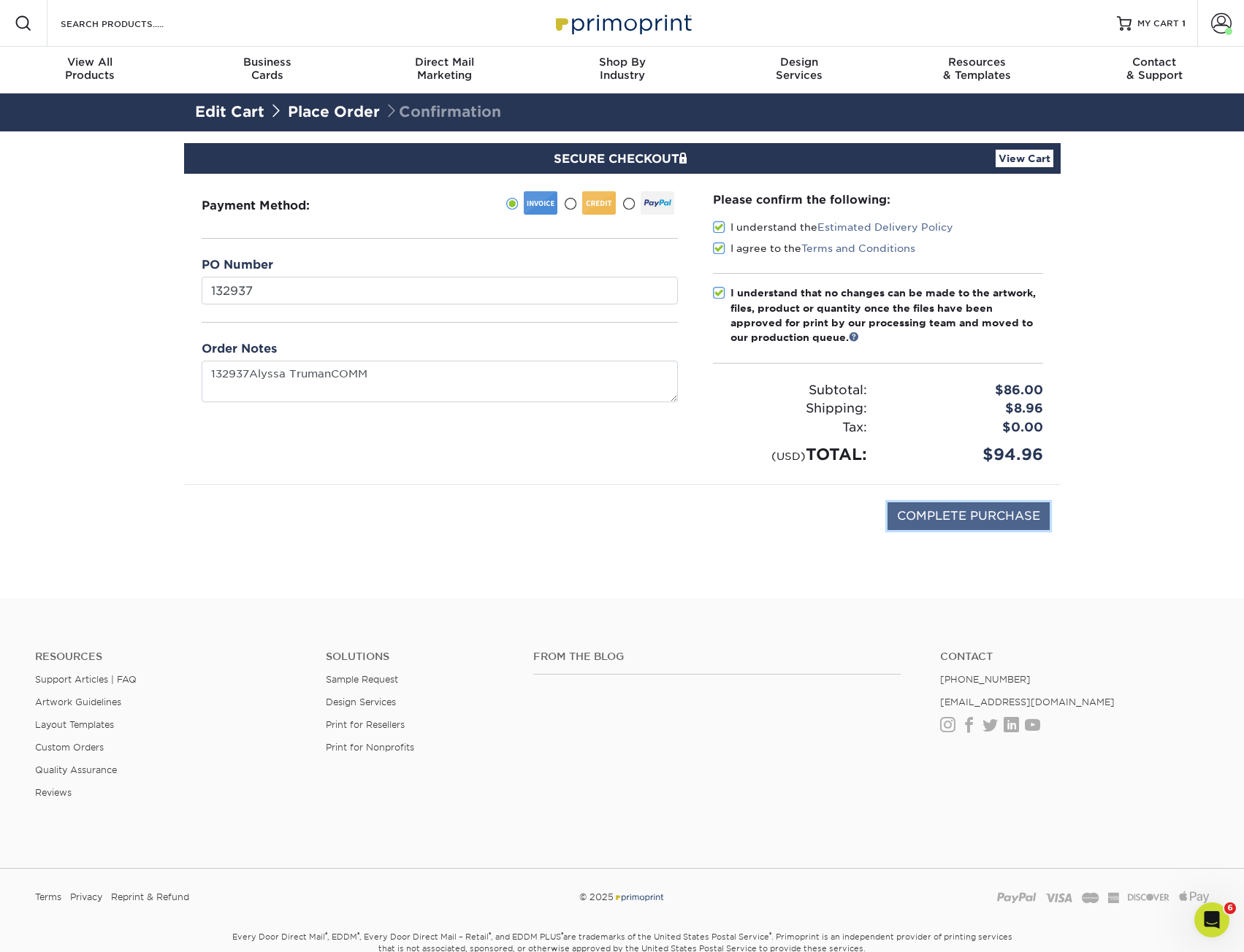
click at [941, 511] on input "COMPLETE PURCHASE" at bounding box center [968, 516] width 162 height 28
type input "PROCESSING, PLEASE WAIT..."
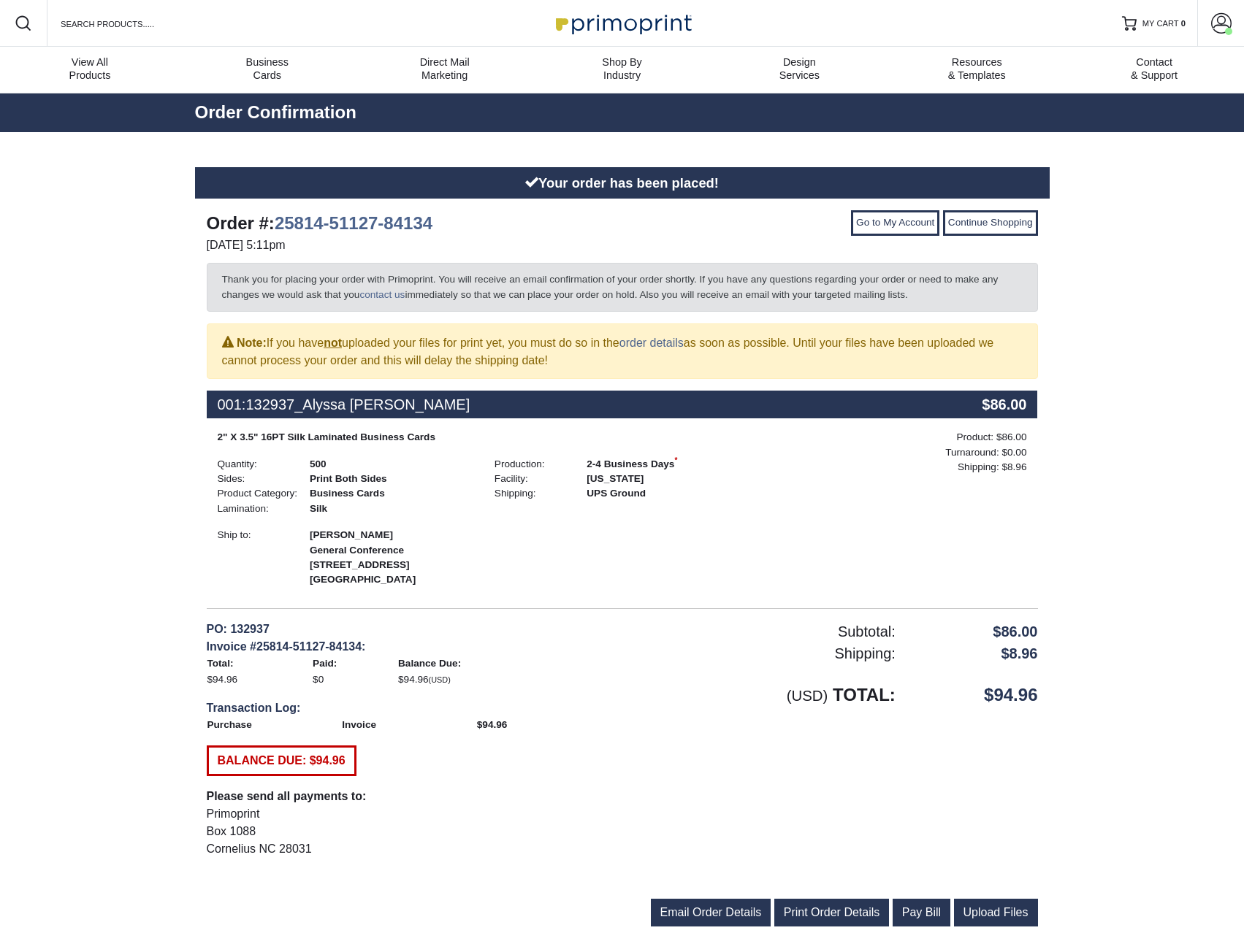
click at [744, 550] on div "2" X 3.5" 16PT Silk Laminated Business Cards Quantity: 500 Sides: Print Both Si…" at bounding box center [484, 508] width 554 height 157
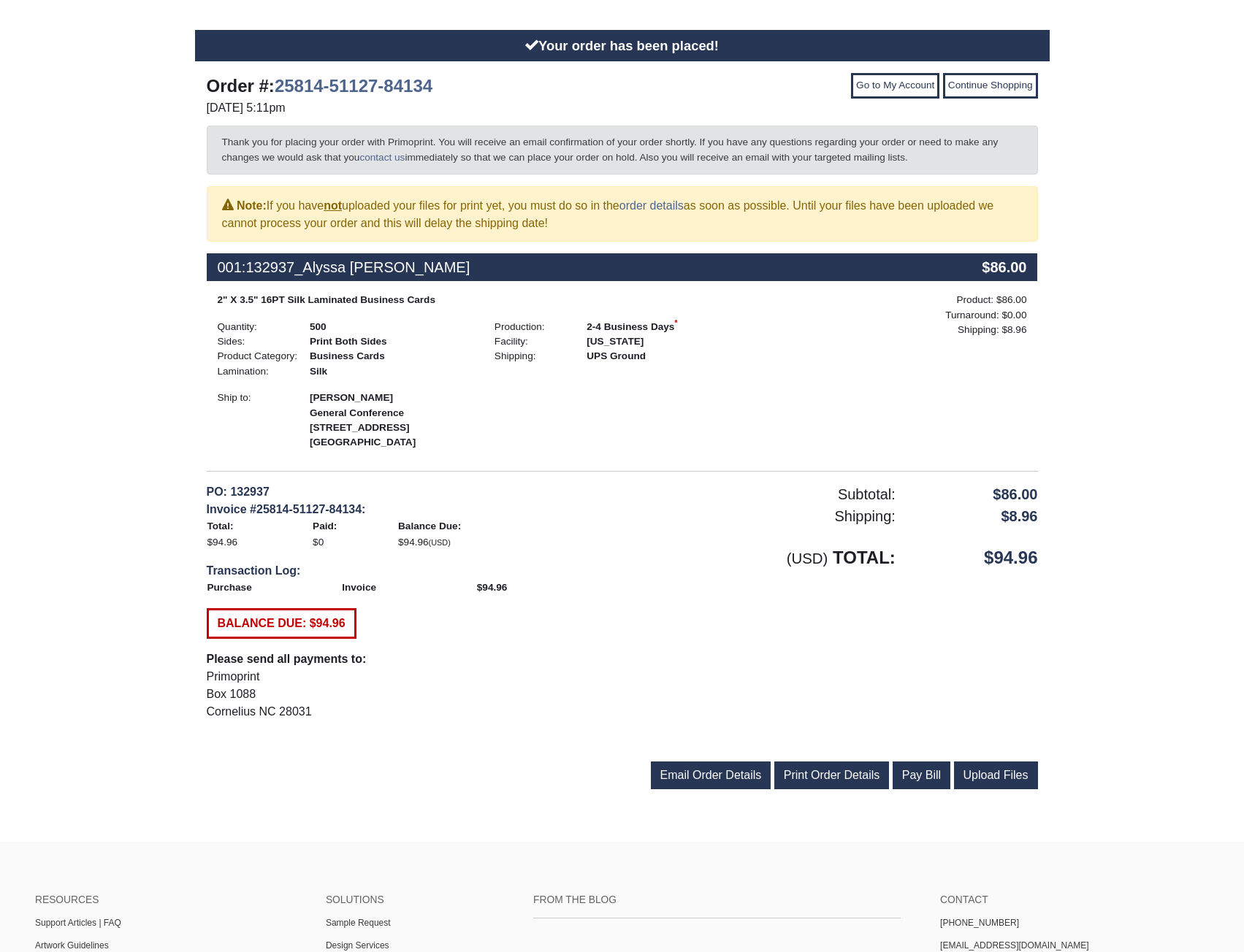
scroll to position [438, 0]
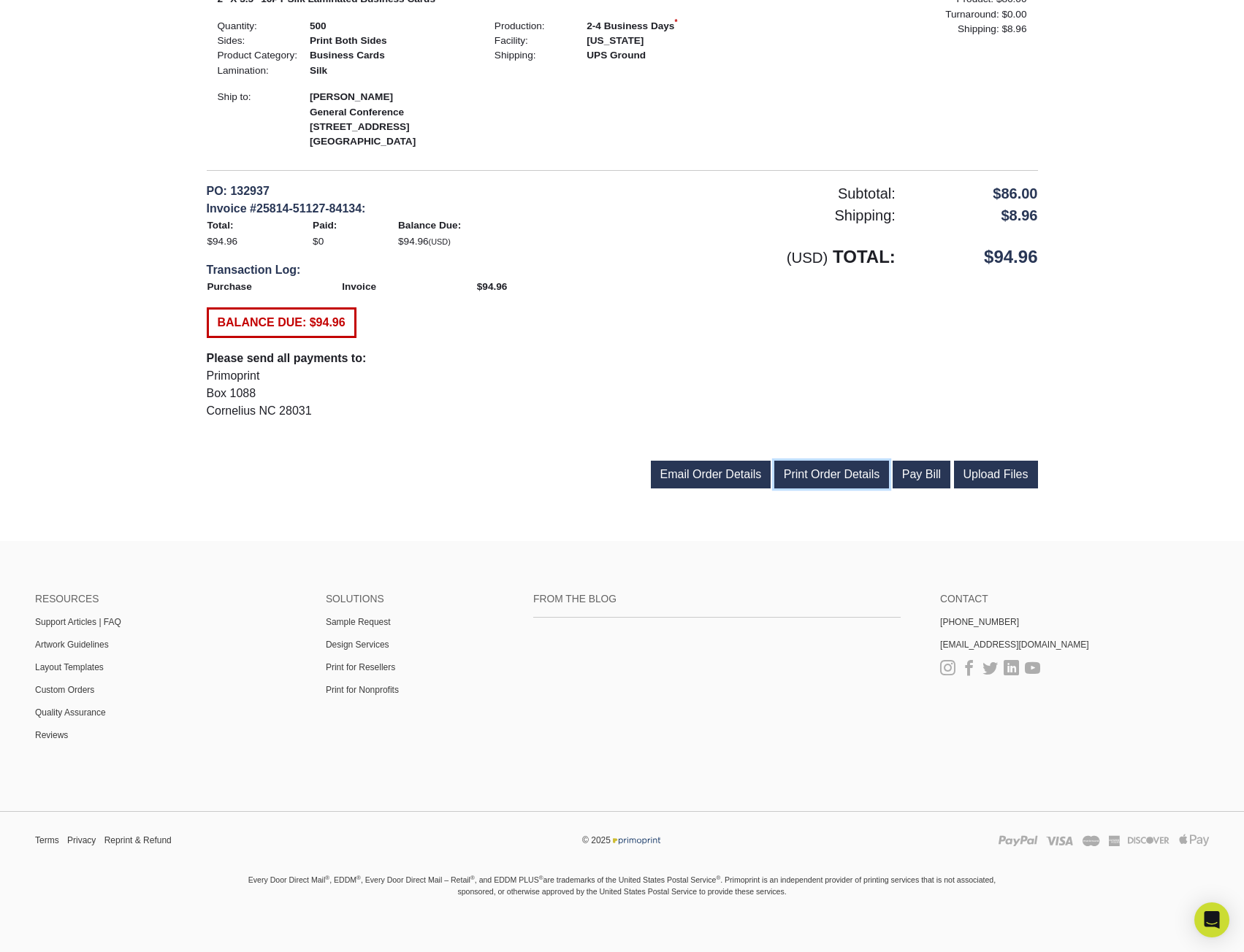
drag, startPoint x: 798, startPoint y: 514, endPoint x: 200, endPoint y: 221, distance: 665.9
click at [798, 488] on link "Print Order Details" at bounding box center [831, 474] width 115 height 28
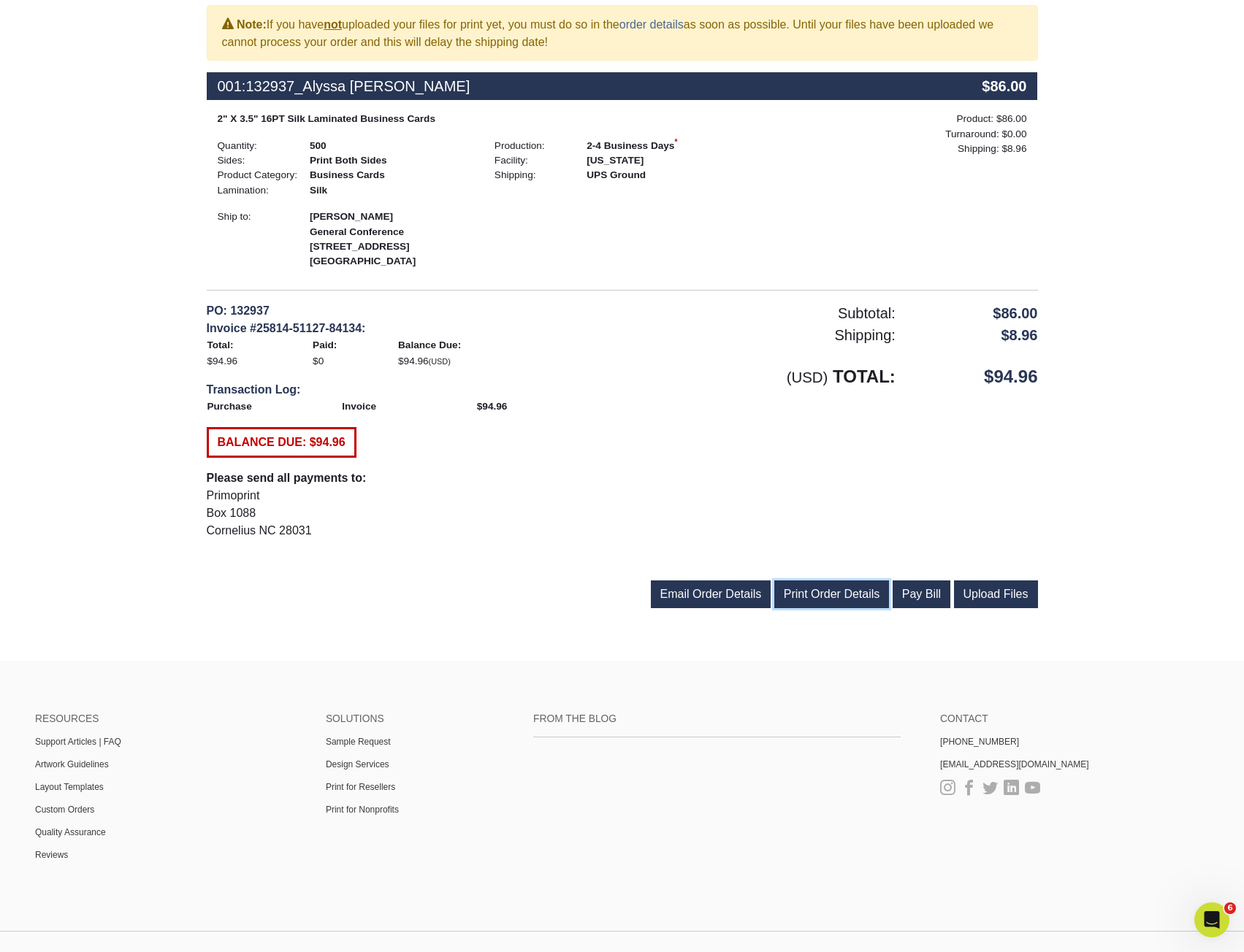
scroll to position [73, 0]
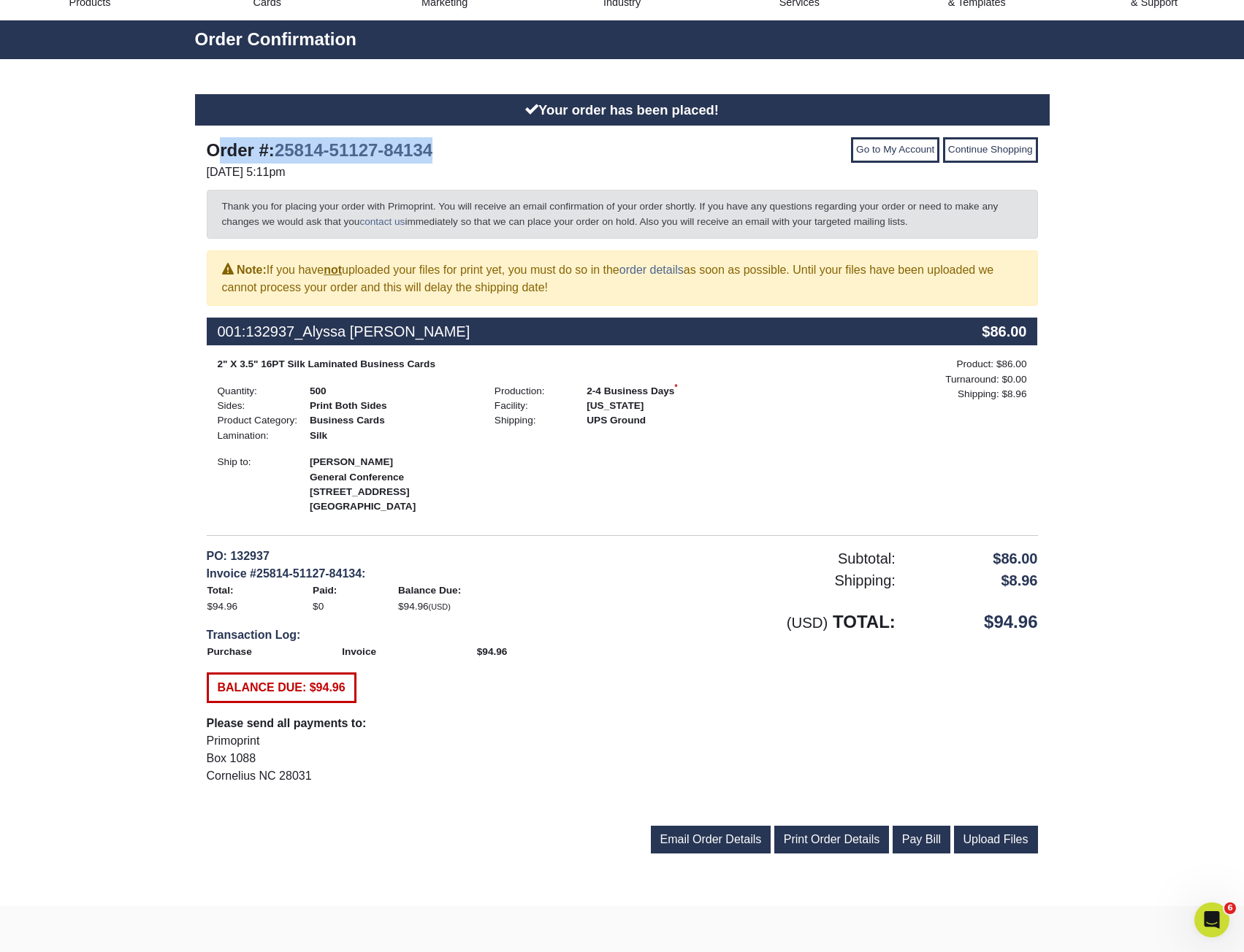
drag, startPoint x: 472, startPoint y: 147, endPoint x: 174, endPoint y: 145, distance: 298.0
click at [174, 145] on div "Your order has been placed! Order #: 25814-51127-84134 [DATE] 5:11pm Go to My A…" at bounding box center [622, 483] width 1244 height 847
copy strong "Order #: 25814-51127-84134"
click at [1102, 321] on div "Your order has been placed! Order #: 25814-51127-84134 [DATE] 5:11pm Go to My A…" at bounding box center [622, 483] width 1244 height 847
drag, startPoint x: 1006, startPoint y: 179, endPoint x: 1003, endPoint y: 161, distance: 18.2
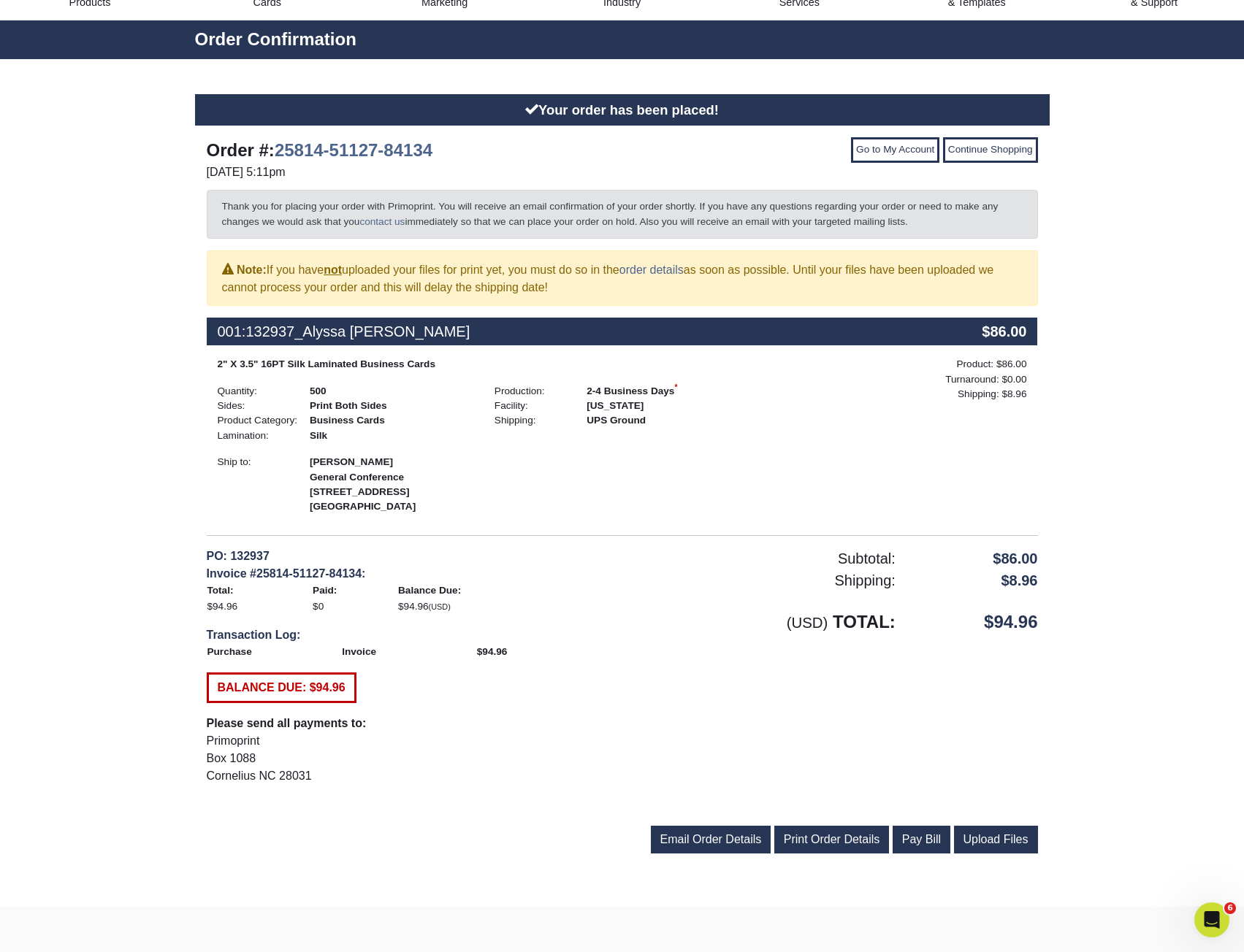
click at [1006, 178] on div "Go to My Account Continue Shopping" at bounding box center [835, 161] width 426 height 46
click at [1003, 161] on link "Continue Shopping" at bounding box center [990, 149] width 95 height 25
